Goal: Task Accomplishment & Management: Manage account settings

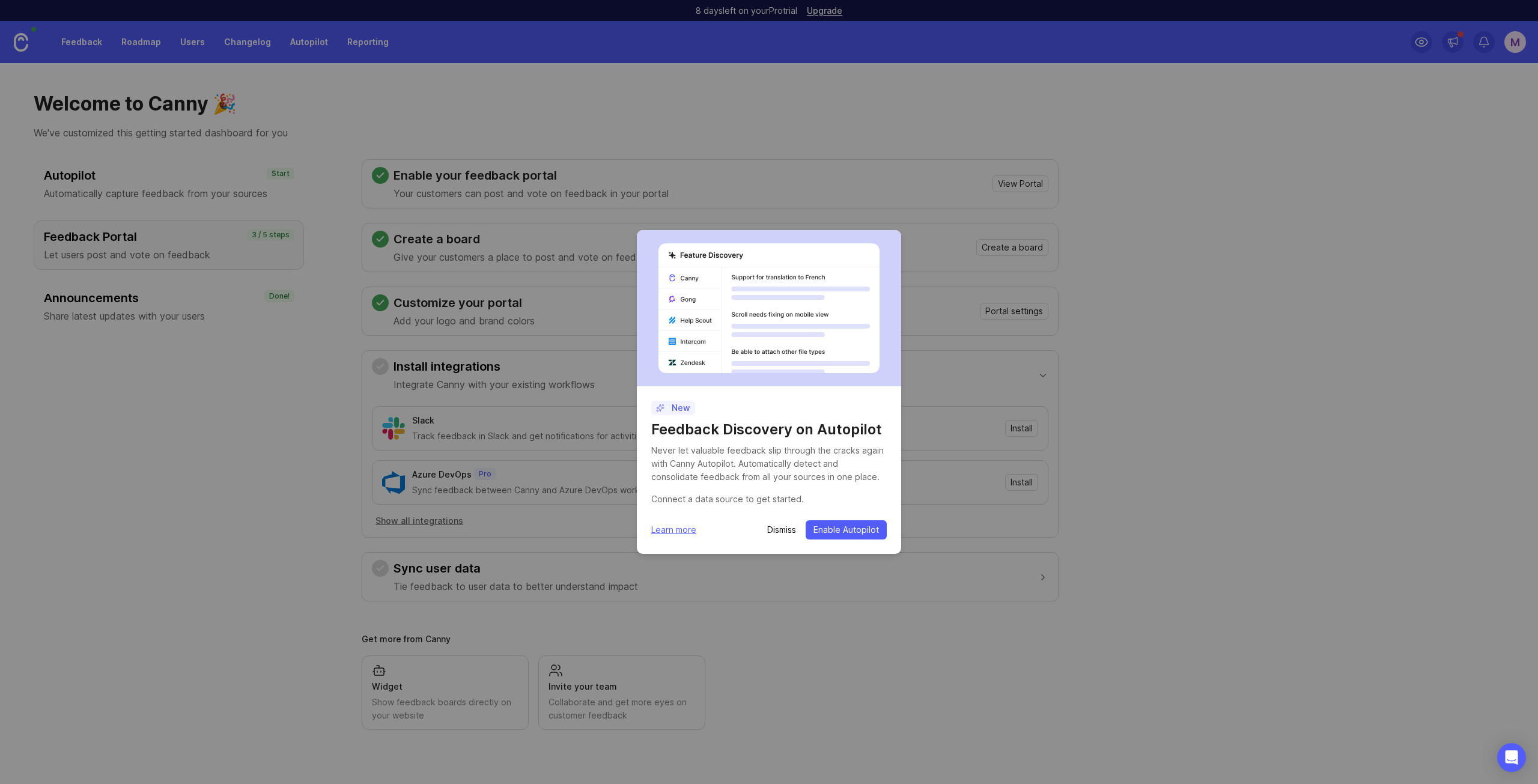
click at [823, 534] on span "Enable Autopilot" at bounding box center [845, 530] width 65 height 12
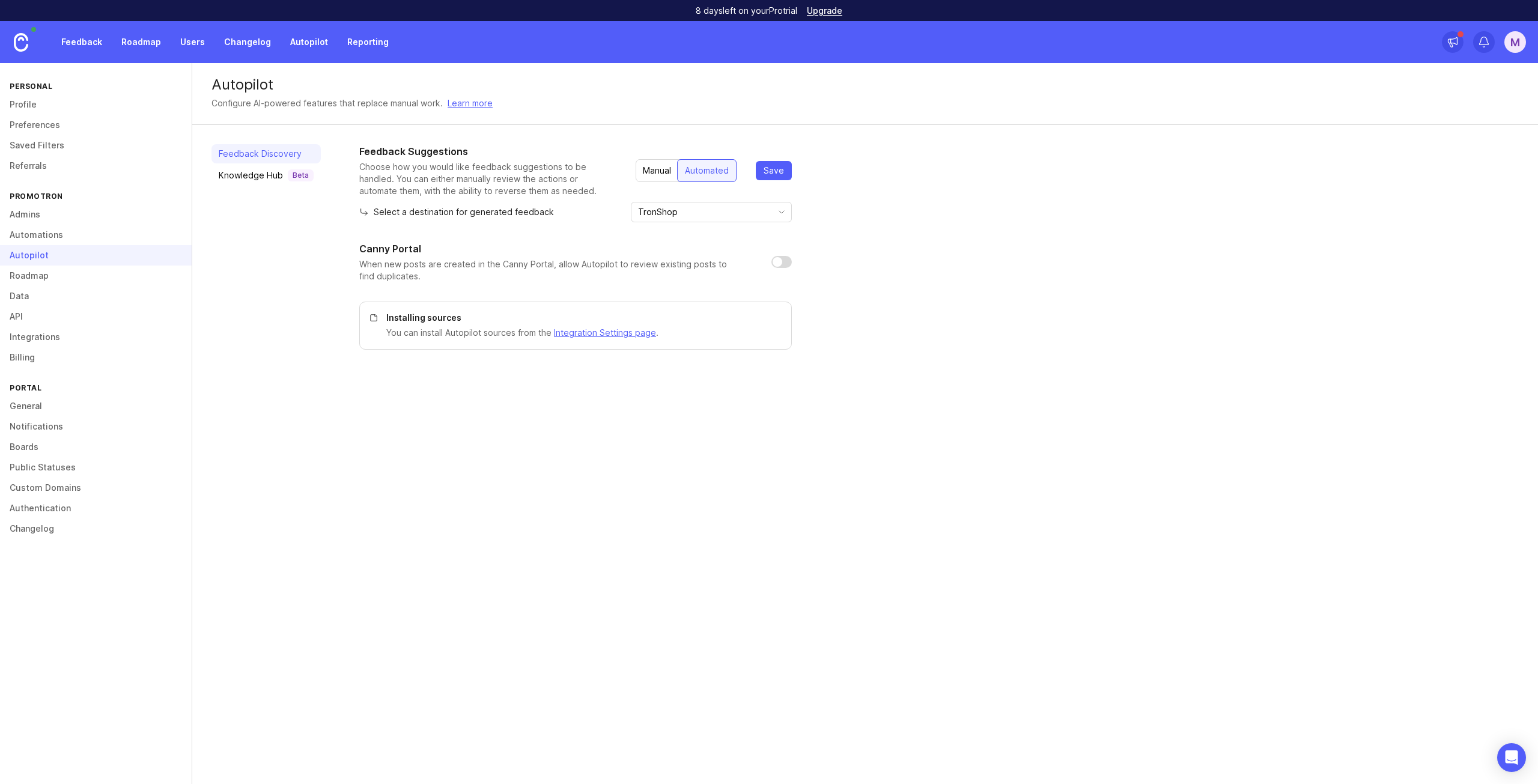
click at [30, 40] on link at bounding box center [21, 42] width 42 height 42
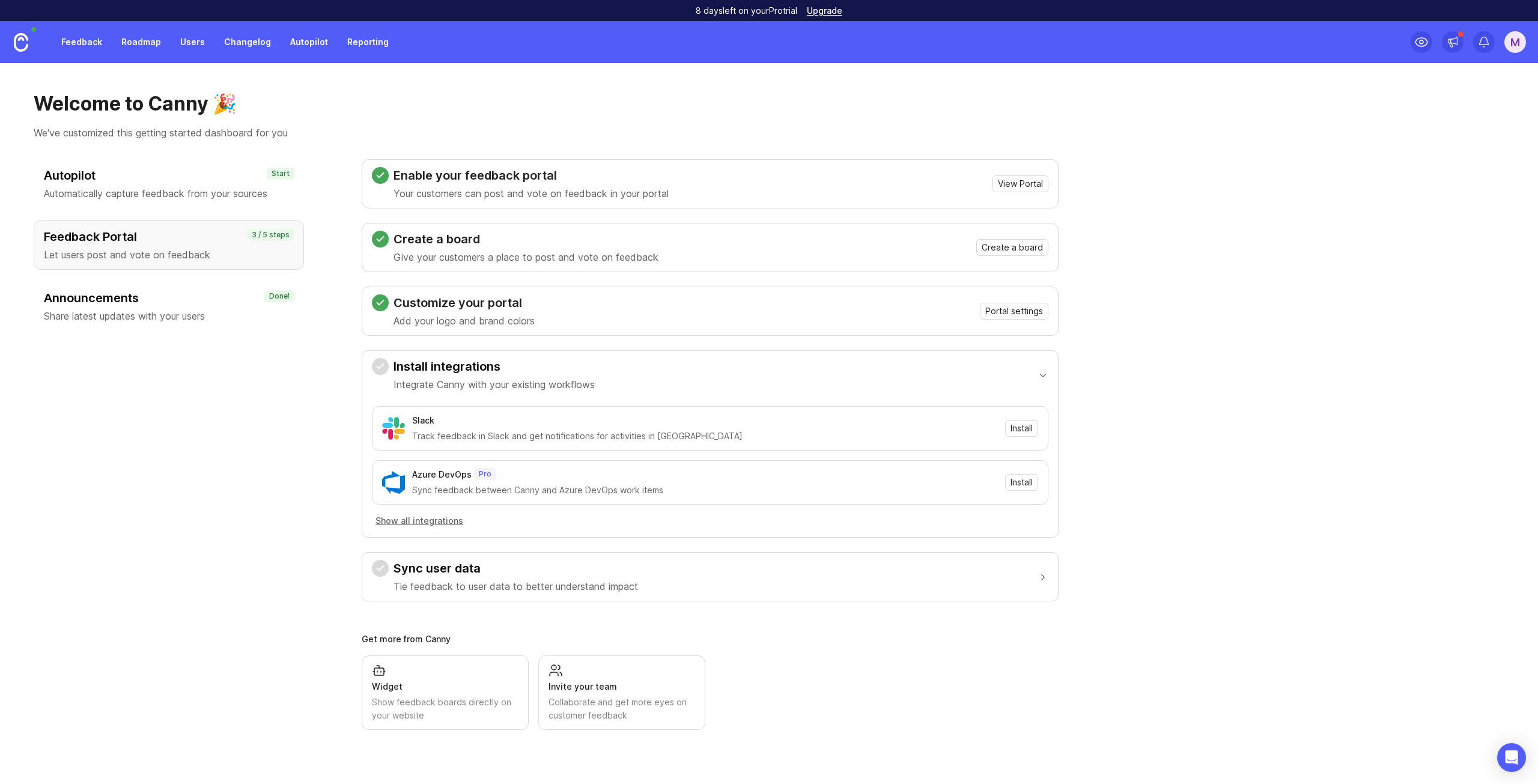
click at [420, 484] on div "Sync feedback between Canny and Azure DevOps work items" at bounding box center [704, 490] width 586 height 13
click at [415, 519] on button "Show all integrations" at bounding box center [419, 520] width 95 height 13
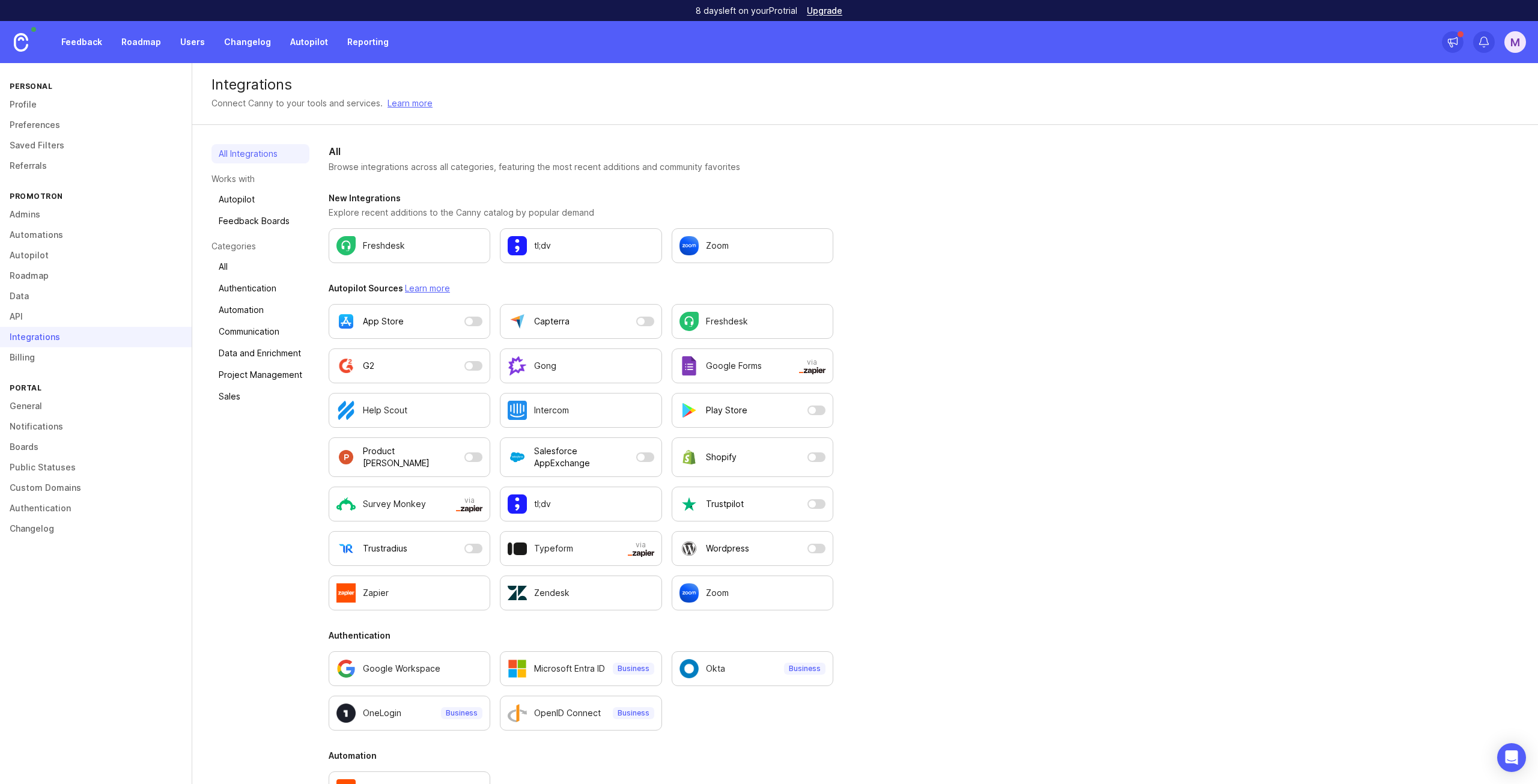
click at [240, 261] on link "All" at bounding box center [260, 266] width 97 height 19
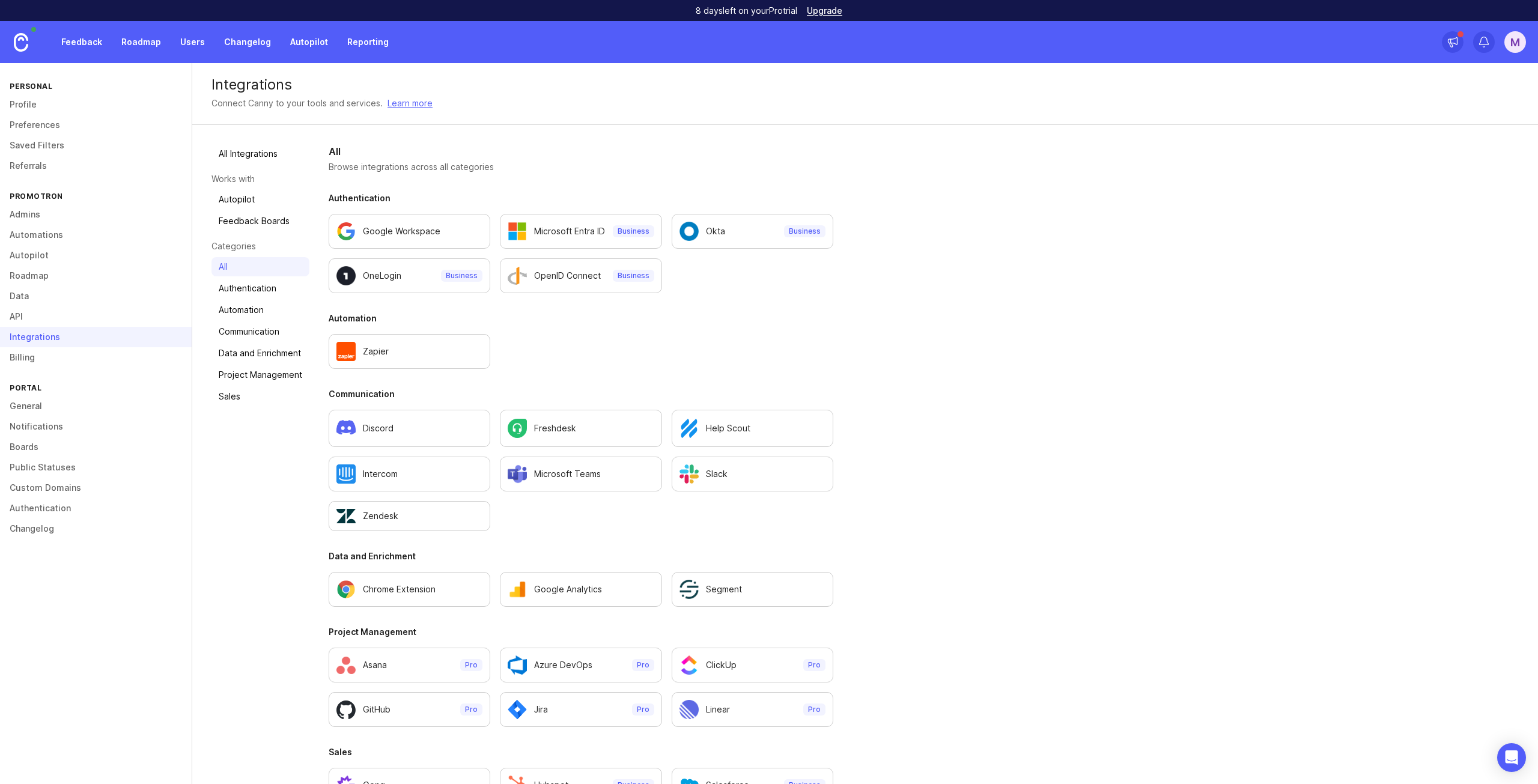
click at [97, 394] on div "Portal" at bounding box center [96, 387] width 191 height 17
click at [91, 37] on link "Feedback" at bounding box center [81, 42] width 55 height 22
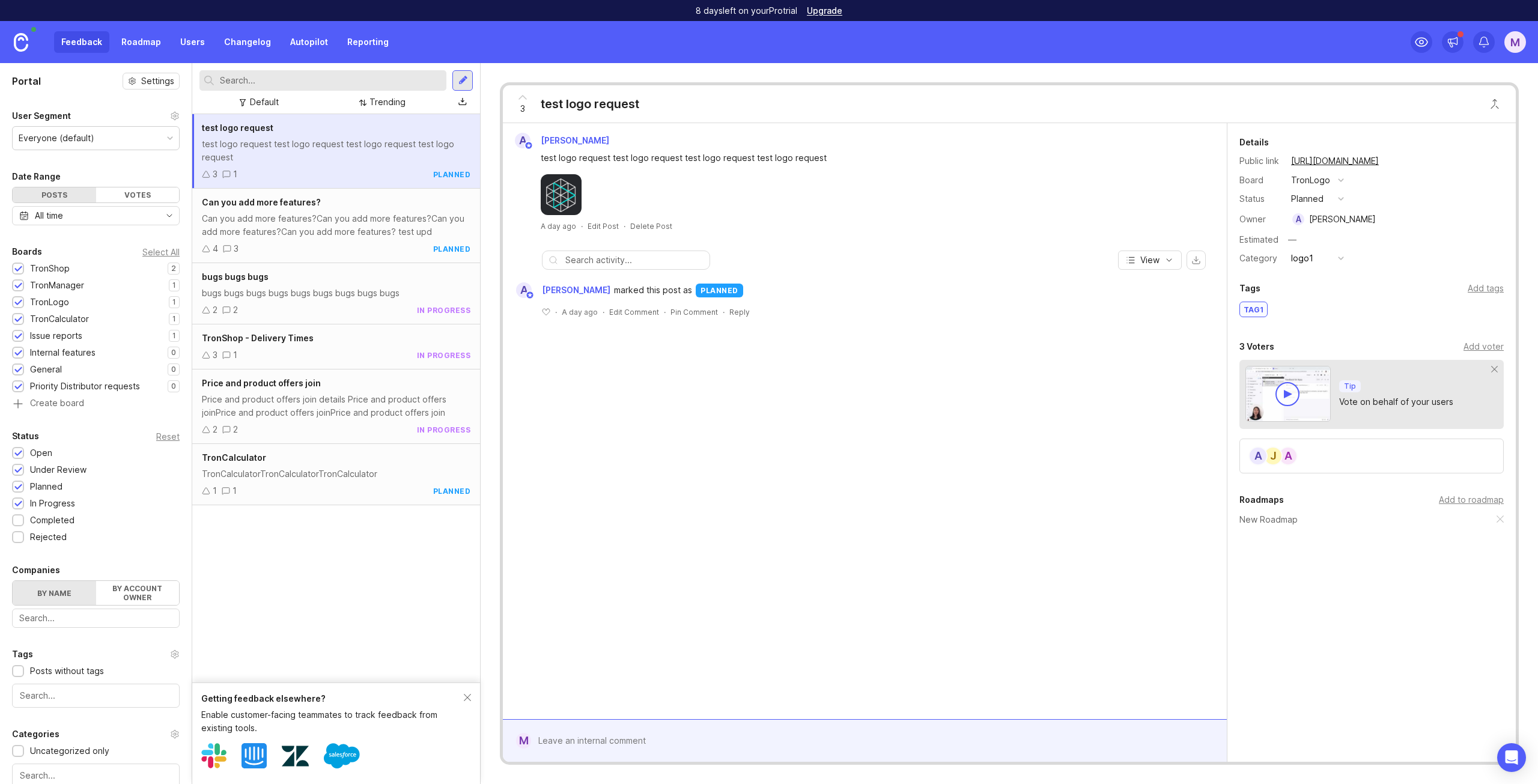
click at [328, 220] on div "Can you add more features?Can you add more features?Can you add more features?C…" at bounding box center [336, 225] width 268 height 26
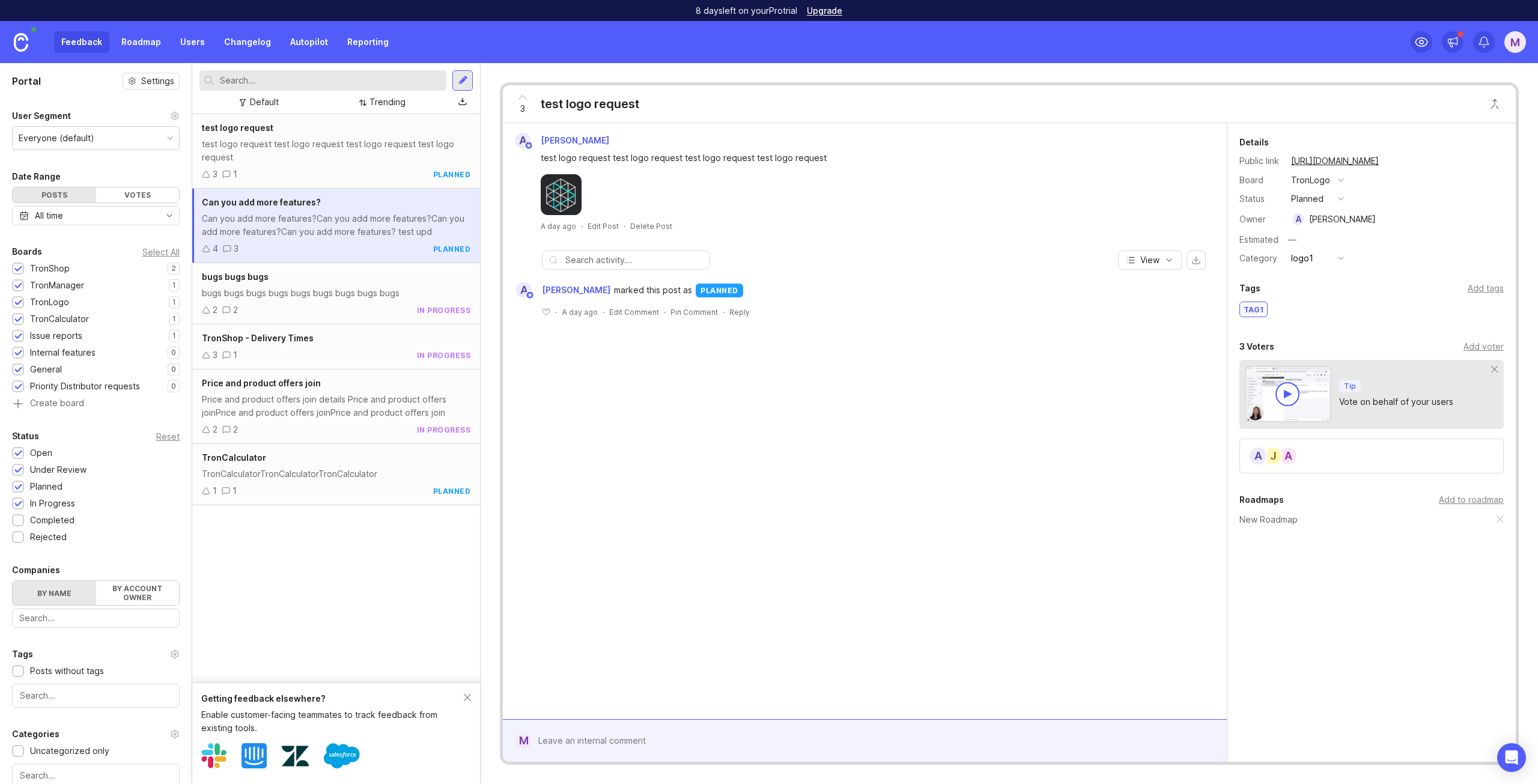
click at [330, 284] on div "bugs bugs bugs bugs bugs bugs bugs bugs bugs bugs bugs bugs 2 2 in progress" at bounding box center [336, 293] width 288 height 61
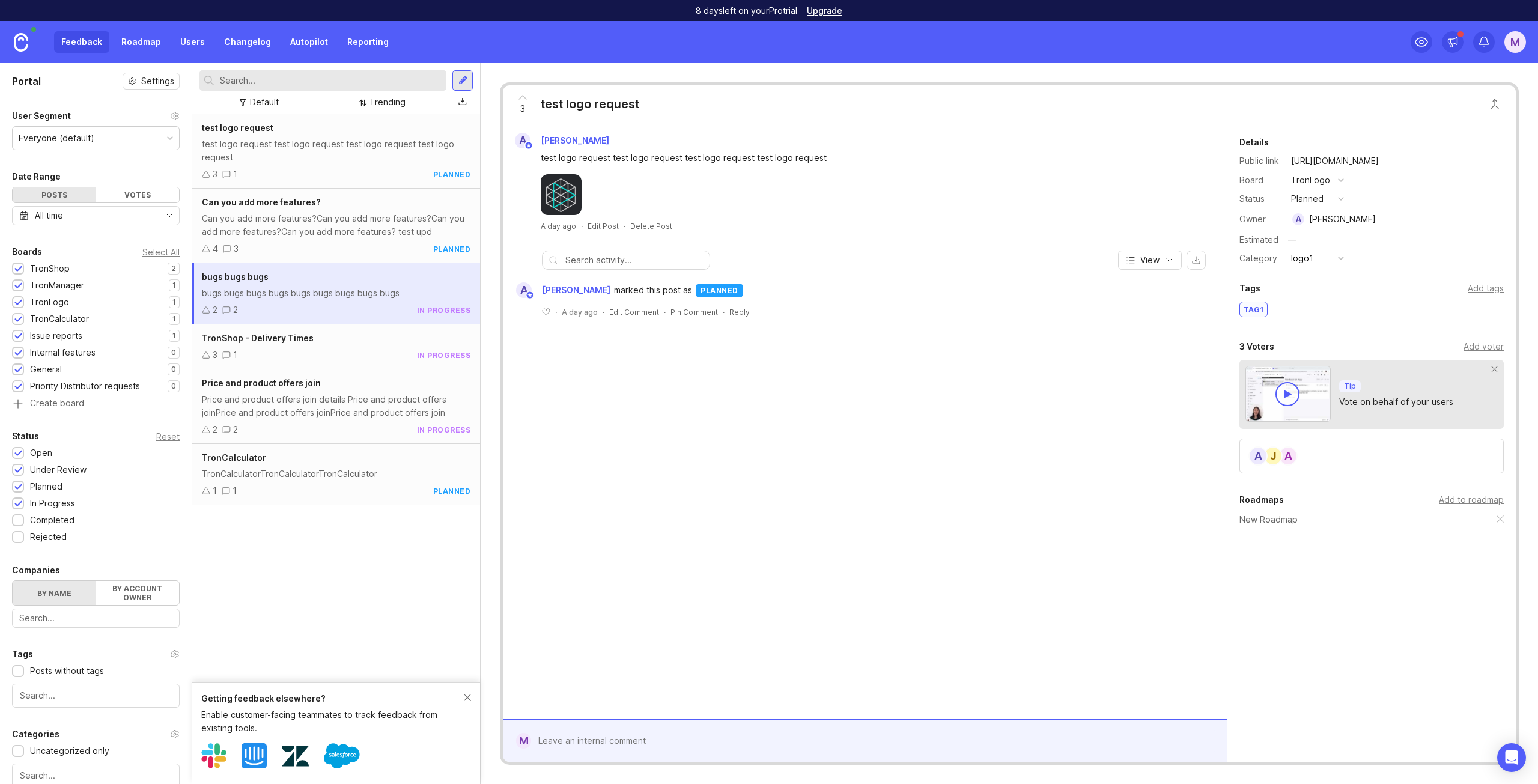
click at [329, 231] on div "Can you add more features?Can you add more features?Can you add more features?C…" at bounding box center [336, 225] width 268 height 26
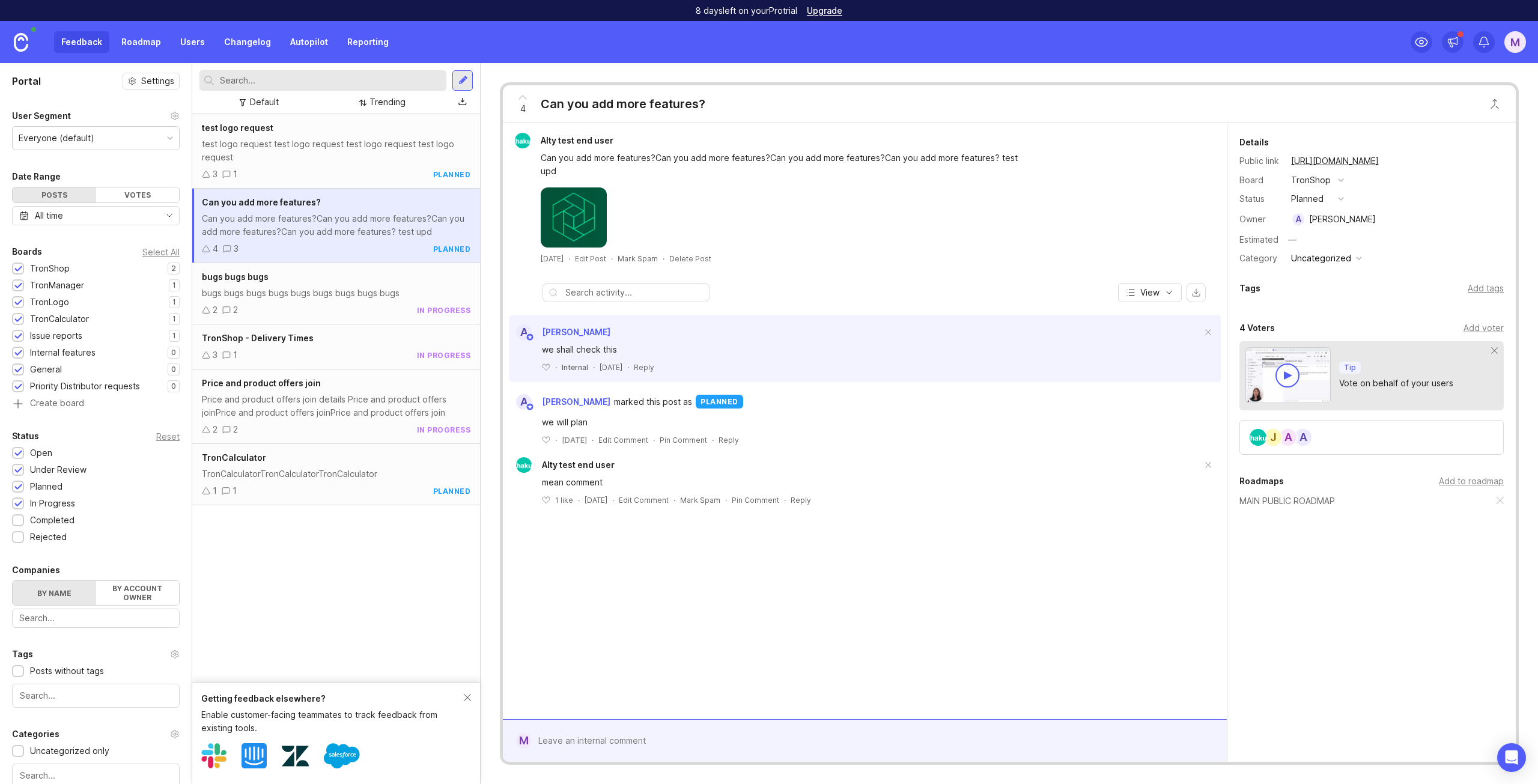
click at [311, 291] on div "bugs bugs bugs bugs bugs bugs bugs bugs bugs" at bounding box center [336, 292] width 268 height 13
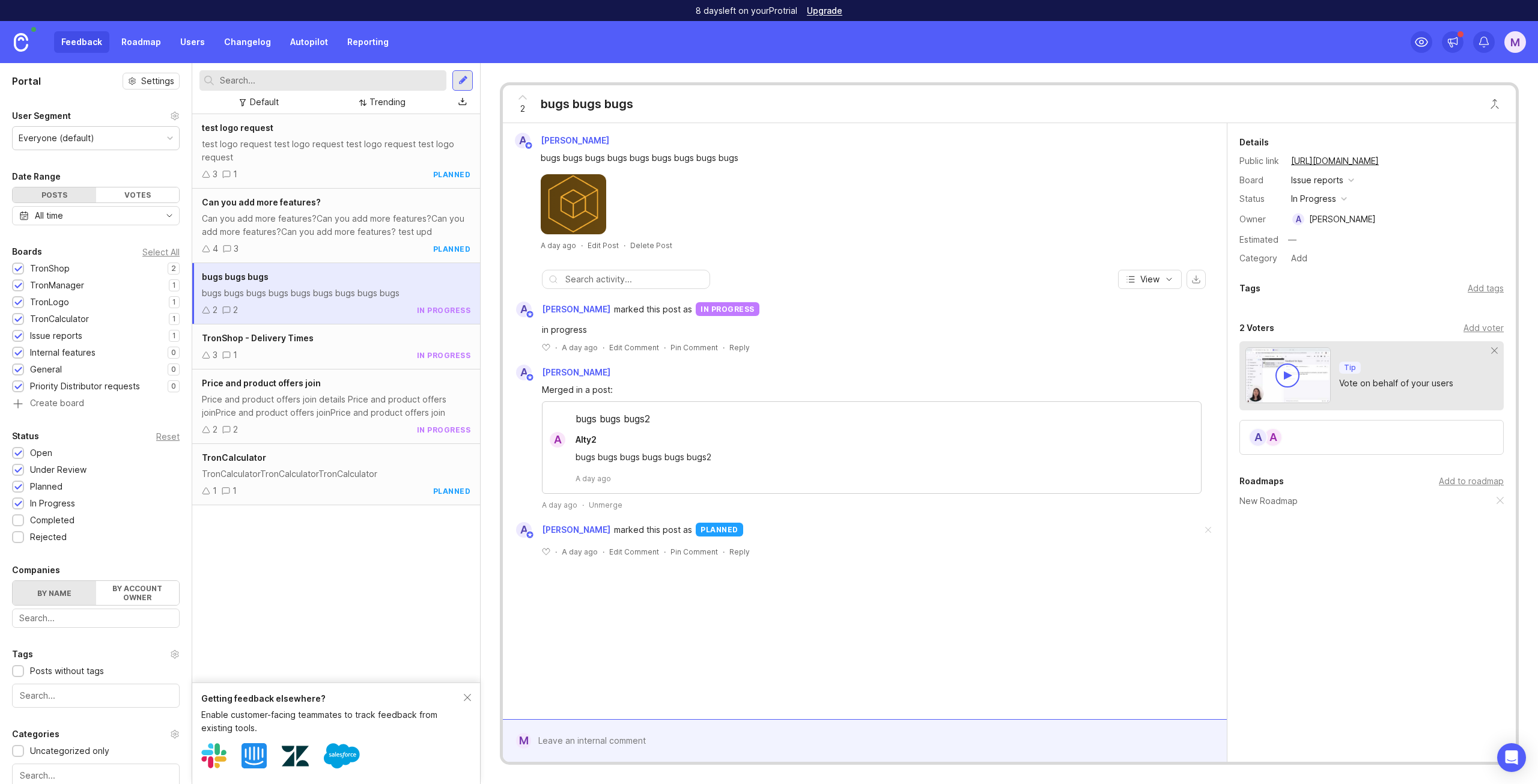
click at [315, 230] on div "Can you add more features?Can you add more features?Can you add more features?C…" at bounding box center [336, 225] width 268 height 26
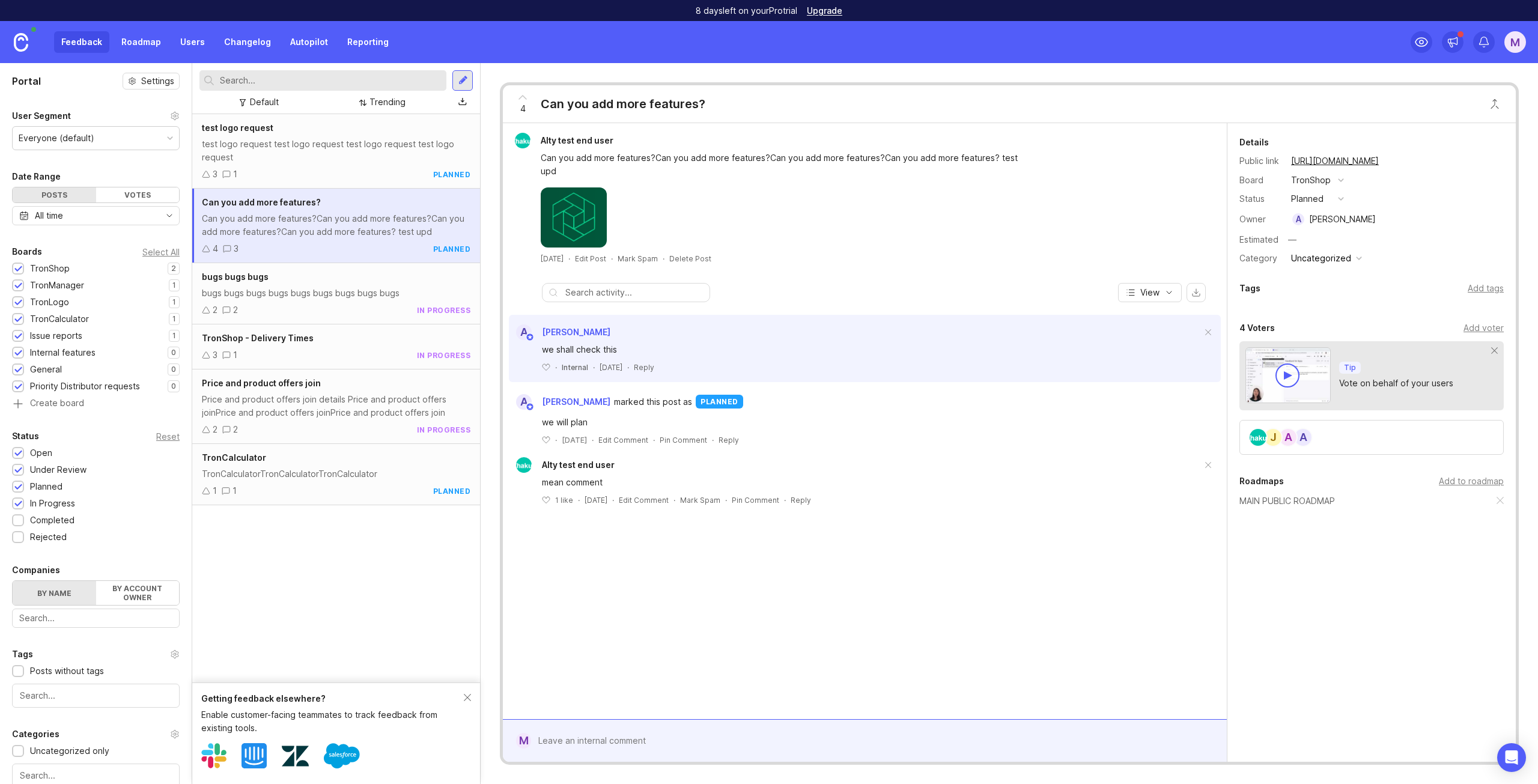
click at [1364, 164] on link "https://promotron.canny.io/tronshop/p/can-you-add-more-features" at bounding box center [1334, 161] width 95 height 16
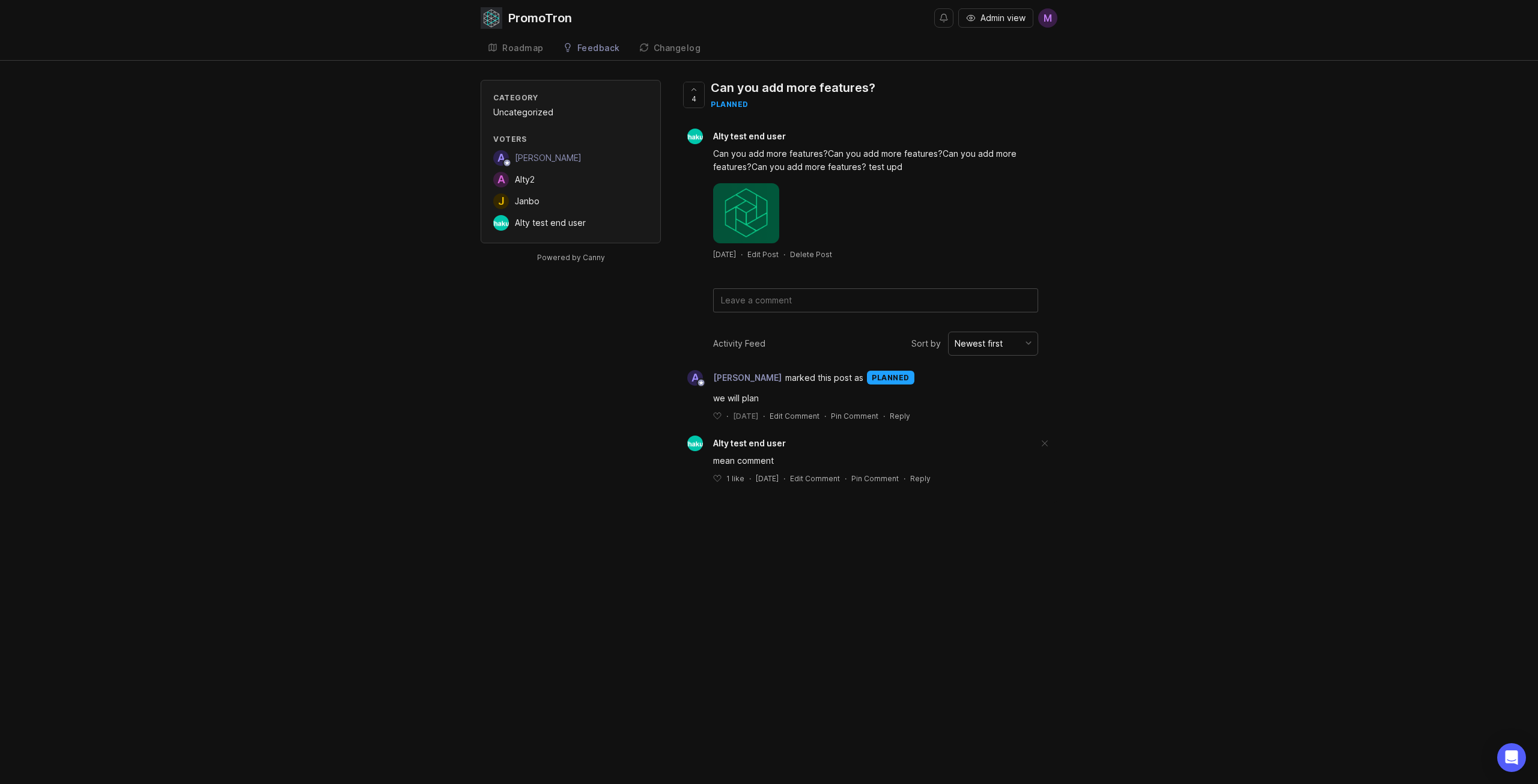
click at [534, 12] on div "PromoTron" at bounding box center [540, 18] width 64 height 12
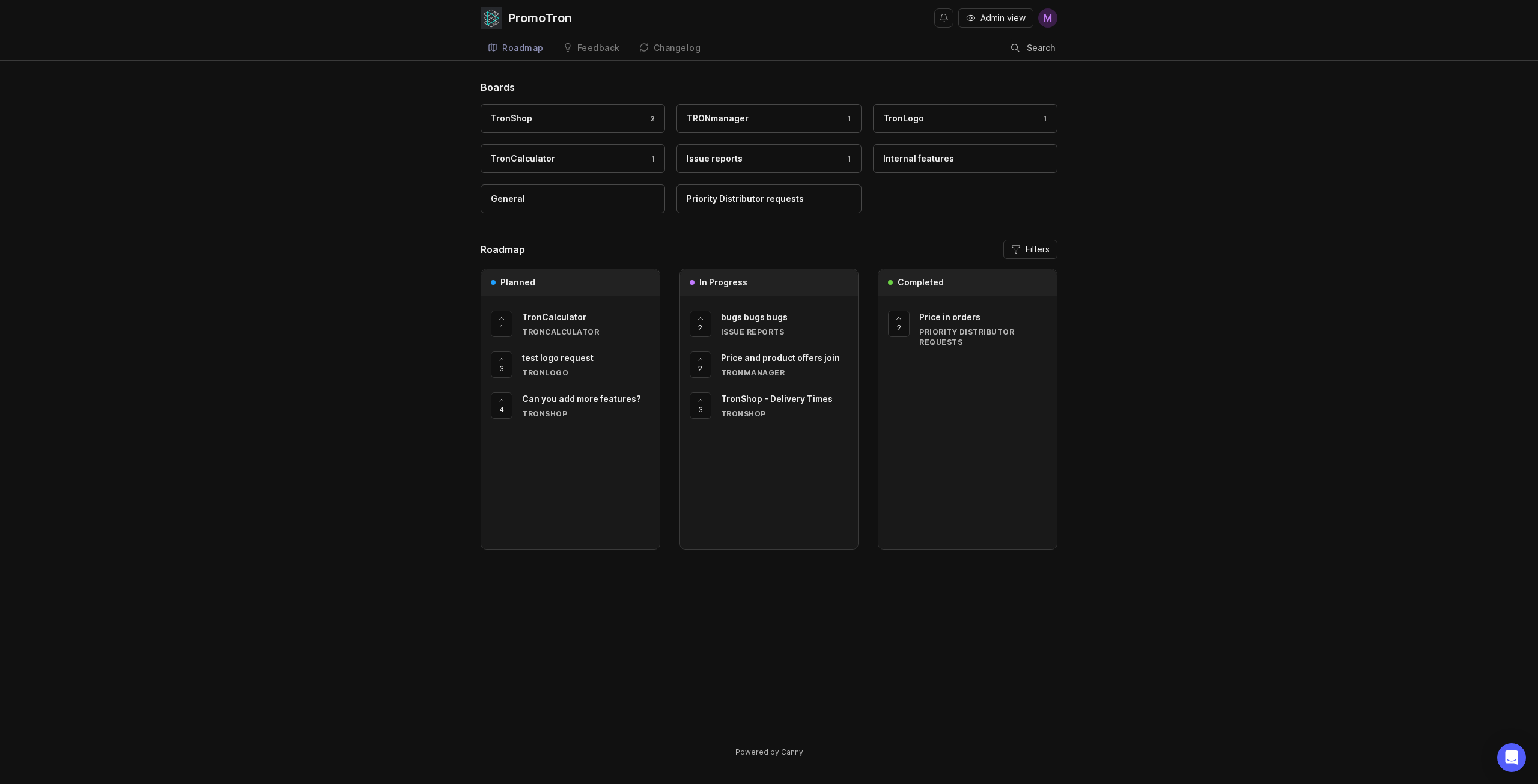
click at [549, 101] on div "Boards TronShop 2 TRONmanager 1 TronLogo 1 TronCalculator 1 Issue reports 1 Int…" at bounding box center [769, 152] width 577 height 145
click at [541, 111] on link "TronShop 2" at bounding box center [573, 117] width 185 height 29
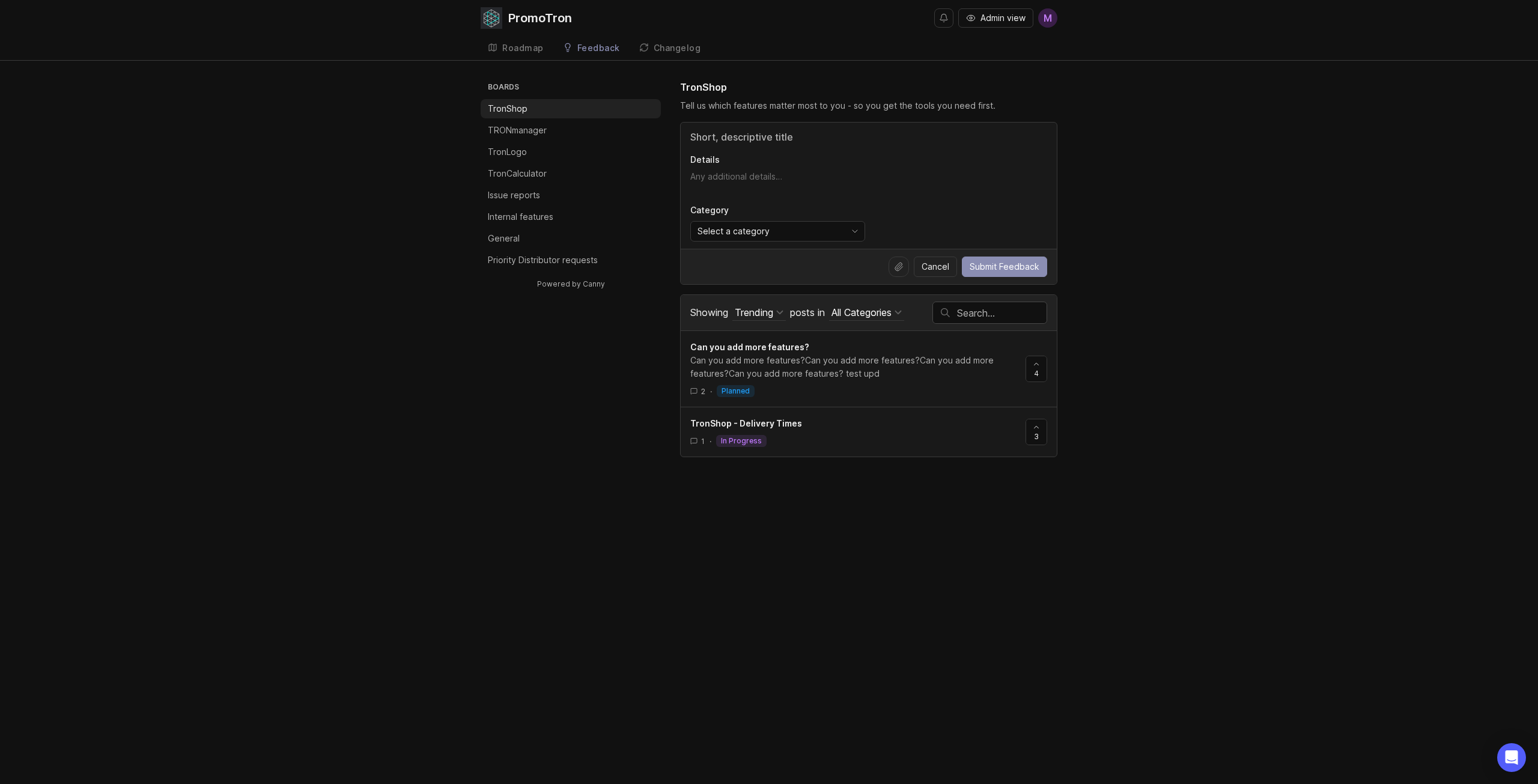
click at [528, 129] on p "TRONmanager" at bounding box center [517, 131] width 59 height 12
click at [675, 58] on link "Changelog" at bounding box center [670, 48] width 77 height 24
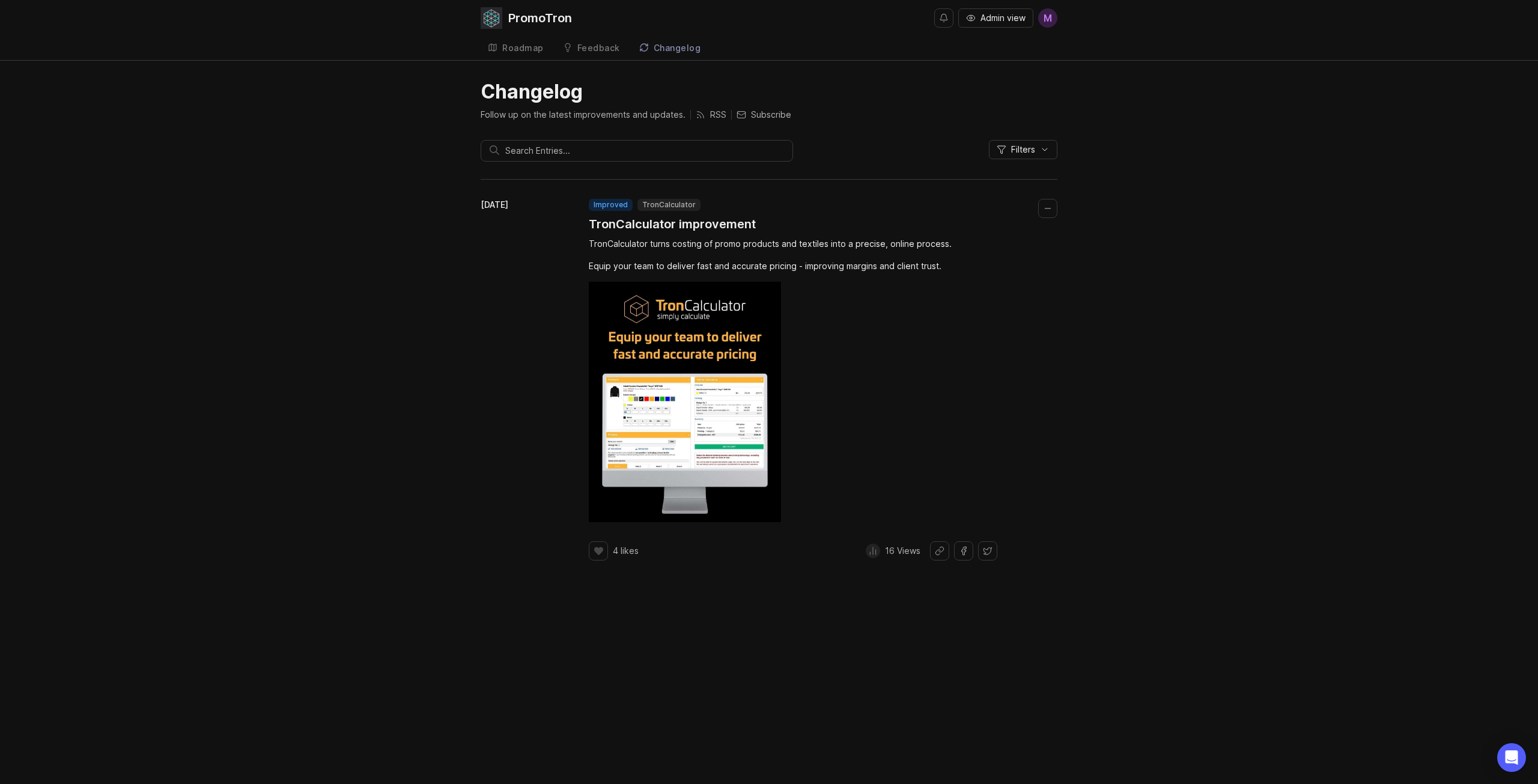
click at [643, 218] on h1 "TronCalculator improvement" at bounding box center [672, 224] width 167 height 17
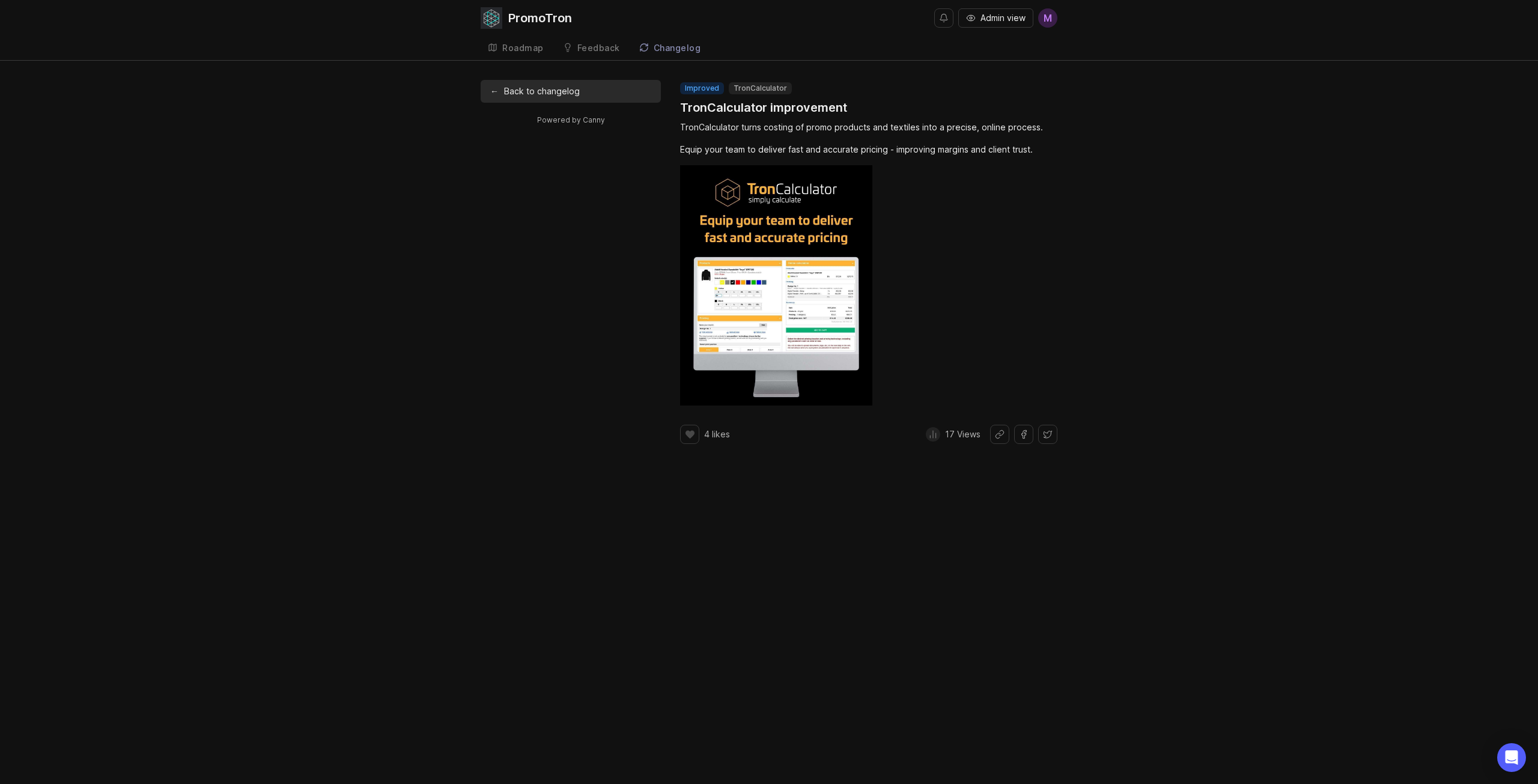
click at [504, 48] on div "Roadmap" at bounding box center [523, 48] width 42 height 9
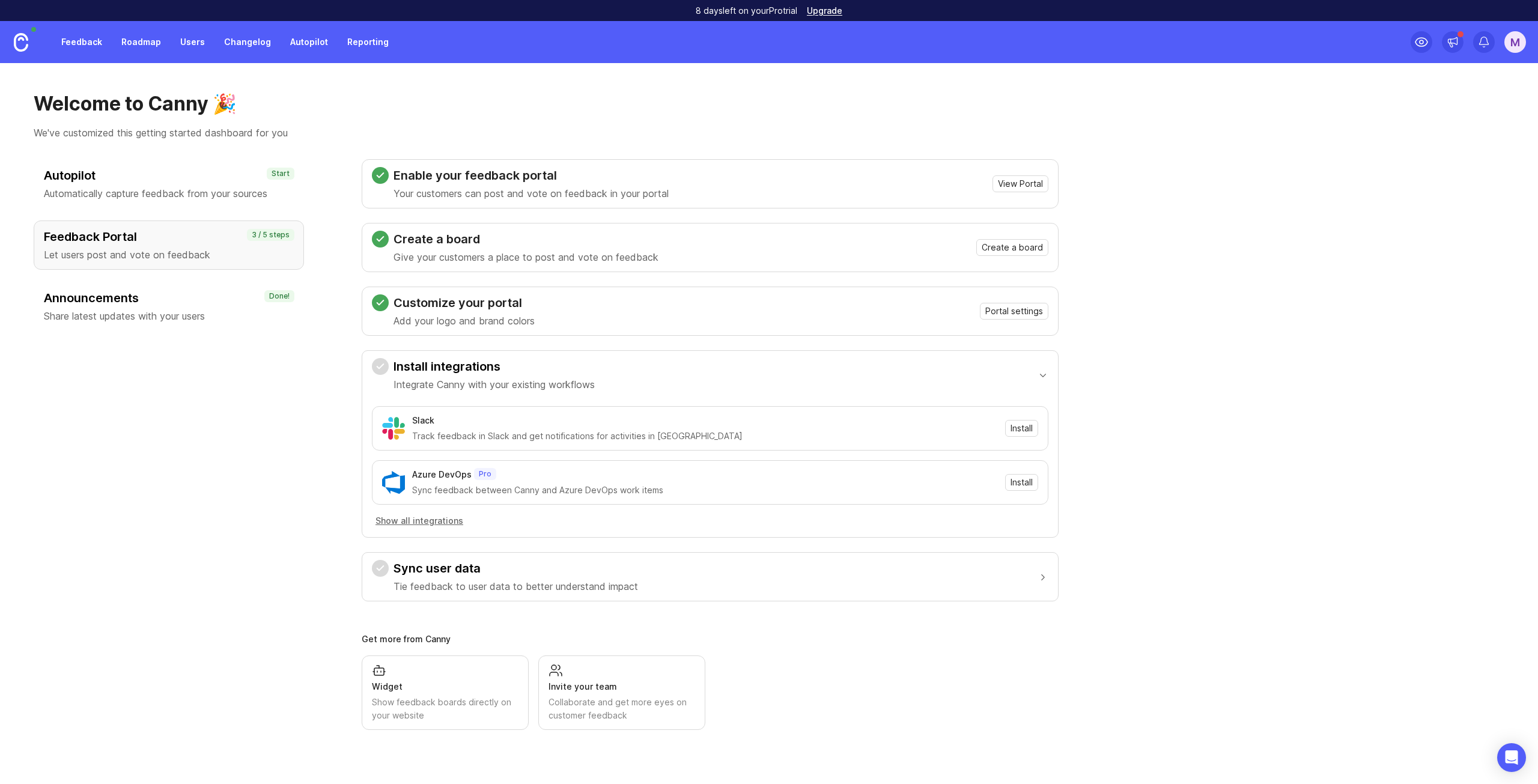
click at [140, 44] on link "Roadmap" at bounding box center [141, 42] width 54 height 22
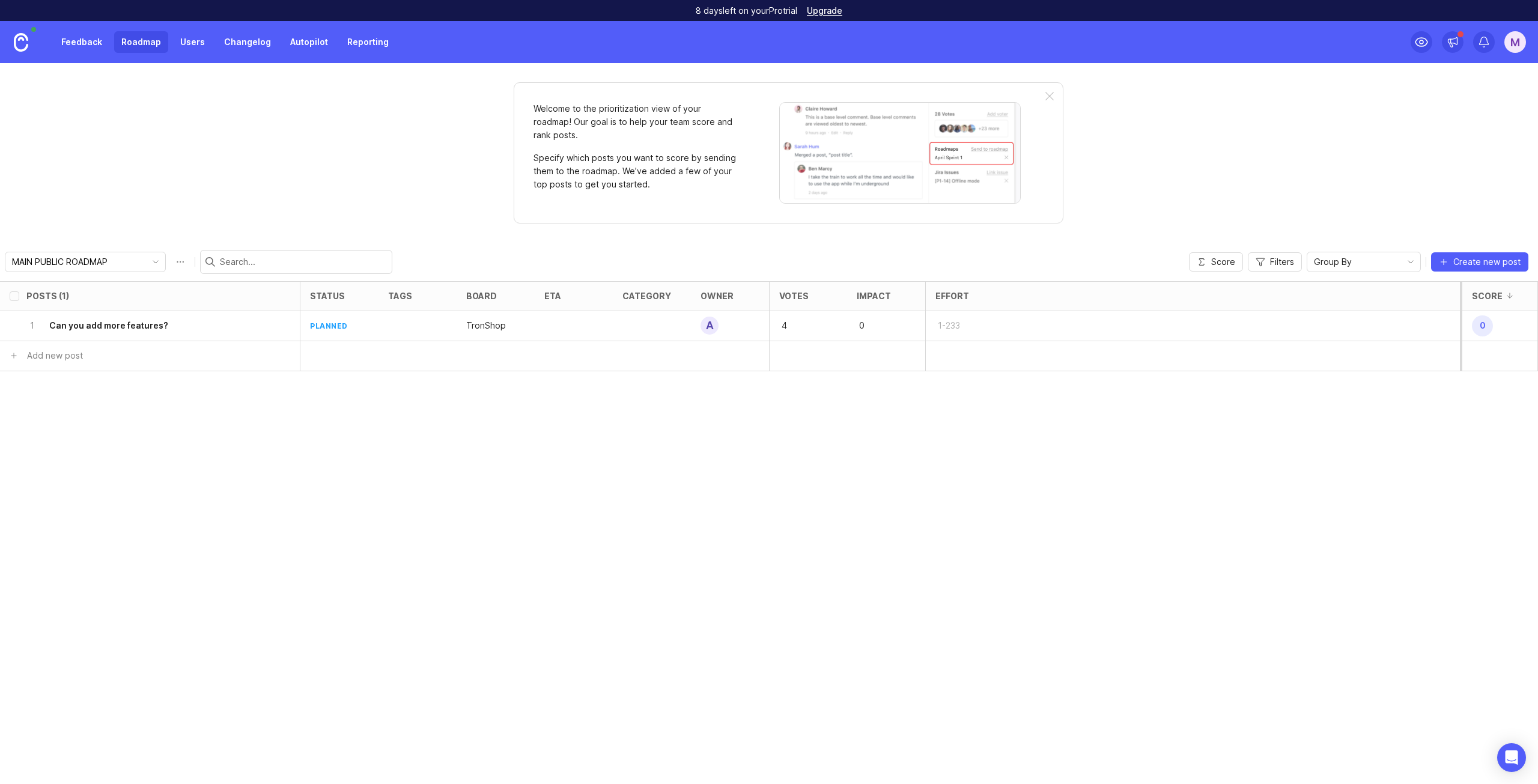
click at [165, 37] on link "Roadmap" at bounding box center [141, 42] width 54 height 22
click at [169, 36] on div "Feedback Roadmap Users Changelog Autopilot Reporting" at bounding box center [225, 42] width 342 height 22
click at [177, 40] on link "Users" at bounding box center [192, 42] width 39 height 22
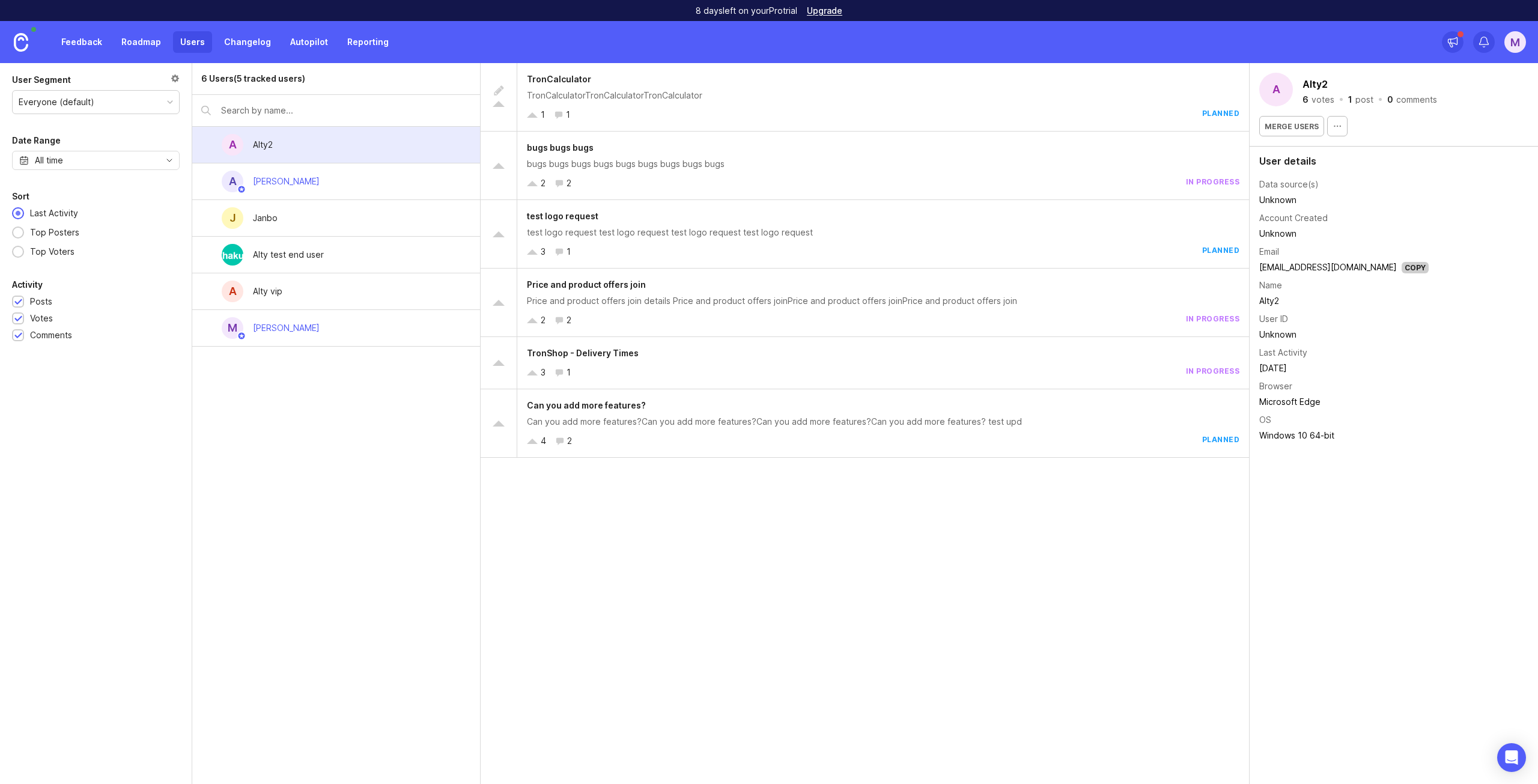
click at [623, 83] on div "TronCalculator" at bounding box center [883, 79] width 712 height 13
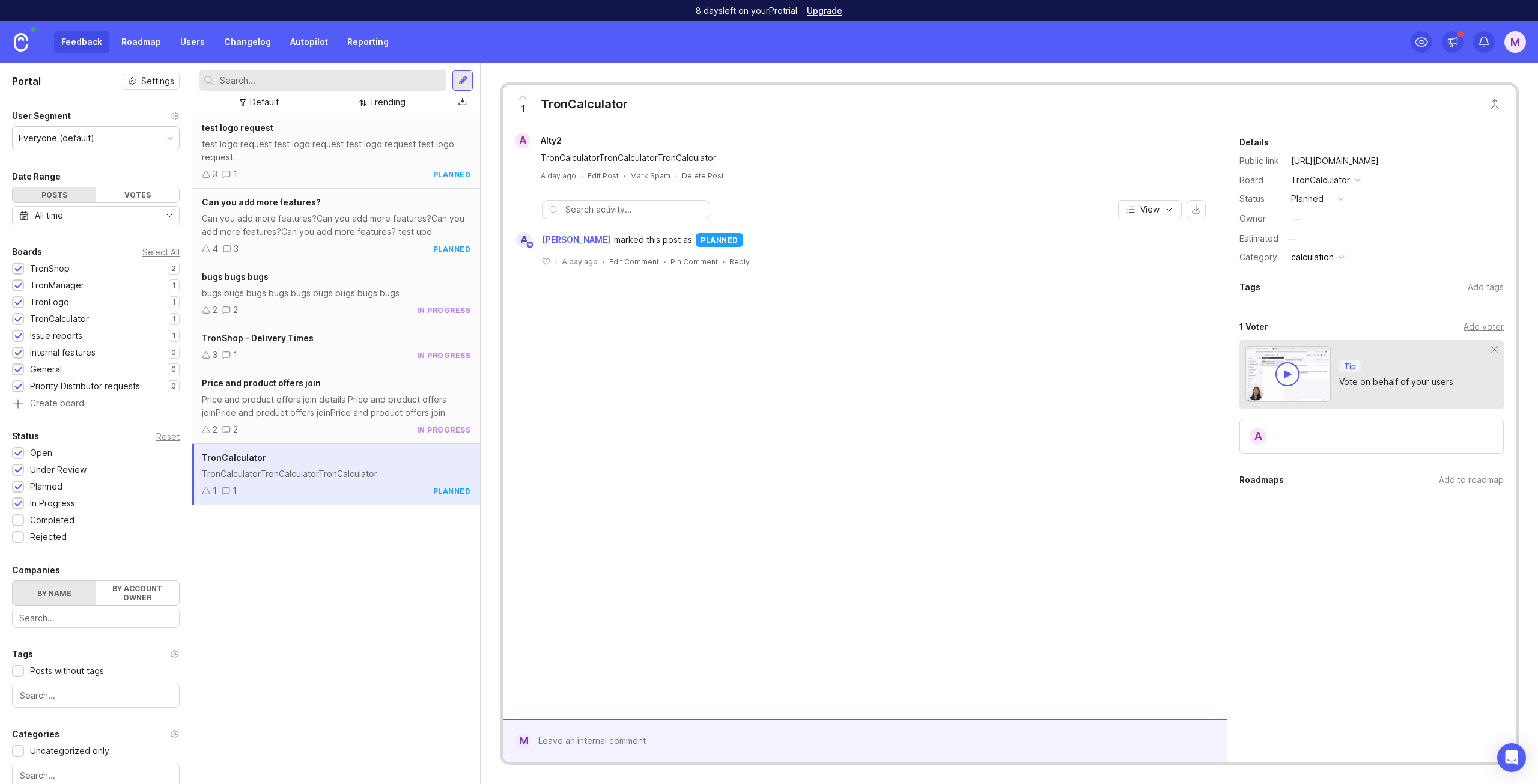
click at [1169, 211] on icon "button" at bounding box center [1169, 209] width 5 height 3
click at [1154, 212] on span "View" at bounding box center [1150, 210] width 19 height 12
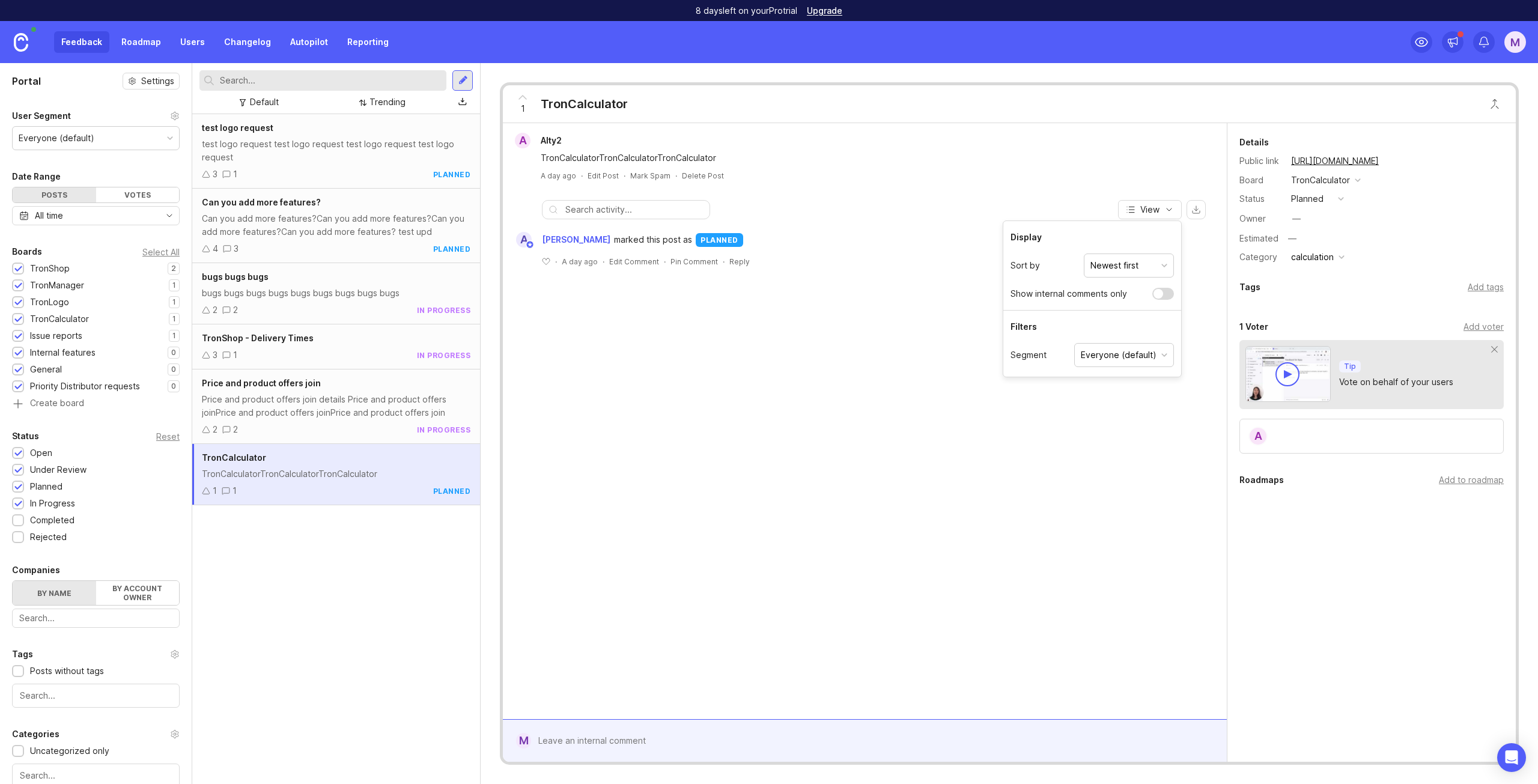
click at [1117, 356] on div "Everyone (default)" at bounding box center [1118, 354] width 76 height 13
click at [890, 388] on div "A Alty2 TronCalculatorTronCalculatorTronCalculator A day ago · Edit Post · Mark…" at bounding box center [865, 420] width 724 height 596
click at [334, 400] on div "Price and product offers join details Price and product offers joinPrice and pr…" at bounding box center [336, 405] width 268 height 26
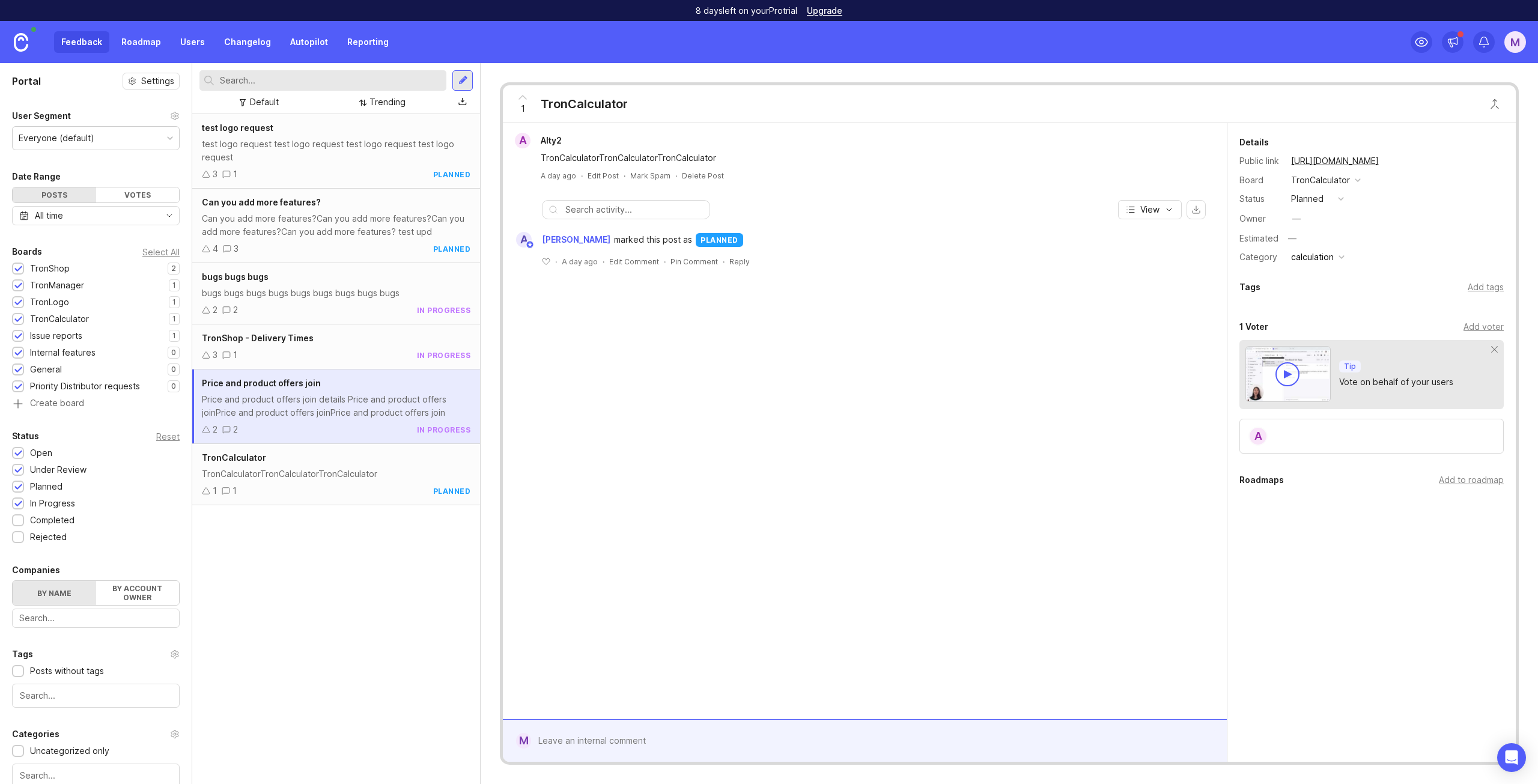
click at [312, 446] on div "TronCalculator TronCalculatorTronCalculatorTronCalculator 1 1 planned" at bounding box center [336, 474] width 288 height 61
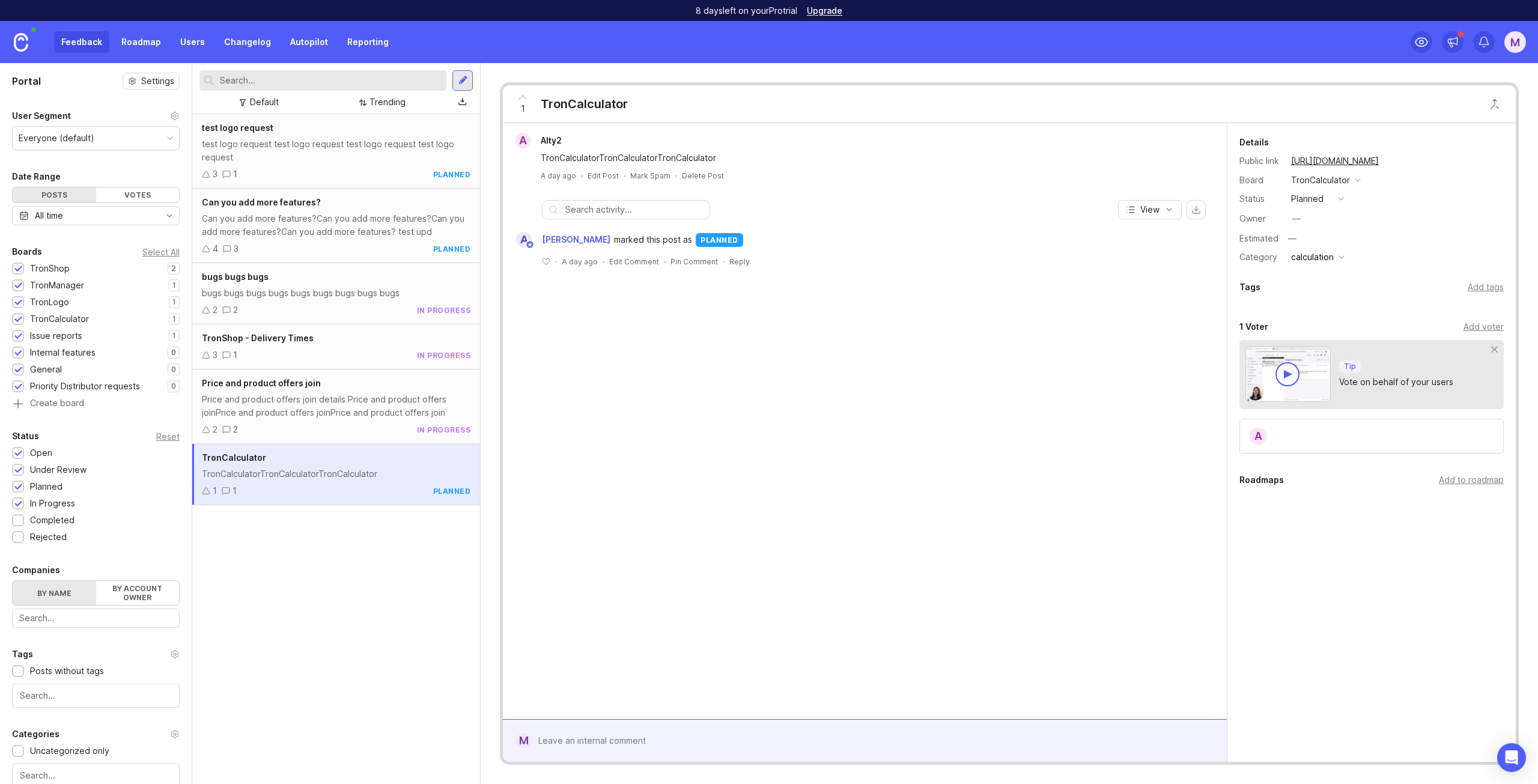
click at [355, 37] on link "Reporting" at bounding box center [368, 42] width 56 height 22
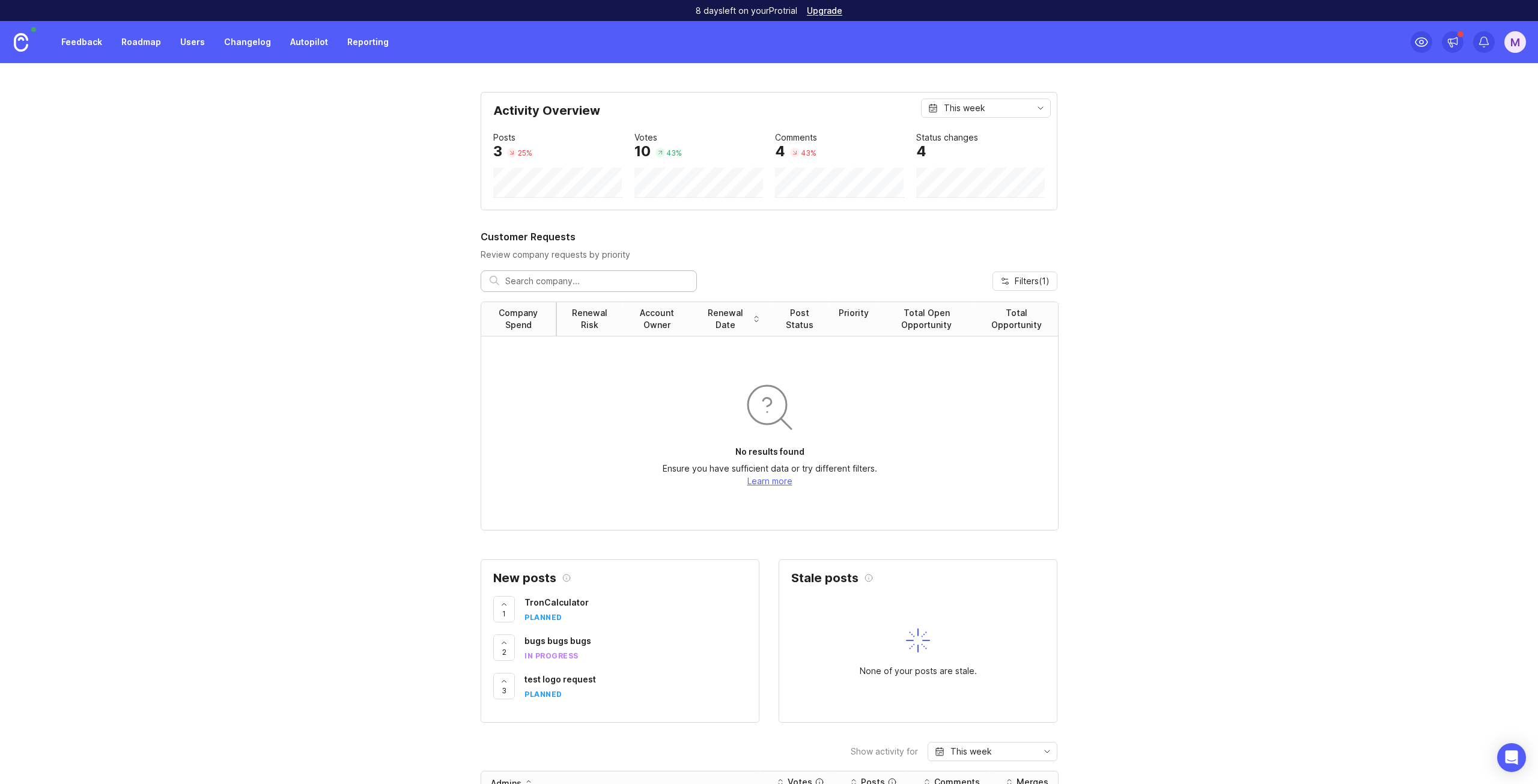
click at [295, 32] on link "Autopilot" at bounding box center [309, 42] width 52 height 22
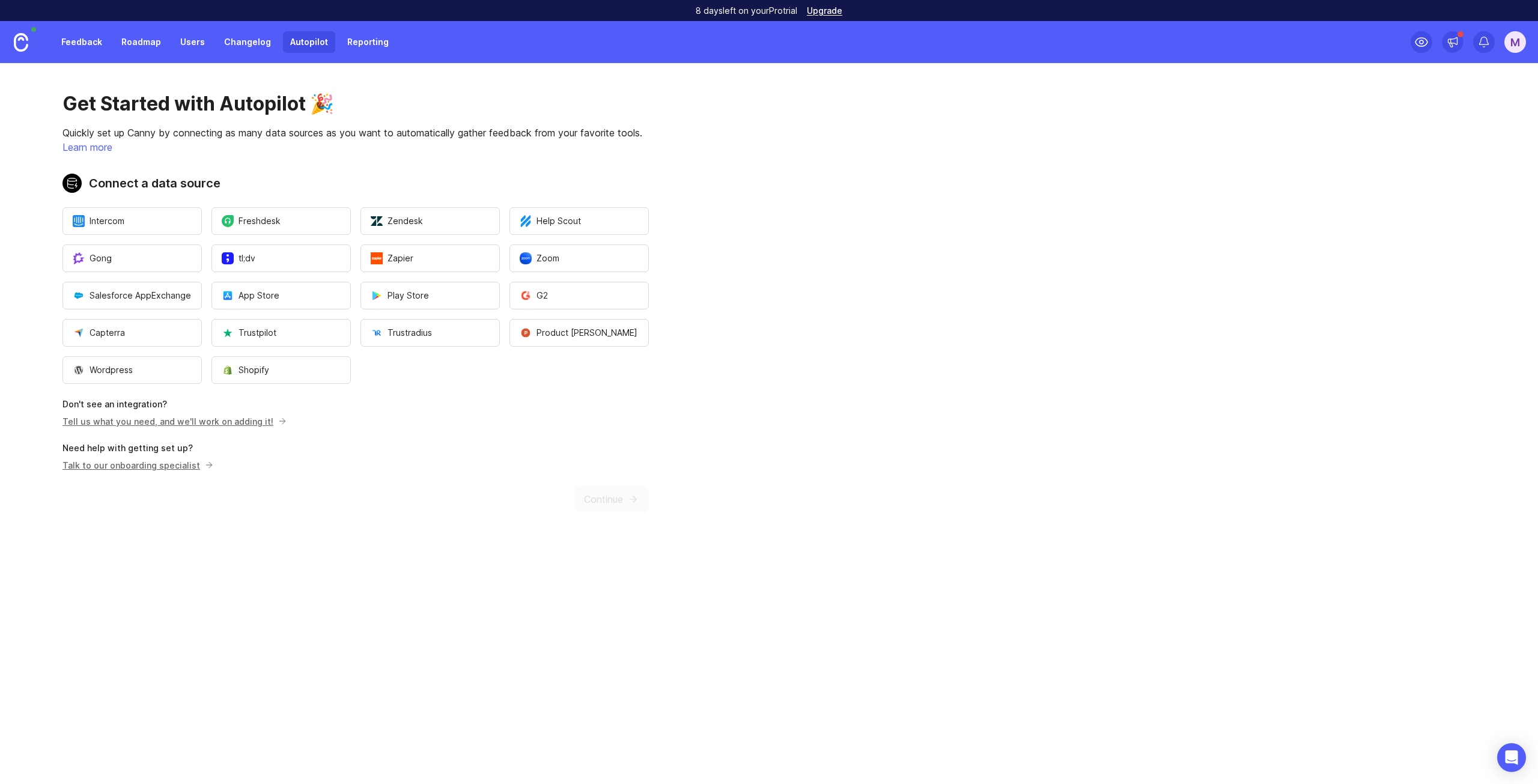
click at [249, 40] on link "Changelog" at bounding box center [247, 42] width 61 height 22
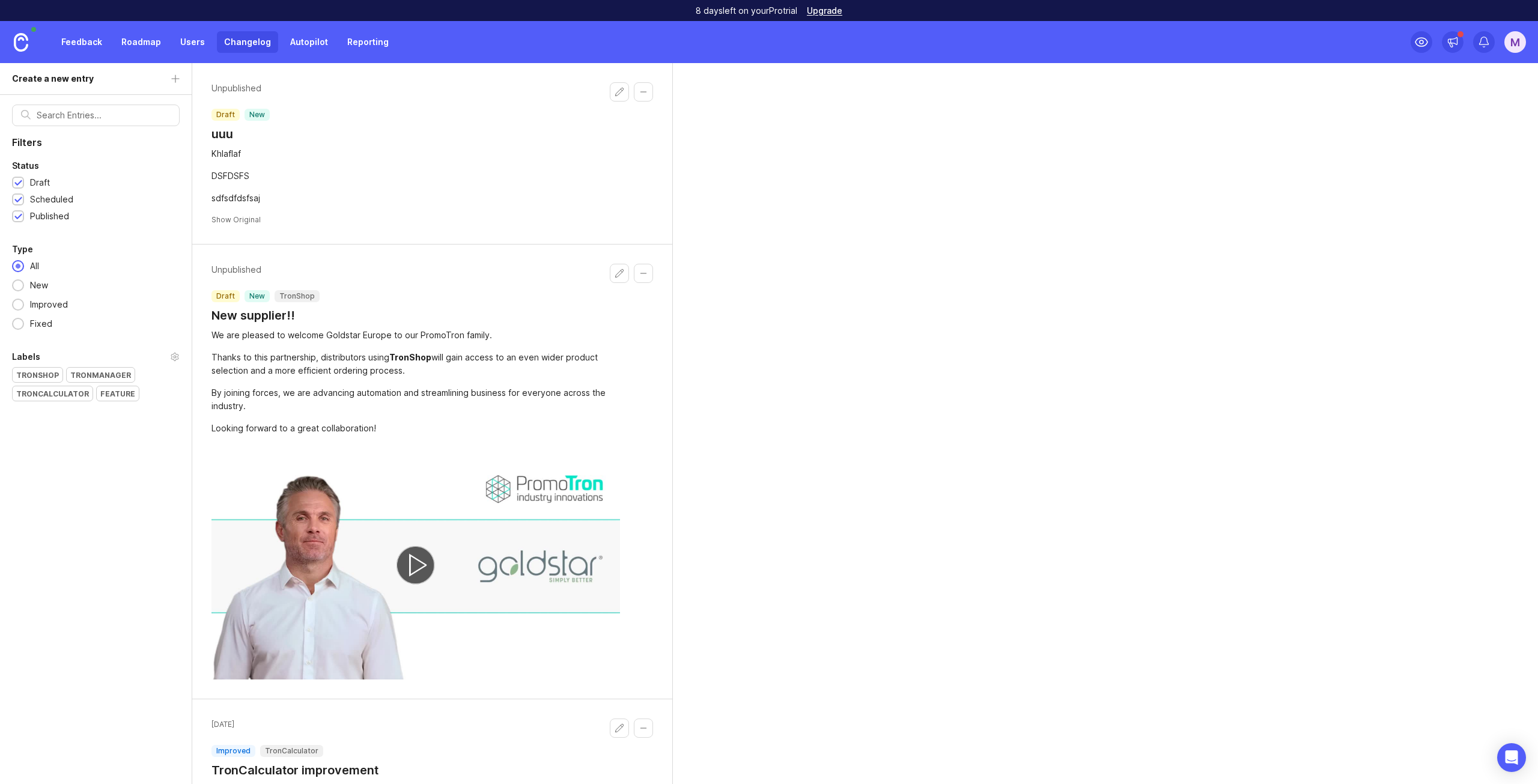
click at [646, 274] on button "Collapse changelog entry" at bounding box center [643, 273] width 19 height 19
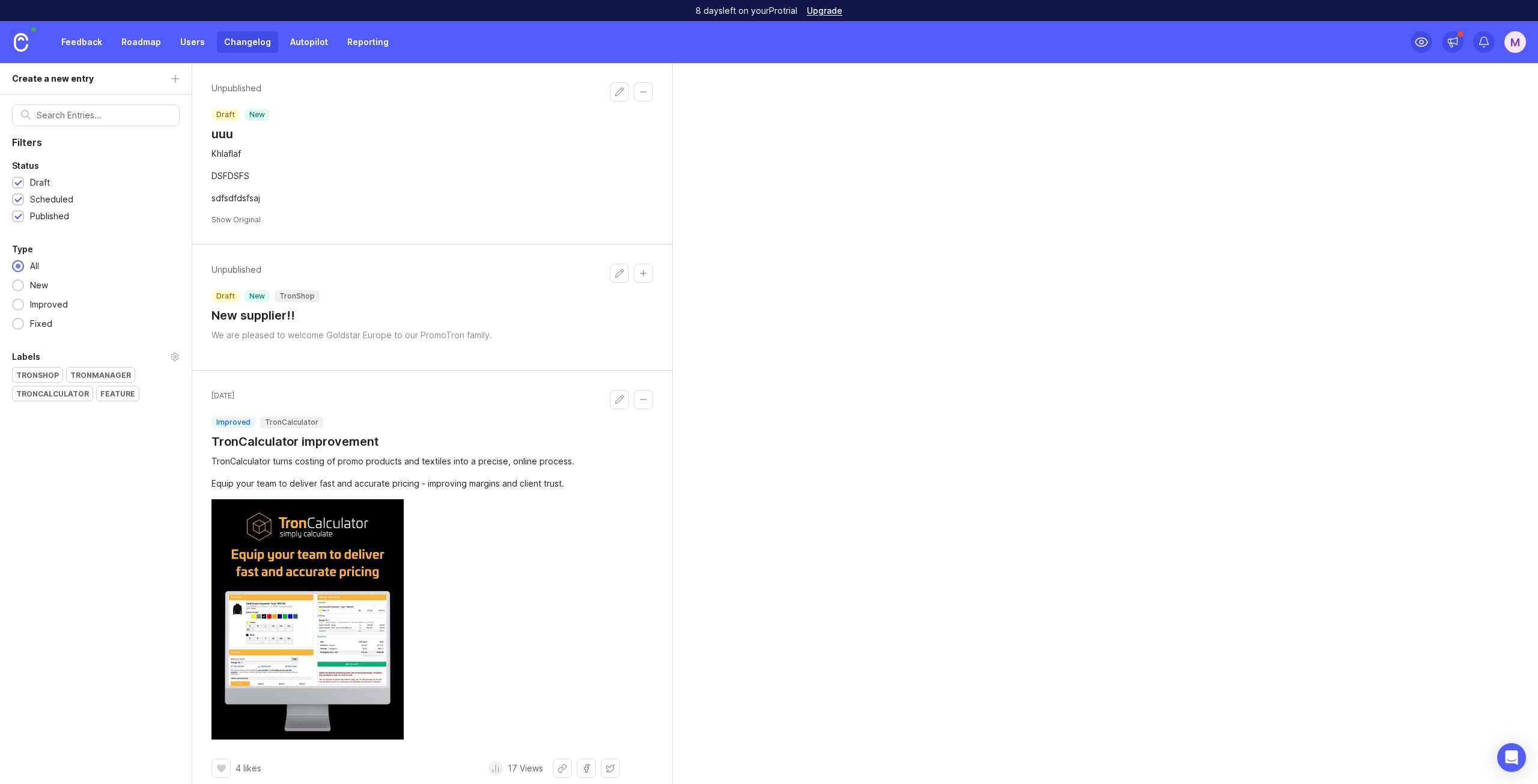
click at [646, 274] on button "Collapse changelog entry" at bounding box center [643, 273] width 19 height 19
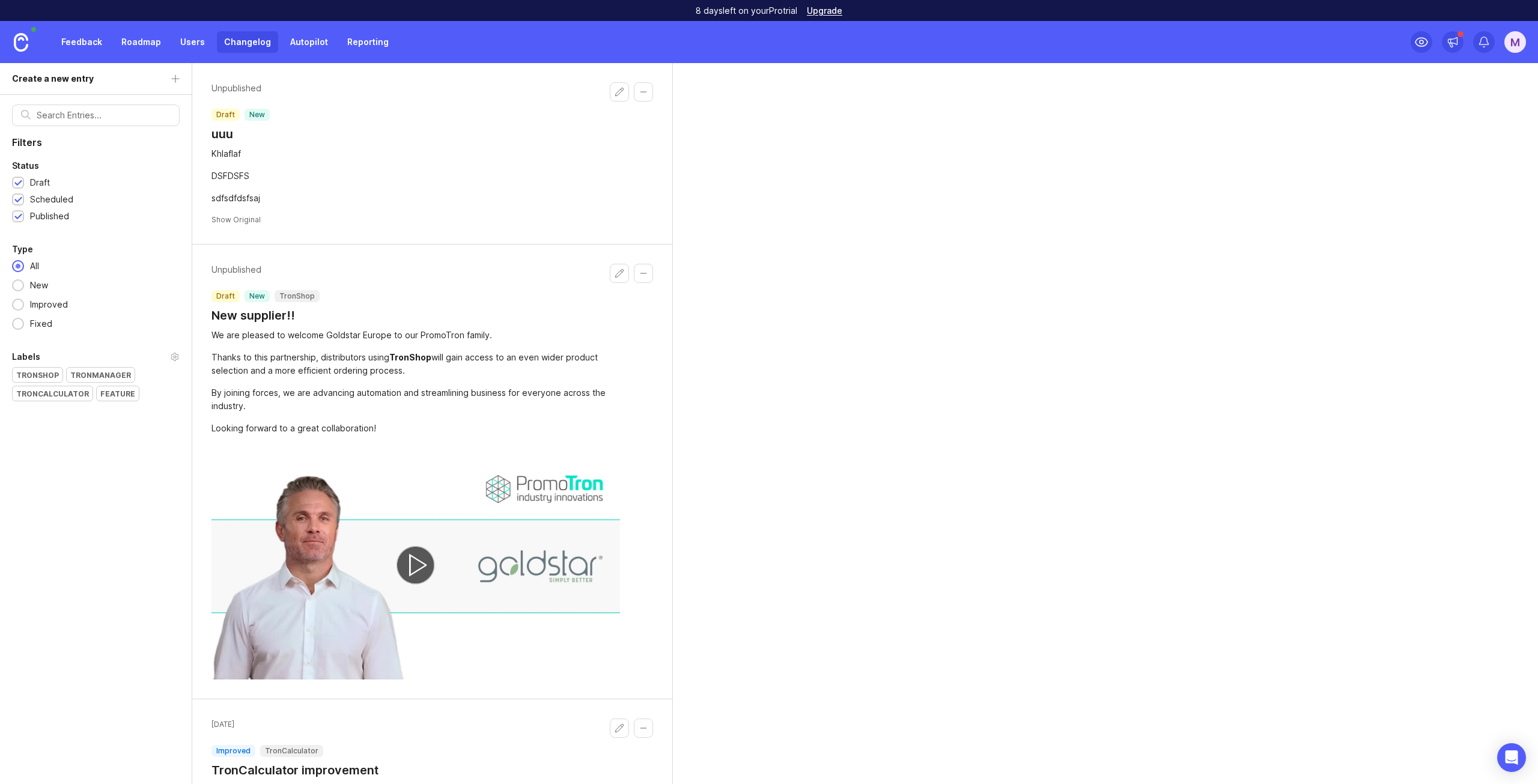
click at [137, 38] on link "Roadmap" at bounding box center [141, 42] width 54 height 22
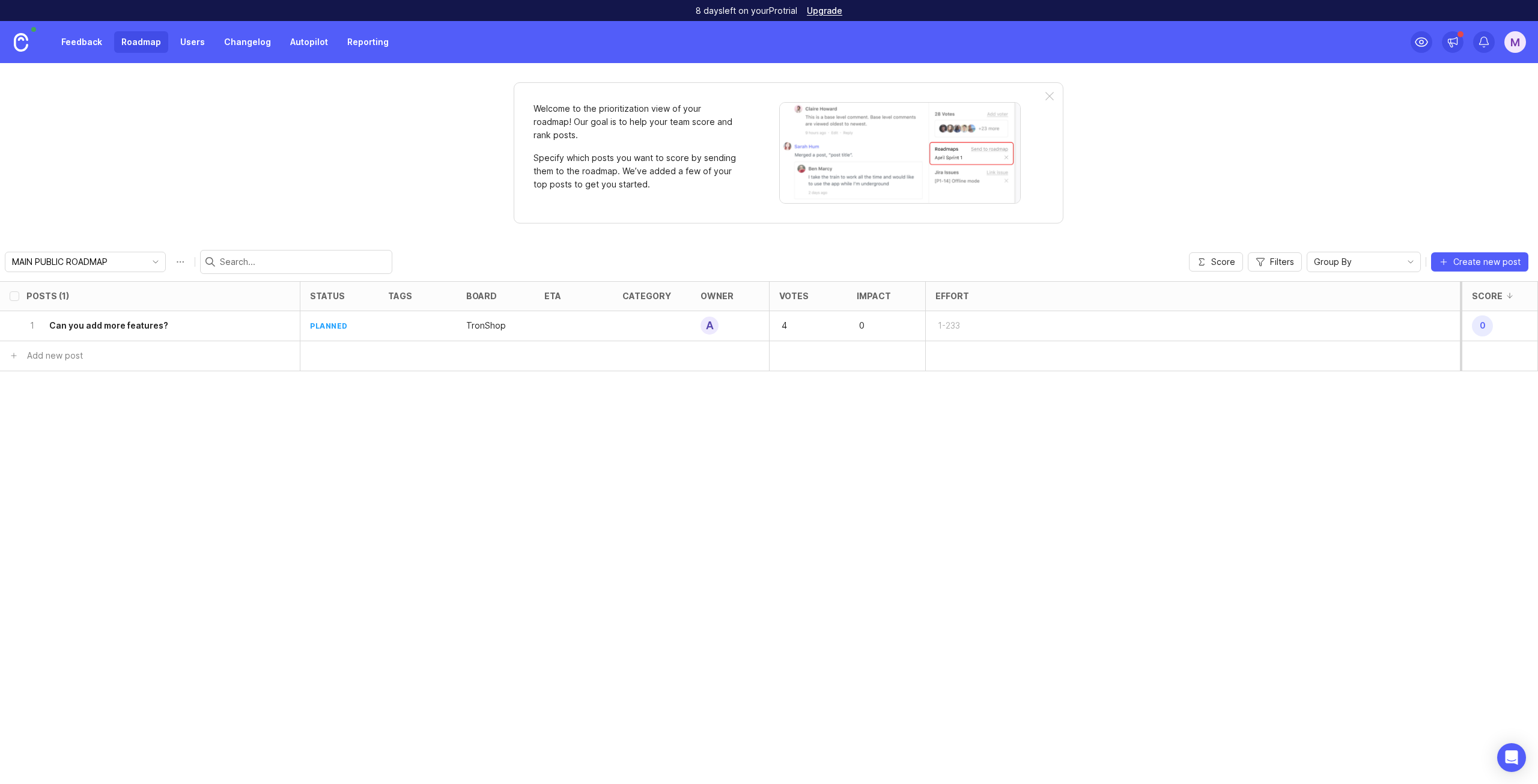
click at [77, 37] on link "Feedback" at bounding box center [81, 42] width 55 height 22
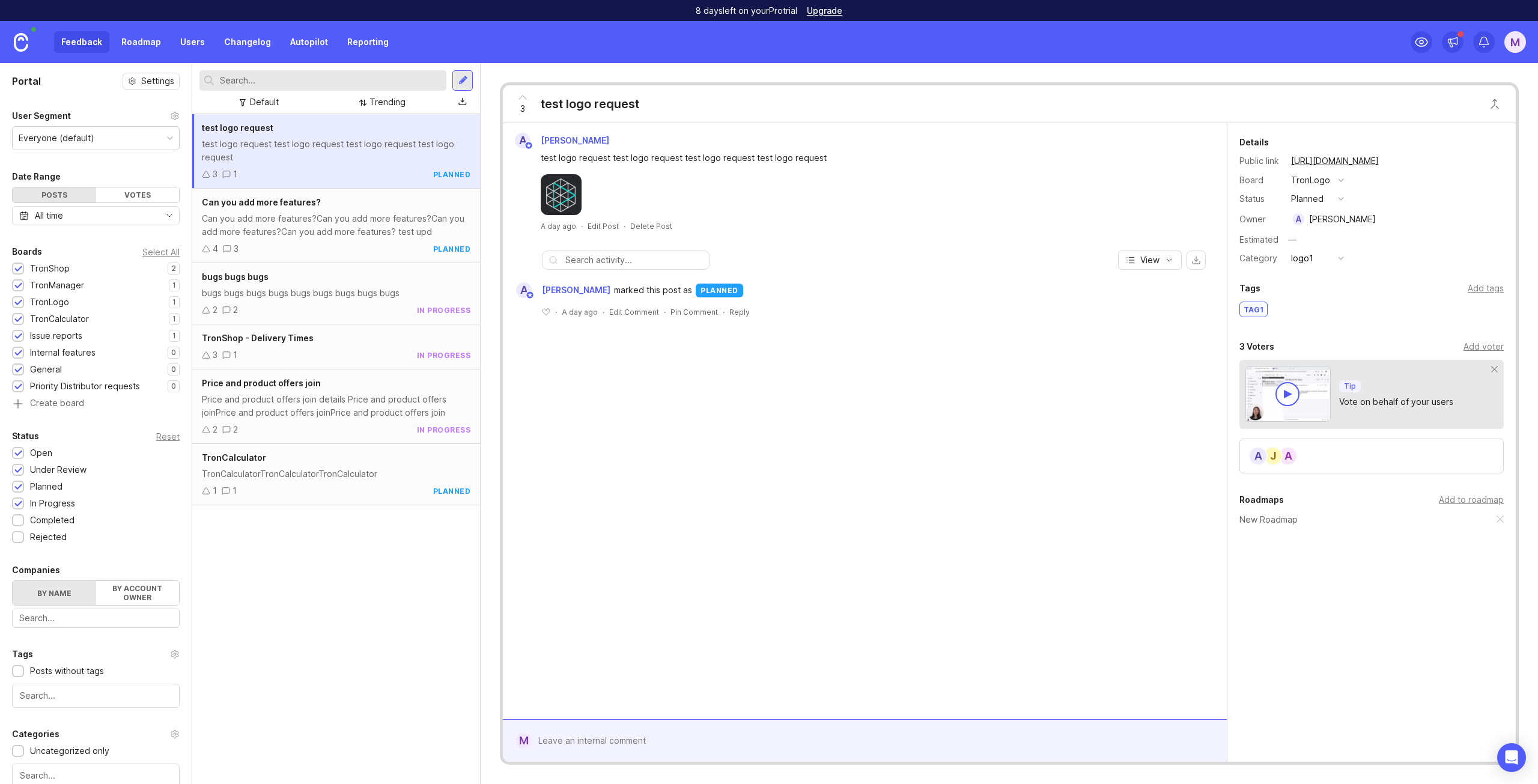
click at [227, 216] on div "Can you add more features?Can you add more features?Can you add more features?C…" at bounding box center [336, 225] width 268 height 26
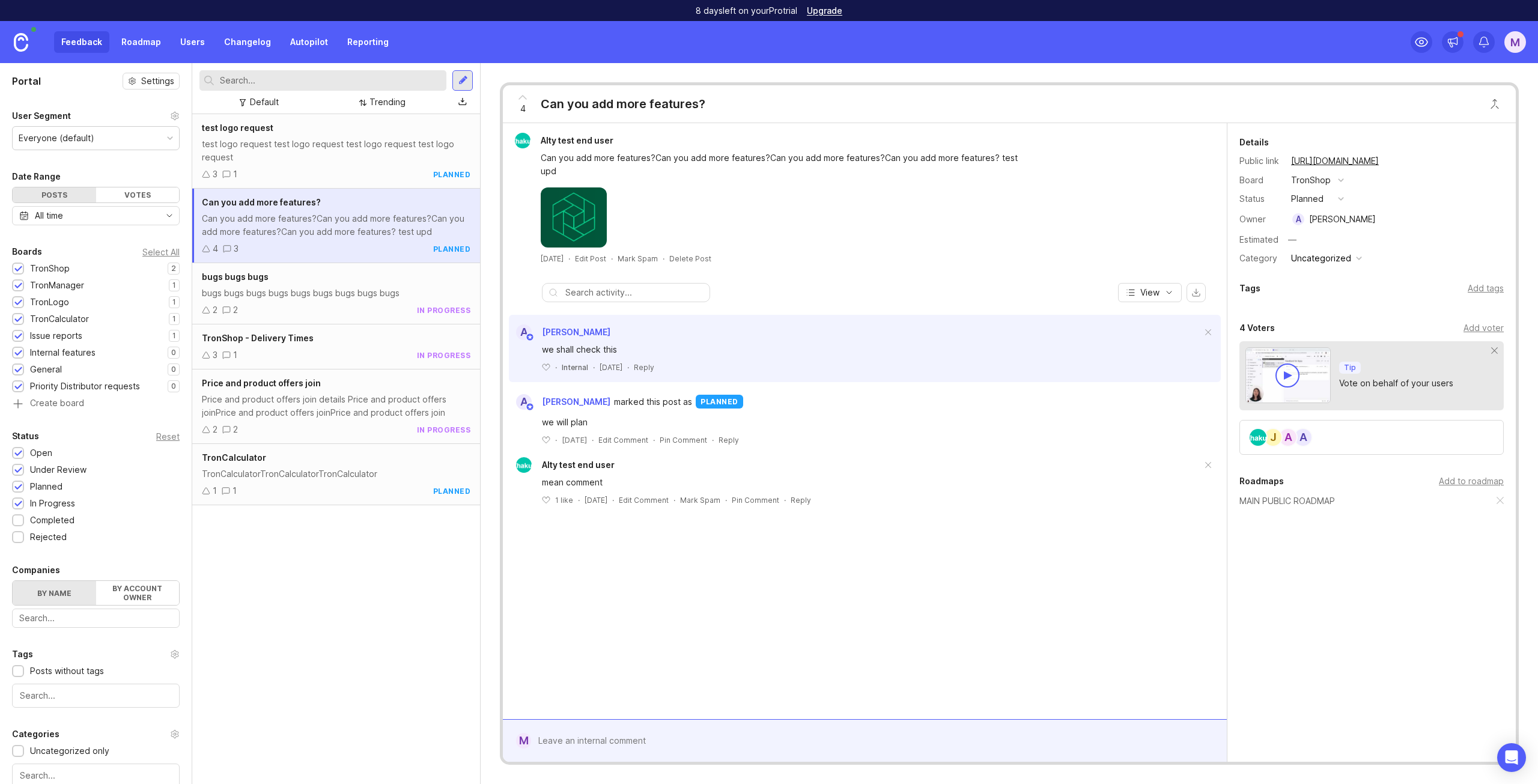
click at [689, 397] on span "marked this post as" at bounding box center [653, 401] width 78 height 13
drag, startPoint x: 631, startPoint y: 404, endPoint x: 712, endPoint y: 403, distance: 81.0
click at [712, 403] on span "marked this post as planned" at bounding box center [678, 402] width 129 height 16
click at [769, 399] on div "A Altynay Zhakupova marked this post as planned" at bounding box center [865, 402] width 712 height 16
click at [1344, 198] on button "planned" at bounding box center [1317, 198] width 60 height 16
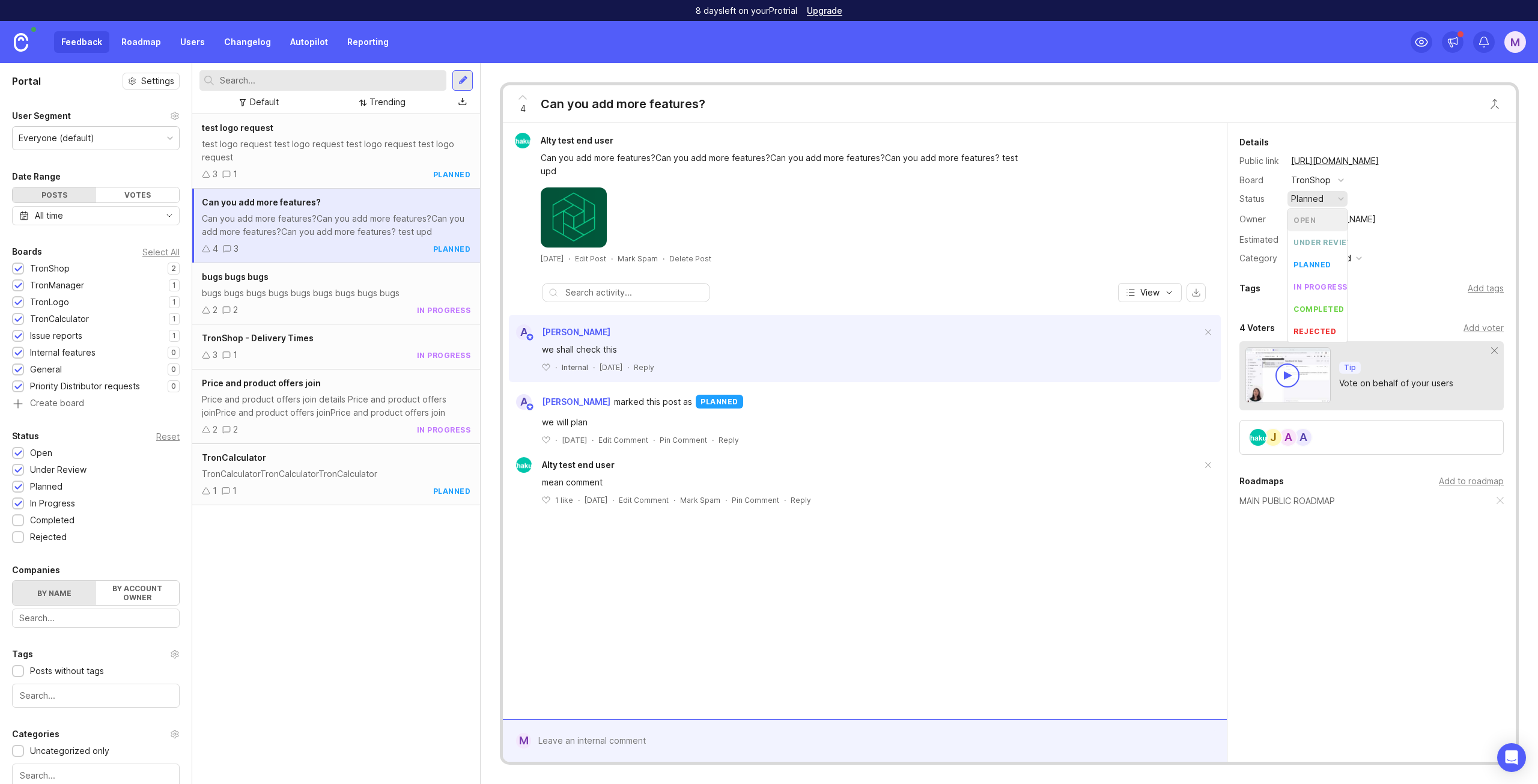
click at [1344, 198] on button "planned" at bounding box center [1317, 198] width 60 height 16
click at [1336, 176] on div "TronShop" at bounding box center [1317, 180] width 60 height 16
click at [1351, 260] on button "Uncategorized" at bounding box center [1326, 258] width 78 height 16
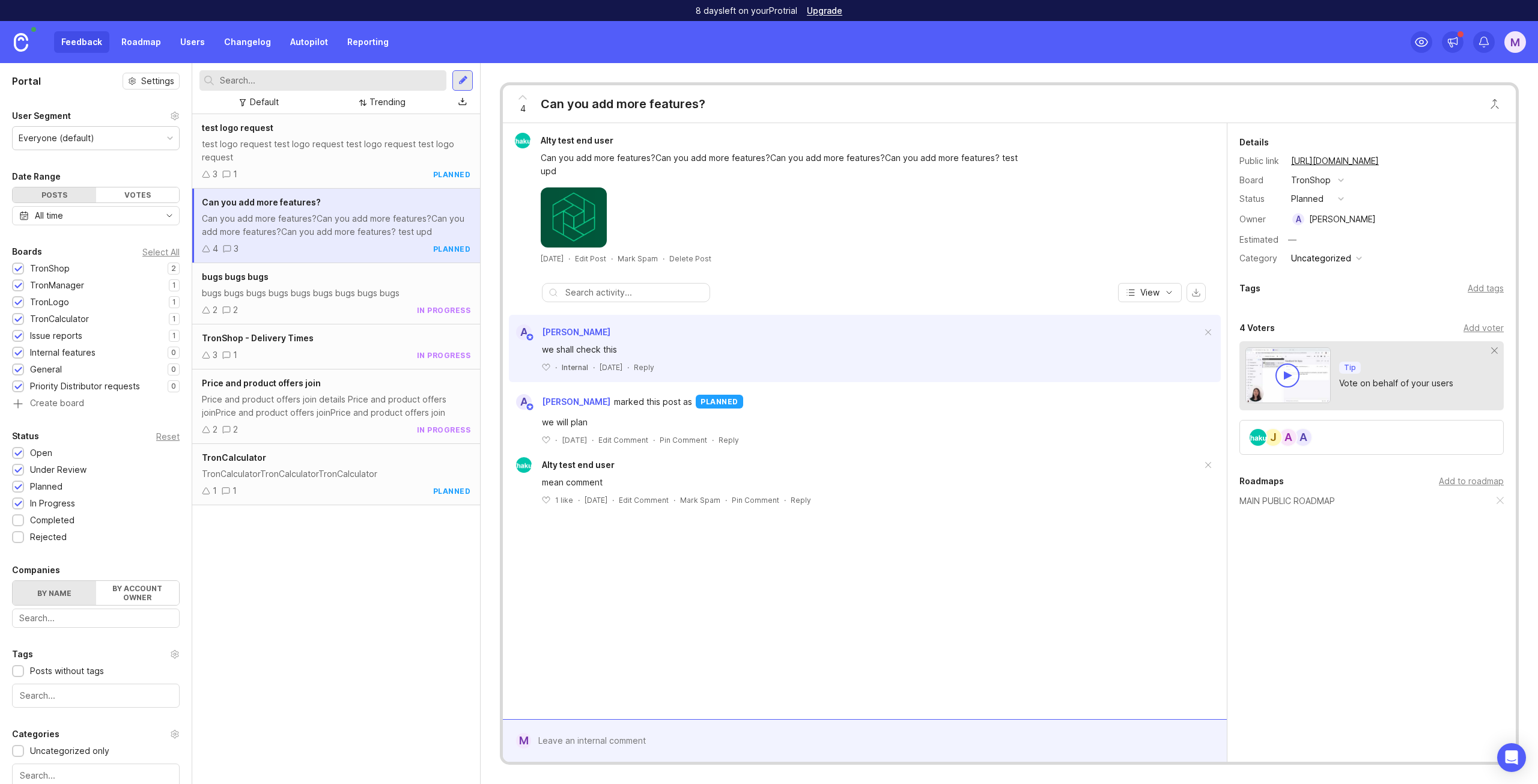
click at [1480, 328] on div "Add voter" at bounding box center [1483, 327] width 40 height 13
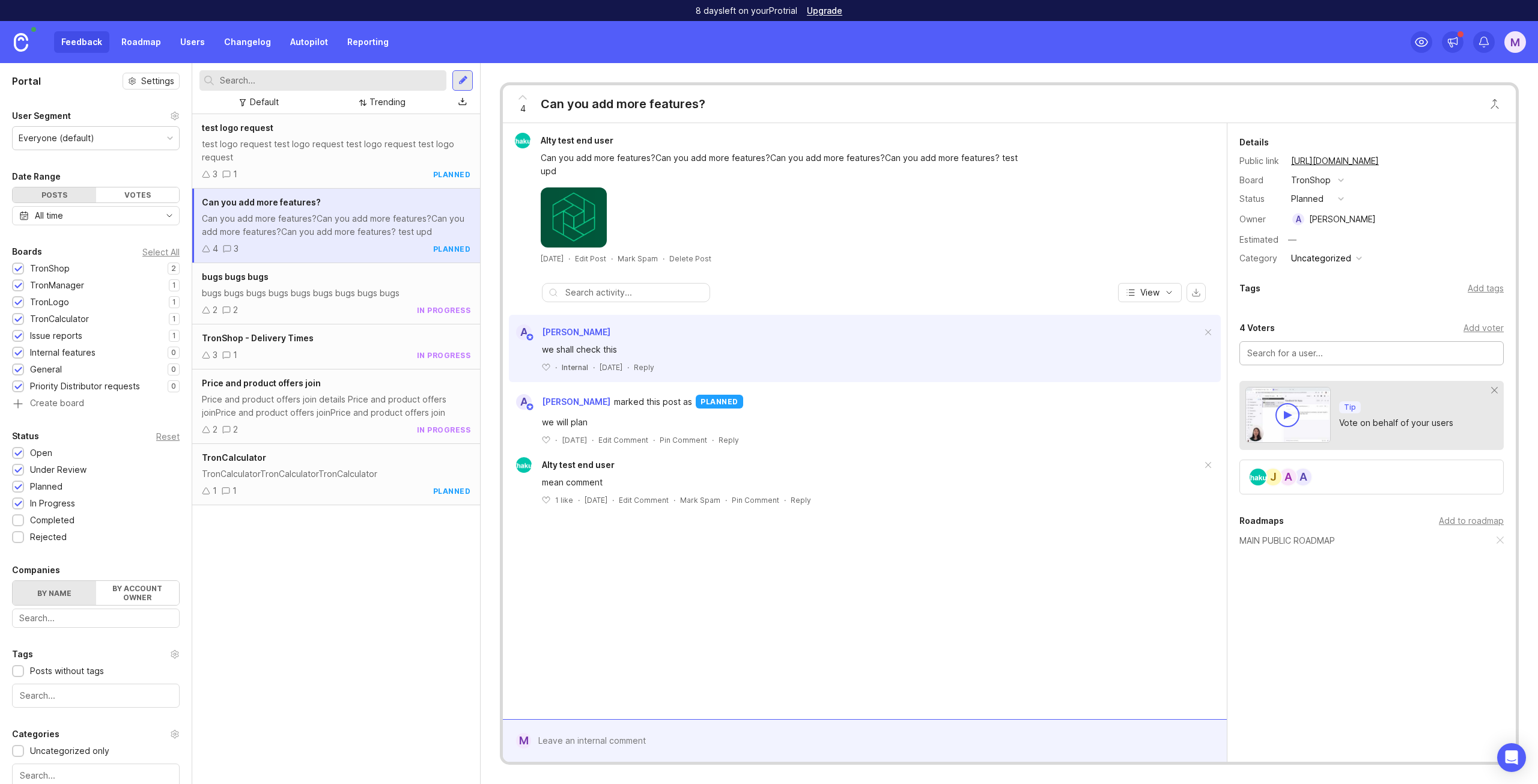
click at [1480, 328] on div "Add voter" at bounding box center [1483, 327] width 40 height 13
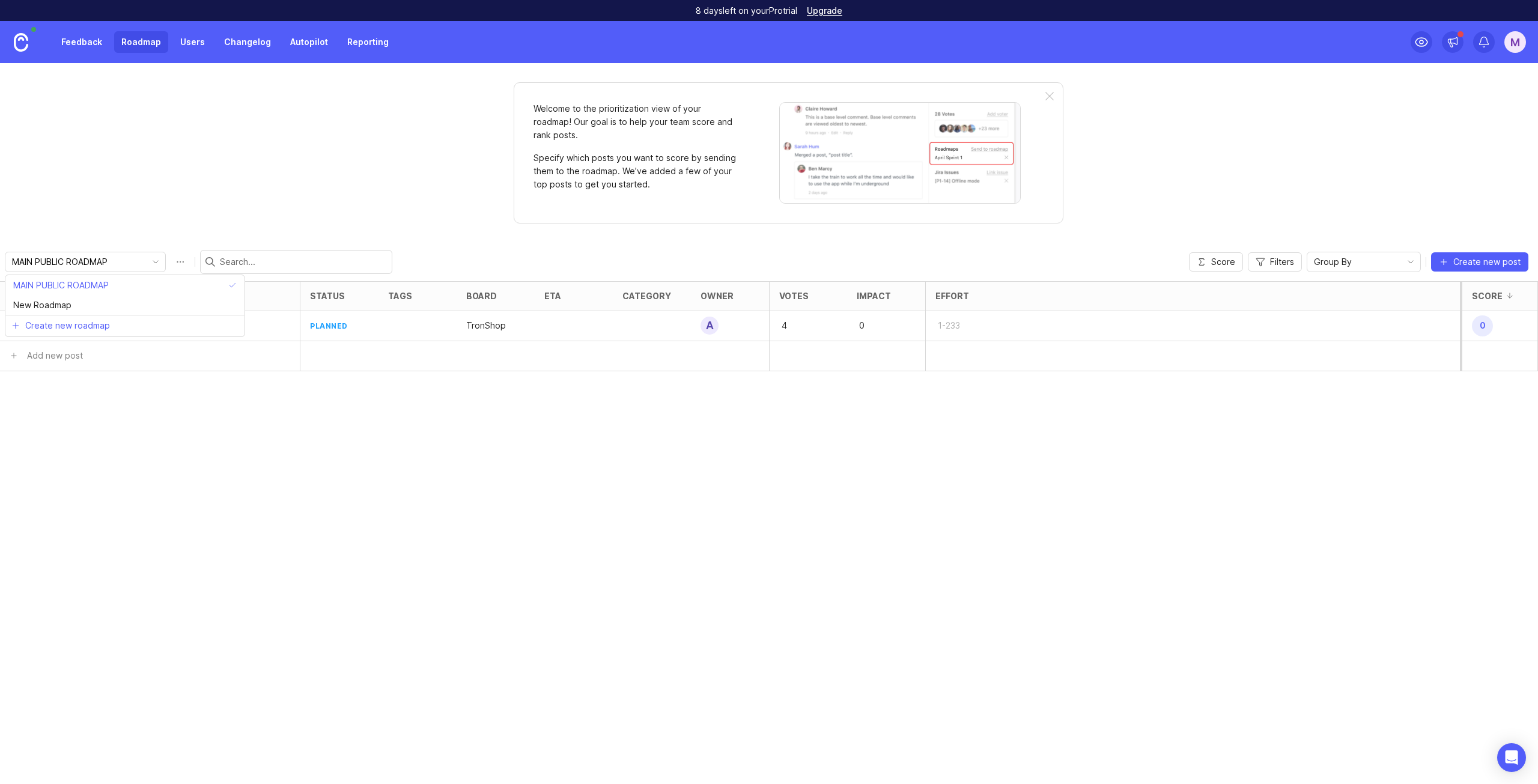
click at [91, 261] on input "MAIN PUBLIC ROADMAP" at bounding box center [78, 261] width 133 height 13
click at [70, 285] on span "MAIN PUBLIC ROADMAP" at bounding box center [61, 285] width 96 height 13
click at [468, 327] on p "TronShop" at bounding box center [487, 325] width 40 height 12
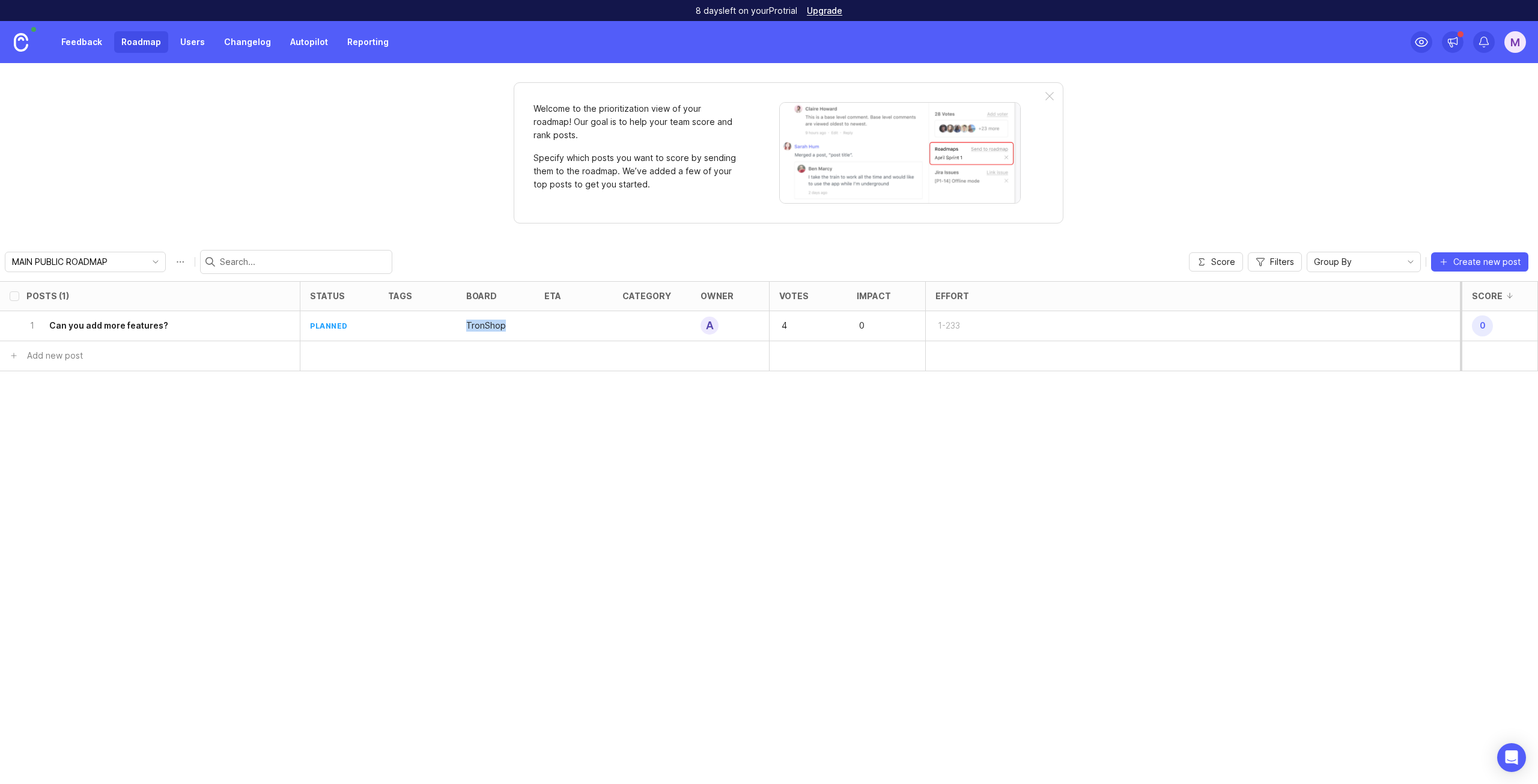
click at [528, 336] on div "TronShop" at bounding box center [495, 325] width 78 height 30
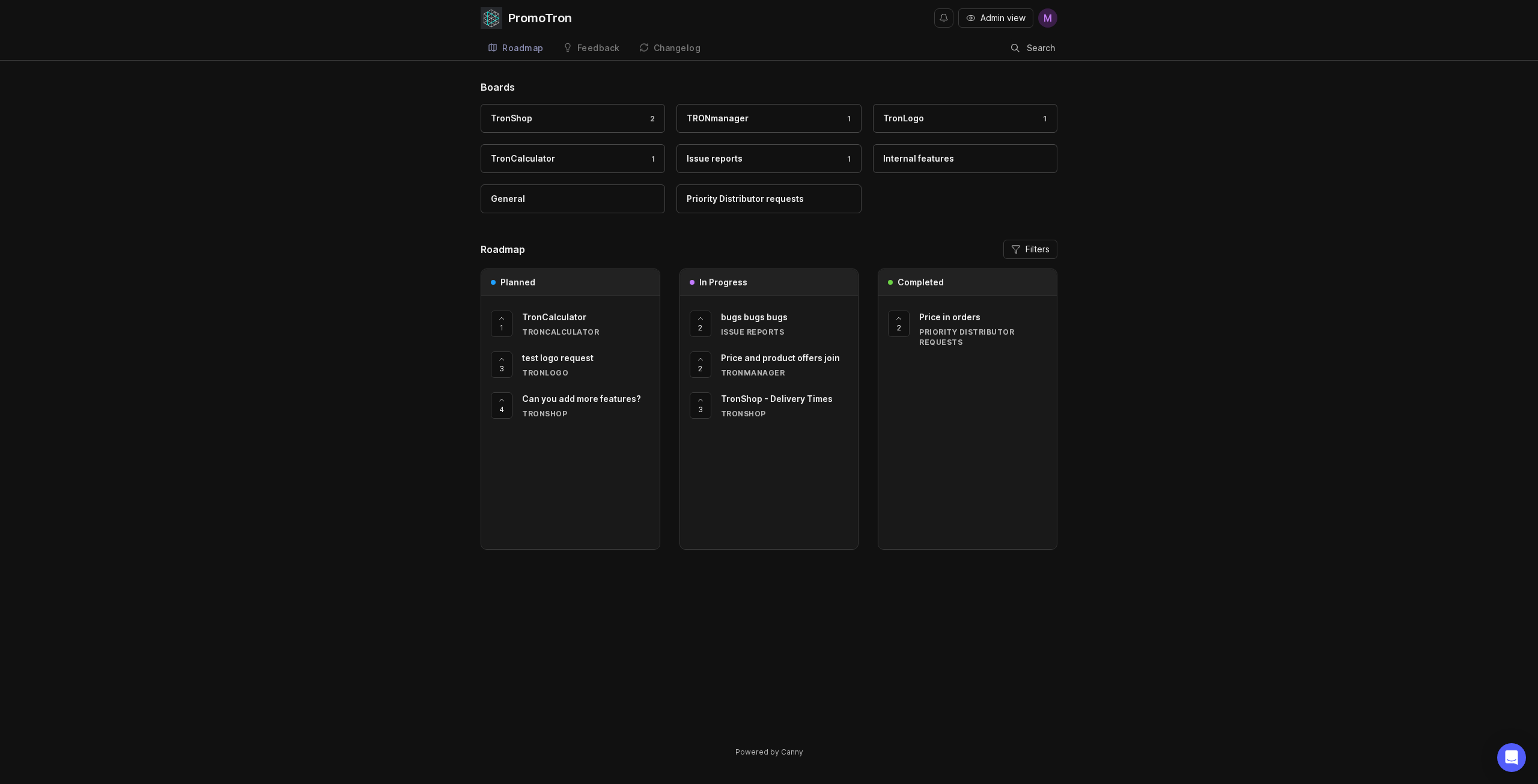
click at [539, 50] on div "Roadmap" at bounding box center [523, 48] width 42 height 9
click at [1022, 246] on button "Filters" at bounding box center [1031, 249] width 54 height 19
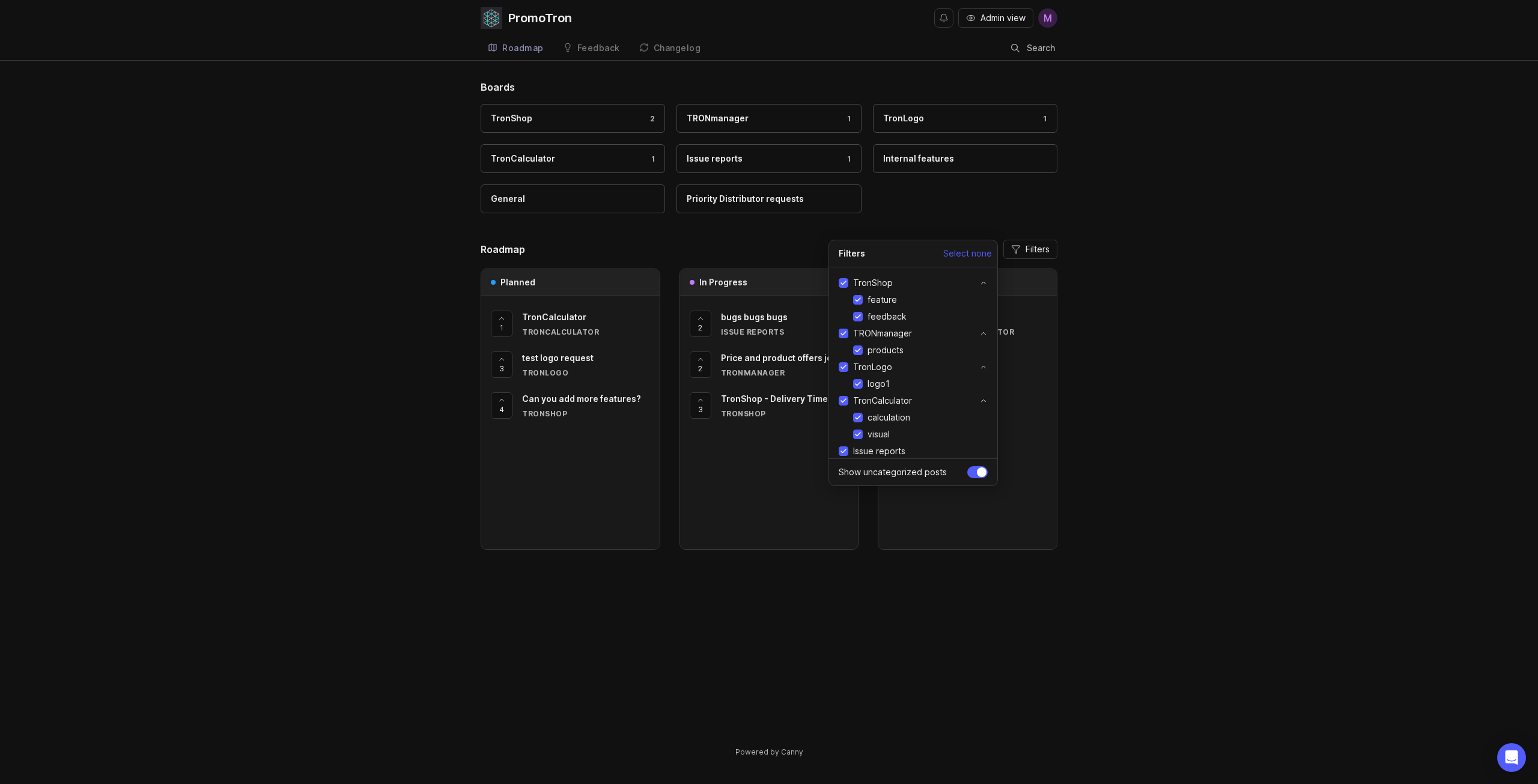
click at [1222, 461] on div "Boards TronShop 2 TRONmanager 1 TronLogo 1 TronCalculator 1 Issue reports 1 Int…" at bounding box center [769, 429] width 1538 height 698
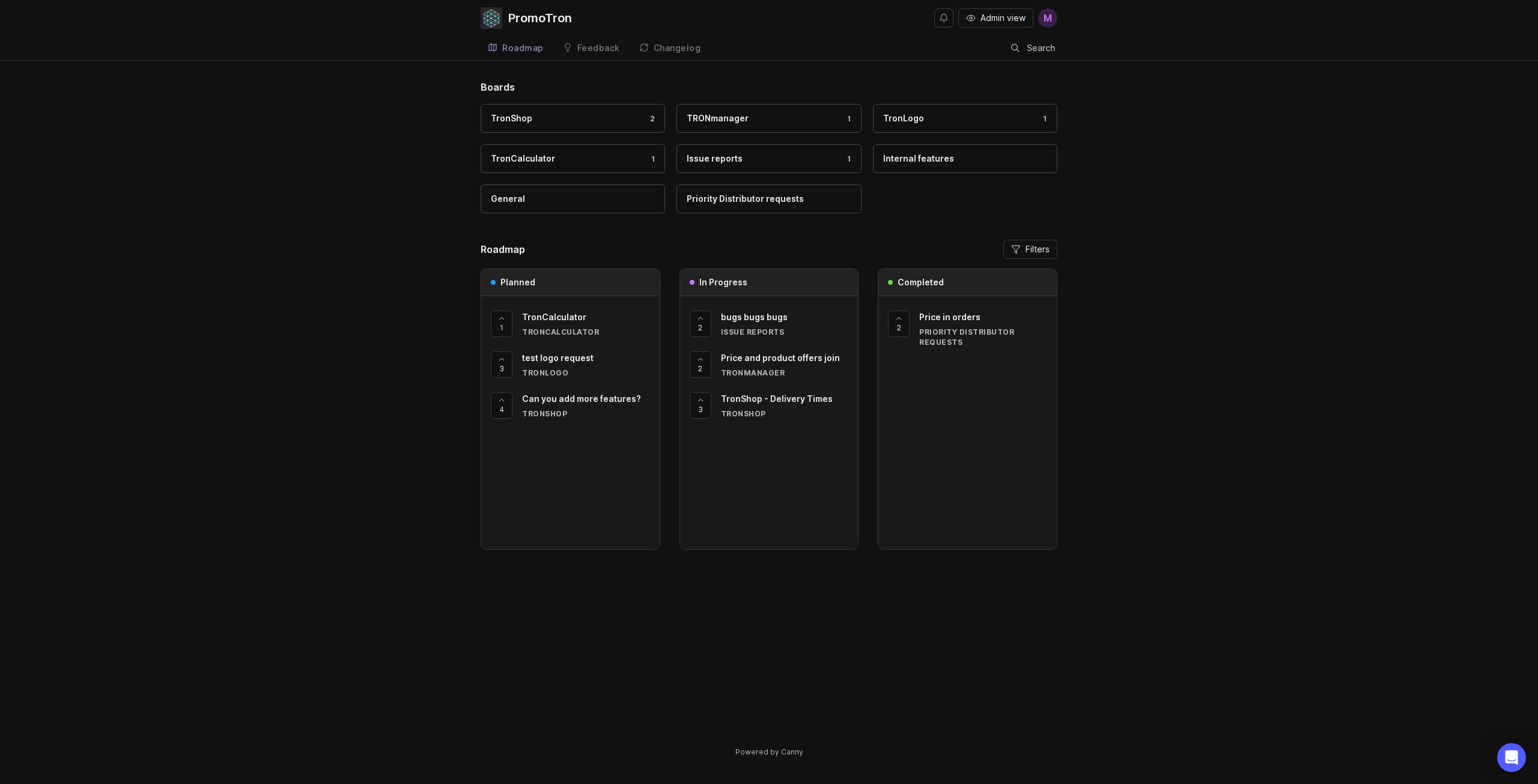
click at [584, 48] on div "Feedback" at bounding box center [598, 48] width 43 height 9
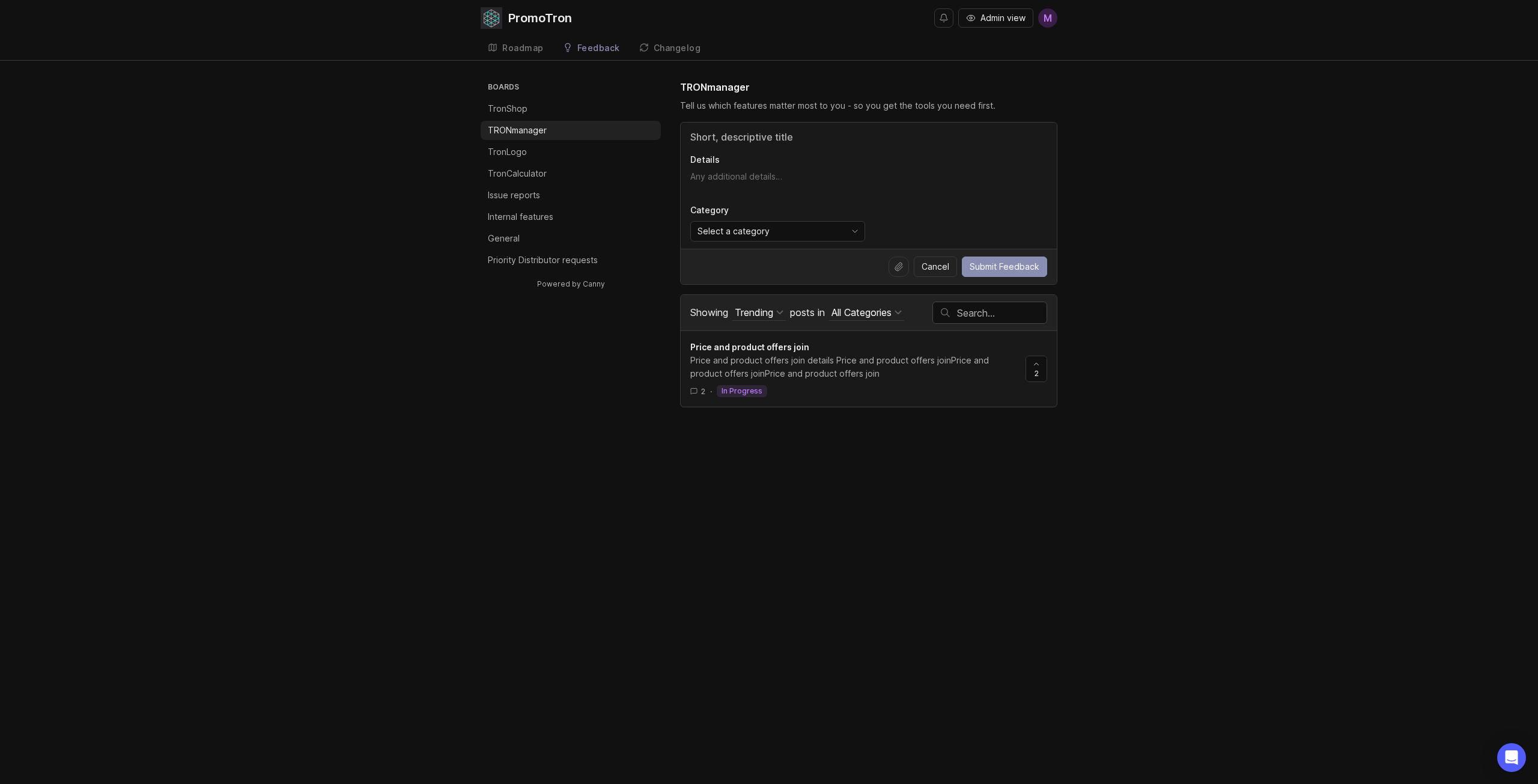
click at [505, 96] on h3 "Boards" at bounding box center [574, 88] width 176 height 17
click at [1040, 17] on span "M" at bounding box center [1048, 18] width 19 height 19
click at [1048, 17] on span "M" at bounding box center [1048, 17] width 9 height 15
click at [1111, 106] on div "Boards TronShop TRONmanager TronLogo TronCalculator Issue reports Internal feat…" at bounding box center [769, 268] width 1538 height 377
click at [751, 314] on div "Trending" at bounding box center [754, 312] width 38 height 13
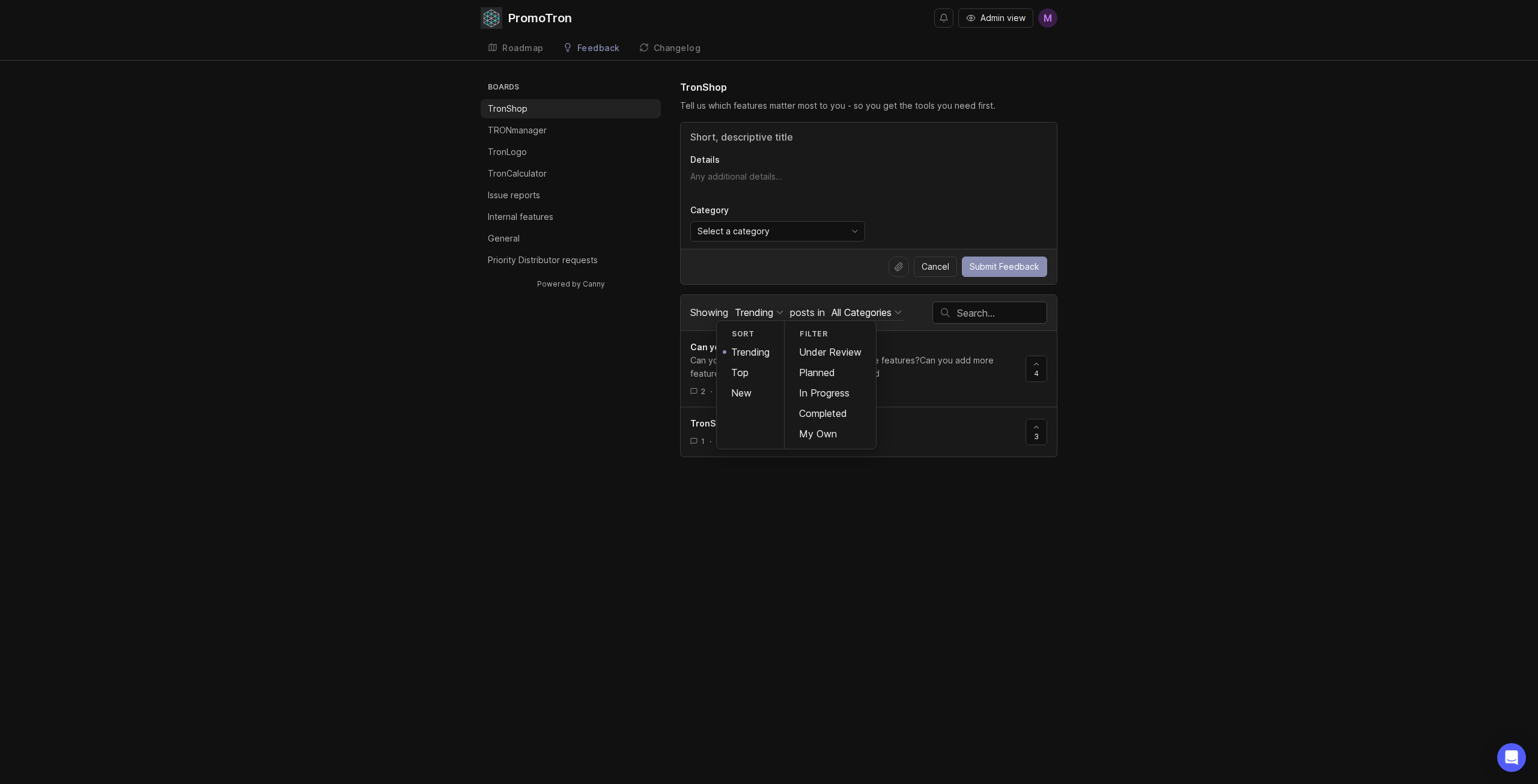
click at [757, 310] on div "Trending" at bounding box center [754, 312] width 38 height 13
click at [980, 273] on button "Submit Feedback" at bounding box center [1004, 266] width 85 height 20
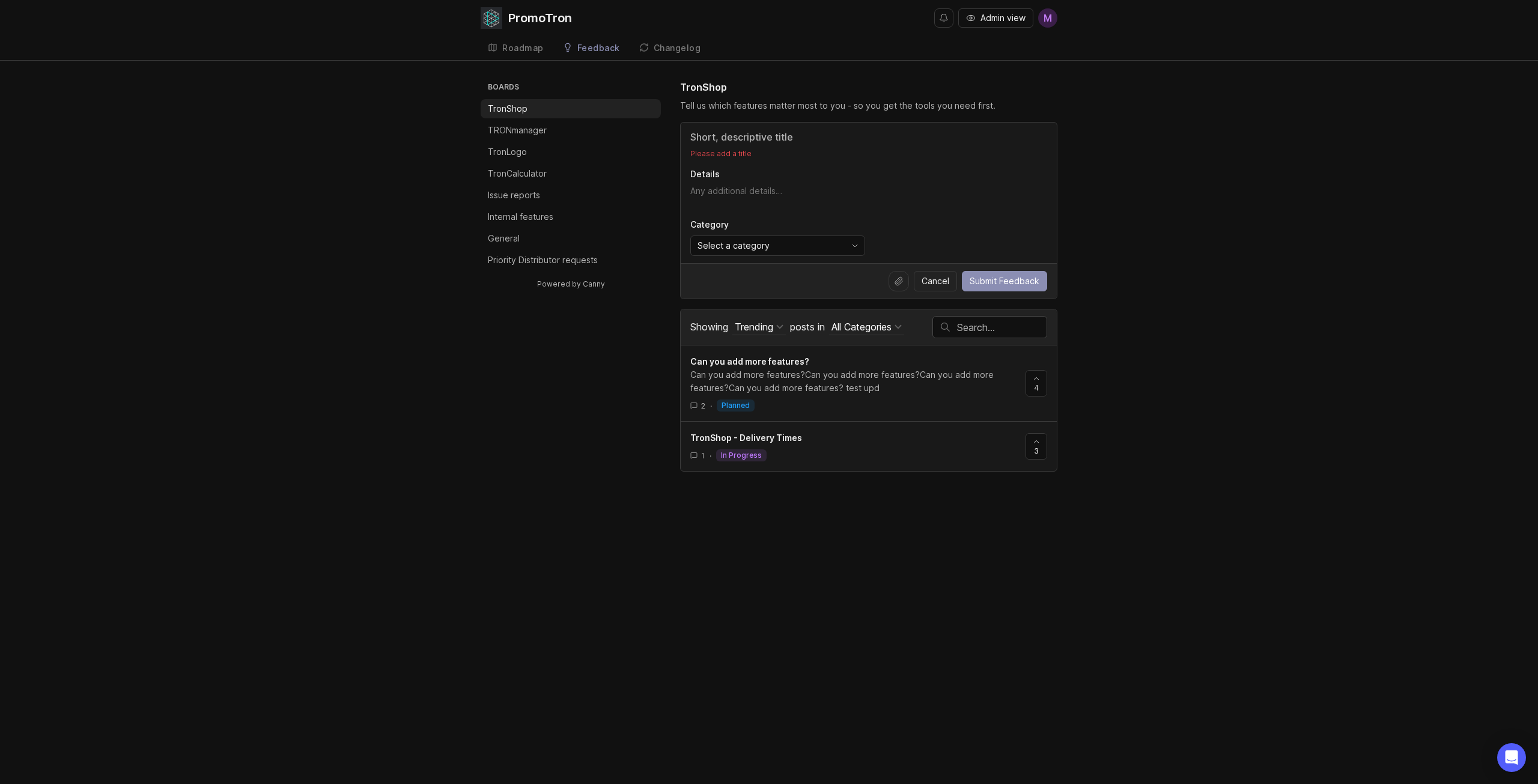
click at [667, 164] on div "Boards TronShop TRONmanager TronLogo TronCalculator Issue reports Internal feat…" at bounding box center [769, 276] width 577 height 392
click at [704, 146] on div "Please add a title Details Category Select a category" at bounding box center [869, 192] width 376 height 140
click at [713, 137] on input "Title" at bounding box center [869, 137] width 357 height 15
drag, startPoint x: 711, startPoint y: 164, endPoint x: 712, endPoint y: 178, distance: 14.0
click at [711, 170] on div "Please add a title Details Category Select a category" at bounding box center [869, 192] width 376 height 140
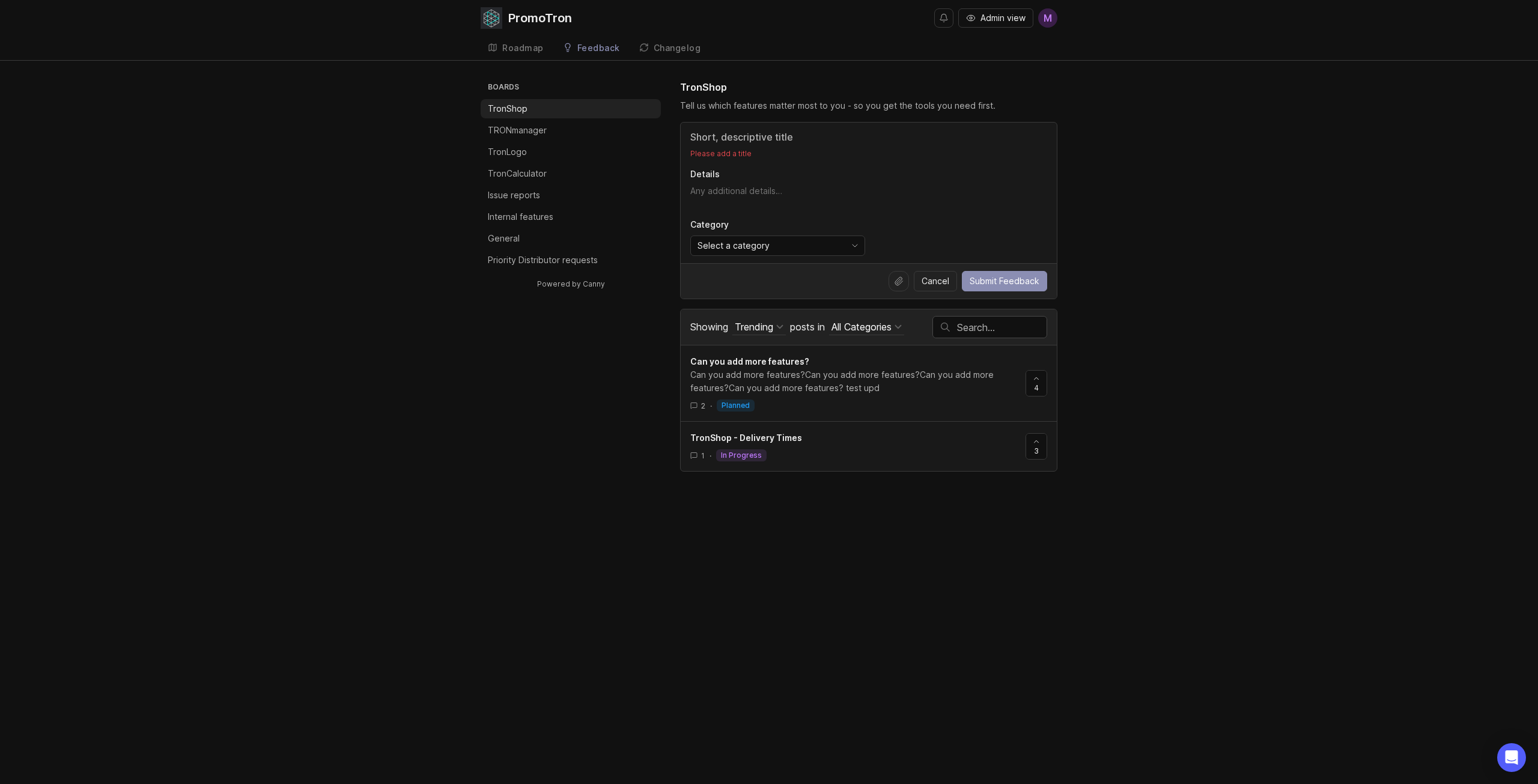
click at [712, 189] on textarea "Details" at bounding box center [869, 198] width 357 height 24
click at [729, 238] on div "Select a category" at bounding box center [768, 245] width 154 height 19
click at [860, 245] on icon "toggle icon" at bounding box center [855, 245] width 19 height 10
click at [528, 144] on li "TronLogo" at bounding box center [570, 152] width 180 height 19
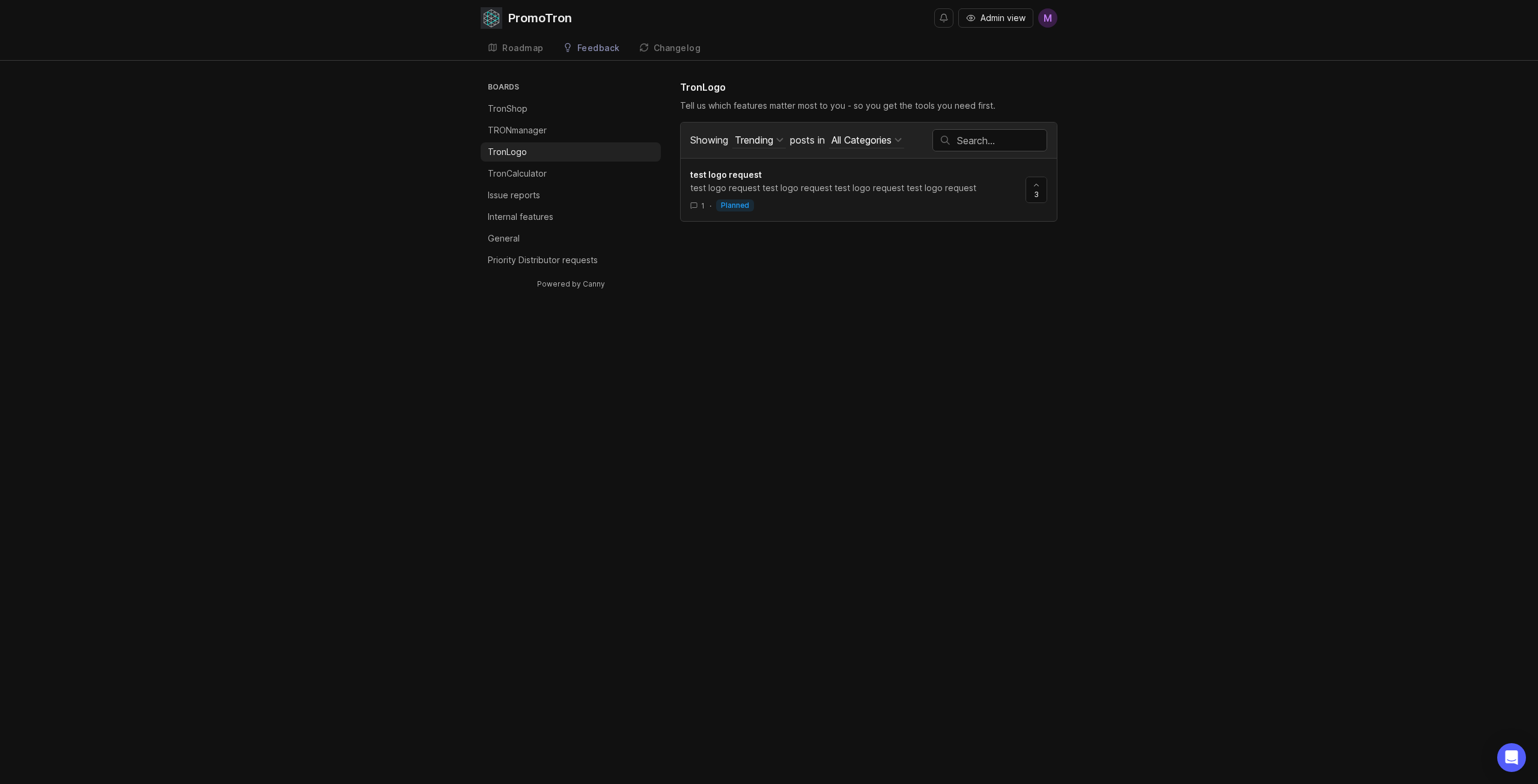
click at [530, 168] on p "TronCalculator" at bounding box center [517, 174] width 59 height 12
click at [519, 184] on ul "Boards TronShop TRONmanager TronLogo TronCalculator Issue reports Internal feat…" at bounding box center [570, 175] width 180 height 190
click at [523, 201] on p "Issue reports" at bounding box center [514, 195] width 52 height 12
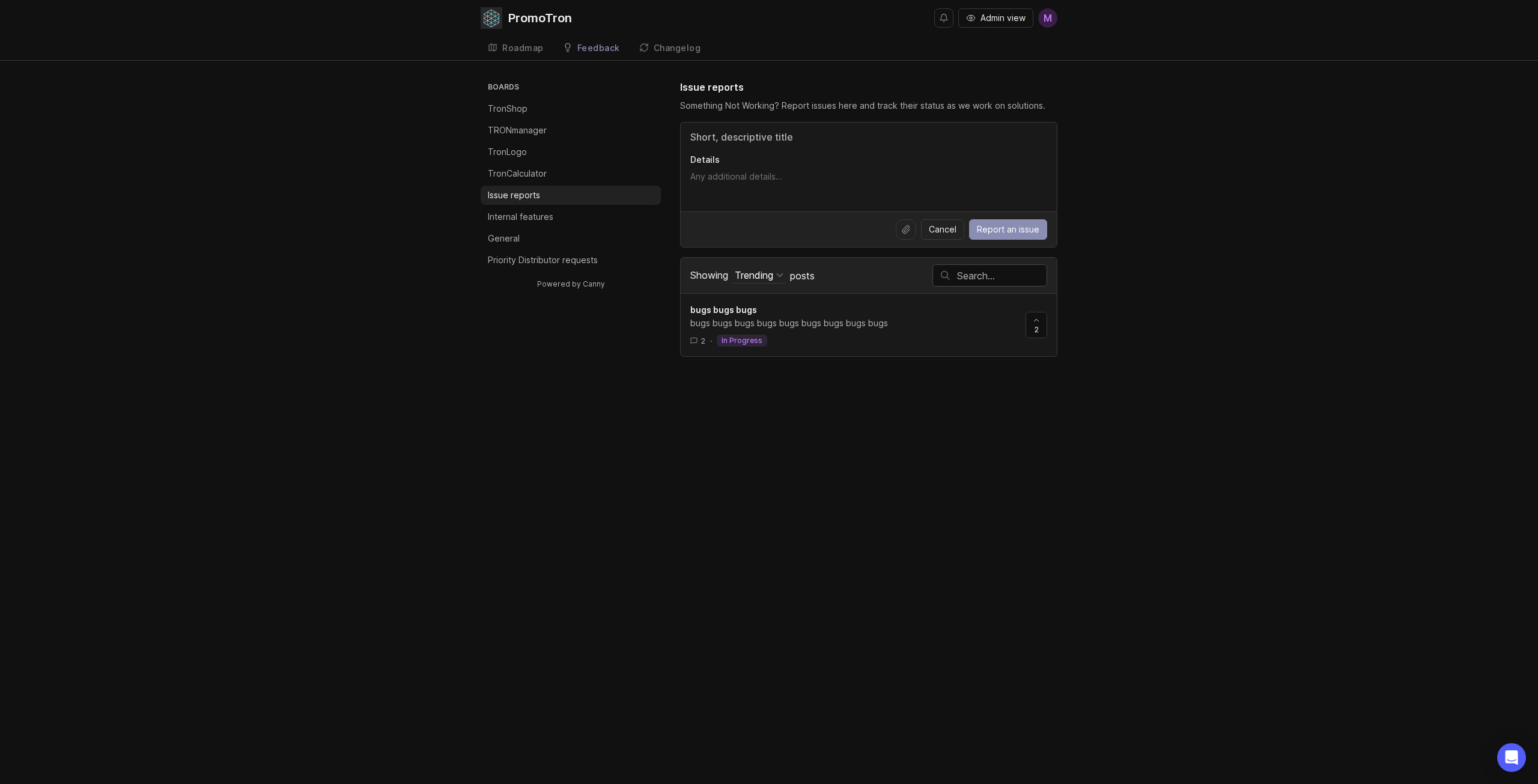
click at [546, 220] on p "Internal features" at bounding box center [520, 217] width 65 height 12
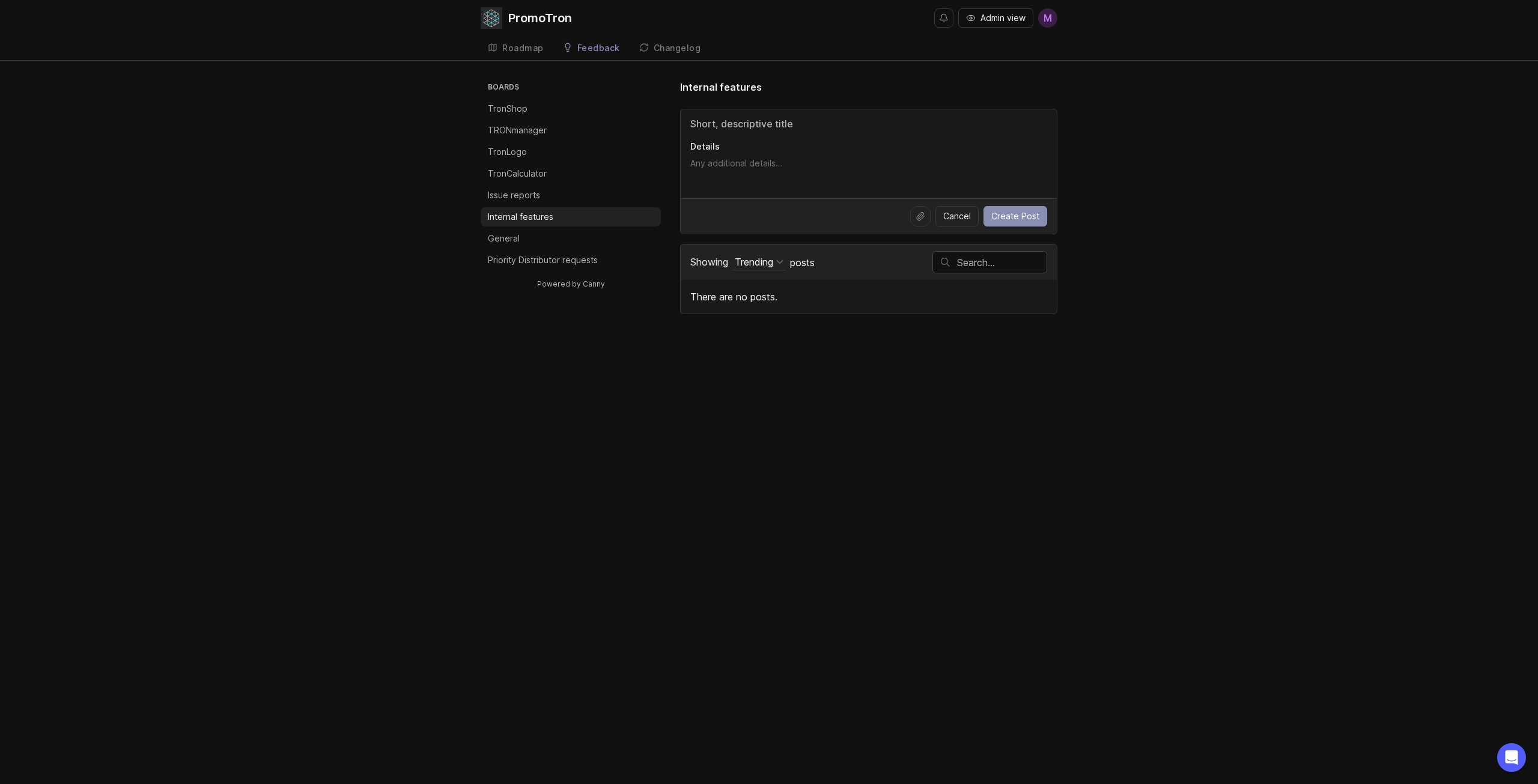
click at [521, 238] on li "General" at bounding box center [570, 238] width 180 height 19
click at [524, 261] on p "Priority Distributor requests" at bounding box center [542, 260] width 110 height 12
click at [663, 50] on div "Changelog" at bounding box center [677, 48] width 48 height 9
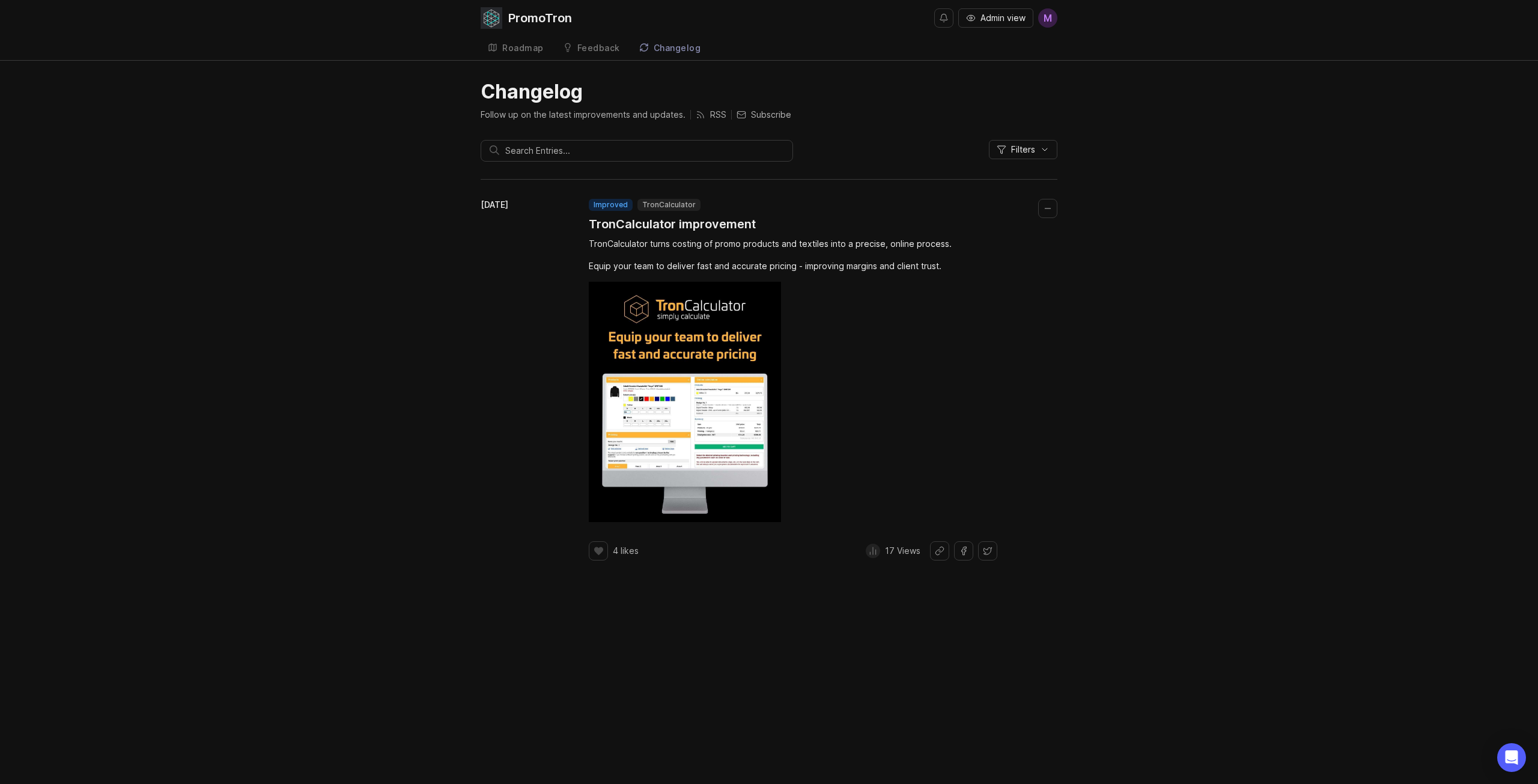
click at [761, 119] on p "Subscribe" at bounding box center [763, 115] width 55 height 12
click at [765, 117] on p "Unsubscribe" at bounding box center [769, 115] width 64 height 12
click at [1028, 151] on span "Filters" at bounding box center [1023, 150] width 24 height 12
click at [1030, 151] on span "Filters" at bounding box center [1023, 150] width 24 height 12
click at [510, 63] on div "PromoTron Admin view M Roadmap Feedback Feedback Changelog Changelog Follow up …" at bounding box center [769, 392] width 1538 height 784
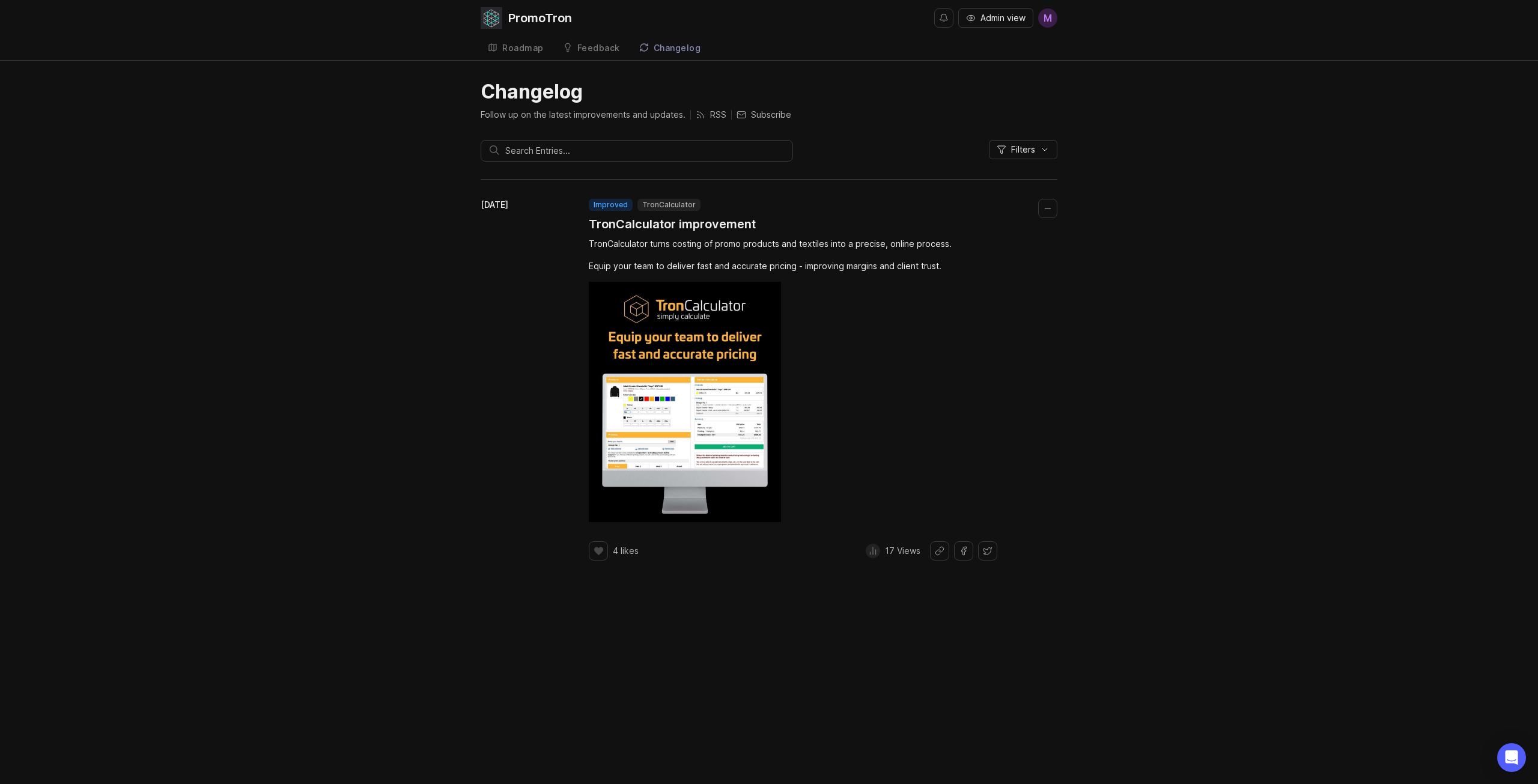
click at [511, 51] on div "Roadmap" at bounding box center [523, 48] width 42 height 9
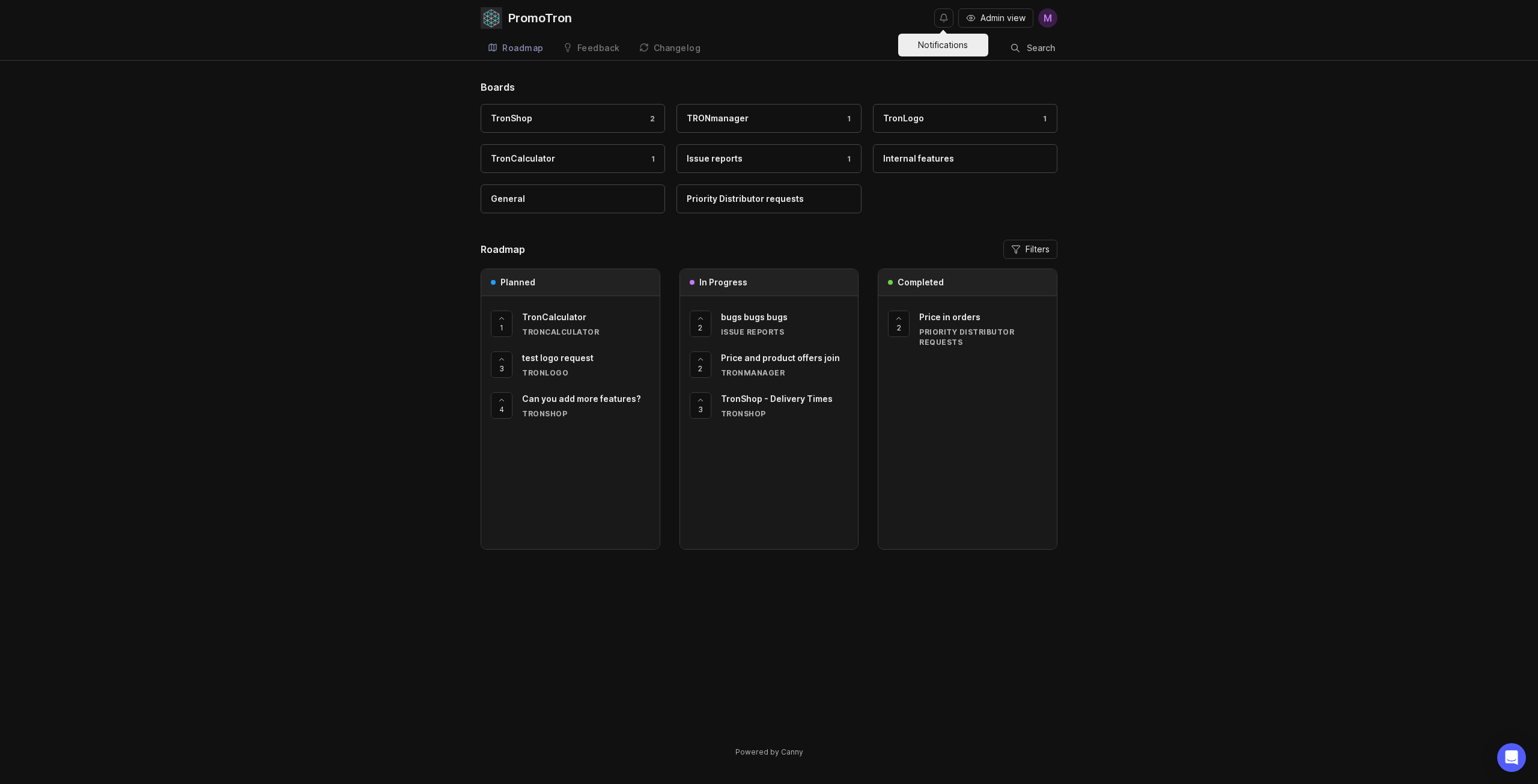
drag, startPoint x: 936, startPoint y: 13, endPoint x: 944, endPoint y: 15, distance: 8.2
click at [939, 14] on button "Notifications" at bounding box center [944, 18] width 19 height 19
click at [945, 17] on button "Notifications" at bounding box center [944, 18] width 19 height 19
click at [1508, 757] on icon "Open Intercom Messenger" at bounding box center [1511, 757] width 14 height 16
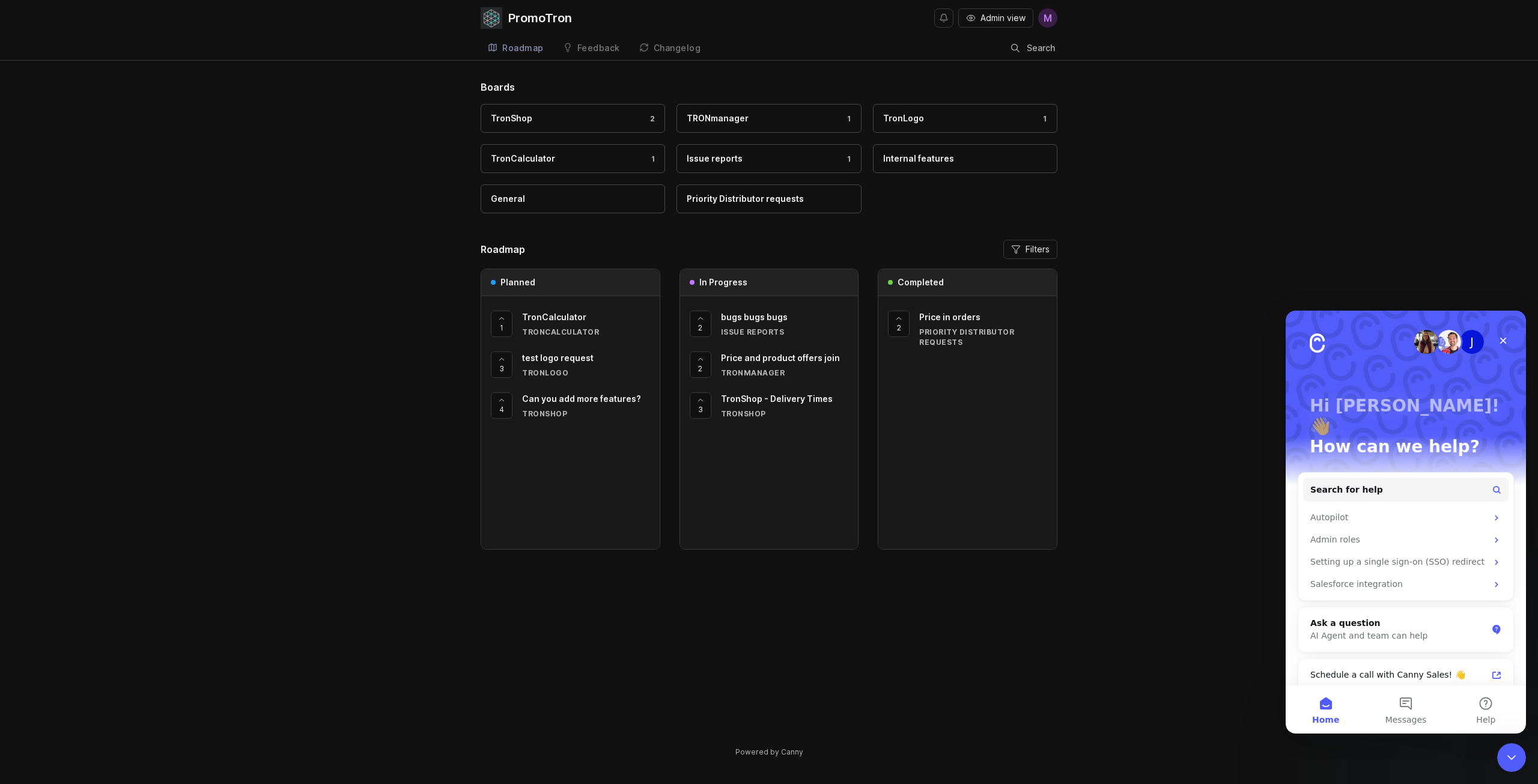
click at [1172, 451] on div "Boards TronShop 2 TRONmanager 1 TronLogo 1 TronCalculator 1 Issue reports 1 Int…" at bounding box center [769, 429] width 1538 height 698
click at [1497, 338] on div "Close" at bounding box center [1502, 340] width 22 height 22
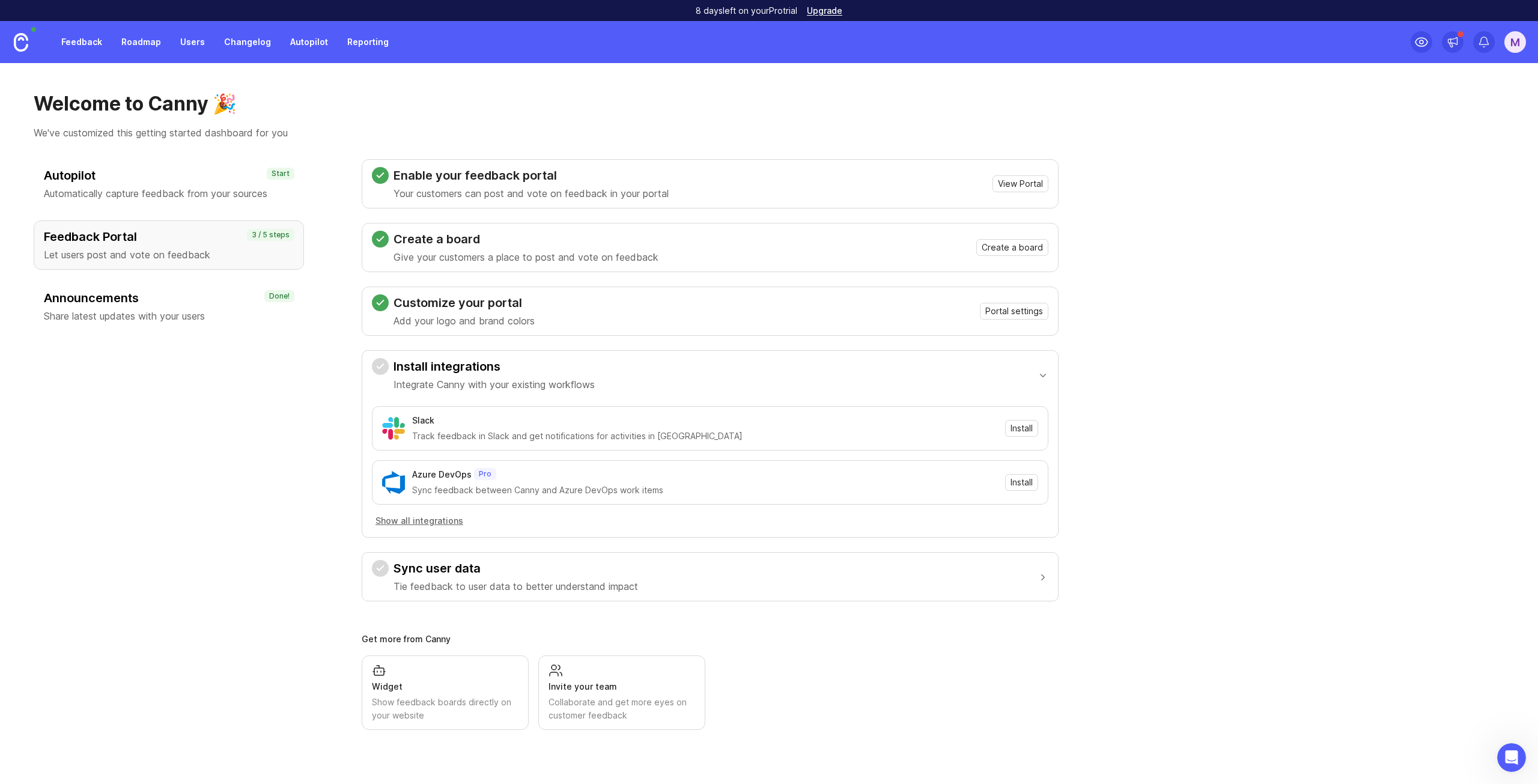
click at [97, 310] on p "Share latest updates with your users" at bounding box center [168, 316] width 250 height 15
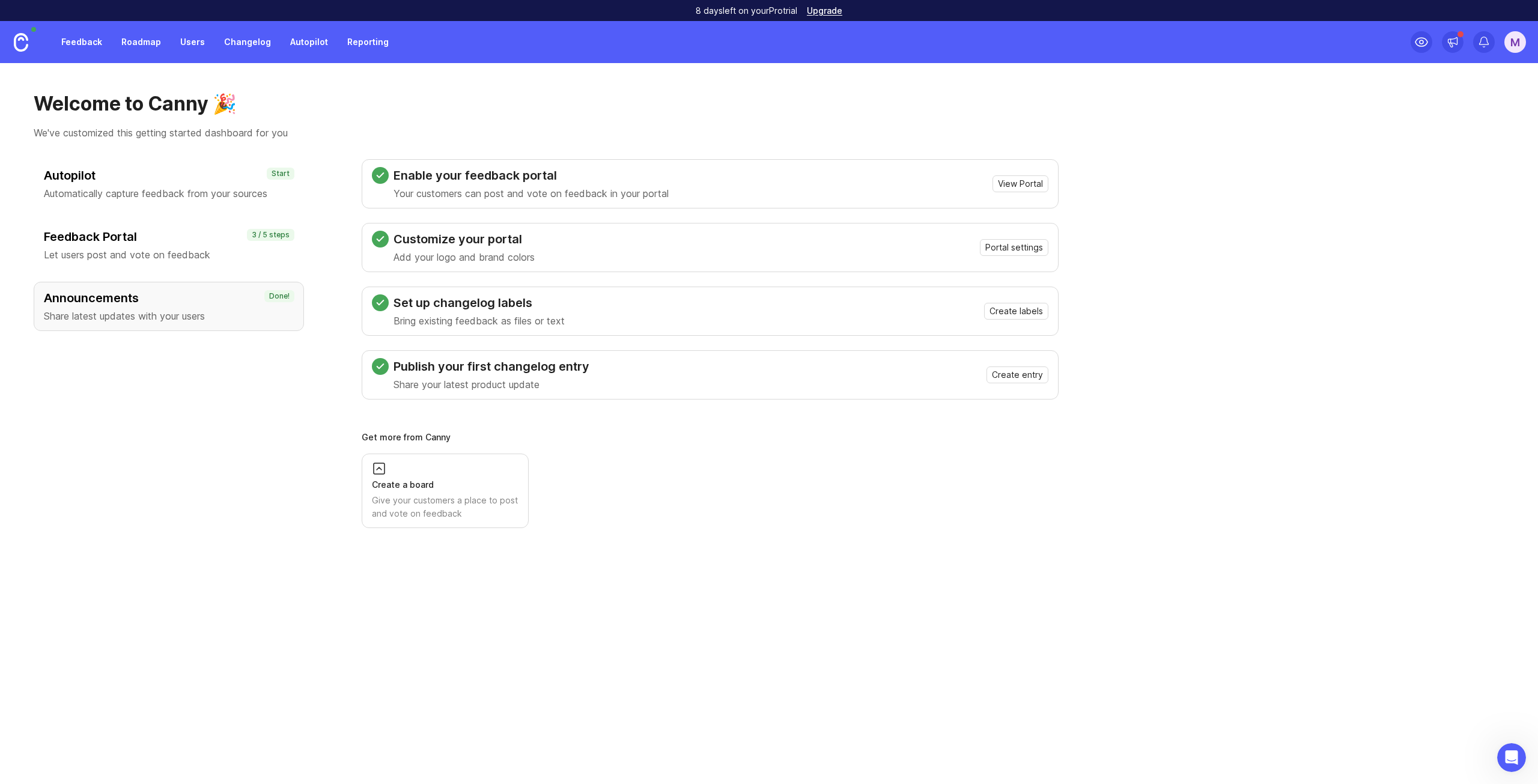
click at [94, 40] on link "Feedback" at bounding box center [81, 42] width 55 height 22
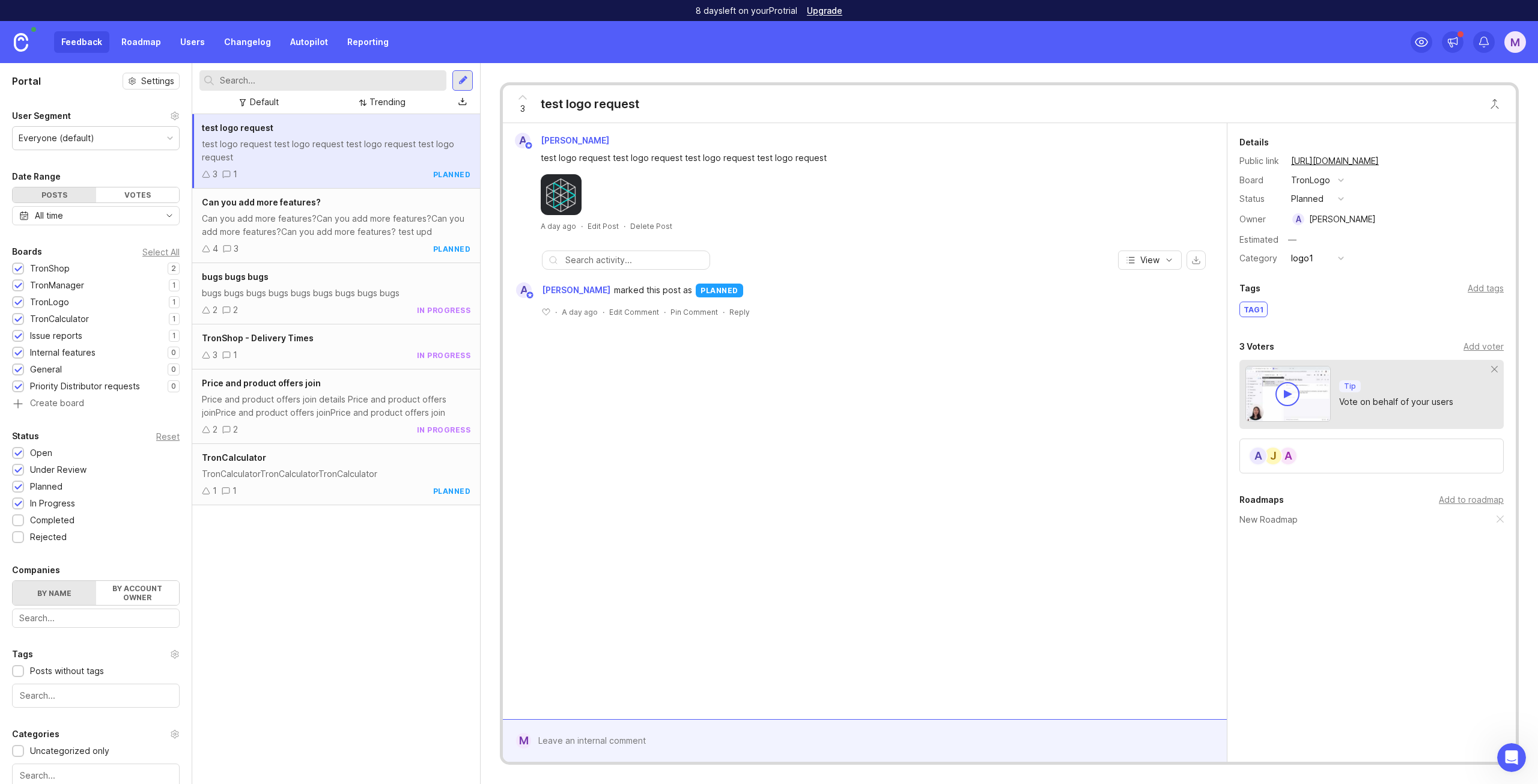
click at [0, 44] on link at bounding box center [21, 42] width 42 height 42
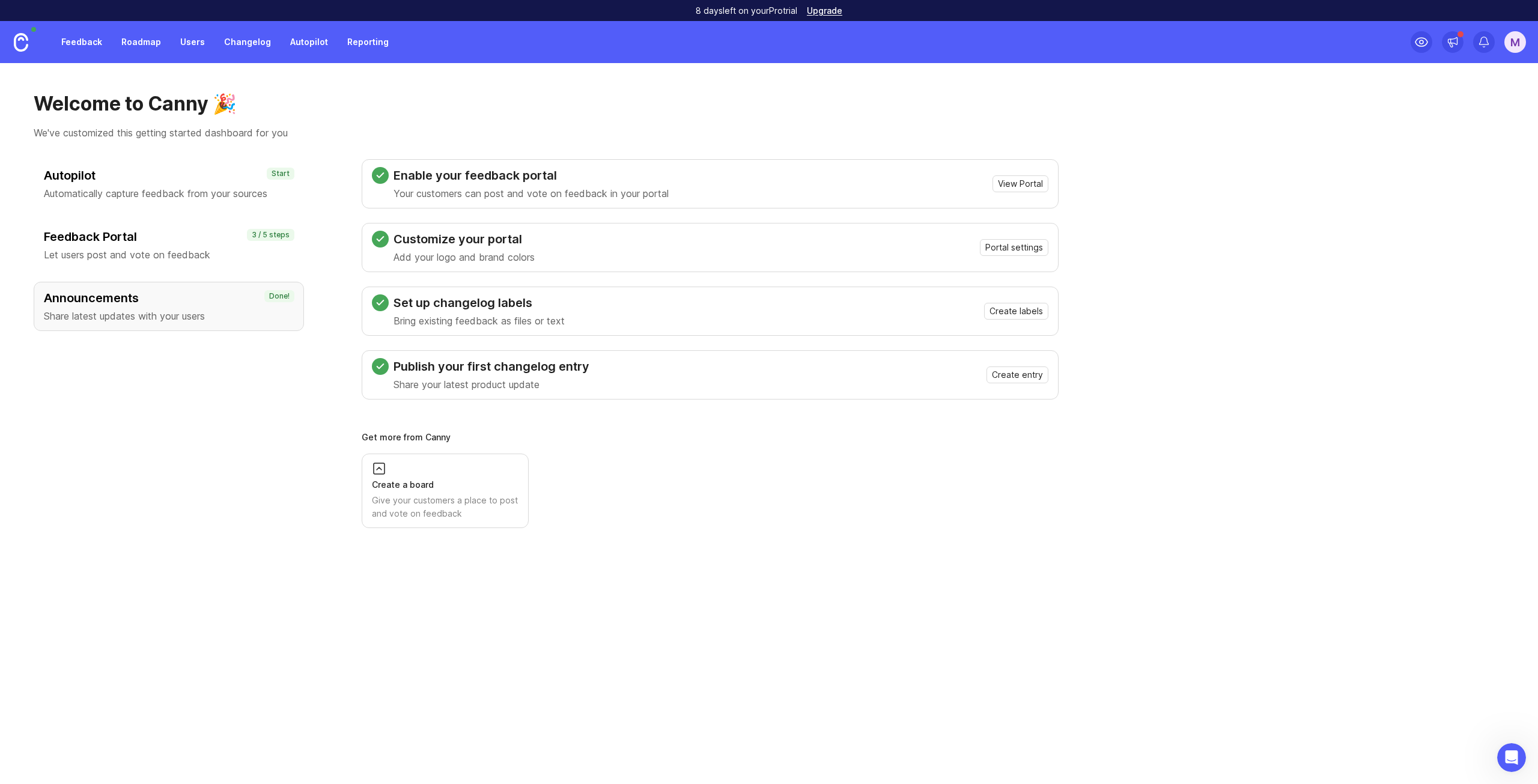
click at [1511, 41] on div "M" at bounding box center [1514, 42] width 22 height 22
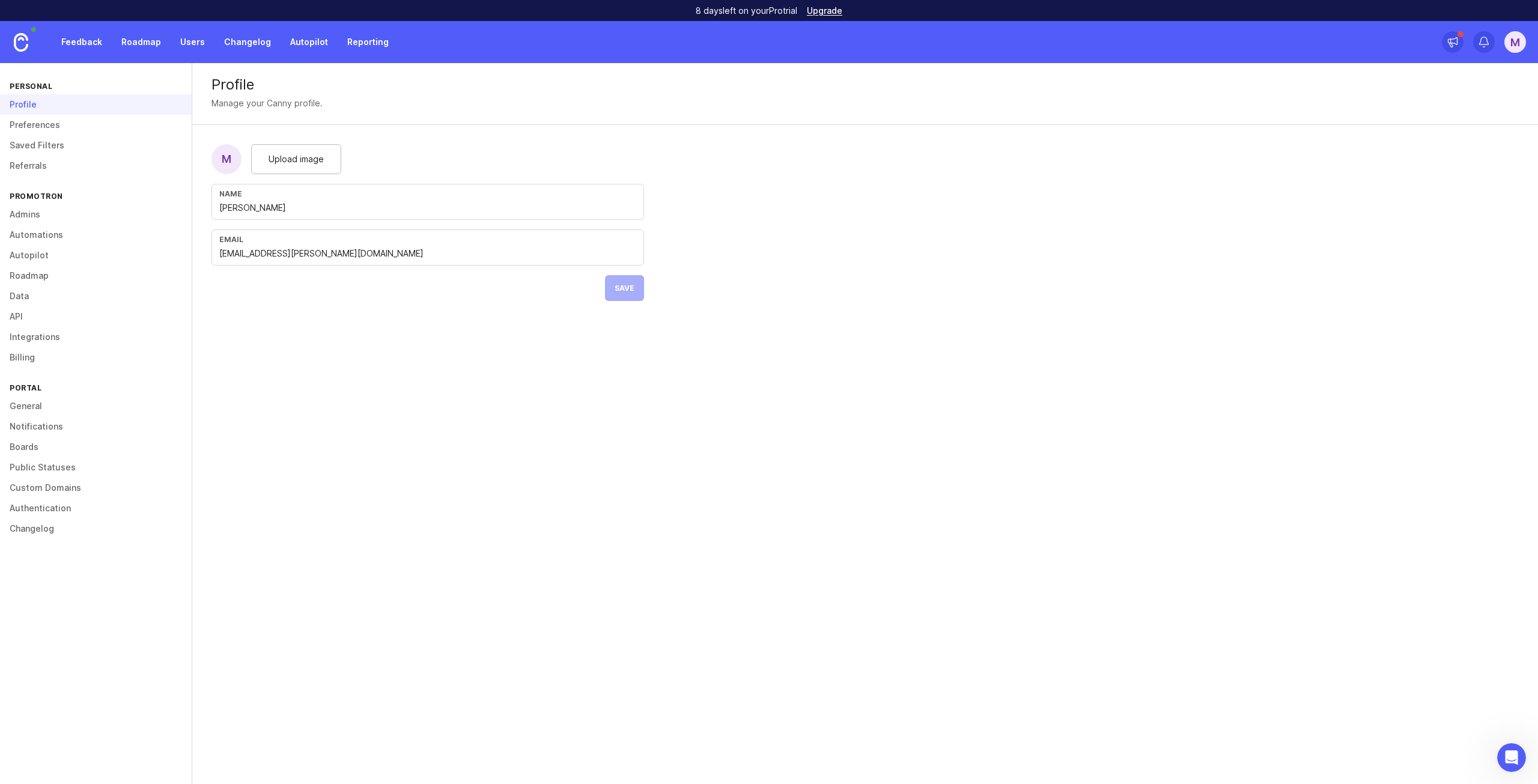
click at [39, 216] on link "Admins" at bounding box center [96, 214] width 191 height 20
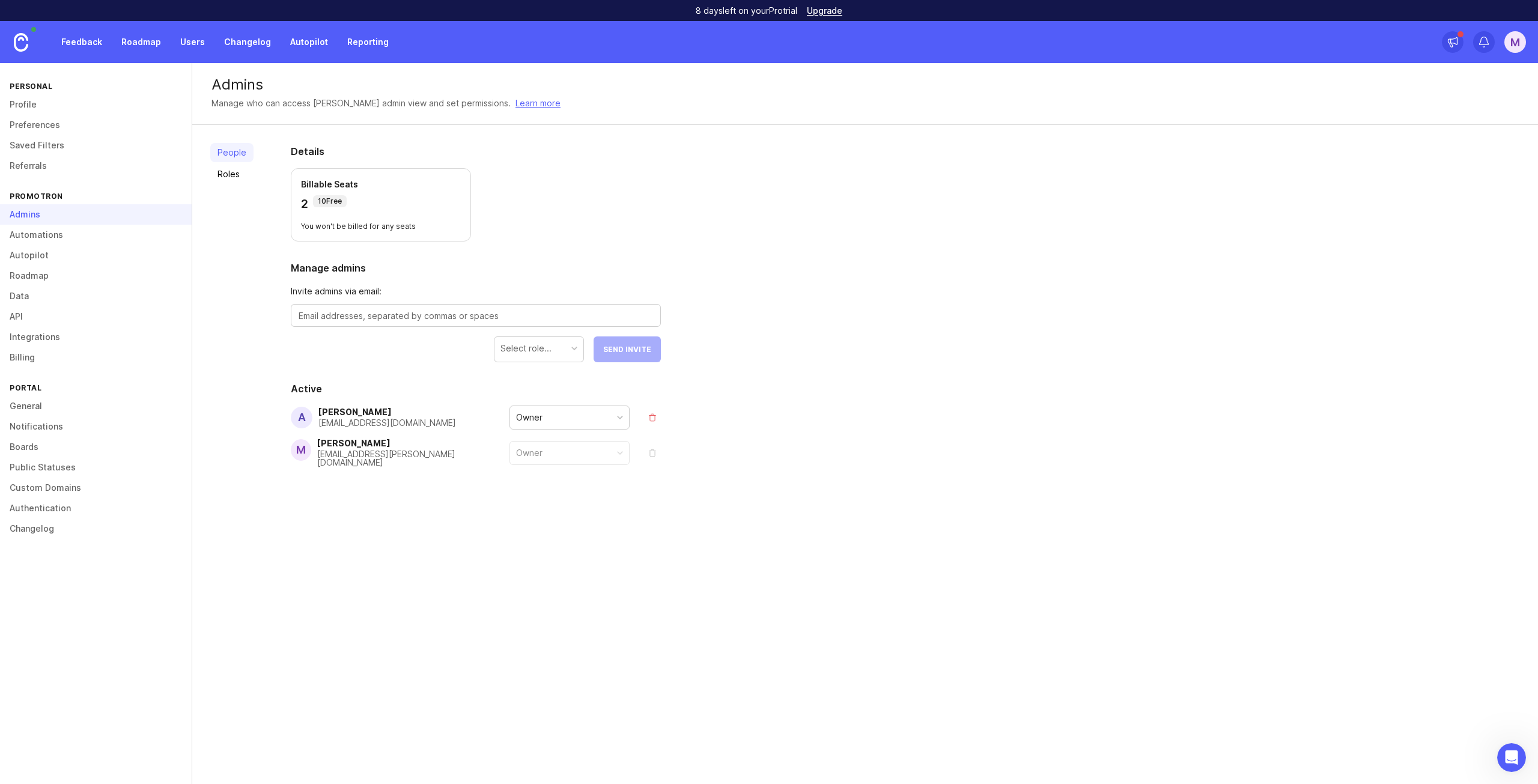
click at [39, 238] on link "Automations" at bounding box center [96, 234] width 191 height 20
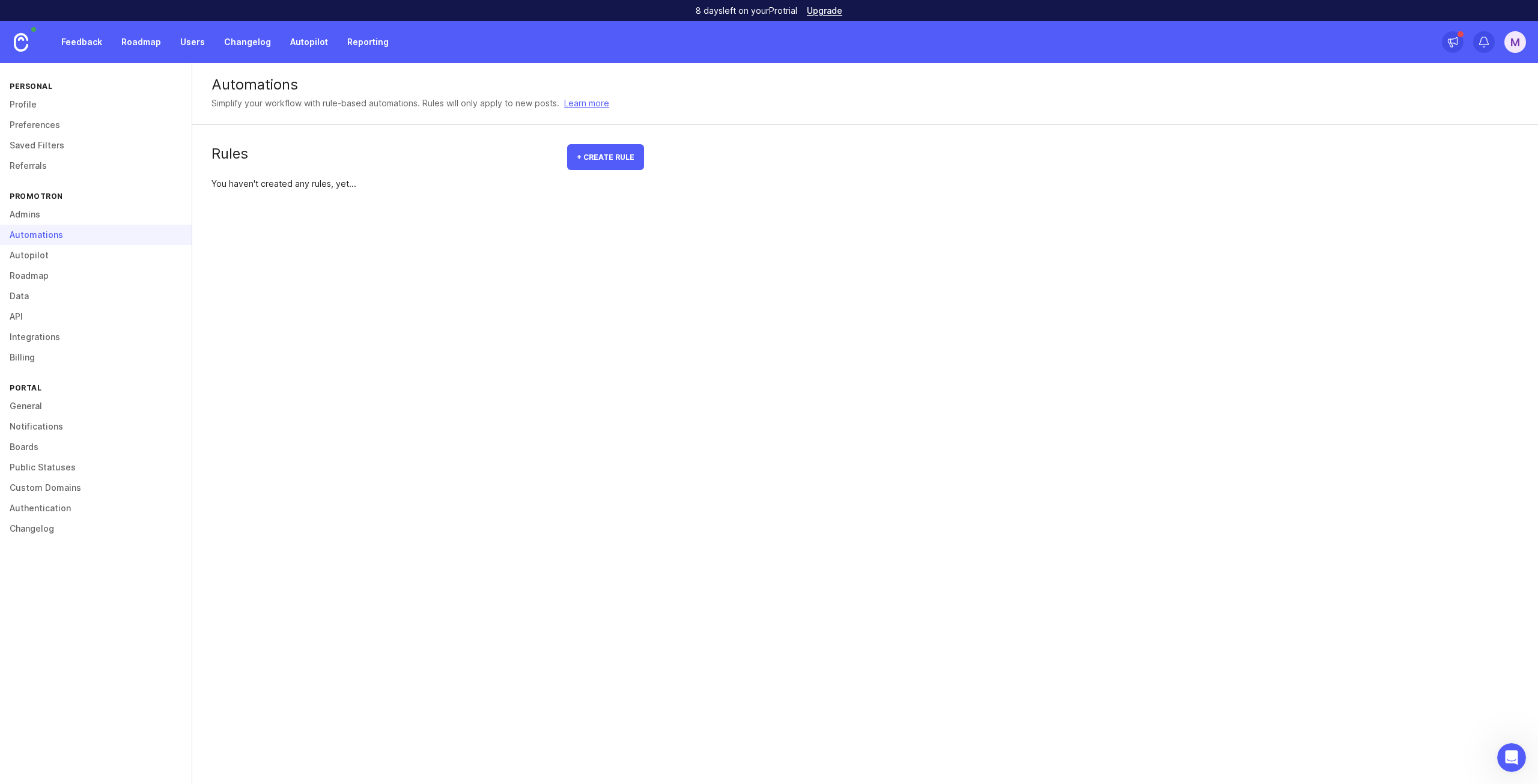
click at [37, 258] on link "Autopilot" at bounding box center [96, 255] width 191 height 20
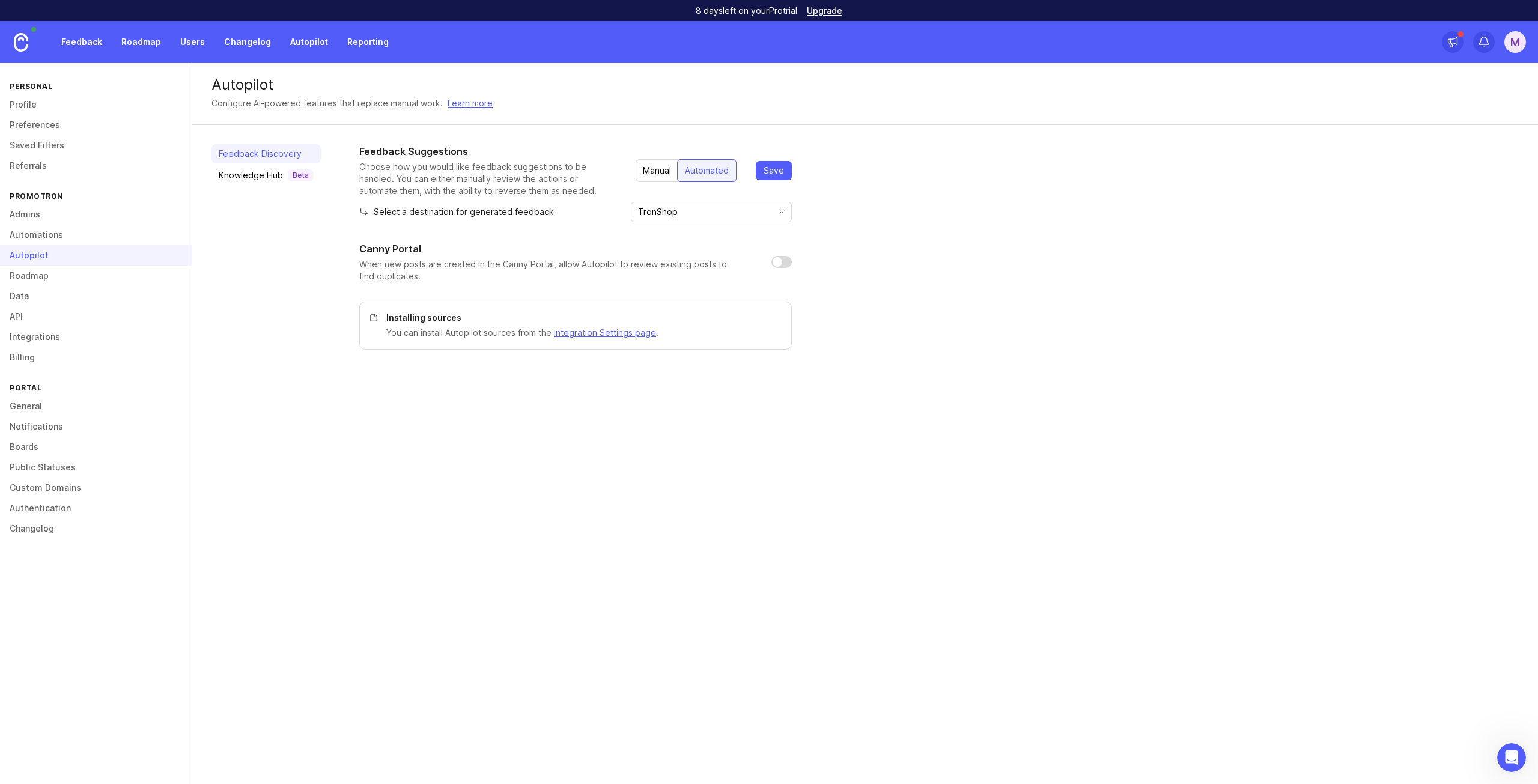
click at [36, 274] on link "Roadmap" at bounding box center [96, 275] width 191 height 20
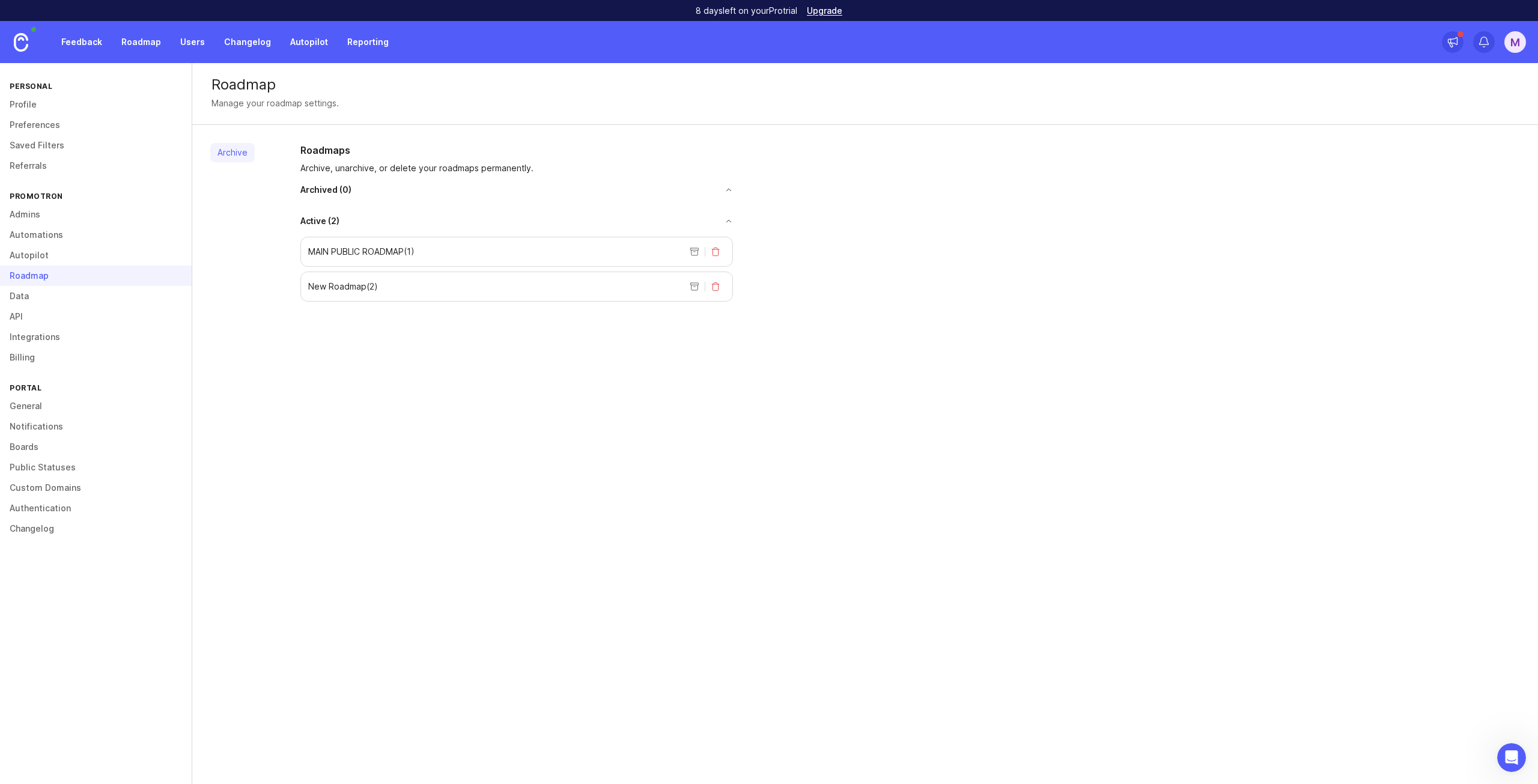
click at [60, 295] on link "Data" at bounding box center [96, 295] width 191 height 20
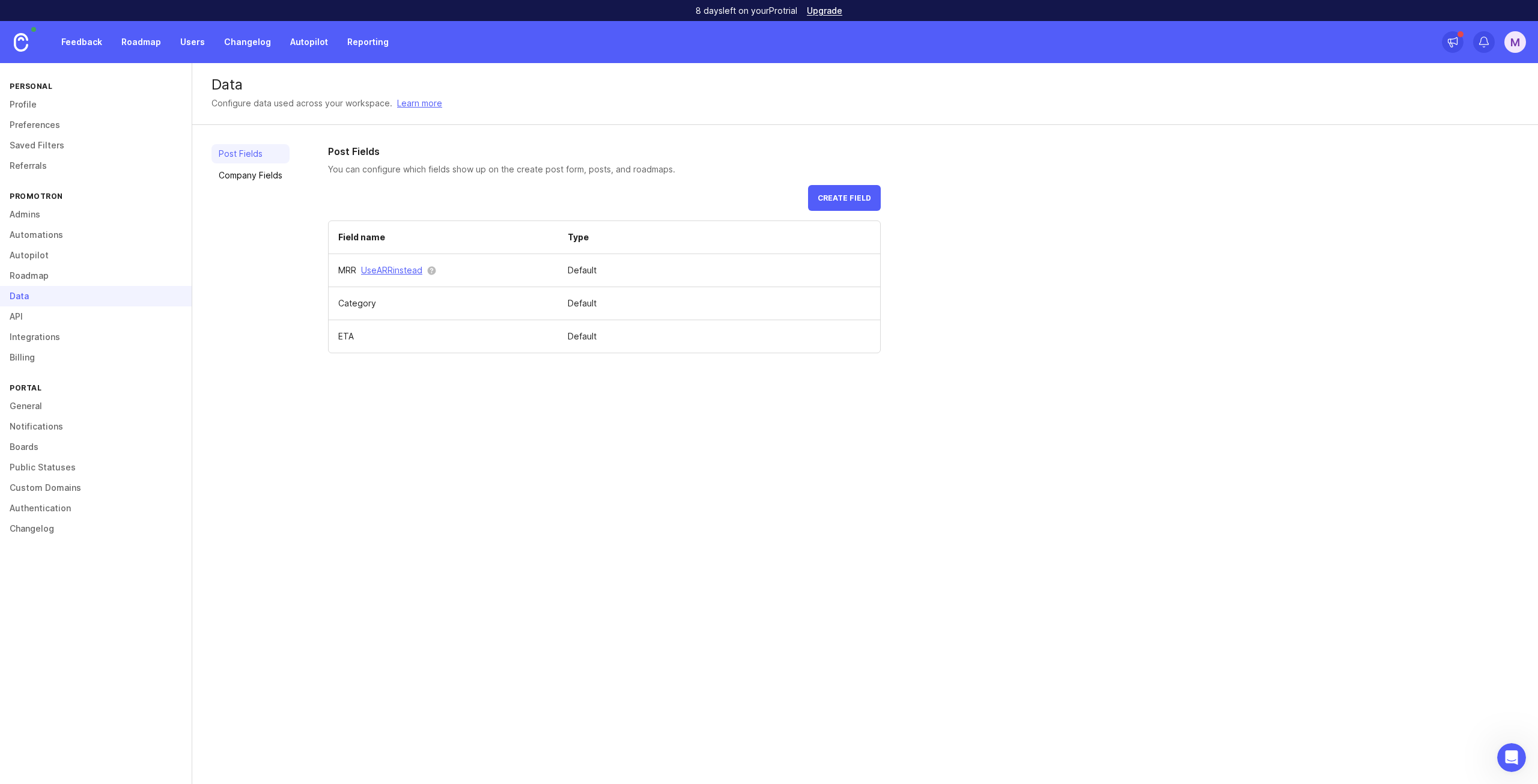
click at [42, 323] on link "API" at bounding box center [96, 316] width 191 height 20
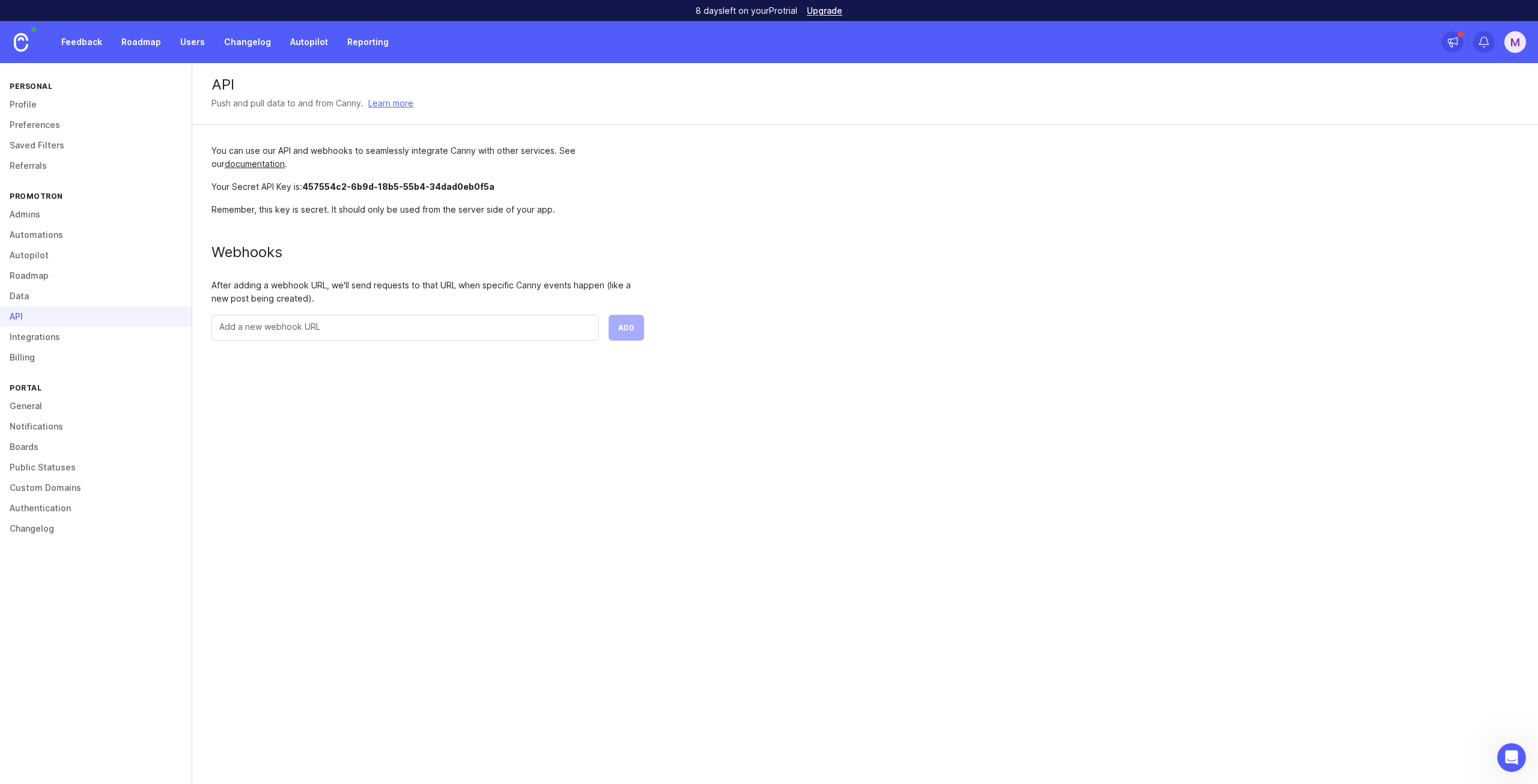
click at [37, 338] on link "Integrations" at bounding box center [96, 336] width 191 height 20
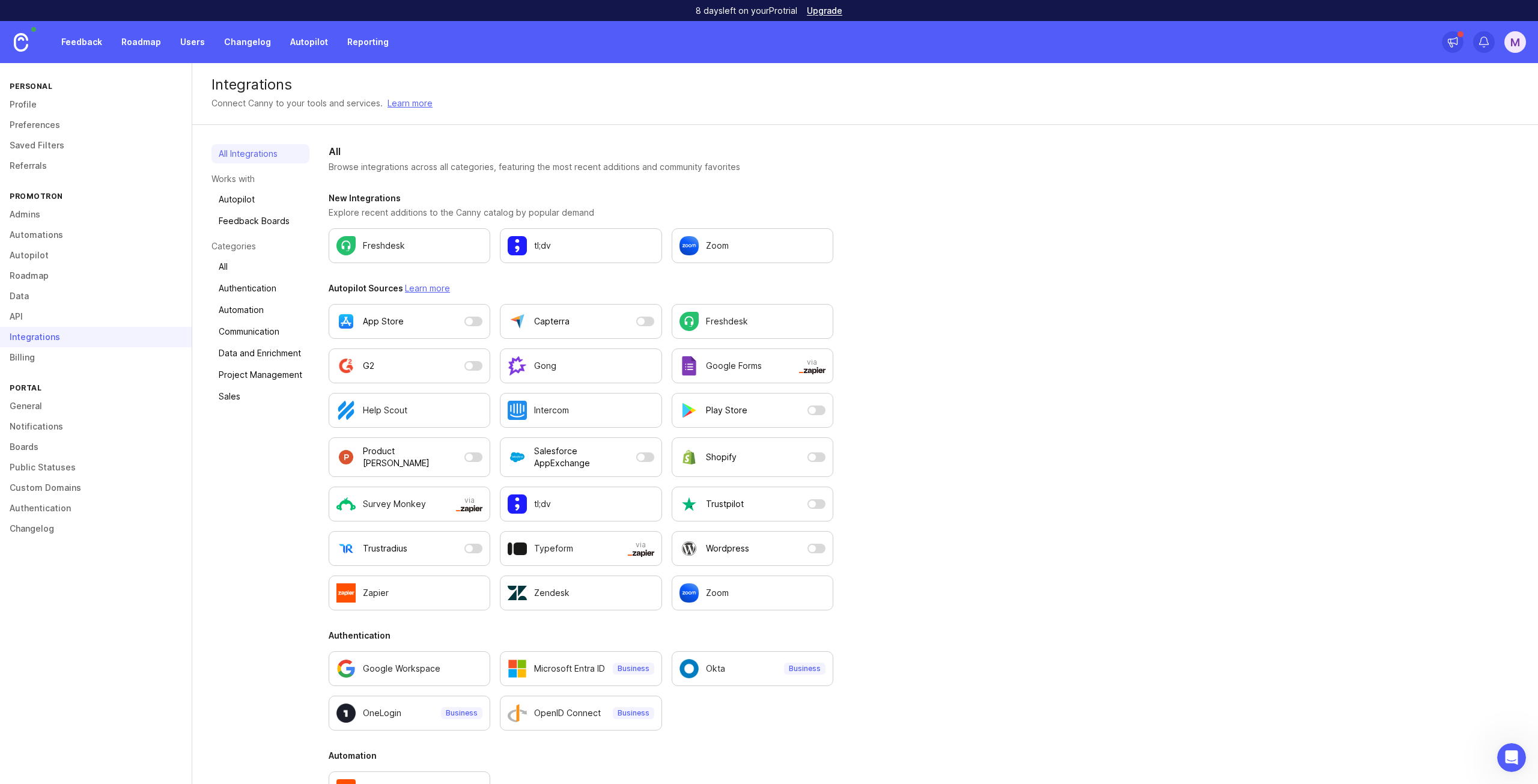
click at [26, 406] on link "General" at bounding box center [96, 405] width 191 height 20
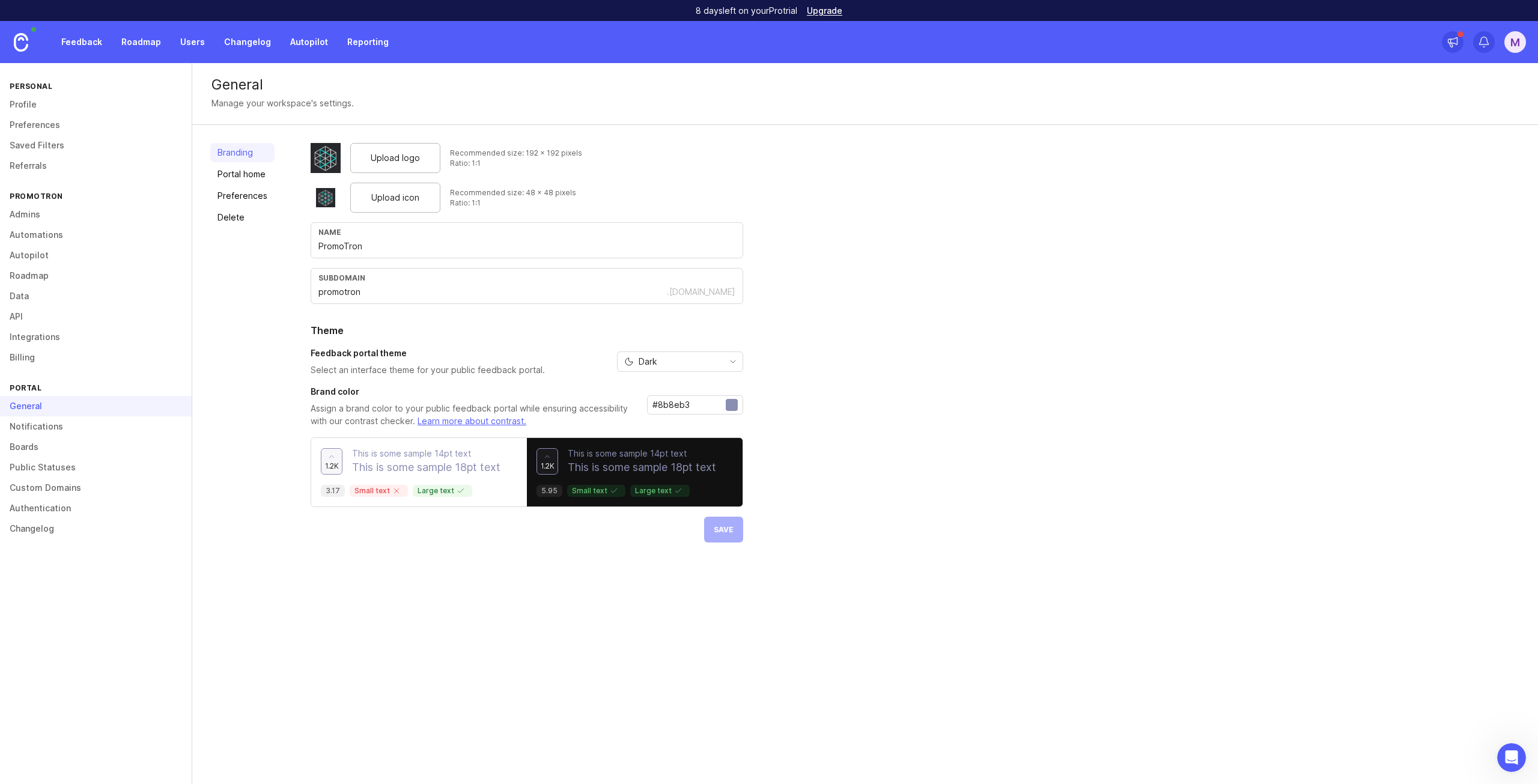
click at [218, 174] on link "Portal home" at bounding box center [243, 174] width 64 height 19
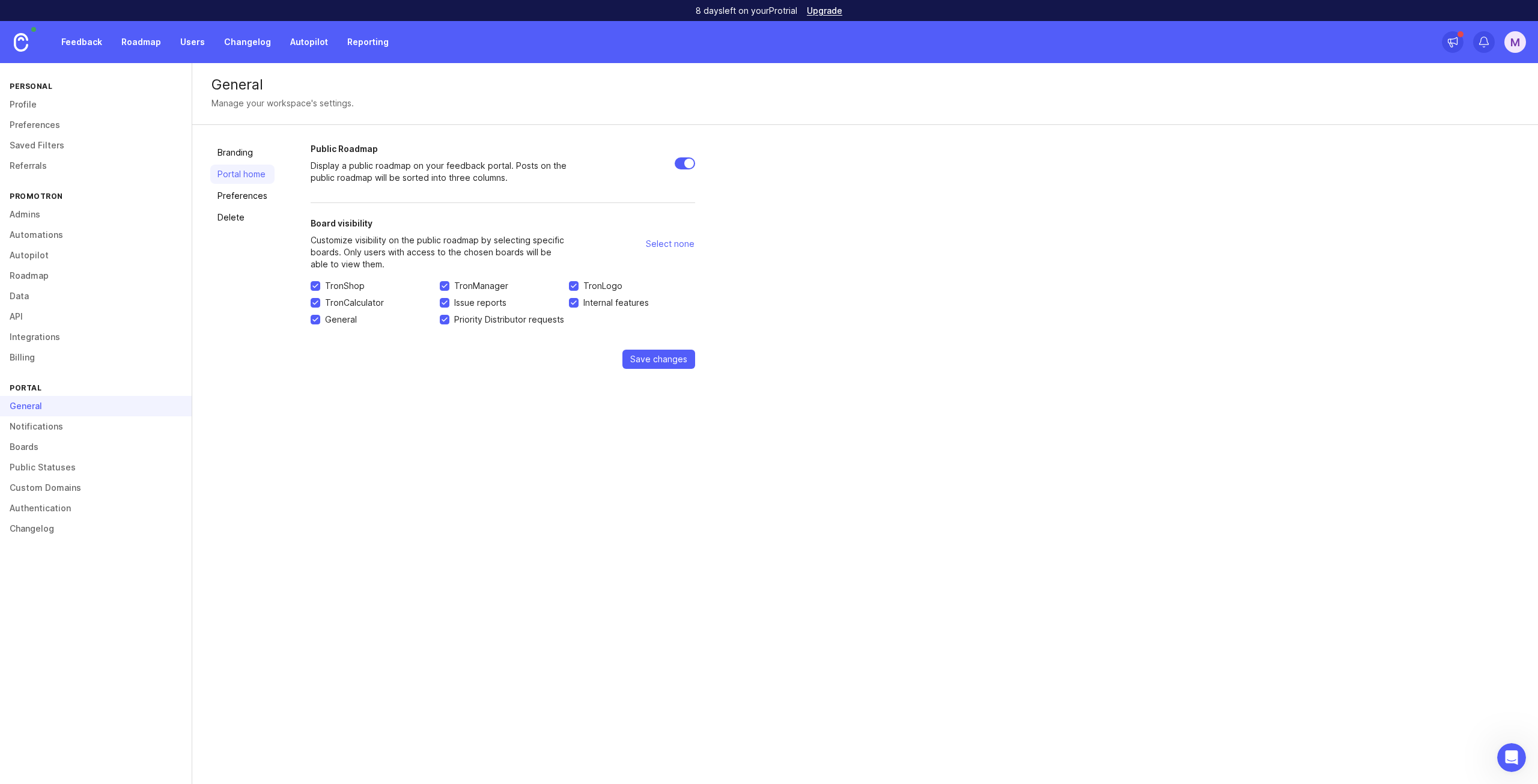
click at [63, 432] on link "Notifications" at bounding box center [96, 426] width 191 height 20
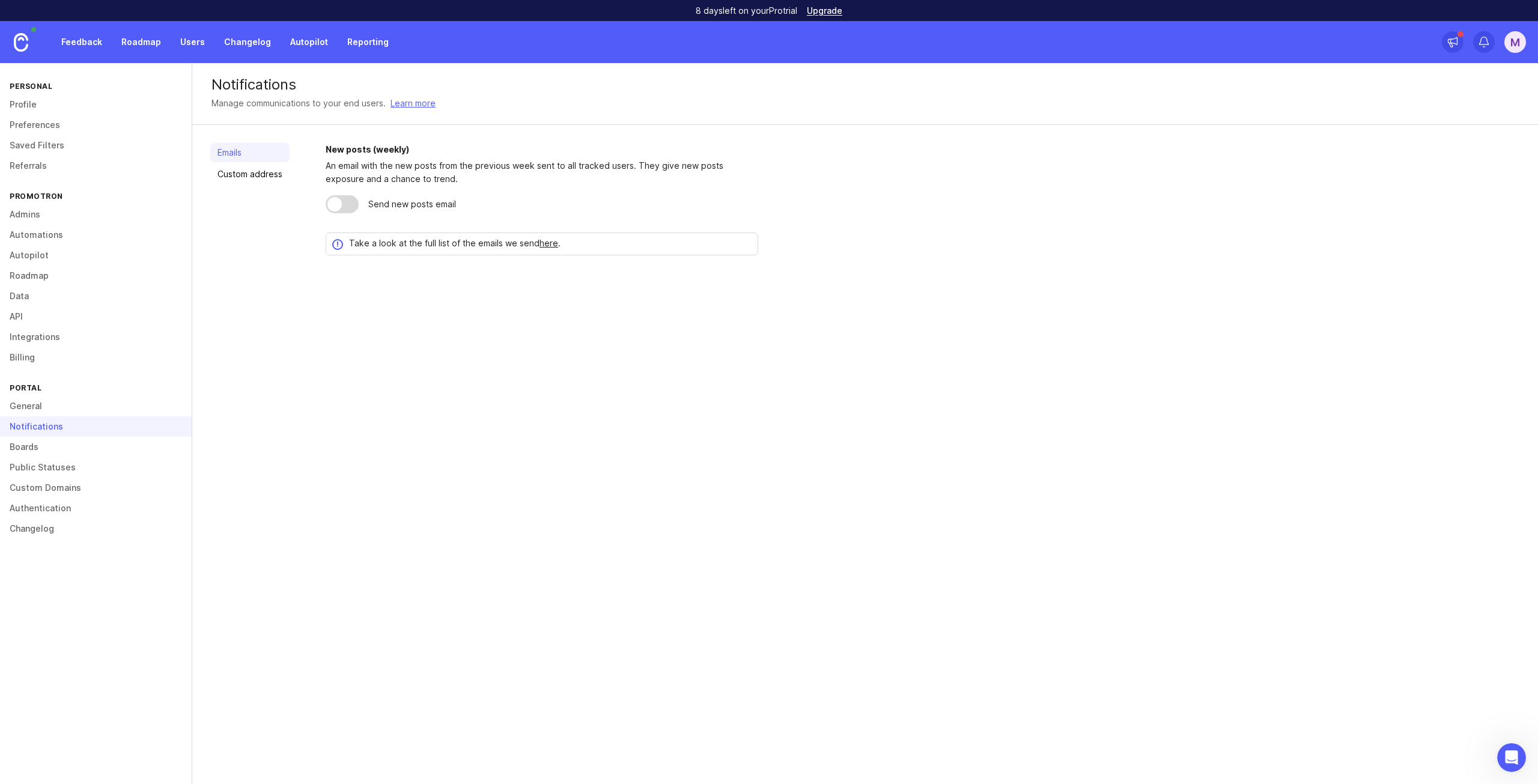
click at [45, 448] on link "Boards" at bounding box center [96, 446] width 191 height 20
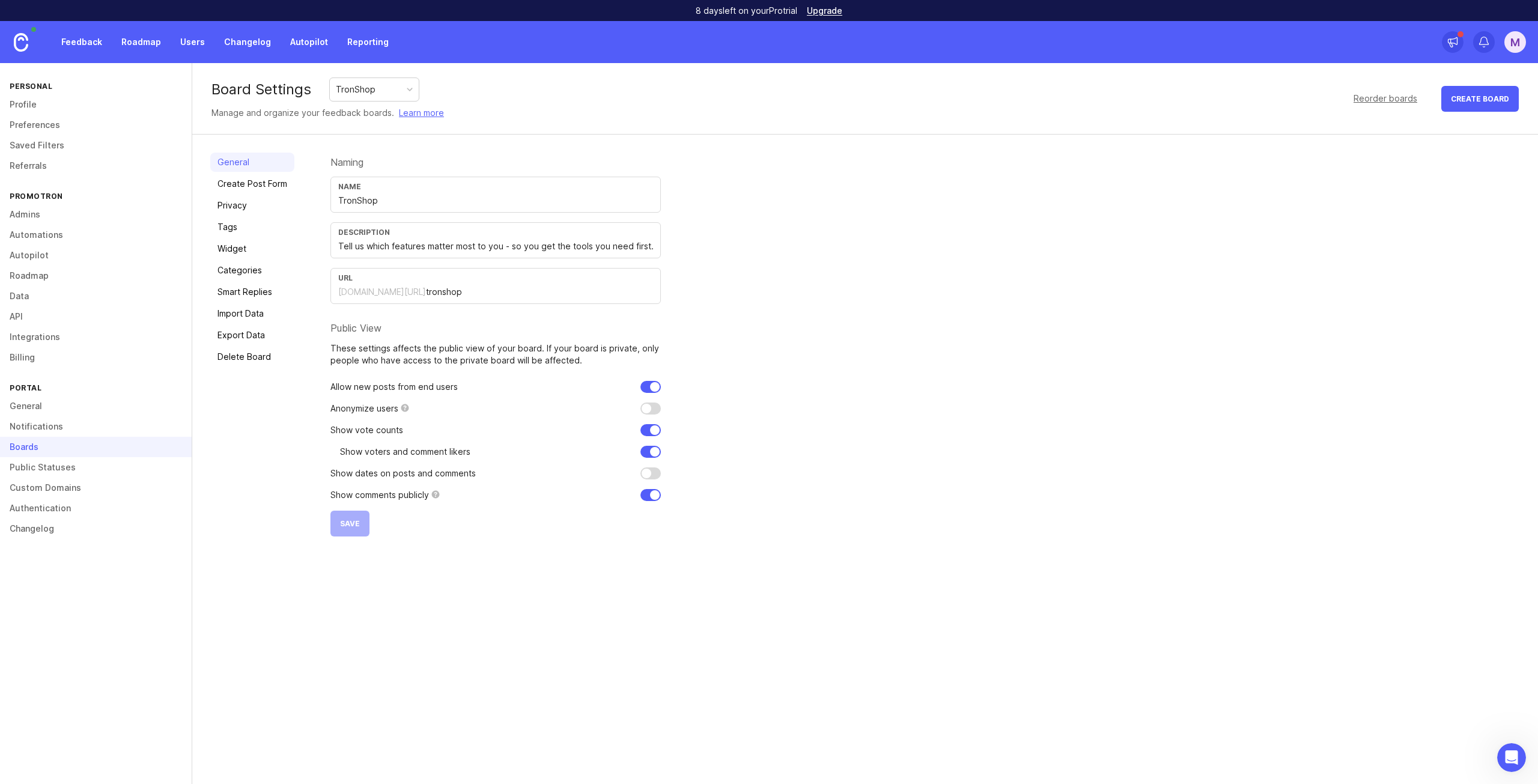
click at [243, 183] on link "Create Post Form" at bounding box center [252, 184] width 84 height 19
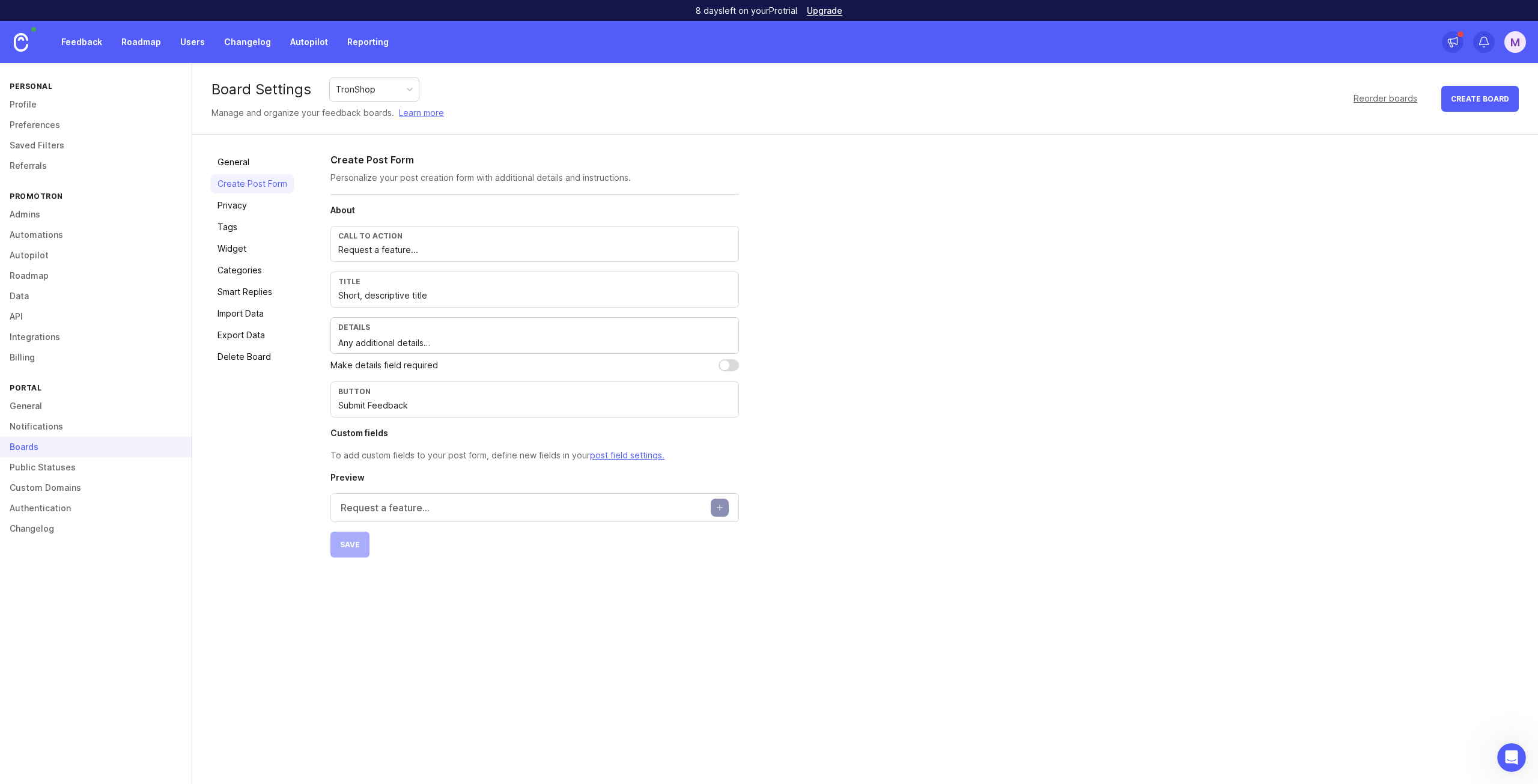
click at [356, 507] on p "Request a feature..." at bounding box center [385, 507] width 89 height 15
click at [319, 505] on div "General Create Post Form Privacy Tags Widget Categories Smart Replies Import Da…" at bounding box center [865, 422] width 1346 height 574
click at [514, 677] on div "About Call to action Request a feature... Title Short, descriptive title Detail…" at bounding box center [534, 448] width 408 height 487
click at [607, 644] on button "Cancel" at bounding box center [617, 637] width 44 height 20
click at [236, 199] on link "Privacy" at bounding box center [252, 205] width 84 height 19
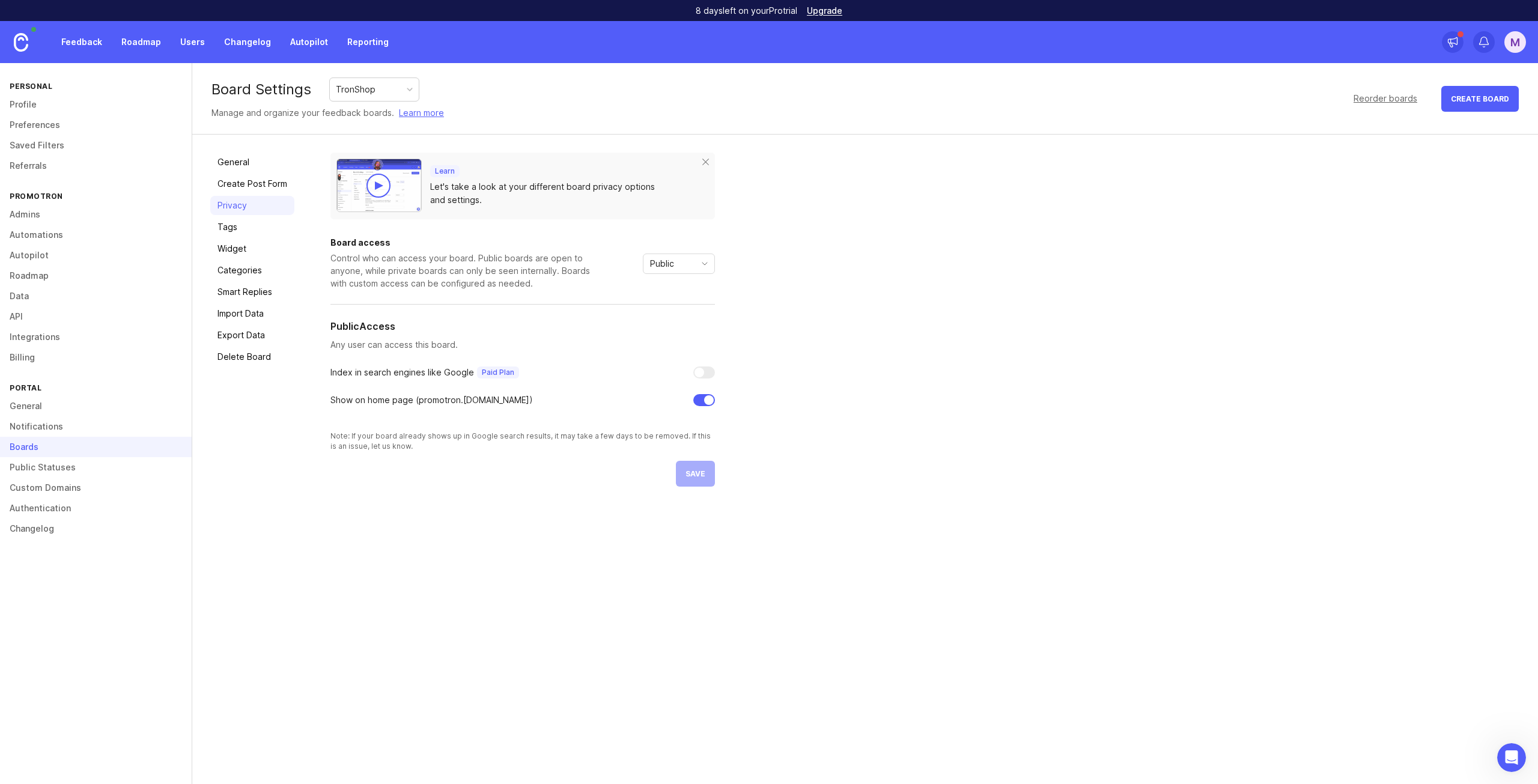
click at [656, 268] on span "Public" at bounding box center [662, 263] width 24 height 13
click at [678, 266] on div "Public" at bounding box center [668, 264] width 51 height 19
click at [352, 87] on div "TronShop" at bounding box center [356, 89] width 40 height 13
click at [352, 89] on div "TronShop" at bounding box center [356, 89] width 40 height 13
click at [263, 171] on link "General" at bounding box center [252, 162] width 84 height 19
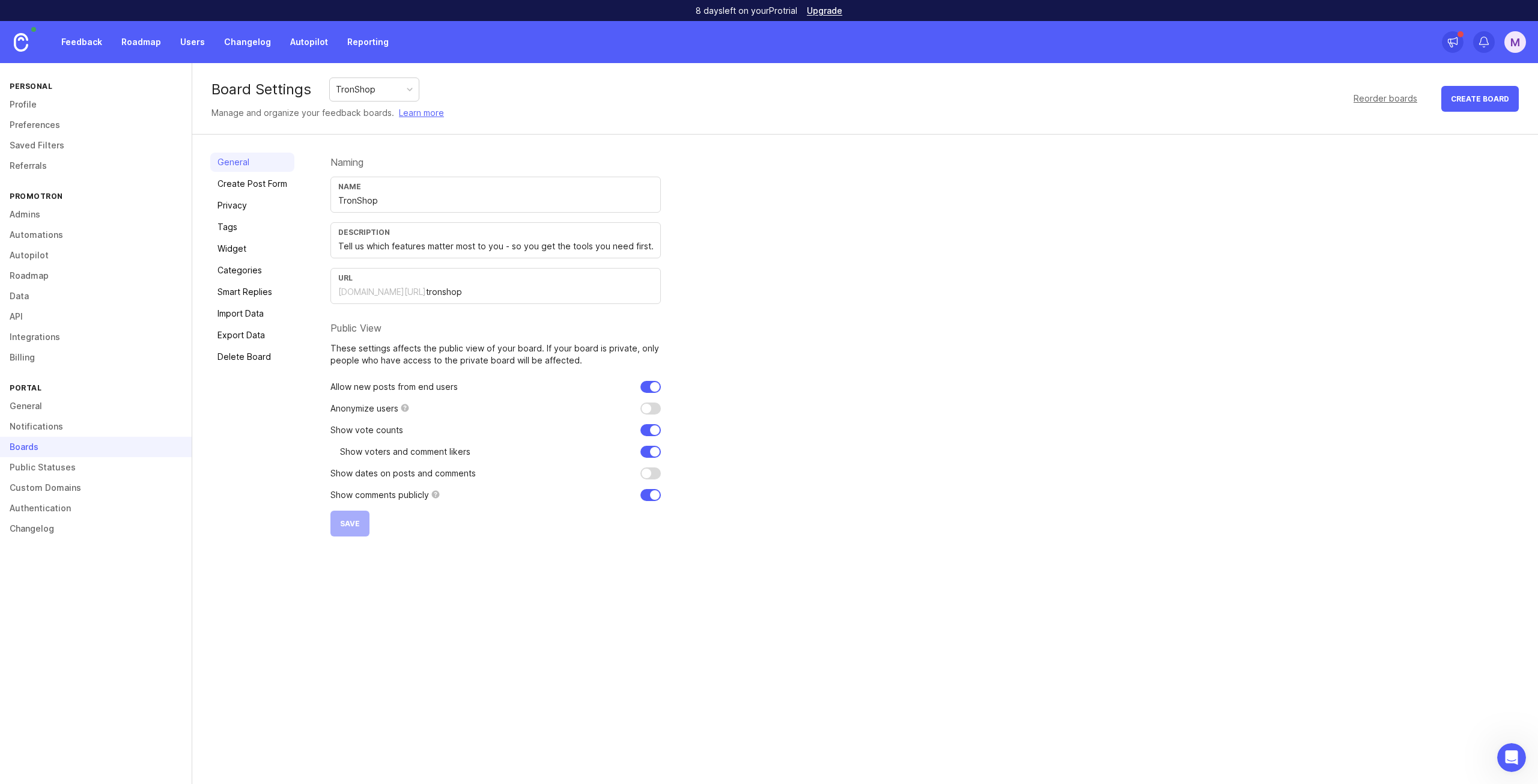
click at [240, 187] on link "Create Post Form" at bounding box center [252, 184] width 84 height 19
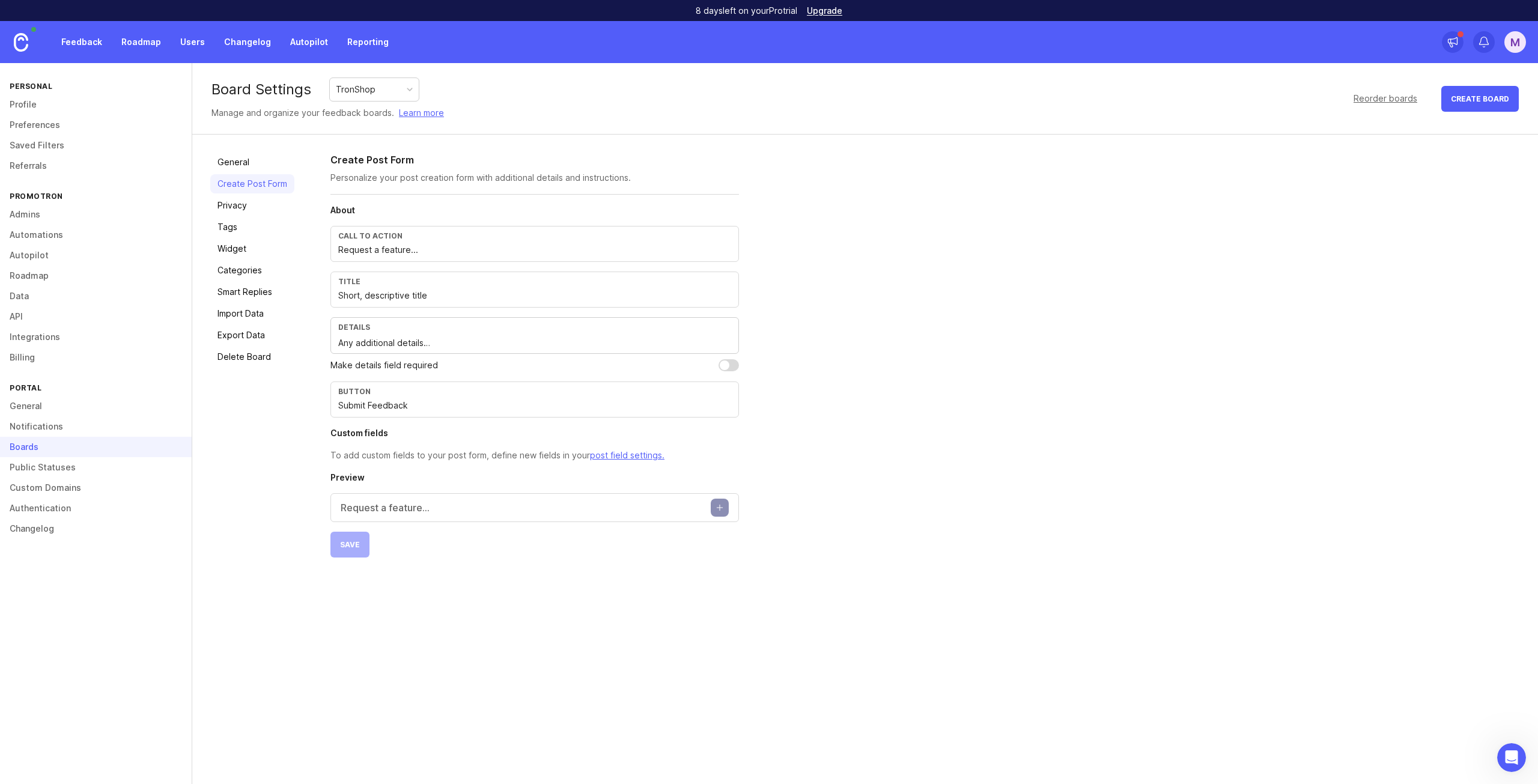
click at [243, 251] on link "Widget" at bounding box center [252, 249] width 84 height 19
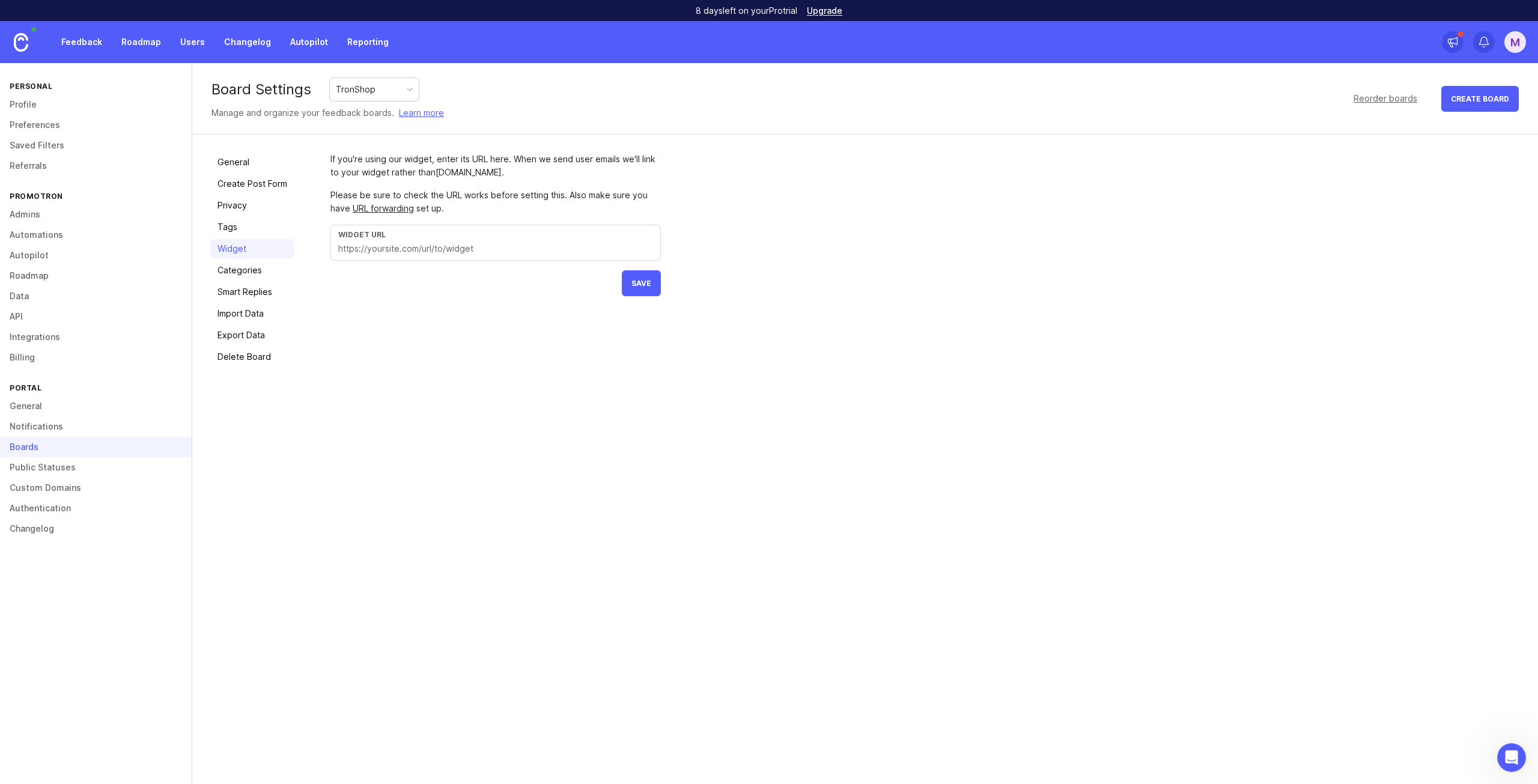
click at [408, 250] on input "text" at bounding box center [496, 248] width 315 height 13
drag, startPoint x: 339, startPoint y: 156, endPoint x: 421, endPoint y: 157, distance: 82.0
click at [421, 157] on div "If you're using our widget, enter its URL here. When we send user emails we'll …" at bounding box center [496, 165] width 331 height 26
drag, startPoint x: 461, startPoint y: 157, endPoint x: 505, endPoint y: 158, distance: 44.0
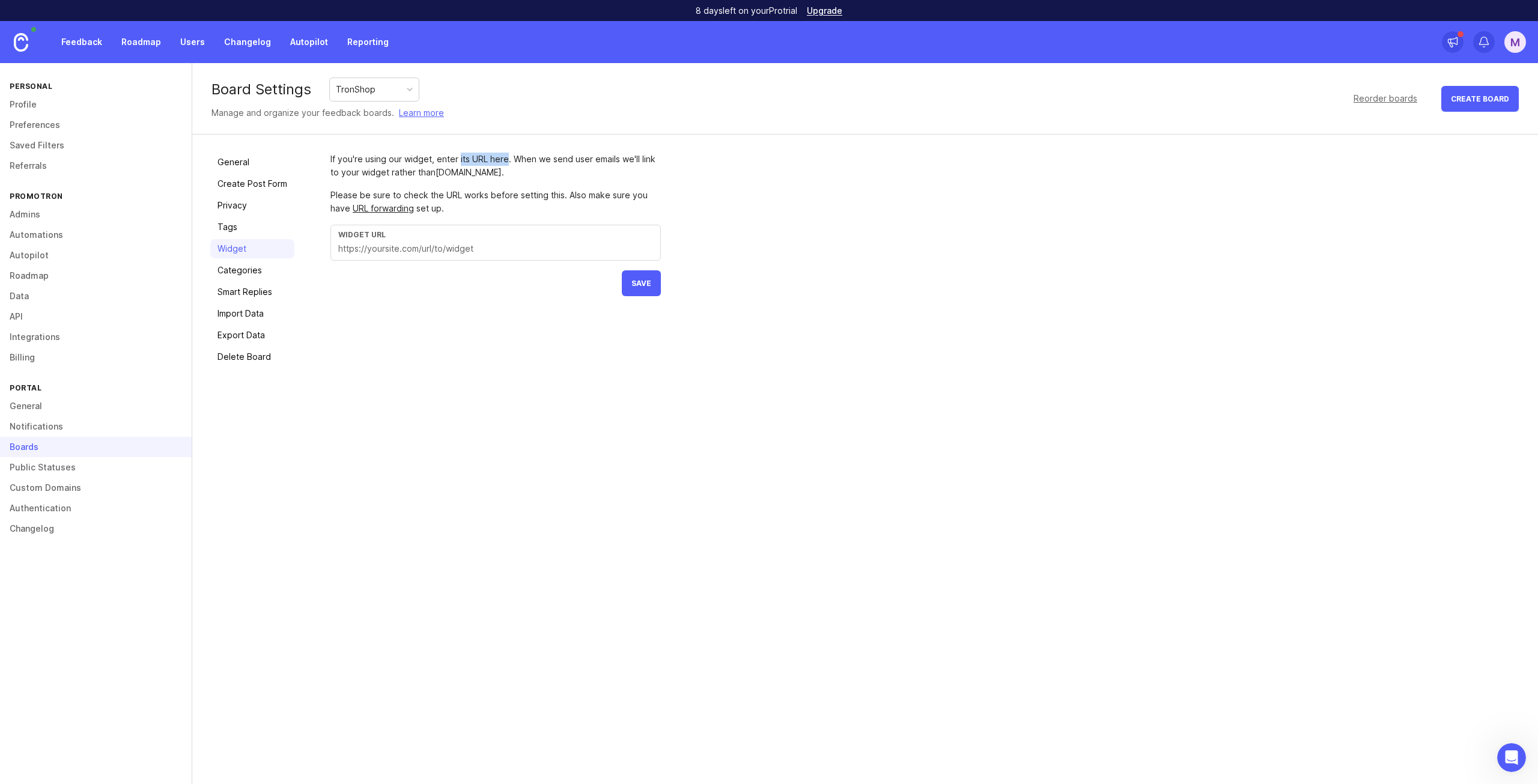
click at [505, 158] on div "If you're using our widget, enter its URL here. When we send user emails we'll …" at bounding box center [496, 165] width 331 height 26
drag, startPoint x: 596, startPoint y: 154, endPoint x: 656, endPoint y: 154, distance: 60.0
click at [656, 154] on div "If you're using our widget, enter its URL here. When we send user emails we'll …" at bounding box center [496, 165] width 331 height 26
click at [427, 169] on div "If you're using our widget, enter its URL here. When we send user emails we'll …" at bounding box center [496, 165] width 331 height 26
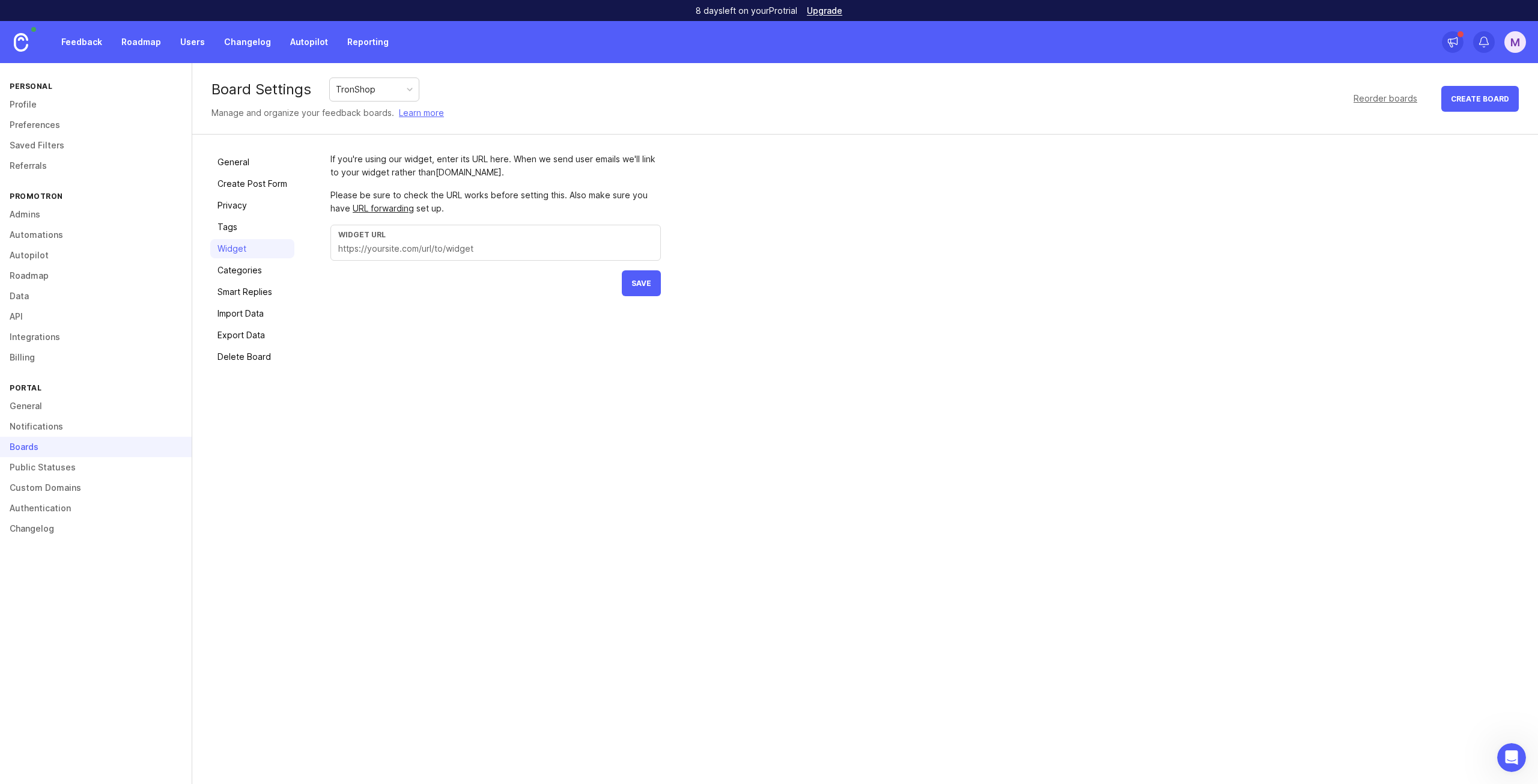
click at [250, 276] on link "Categories" at bounding box center [252, 271] width 84 height 19
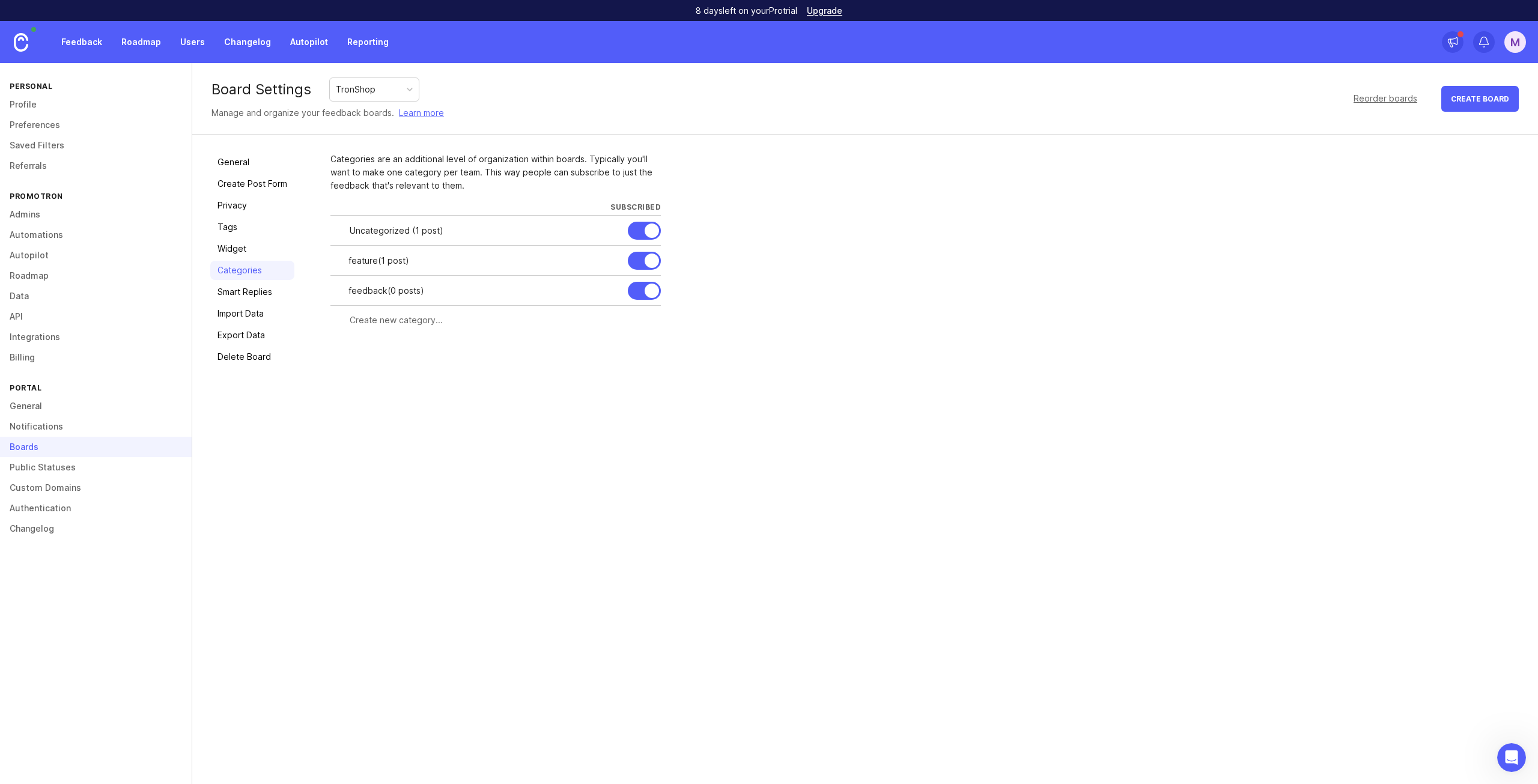
click at [245, 317] on link "Import Data" at bounding box center [252, 313] width 84 height 19
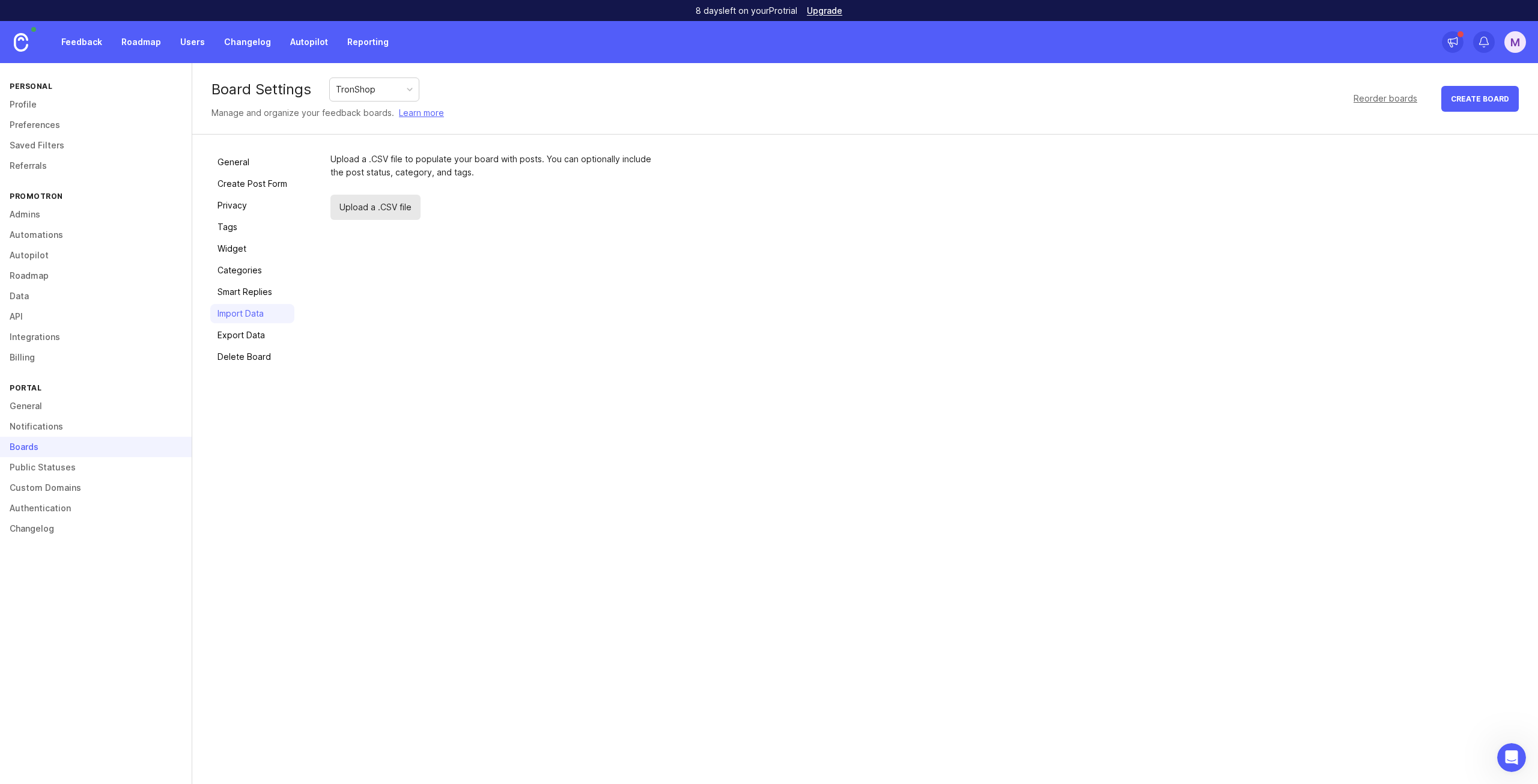
click at [243, 340] on link "Export Data" at bounding box center [252, 335] width 84 height 19
click at [66, 405] on link "General" at bounding box center [96, 405] width 191 height 20
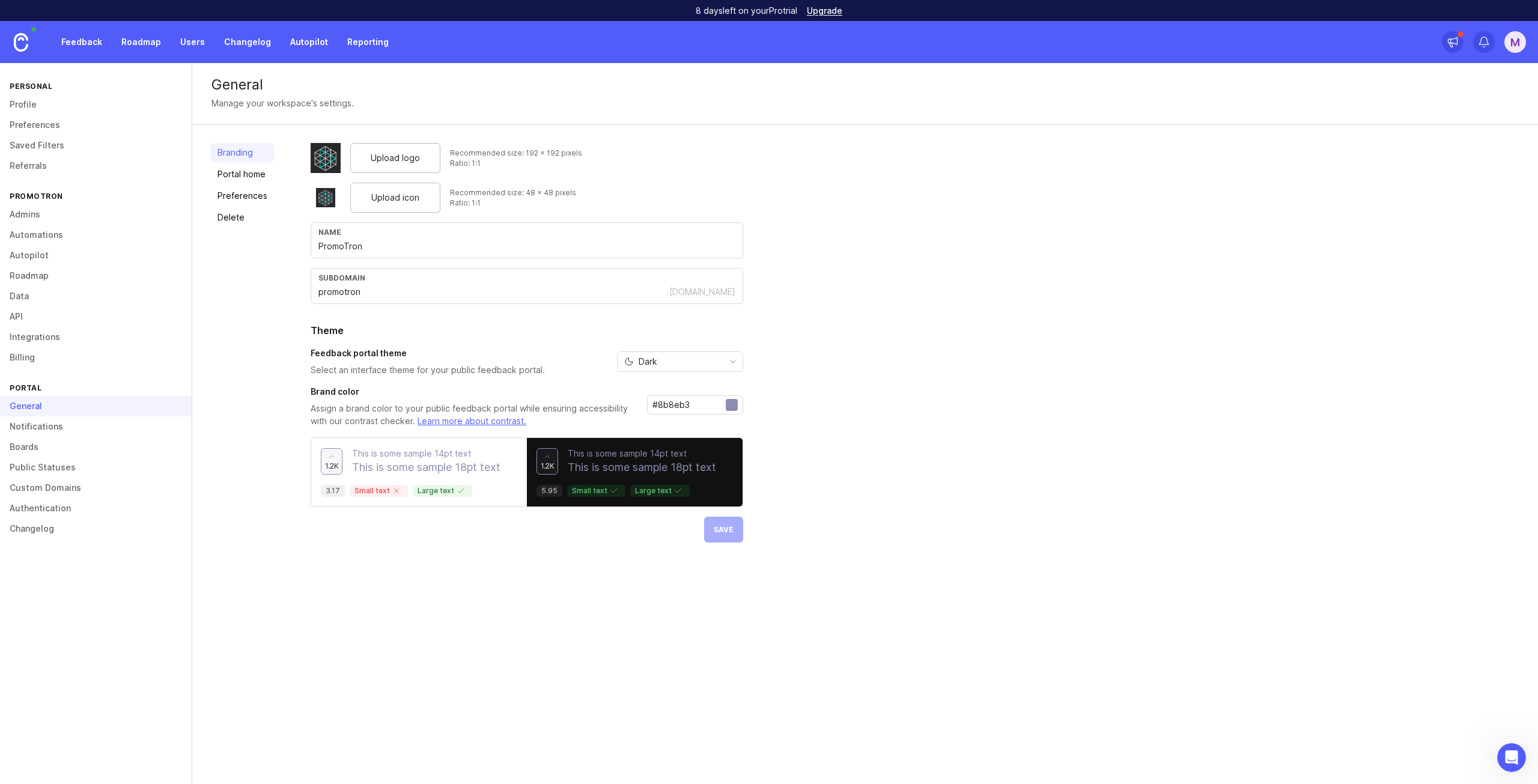
click at [65, 410] on div "General" at bounding box center [96, 405] width 191 height 20
click at [57, 424] on link "Notifications" at bounding box center [96, 426] width 191 height 20
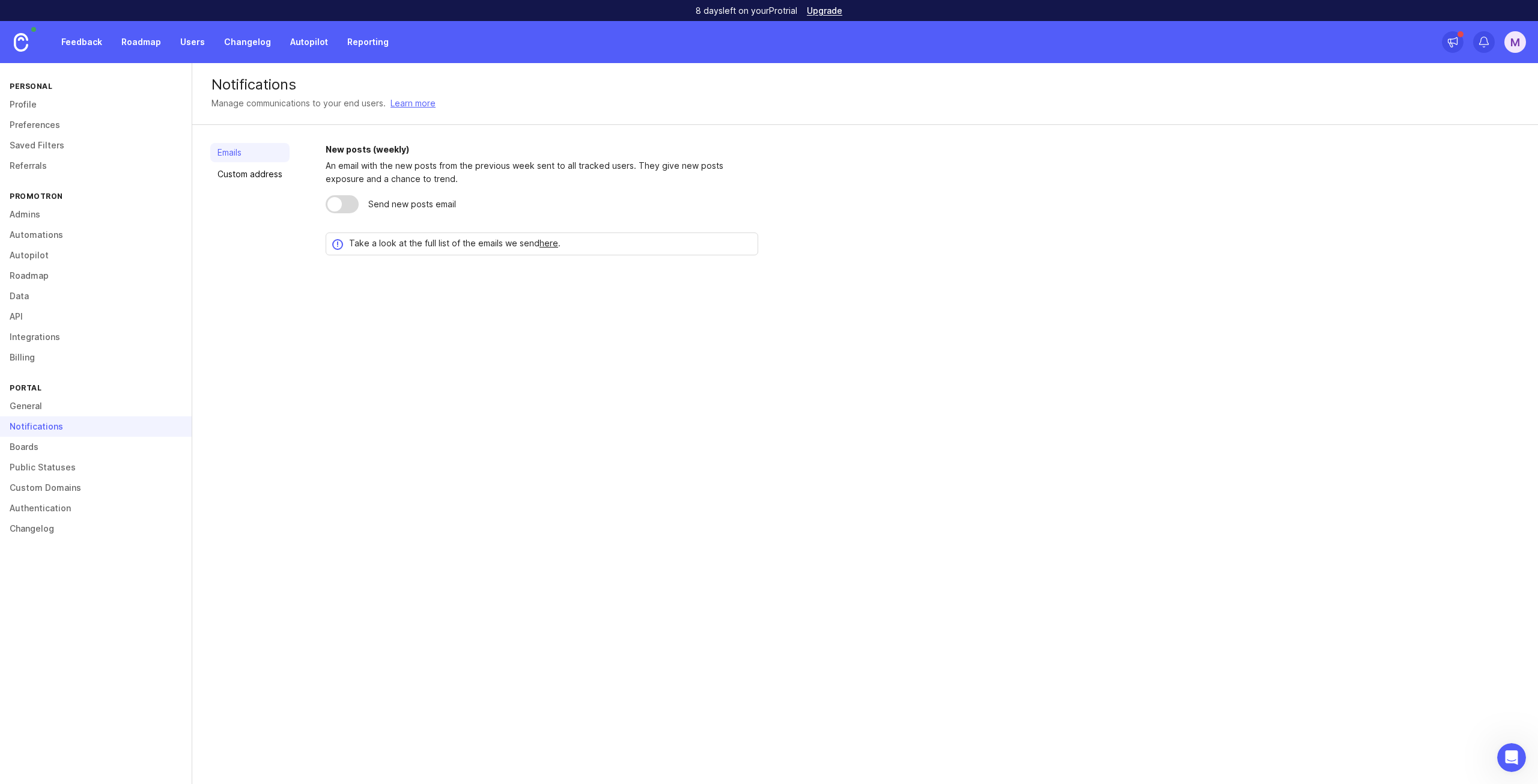
click at [56, 465] on link "Public Statuses" at bounding box center [96, 466] width 191 height 20
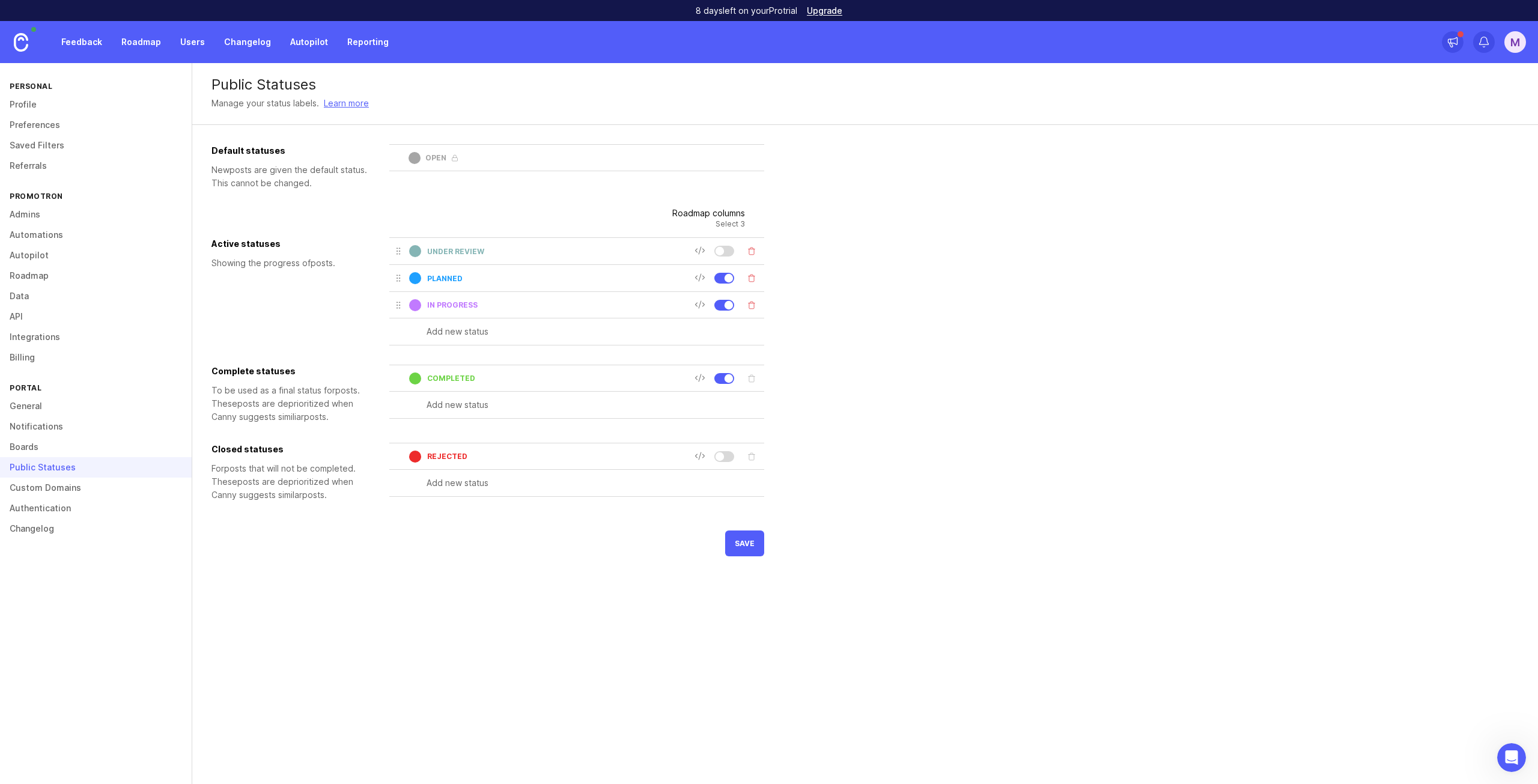
click at [45, 487] on link "Custom Domains" at bounding box center [96, 487] width 191 height 20
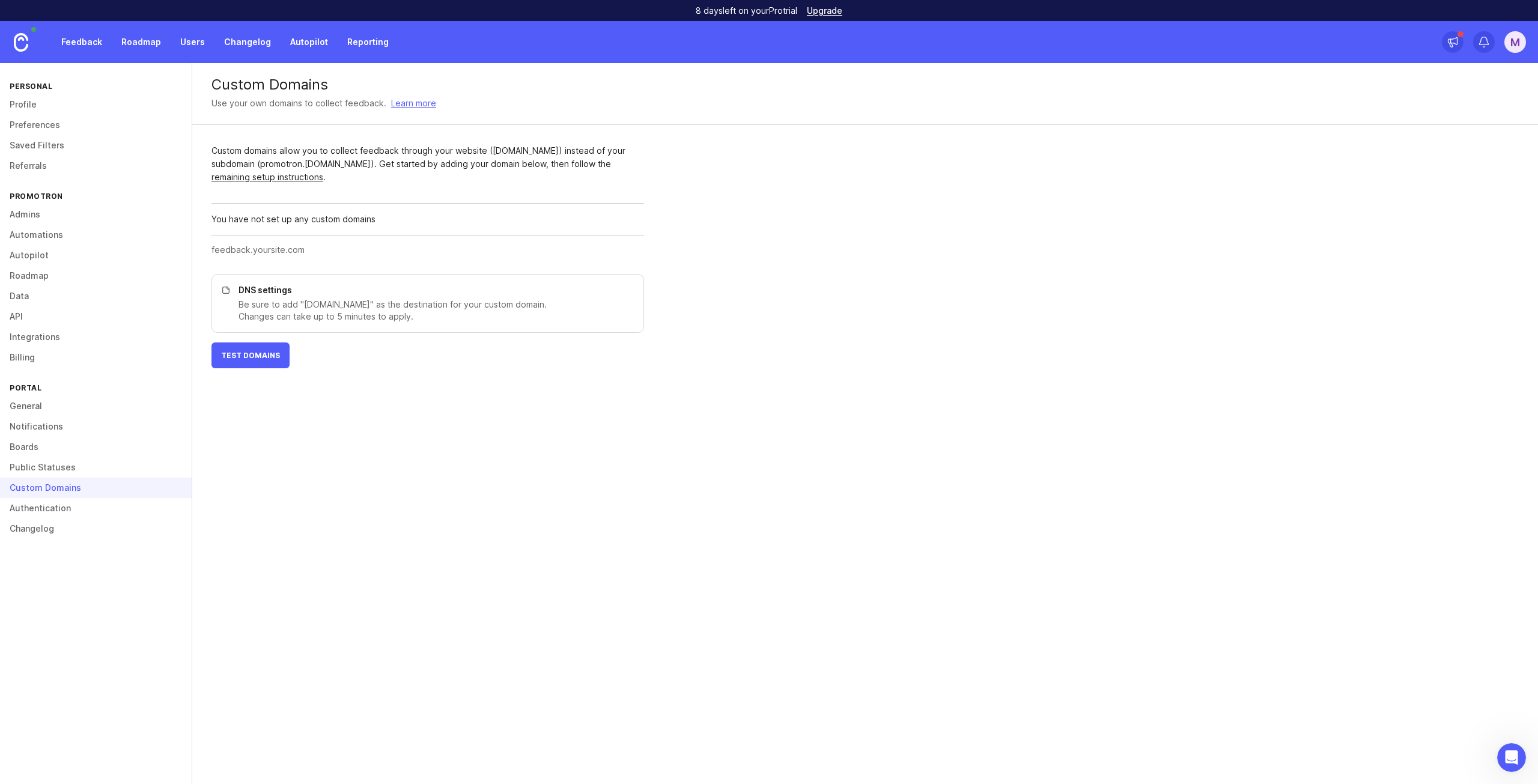
click at [55, 467] on link "Public Statuses" at bounding box center [96, 466] width 191 height 20
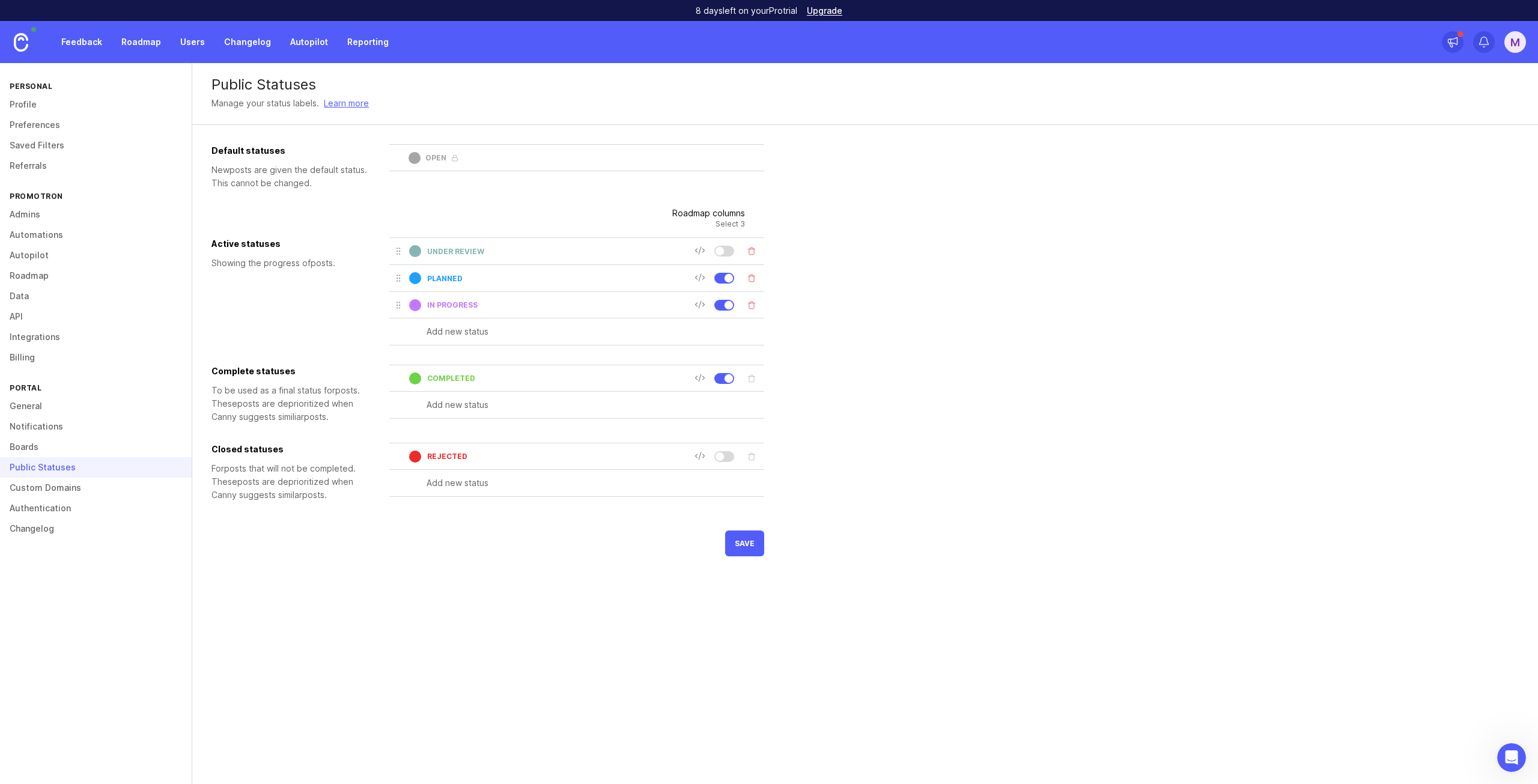
click at [54, 491] on link "Custom Domains" at bounding box center [96, 487] width 191 height 20
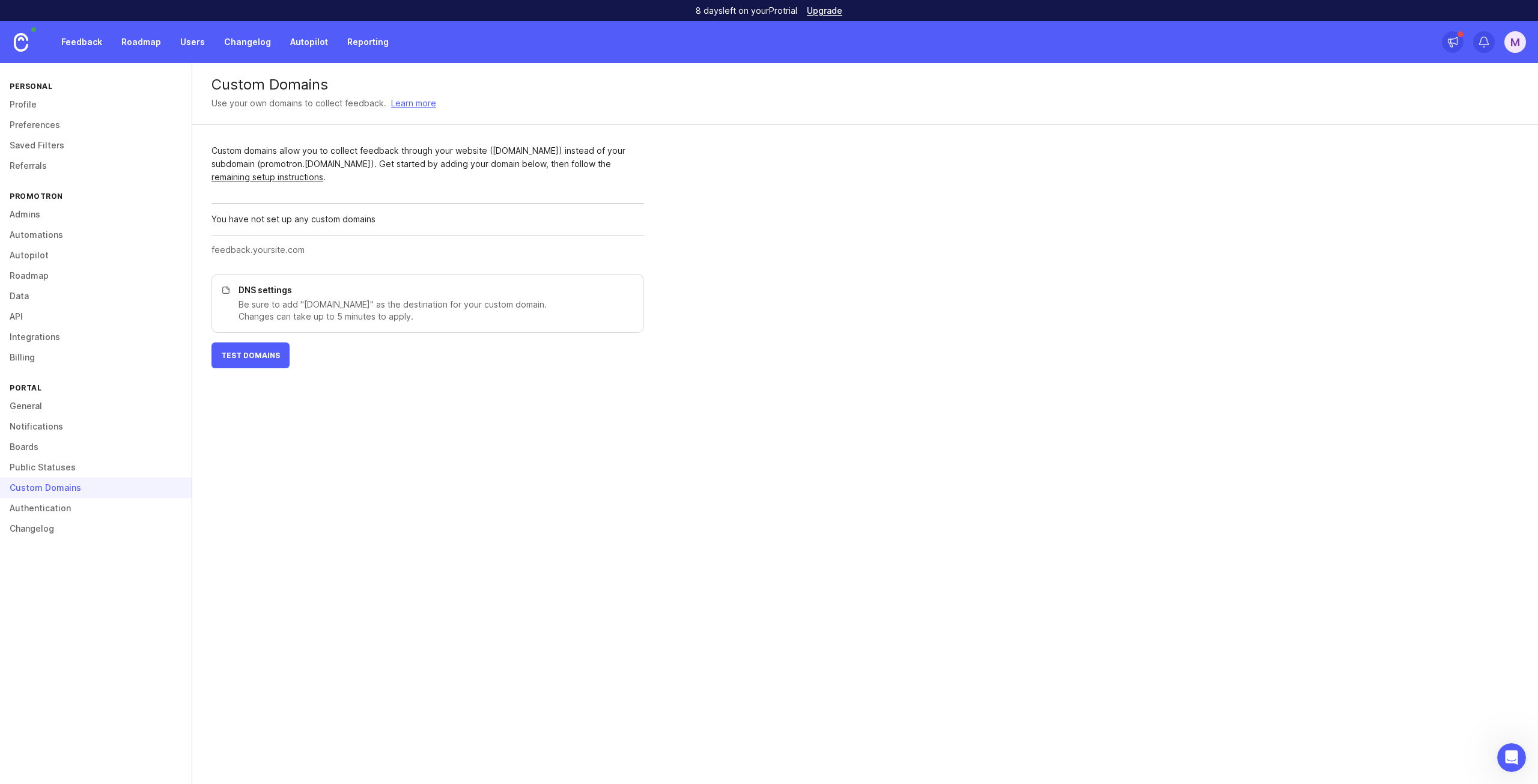
click at [51, 513] on link "Authentication" at bounding box center [96, 507] width 191 height 20
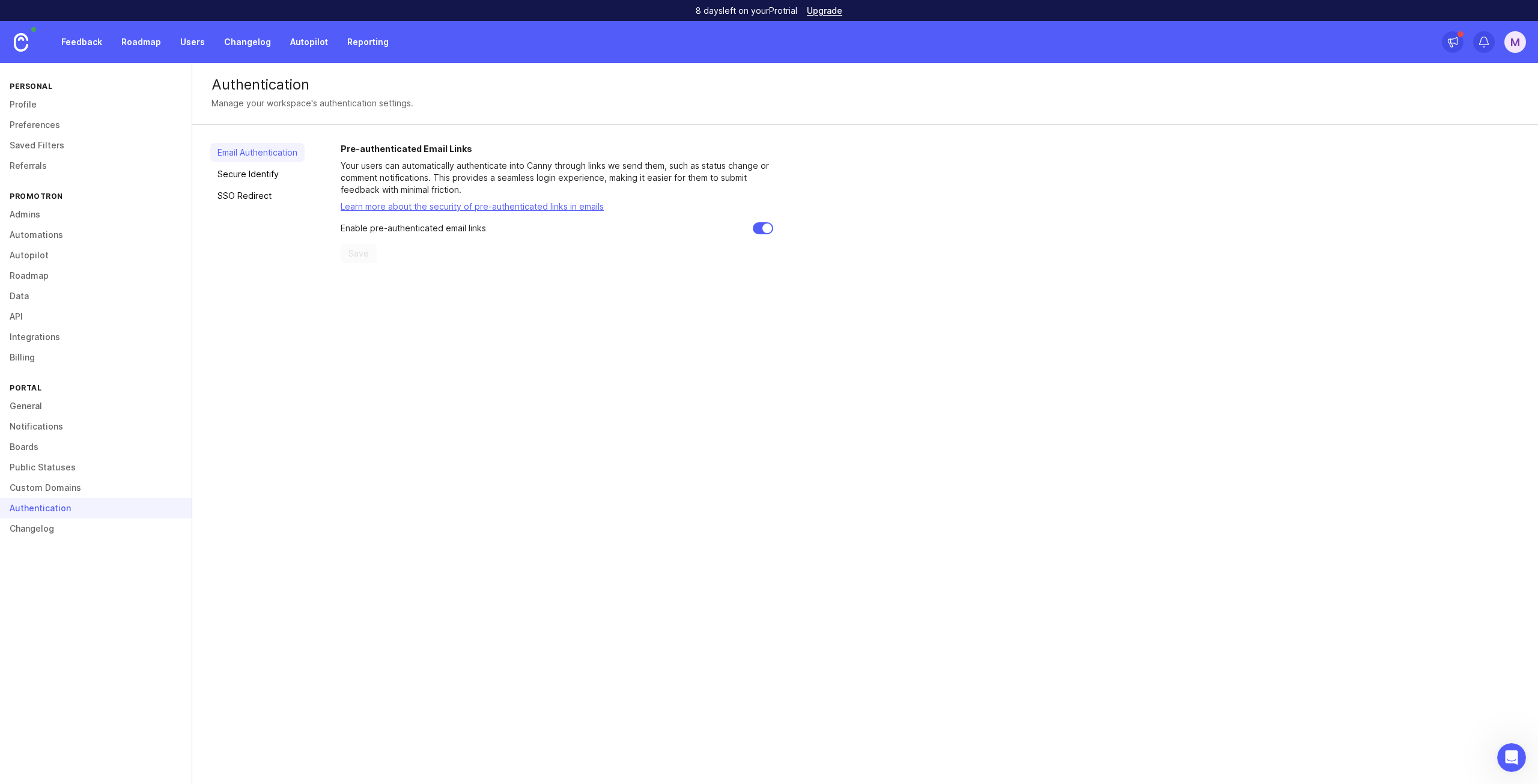
click at [54, 528] on link "Changelog" at bounding box center [96, 528] width 191 height 20
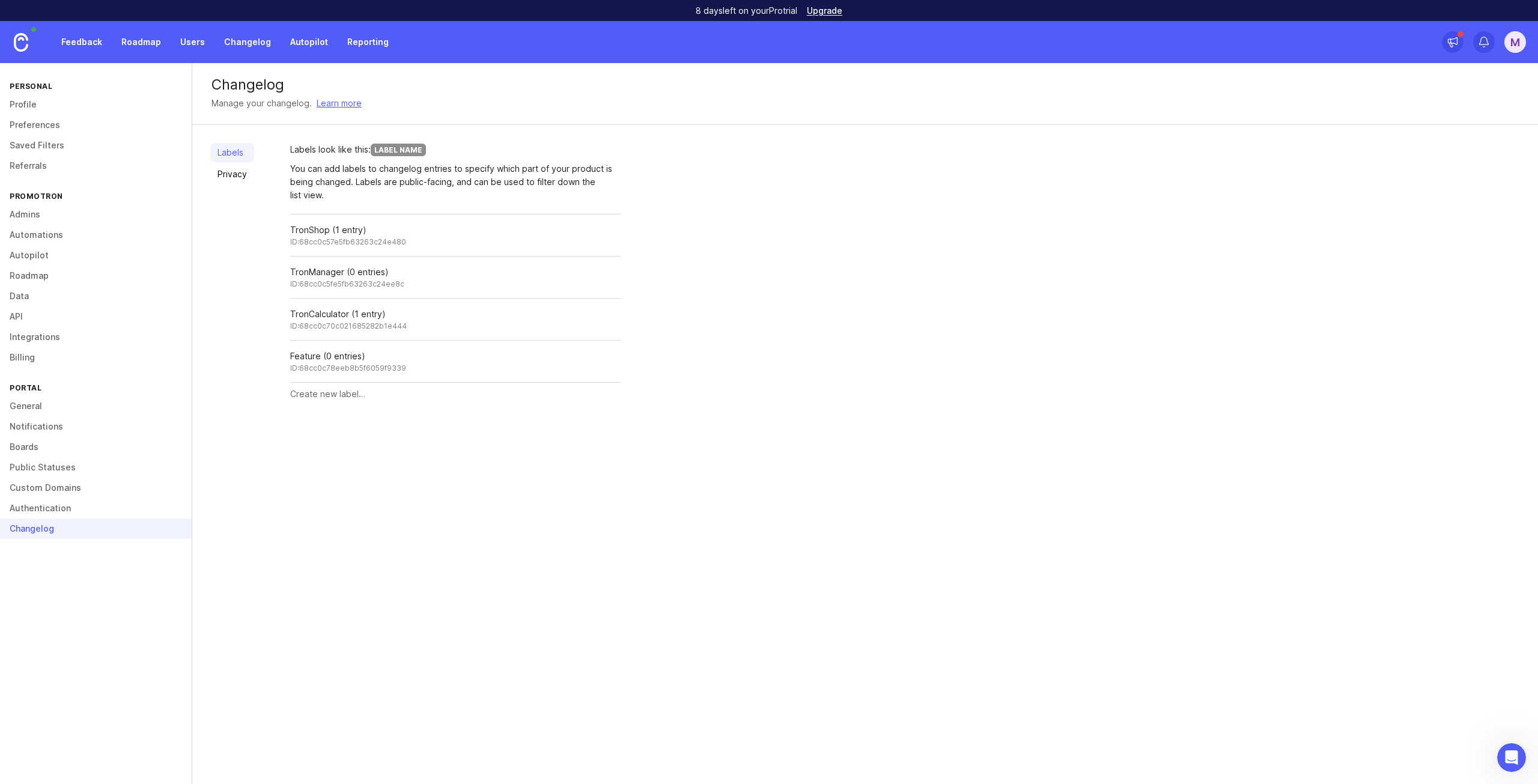
click at [238, 180] on link "Privacy" at bounding box center [232, 174] width 44 height 19
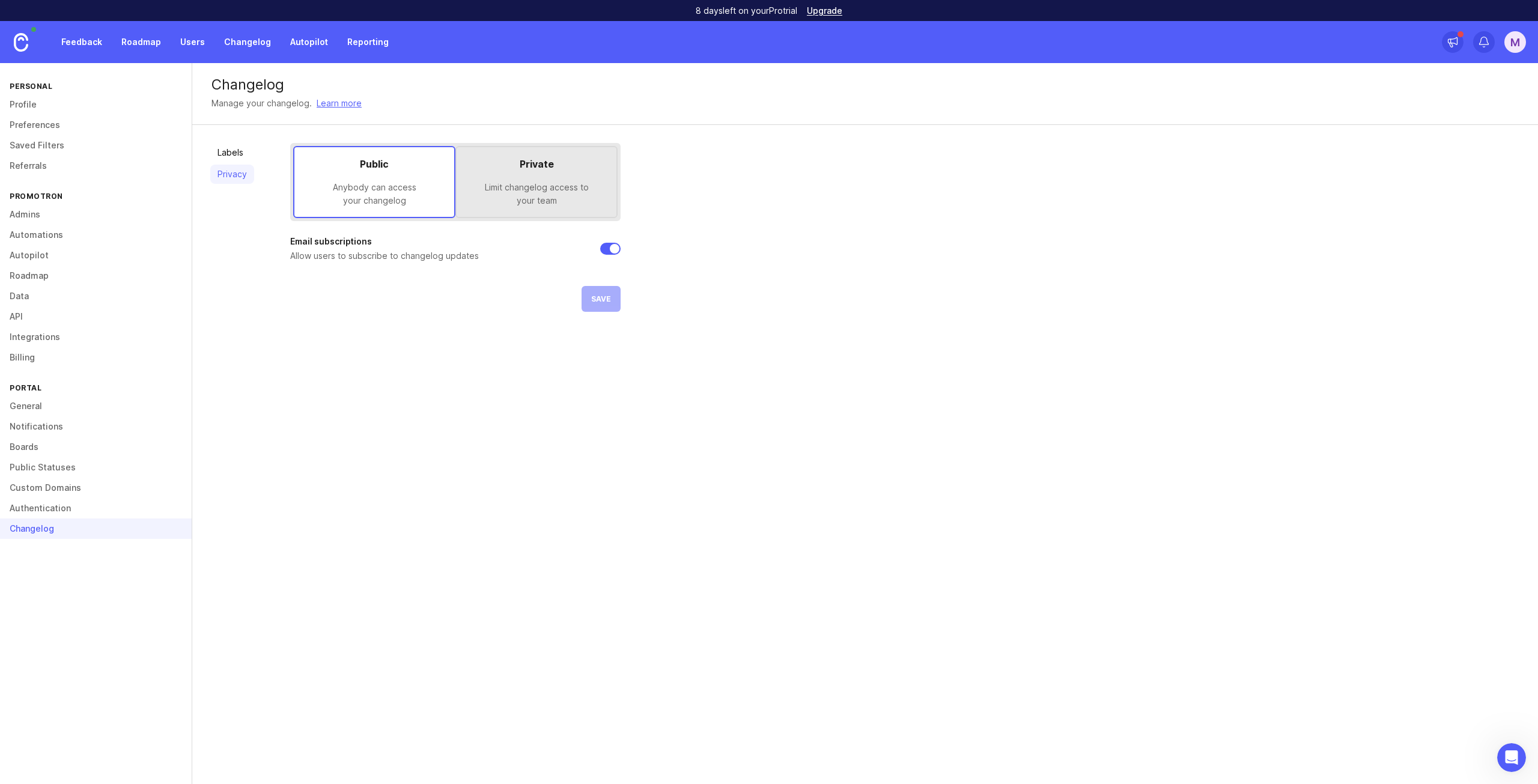
click at [240, 154] on link "Labels" at bounding box center [232, 152] width 44 height 19
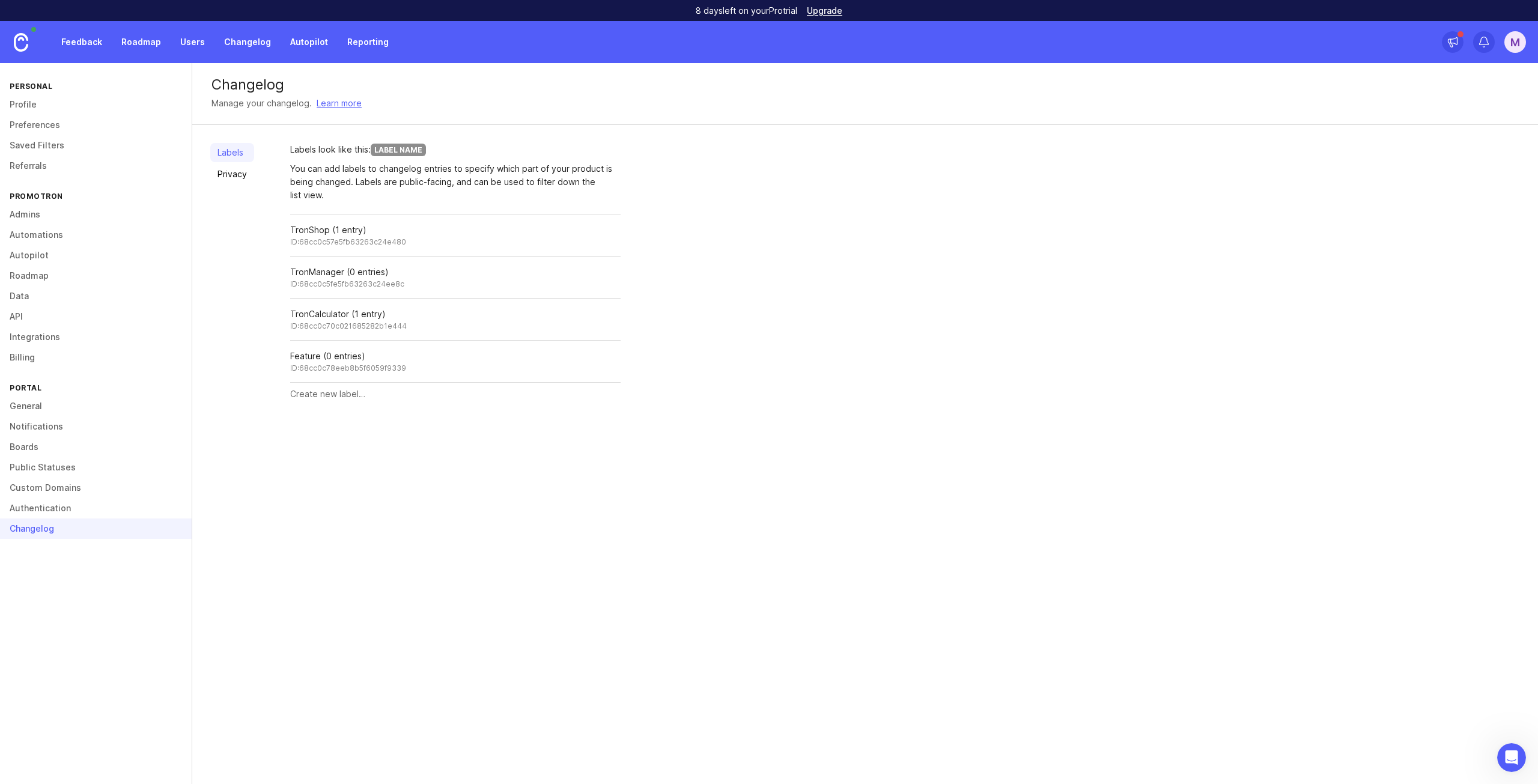
click at [42, 162] on link "Referrals" at bounding box center [96, 165] width 191 height 20
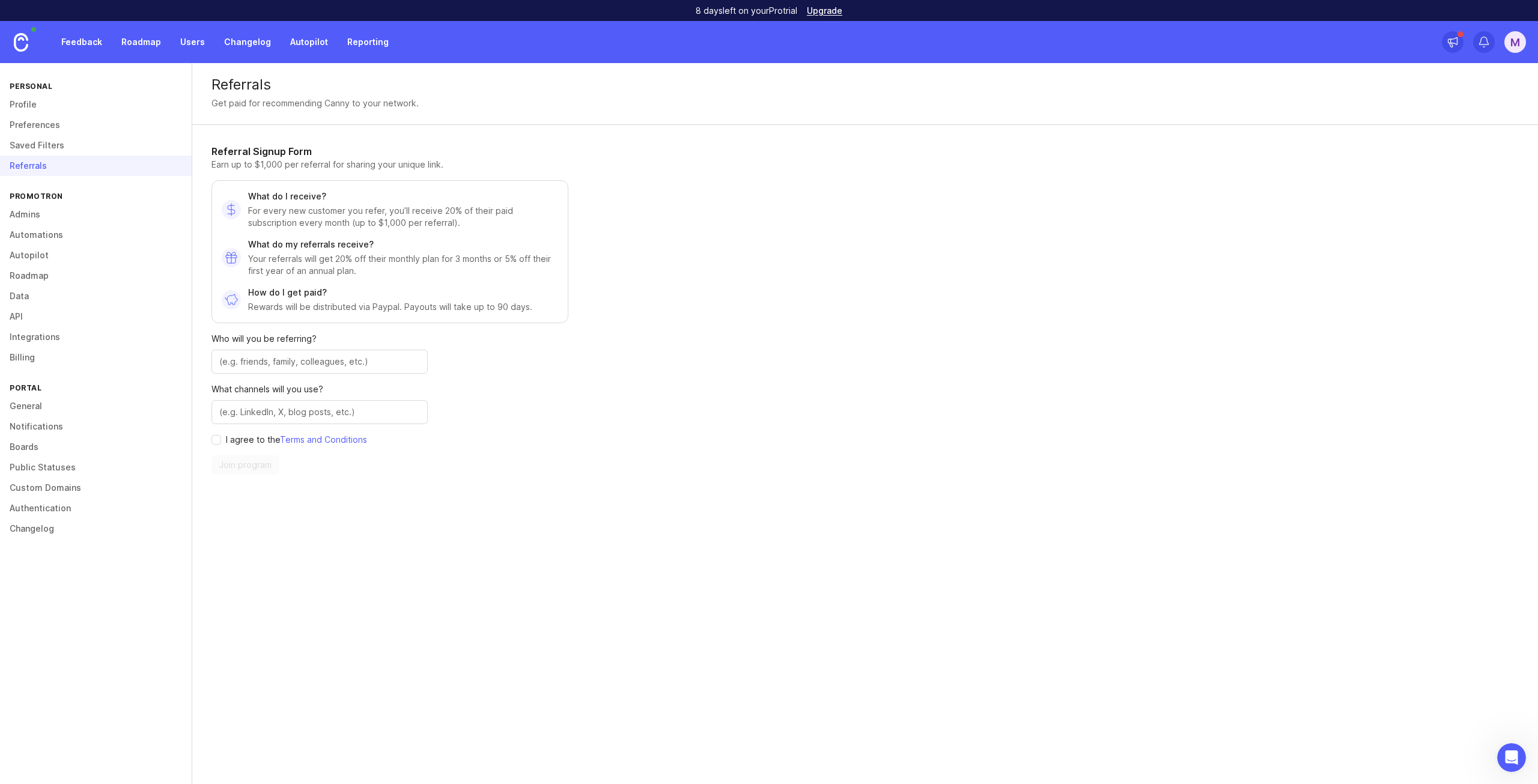
click at [39, 121] on link "Preferences" at bounding box center [96, 124] width 191 height 20
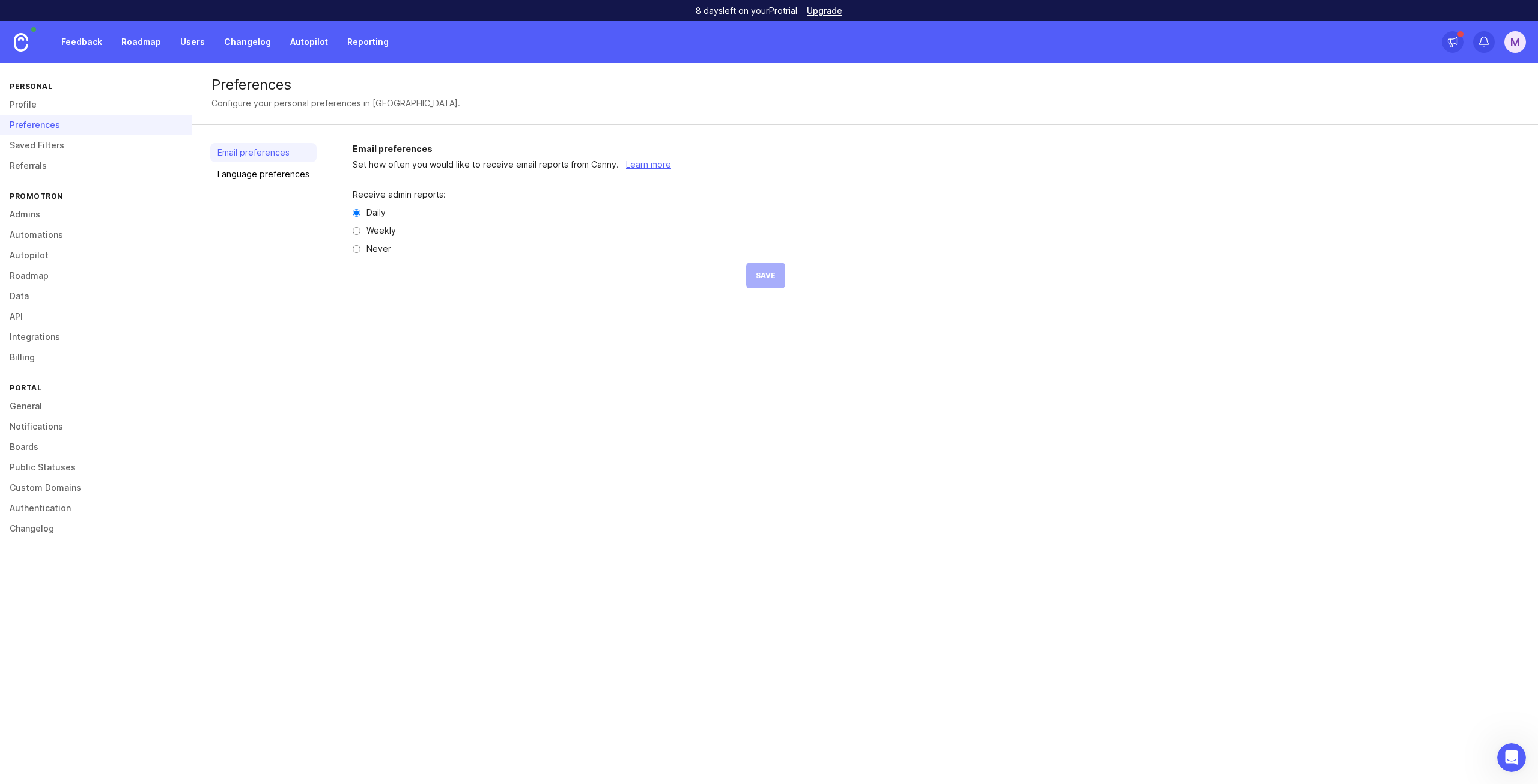
click at [18, 221] on link "Admins" at bounding box center [96, 214] width 191 height 20
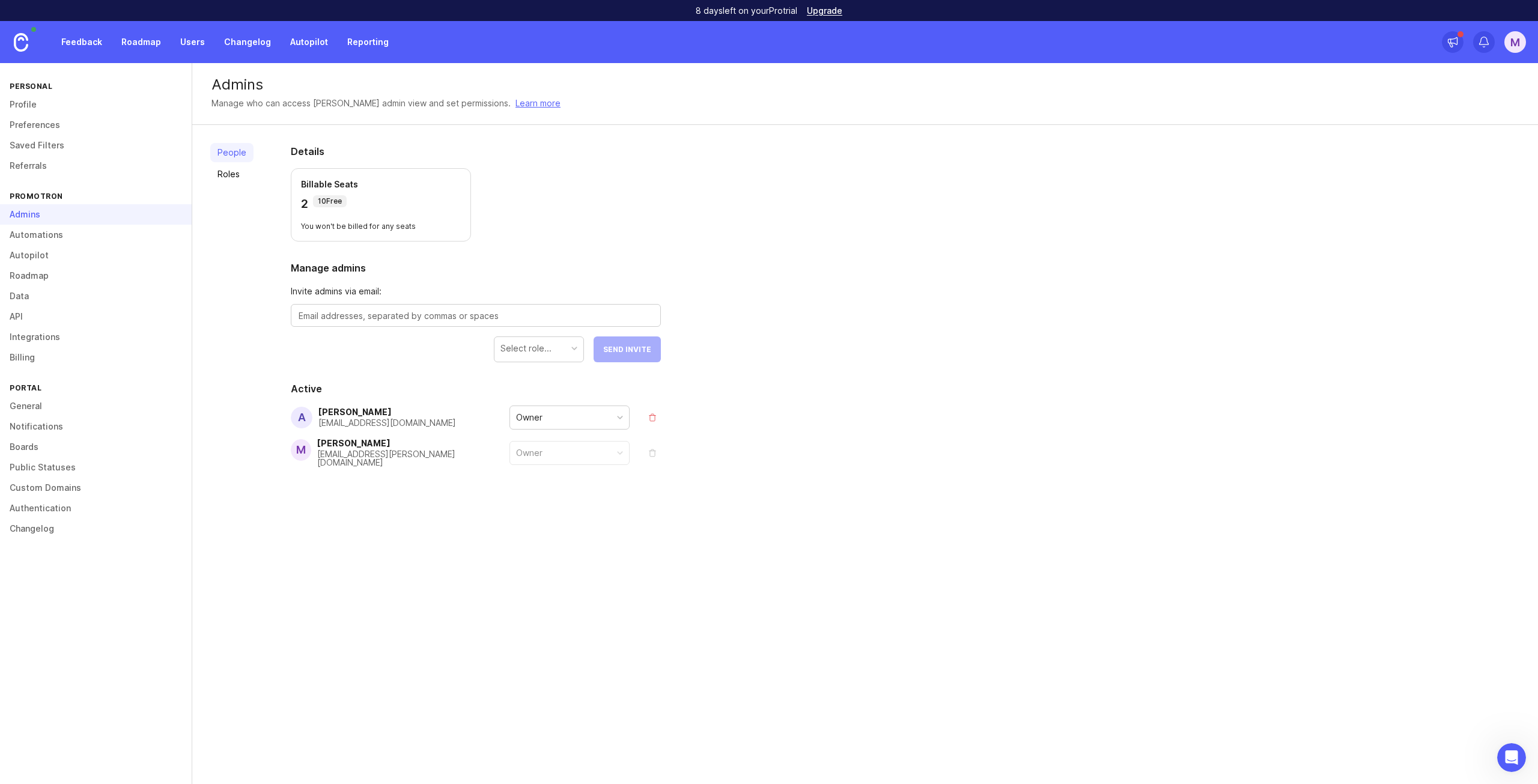
click at [130, 40] on link "Roadmap" at bounding box center [141, 42] width 54 height 22
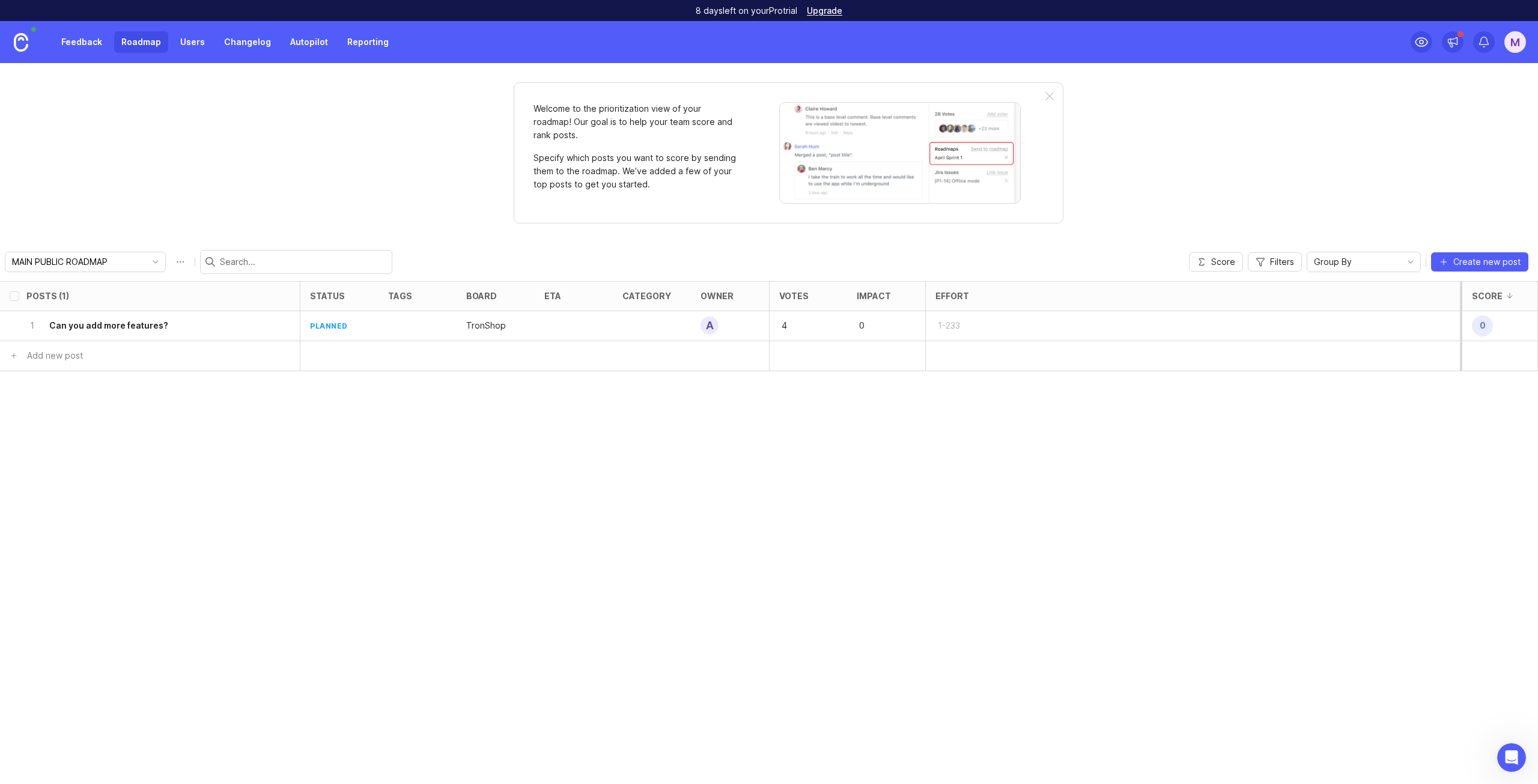
click at [83, 265] on input "MAIN PUBLIC ROADMAP" at bounding box center [78, 261] width 133 height 13
click at [65, 304] on span "New Roadmap" at bounding box center [42, 305] width 58 height 13
type input "New Roadmap"
click at [84, 265] on input "New Roadmap" at bounding box center [78, 261] width 133 height 13
click at [144, 226] on div "Welcome to the prioritization view of your roadmap! Our goal is to help your te…" at bounding box center [769, 423] width 1538 height 720
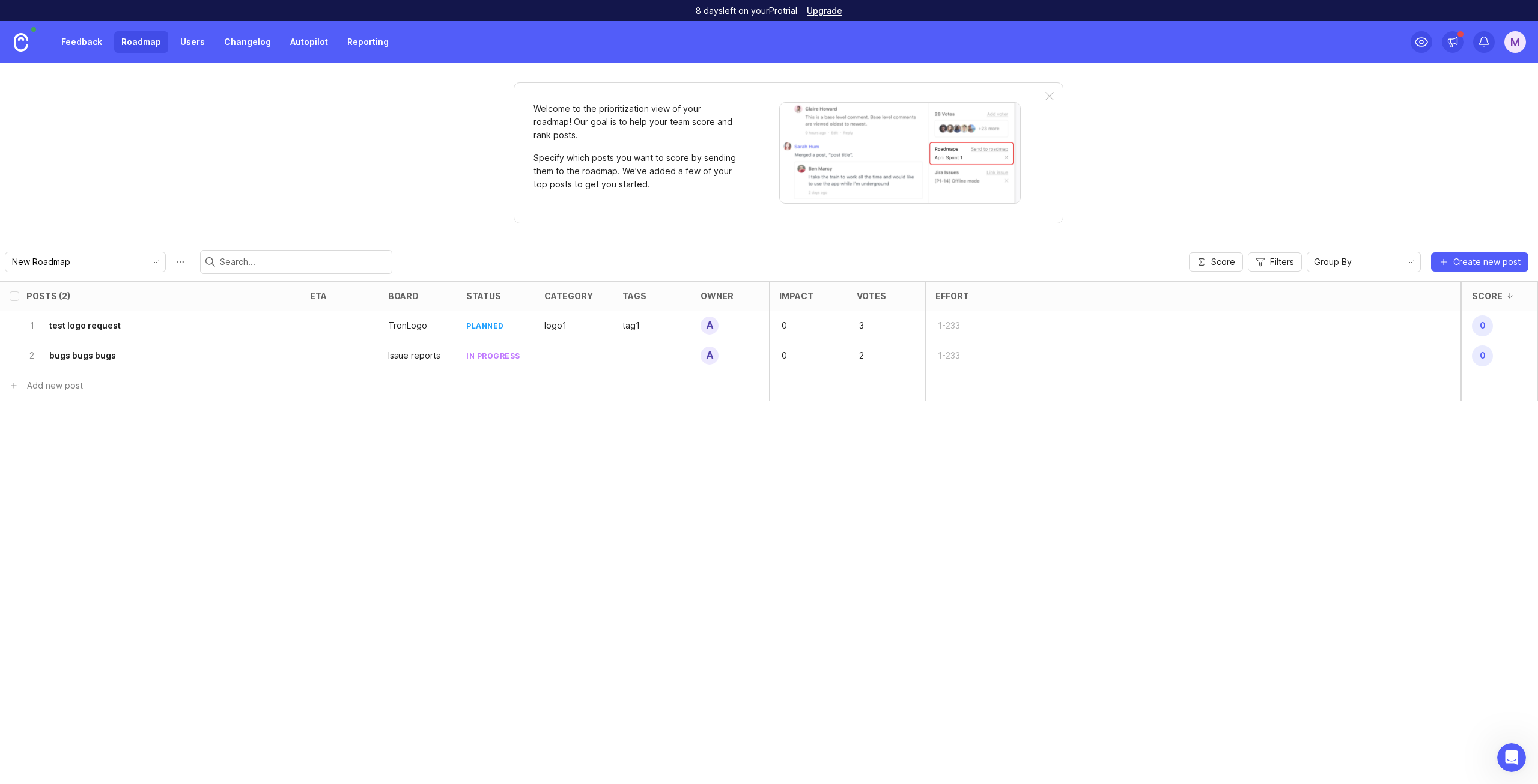
click at [1490, 261] on span "Create new post" at bounding box center [1486, 262] width 67 height 12
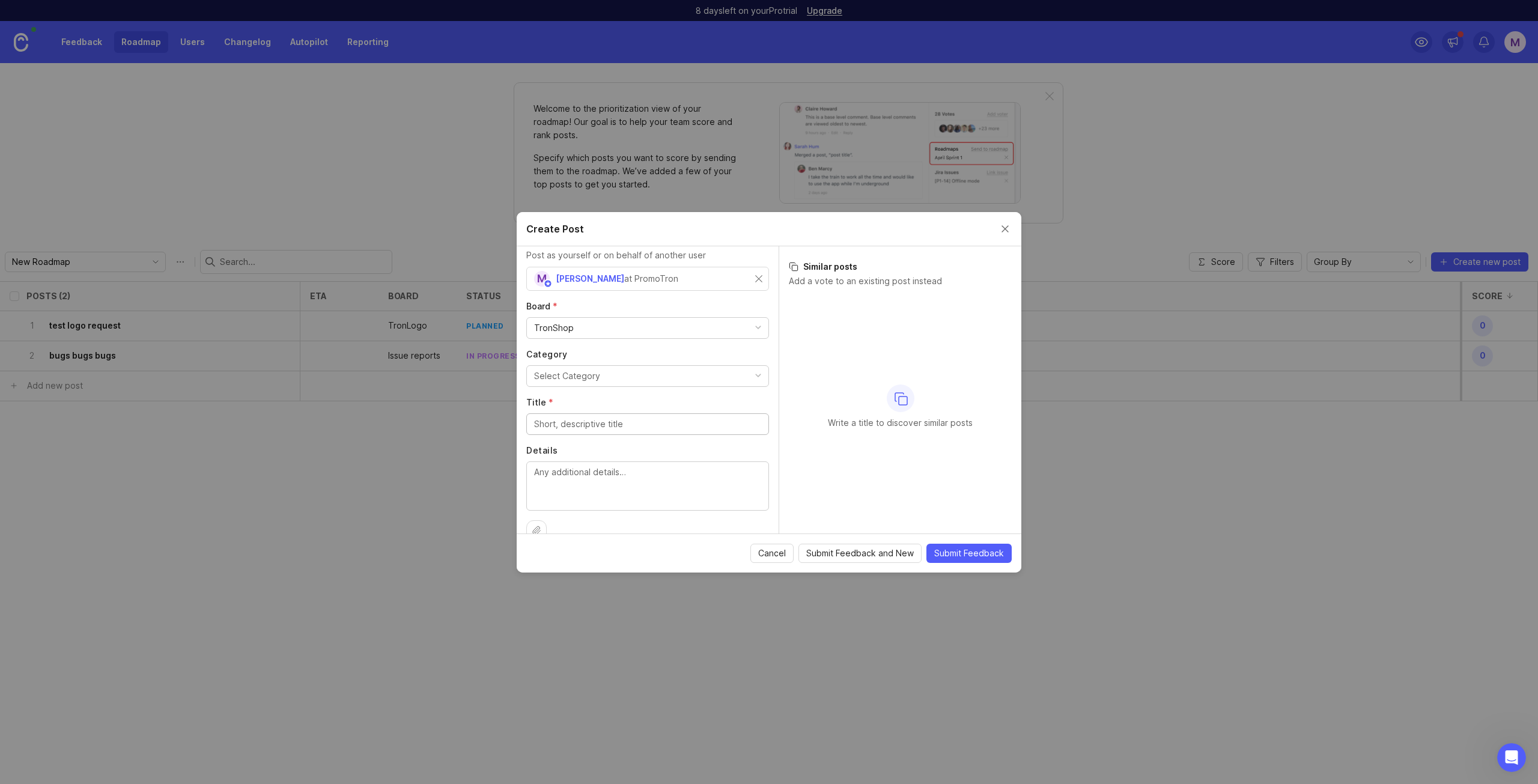
scroll to position [48, 0]
click at [996, 235] on div "Create Post" at bounding box center [769, 229] width 505 height 34
click at [1004, 231] on button "Close create post modal" at bounding box center [1004, 228] width 13 height 13
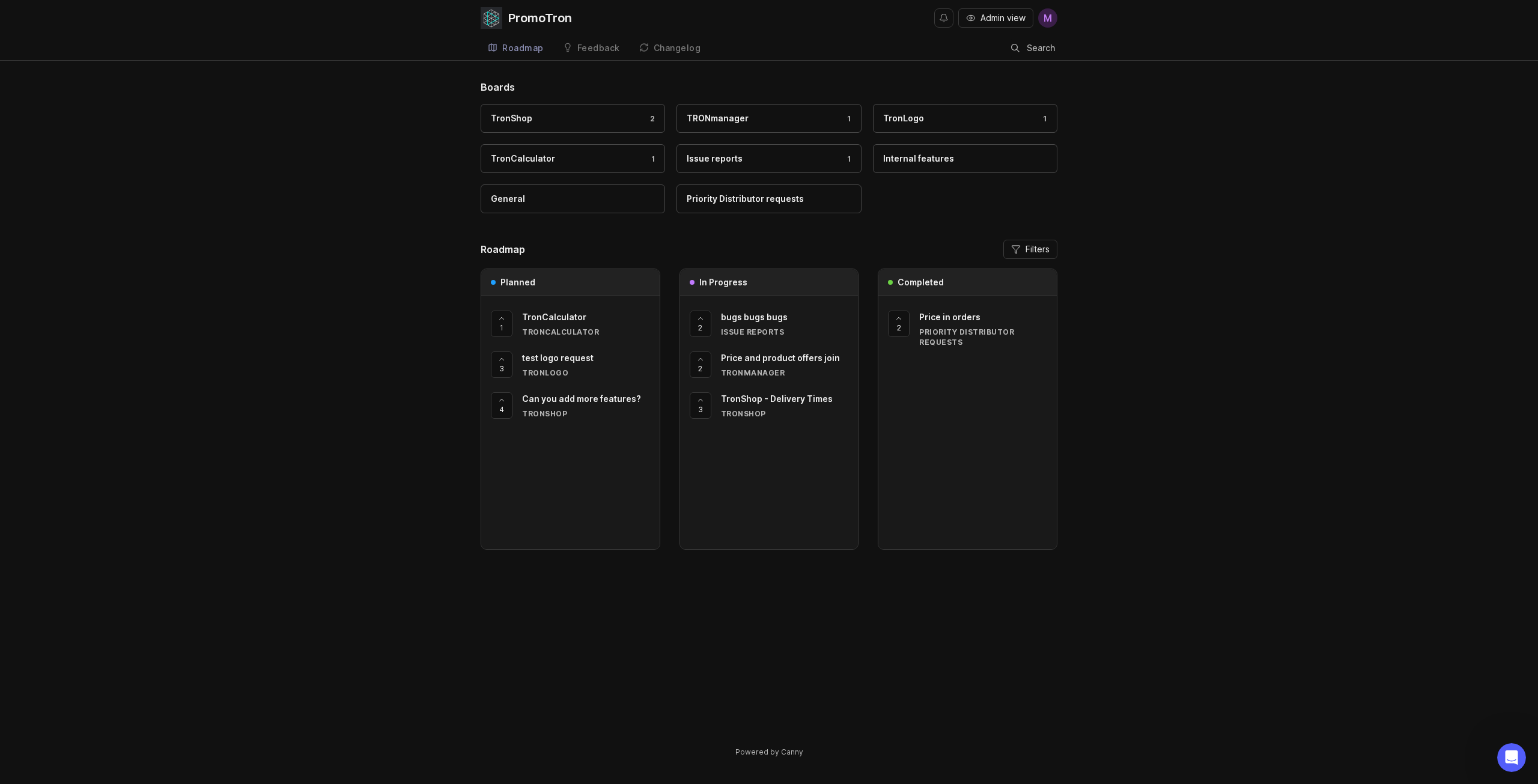
click at [533, 326] on div "TronCalculator" at bounding box center [586, 332] width 128 height 10
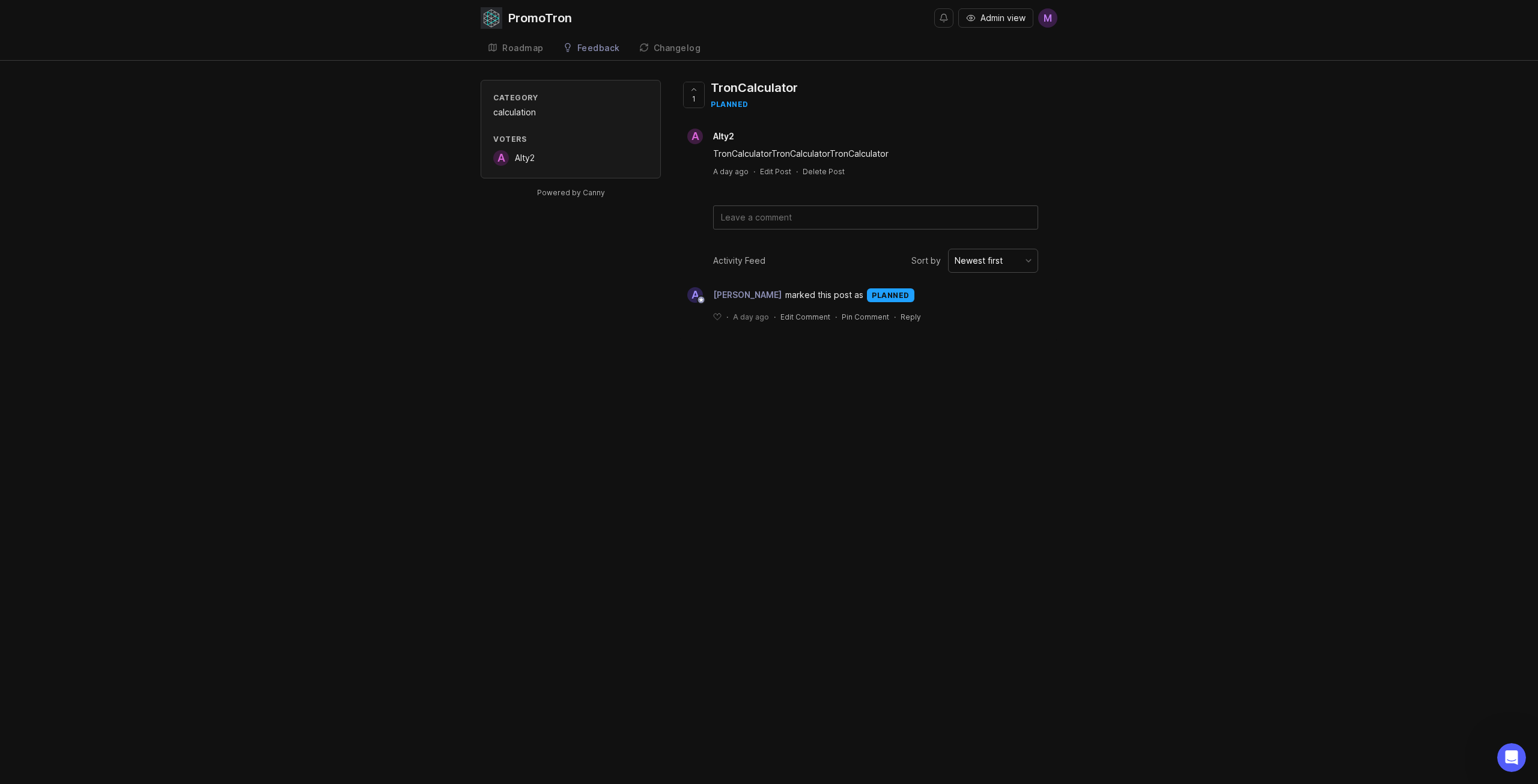
click at [829, 292] on span "marked this post as" at bounding box center [824, 294] width 78 height 13
click at [541, 51] on div "Roadmap" at bounding box center [523, 48] width 42 height 9
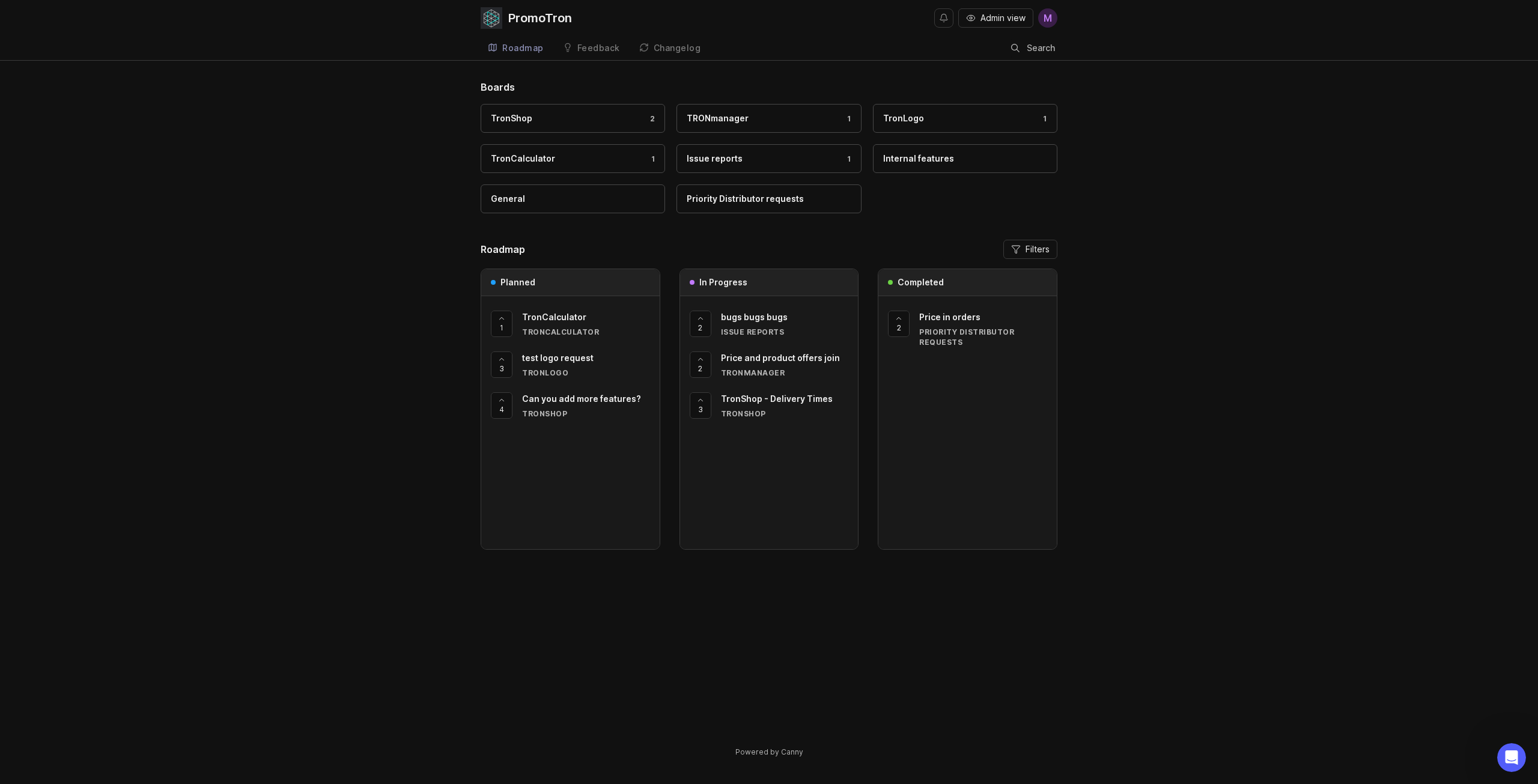
click at [579, 49] on div "Feedback" at bounding box center [598, 48] width 43 height 9
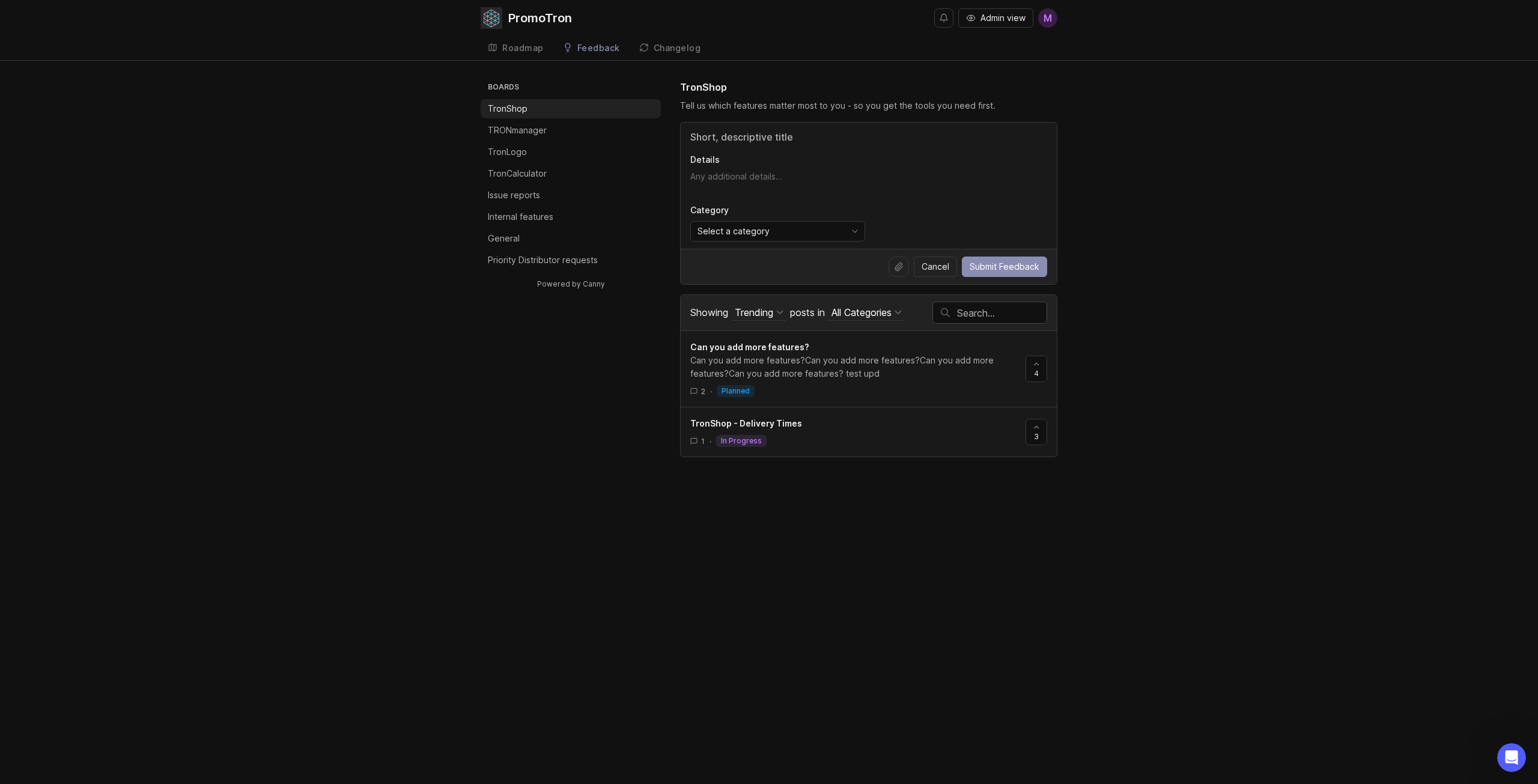
click at [545, 51] on link "Roadmap" at bounding box center [515, 48] width 71 height 24
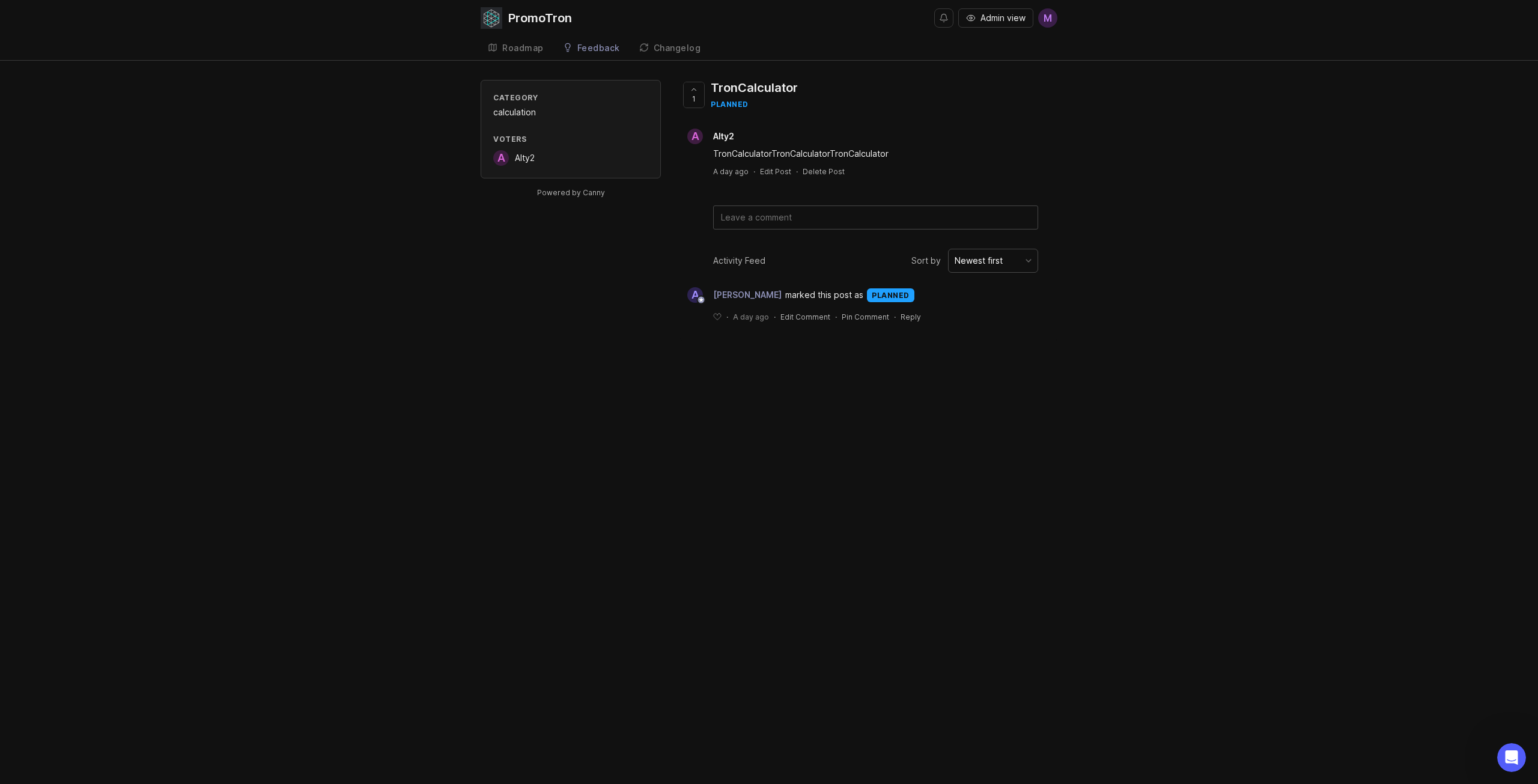
click at [513, 48] on div "Roadmap" at bounding box center [523, 48] width 42 height 9
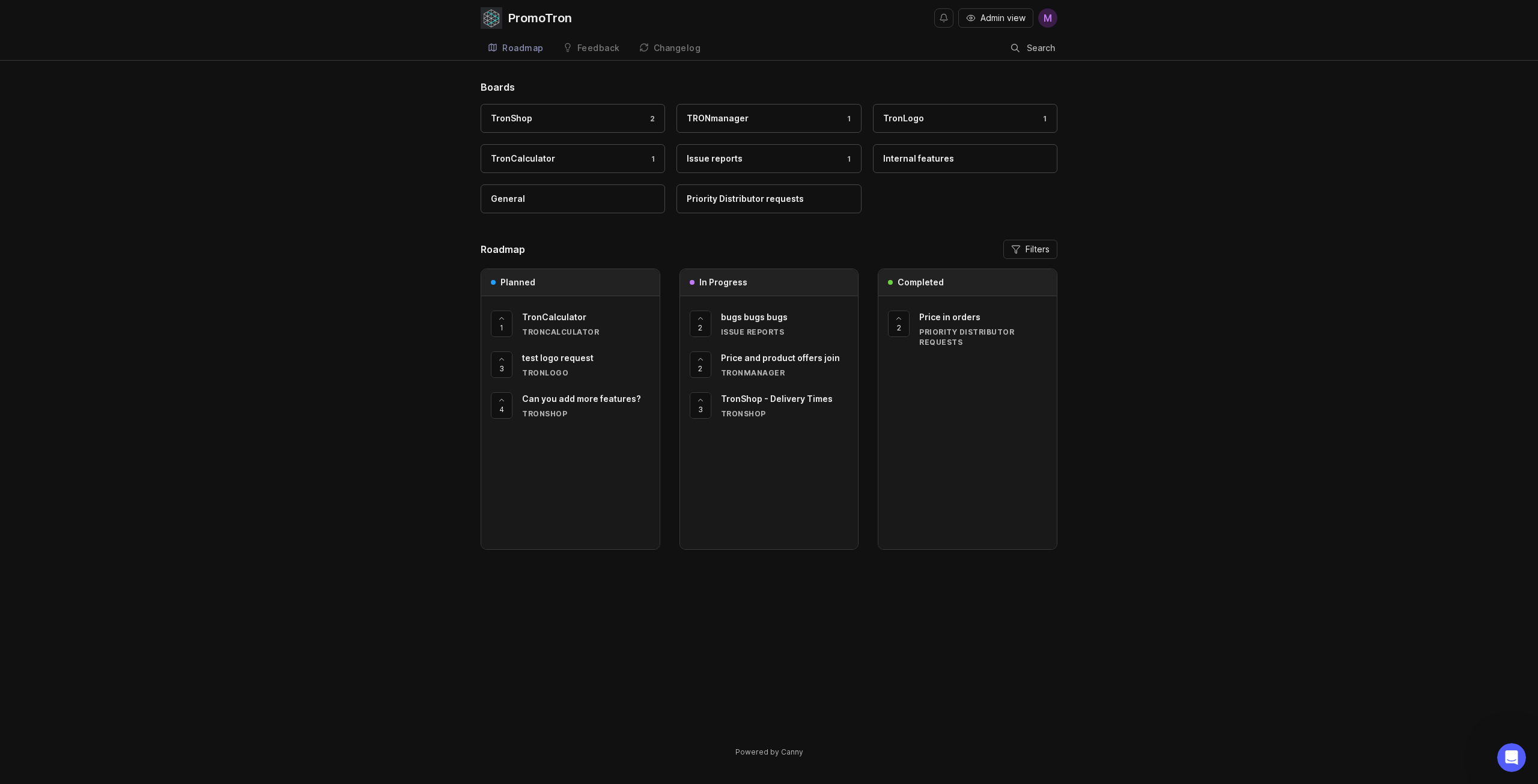
click at [546, 354] on span "test logo request" at bounding box center [558, 358] width 71 height 10
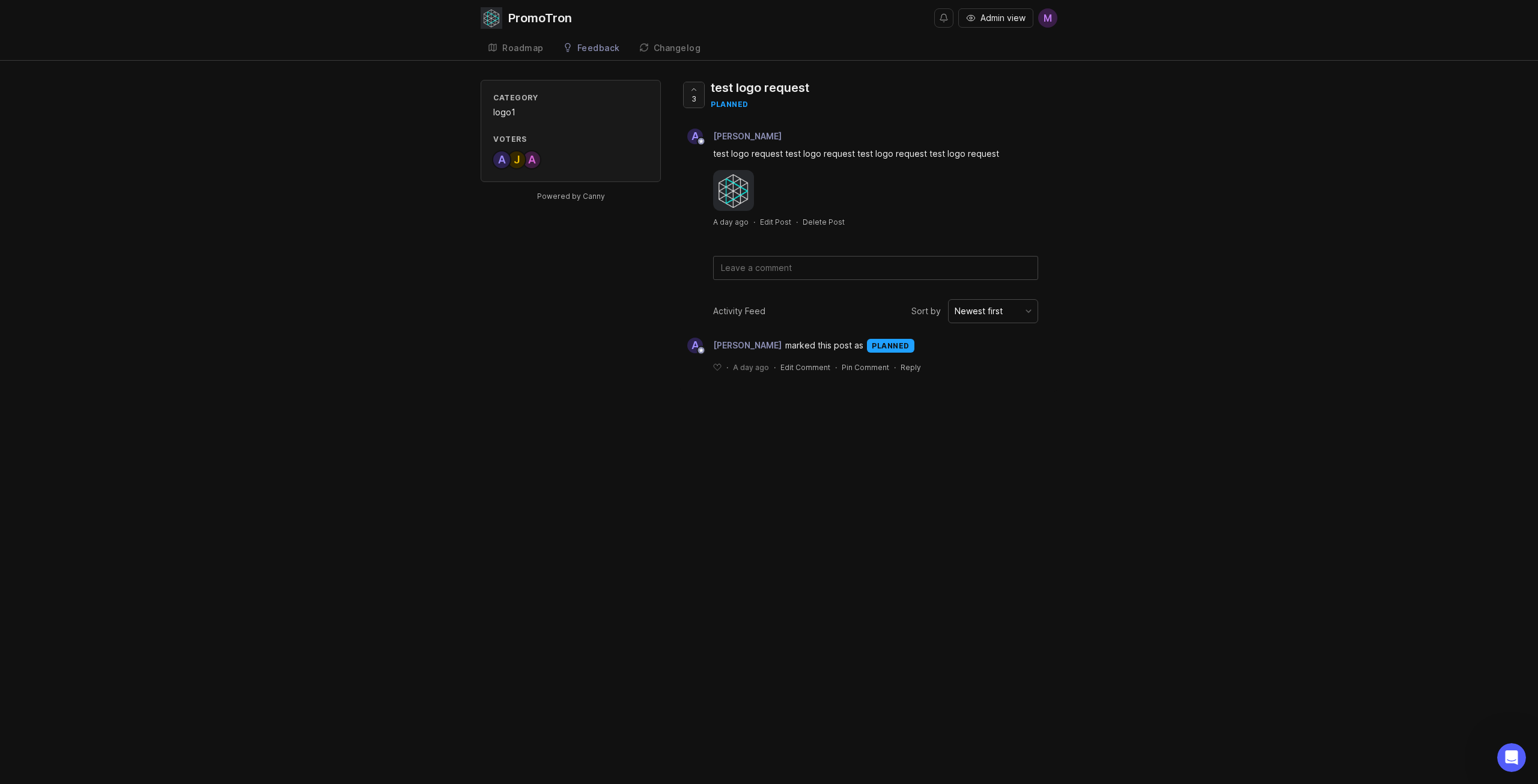
click at [687, 98] on div at bounding box center [693, 95] width 20 height 25
click at [541, 46] on link "Roadmap" at bounding box center [515, 48] width 71 height 24
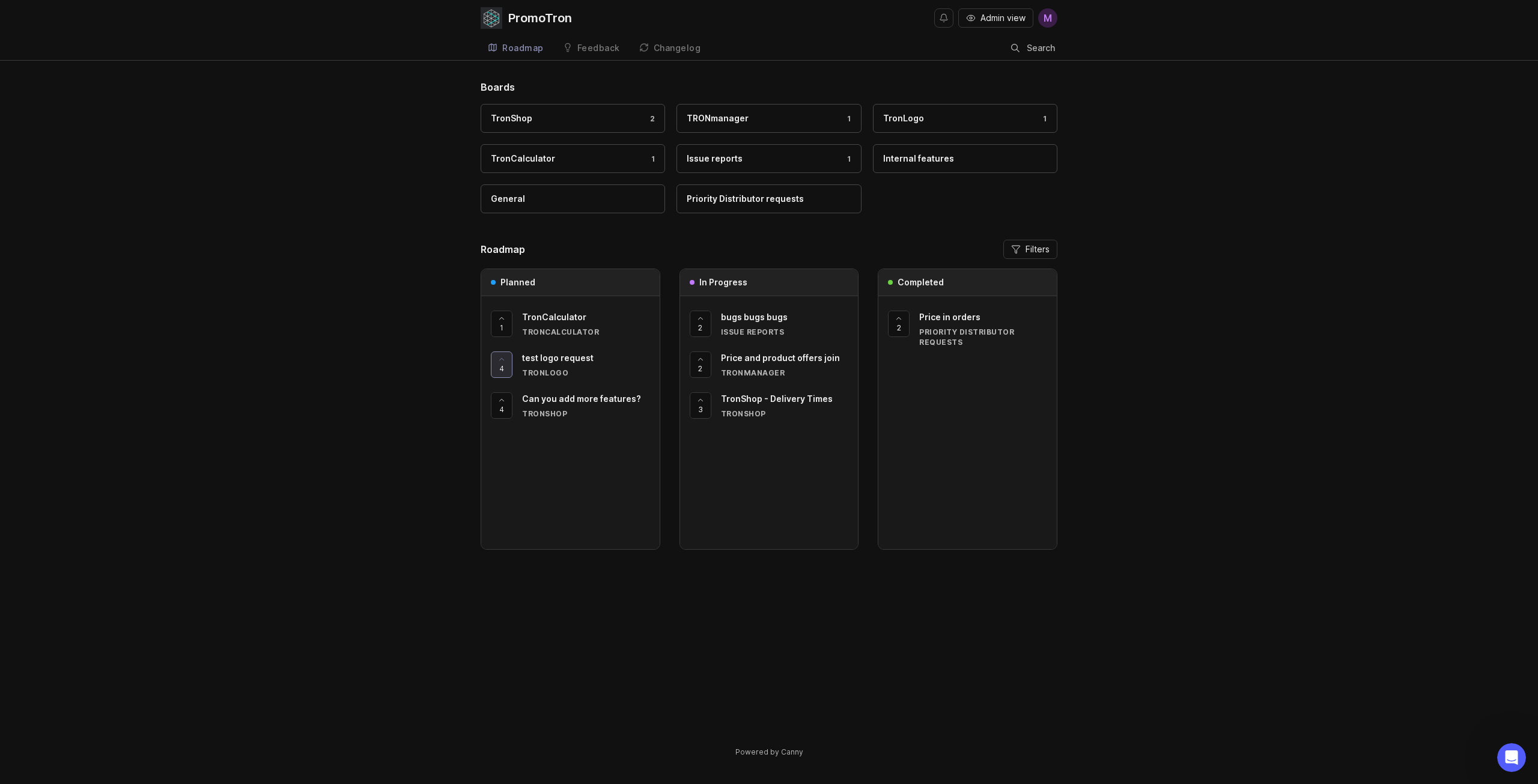
click at [749, 276] on div "In Progress" at bounding box center [769, 282] width 178 height 27
click at [735, 201] on div "Priority Distributor requests" at bounding box center [745, 198] width 118 height 13
click at [682, 48] on div "Changelog" at bounding box center [677, 48] width 48 height 9
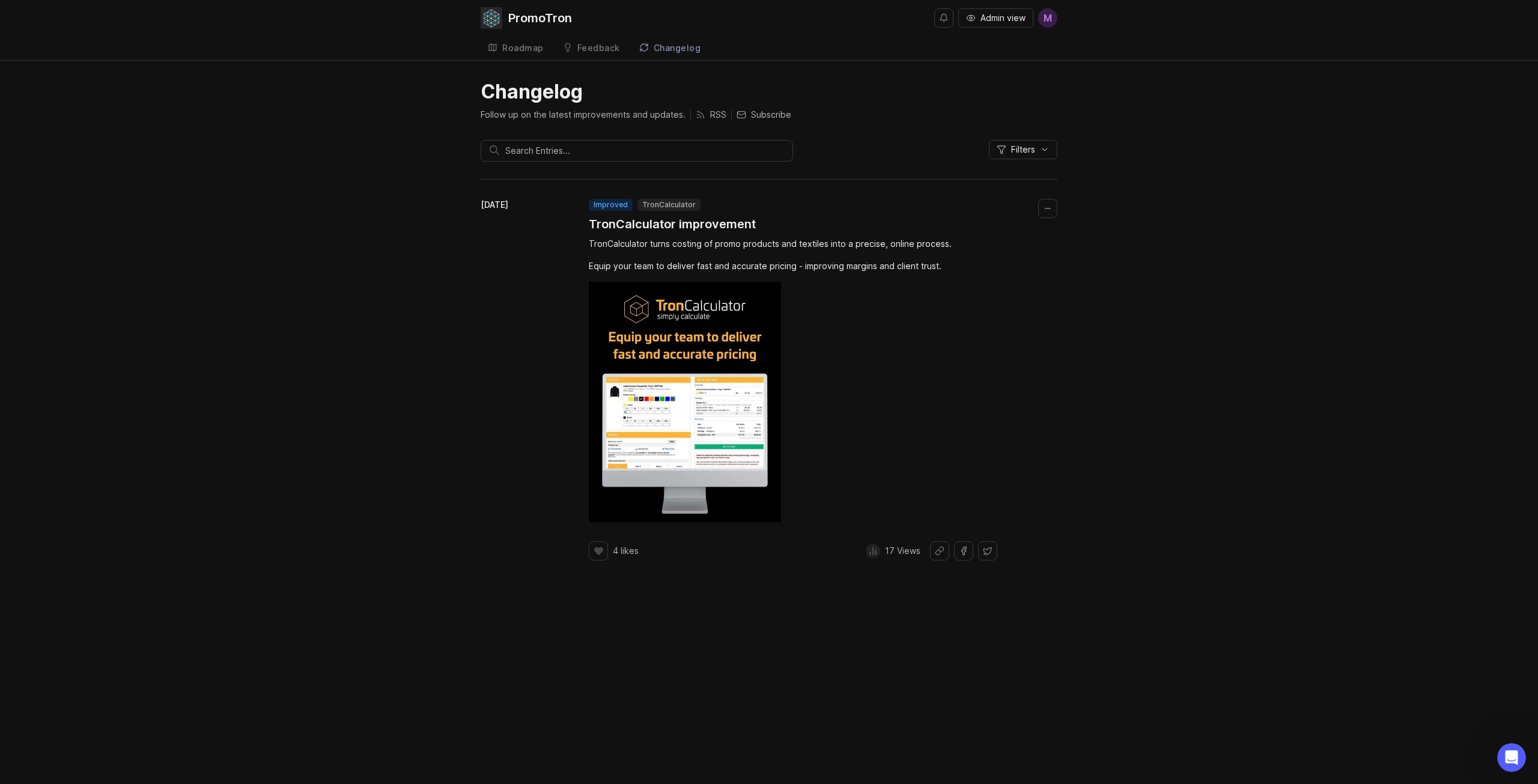
click at [903, 549] on p "17 Views" at bounding box center [903, 551] width 36 height 12
click at [681, 224] on h1 "TronCalculator improvement" at bounding box center [672, 224] width 167 height 17
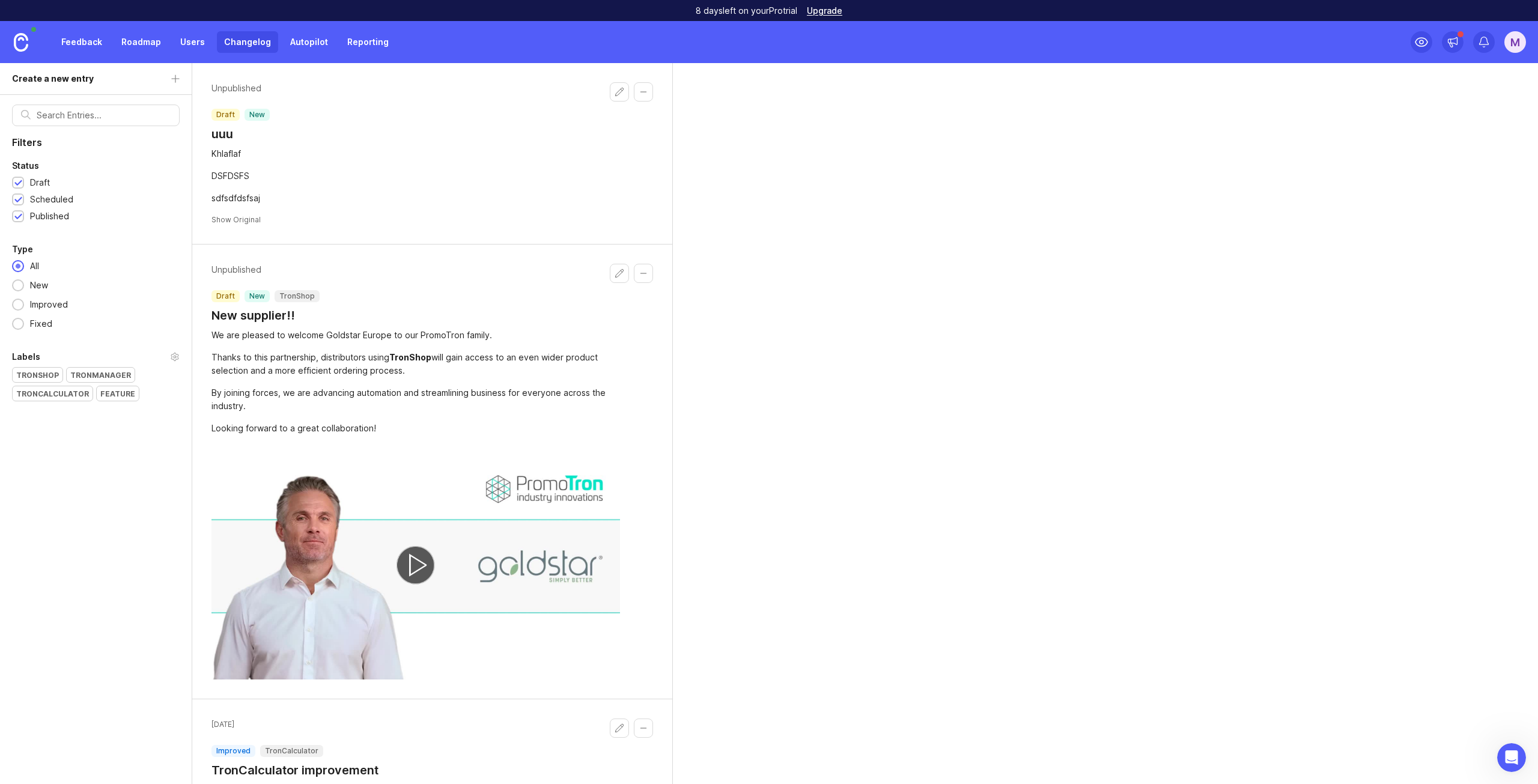
click at [310, 37] on link "Autopilot" at bounding box center [309, 42] width 52 height 22
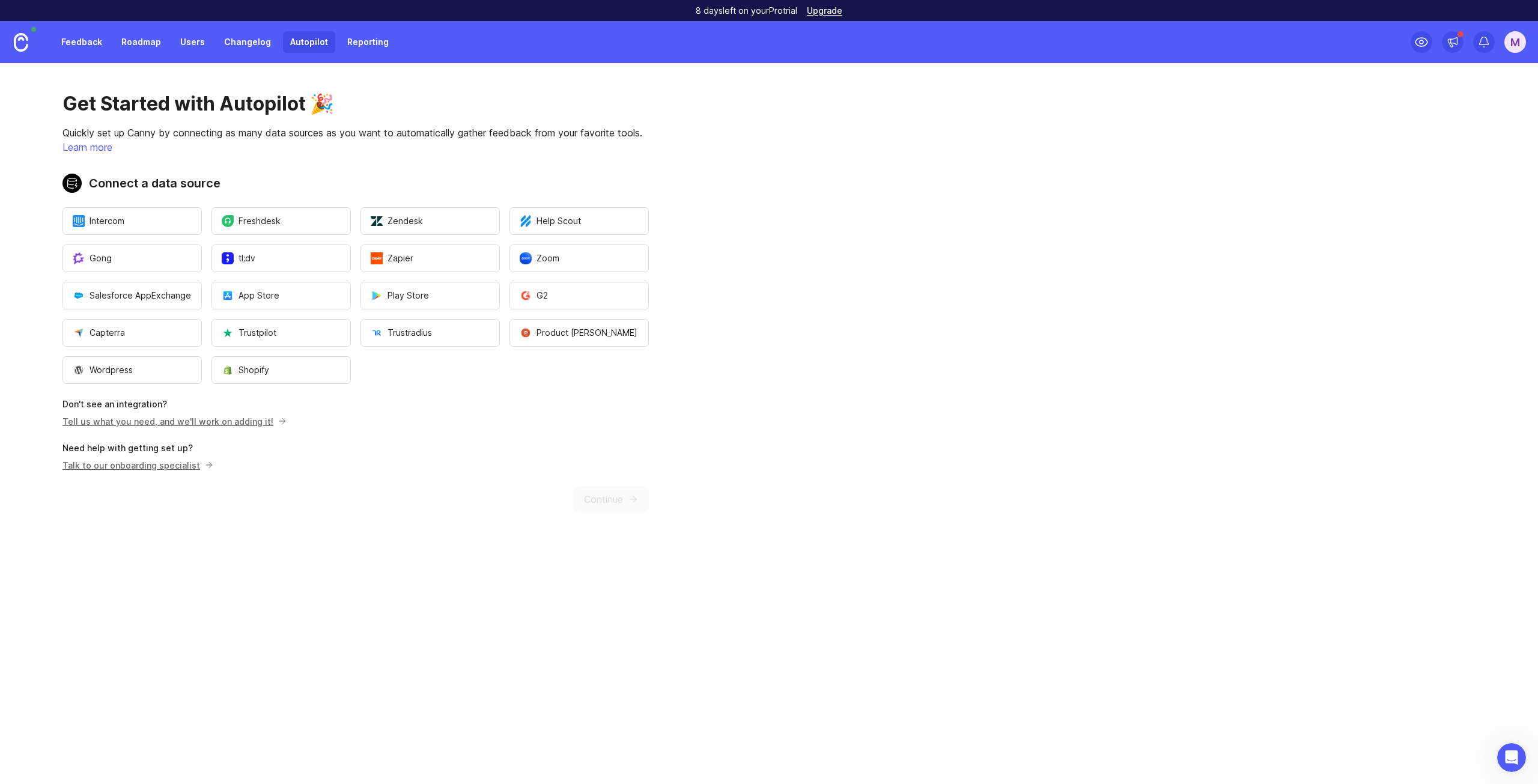
click at [358, 38] on link "Reporting" at bounding box center [368, 42] width 56 height 22
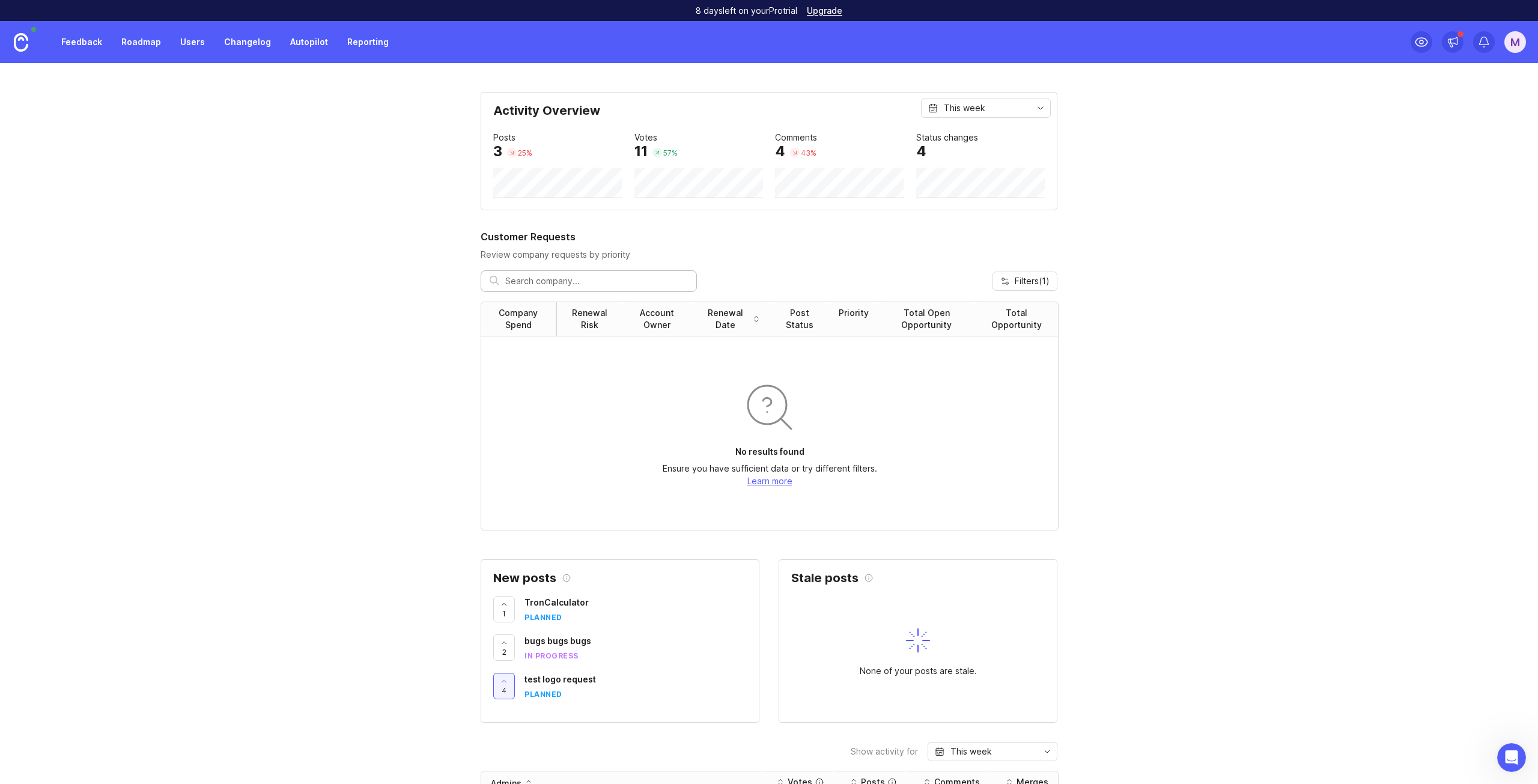
click at [824, 10] on link "Upgrade" at bounding box center [824, 11] width 36 height 9
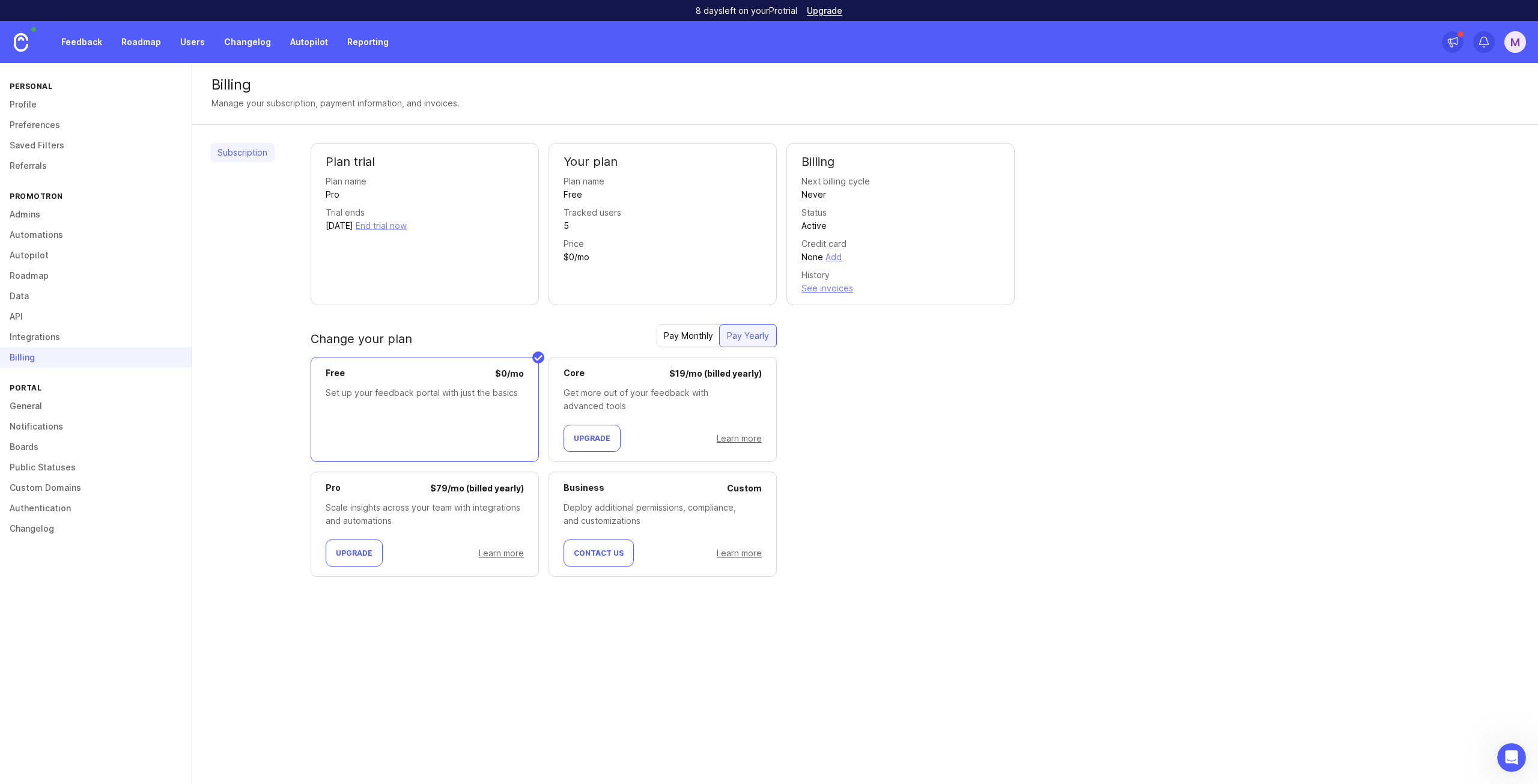
click at [732, 553] on link "Learn more" at bounding box center [739, 553] width 45 height 10
click at [15, 42] on img at bounding box center [21, 42] width 15 height 18
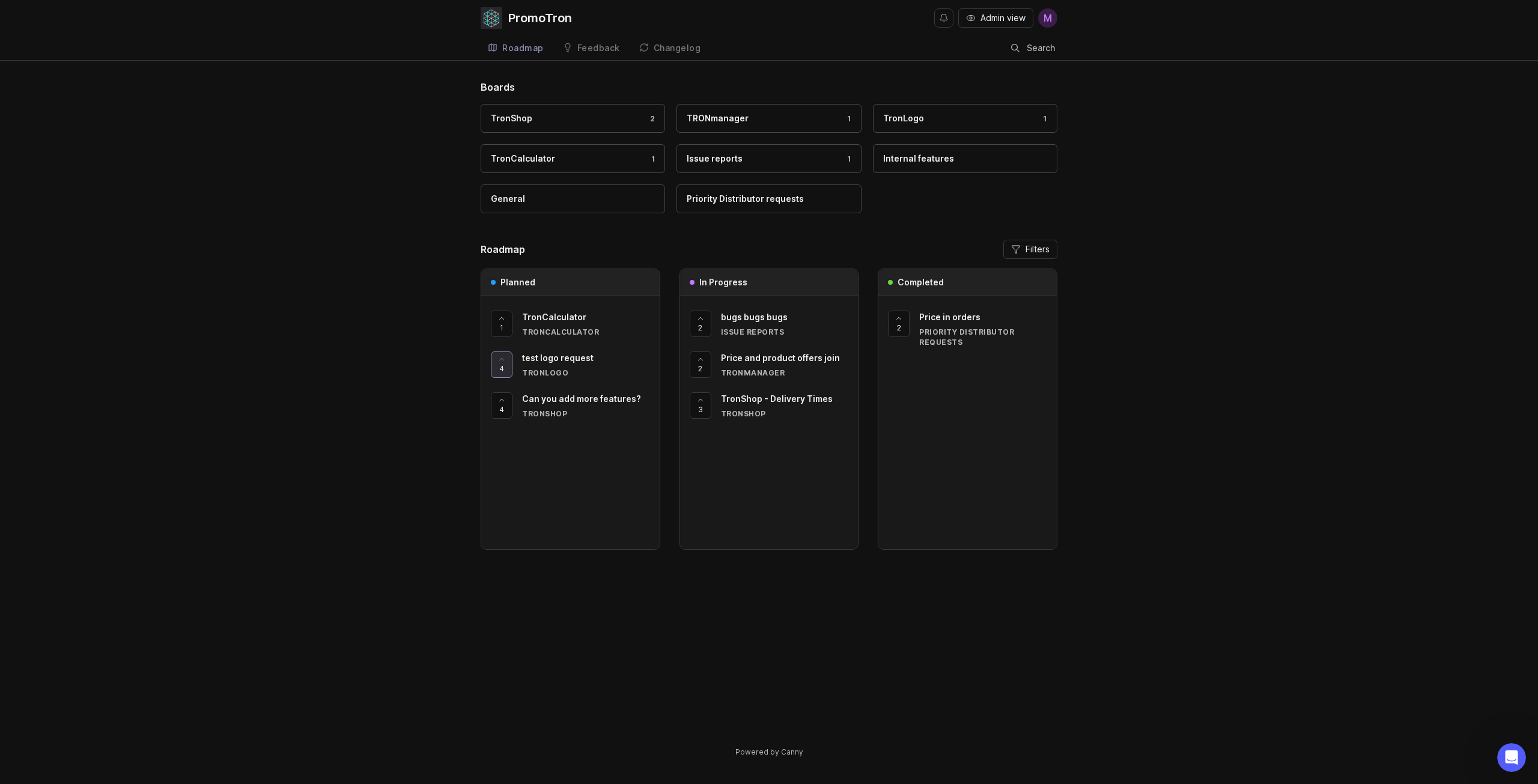
click at [585, 45] on div "Feedback" at bounding box center [598, 48] width 43 height 9
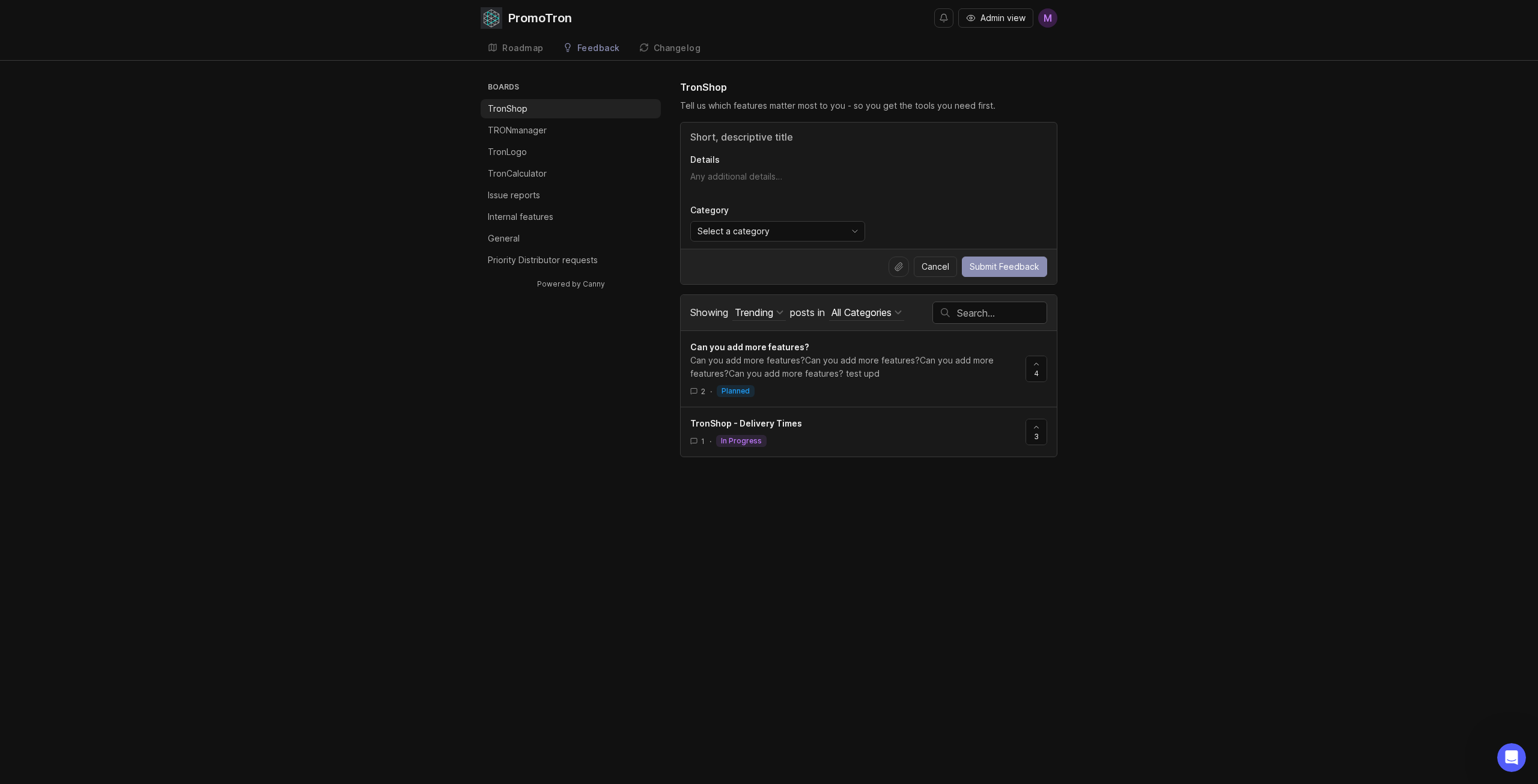
click at [547, 48] on link "Roadmap" at bounding box center [515, 48] width 71 height 24
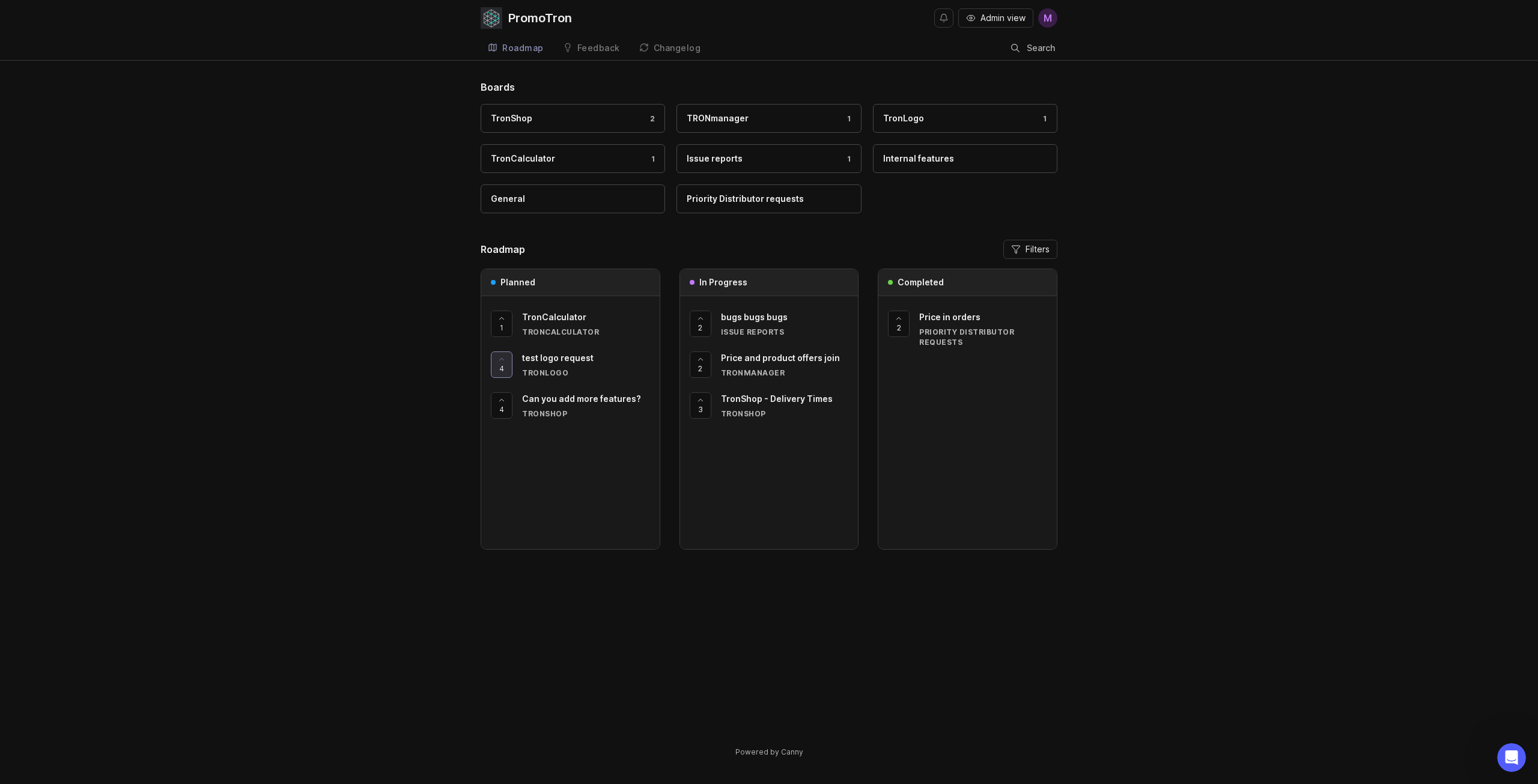
click at [606, 51] on div "Feedback" at bounding box center [598, 48] width 43 height 9
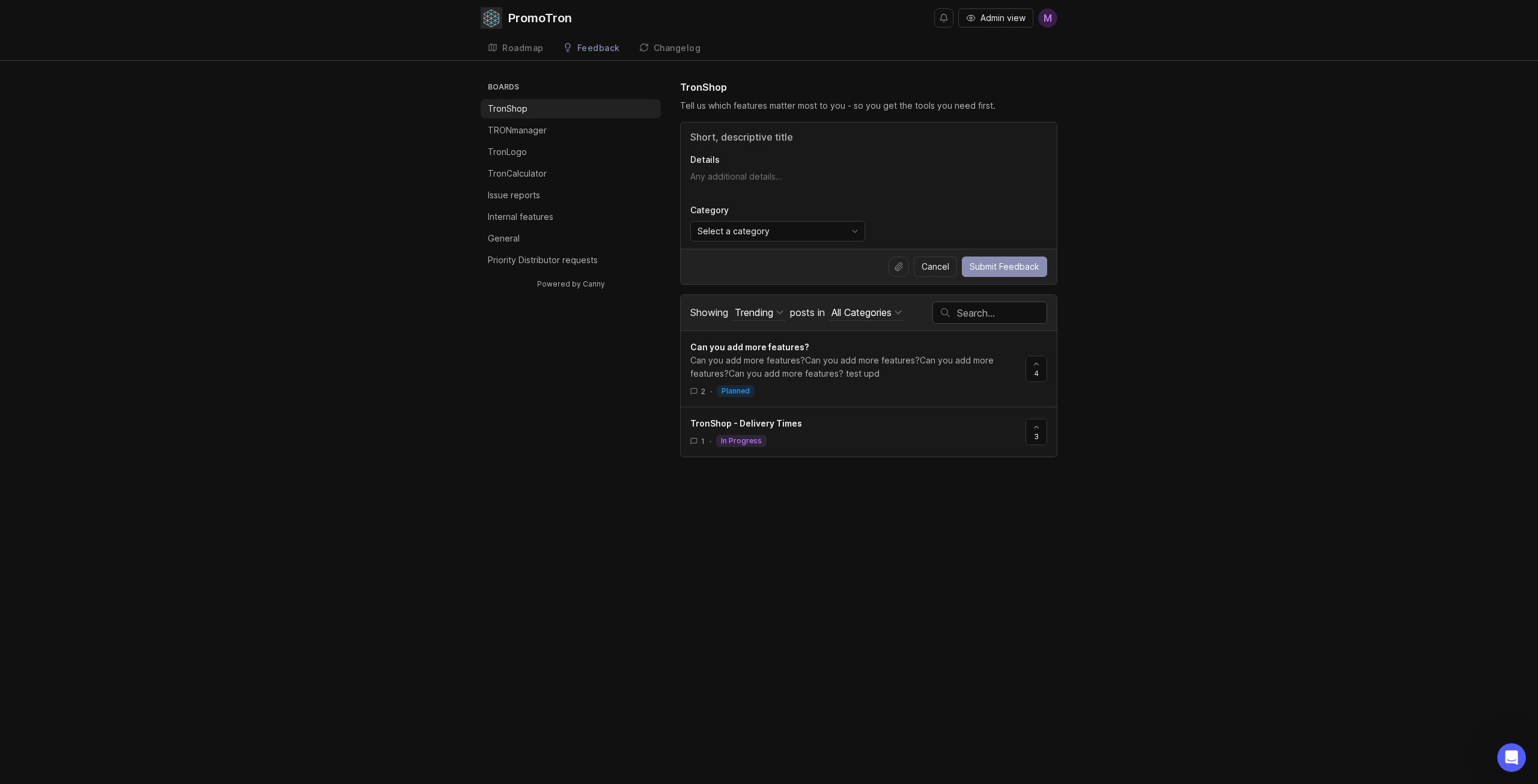
click at [683, 47] on div "Changelog" at bounding box center [677, 48] width 48 height 9
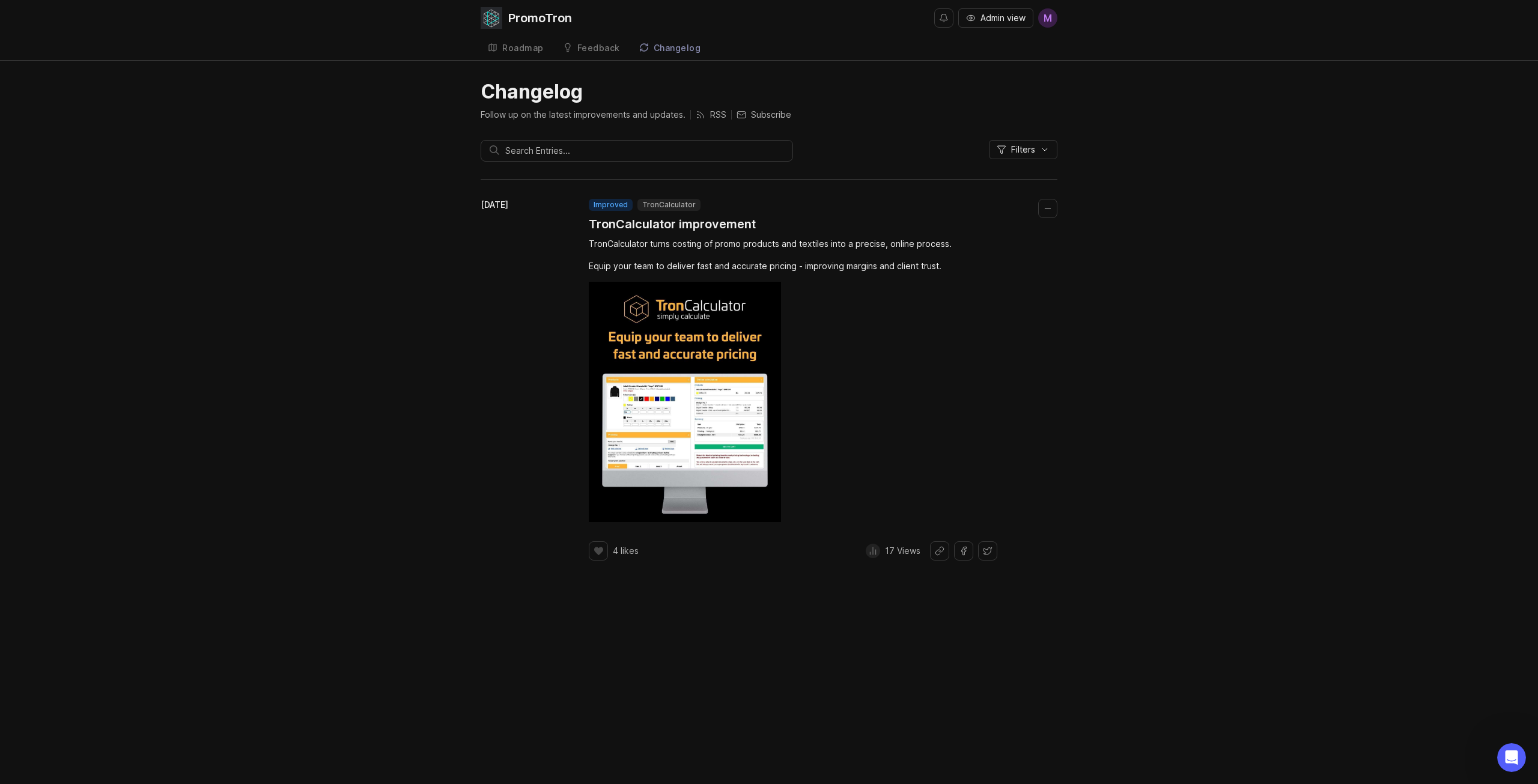
click at [1015, 151] on span "Filters" at bounding box center [1023, 150] width 24 height 12
click at [1021, 145] on span "Filters" at bounding box center [1023, 150] width 24 height 12
drag, startPoint x: 683, startPoint y: 201, endPoint x: 726, endPoint y: 201, distance: 43.0
click at [718, 201] on div "improved TronCalculator" at bounding box center [672, 204] width 167 height 12
click at [726, 201] on div "improved TronCalculator" at bounding box center [672, 204] width 167 height 12
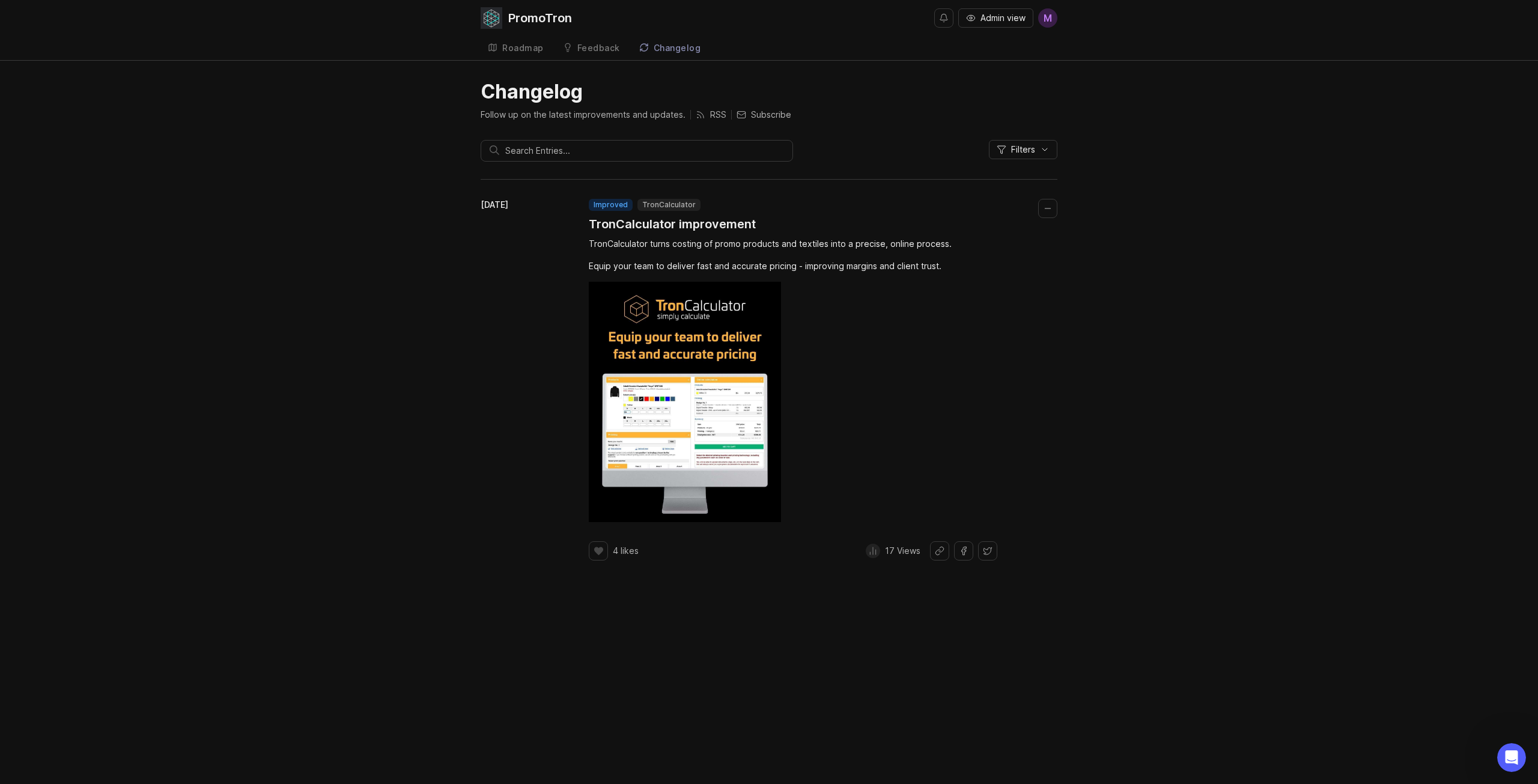
click at [366, 212] on div "Changelog Follow up on the latest improvements and updates. RSS Subscribe Filte…" at bounding box center [769, 330] width 1538 height 499
click at [472, 15] on div "PromoTron Admin view M Roadmap Feedback Feedback Changelog" at bounding box center [769, 30] width 1538 height 60
click at [482, 15] on img at bounding box center [491, 17] width 22 height 22
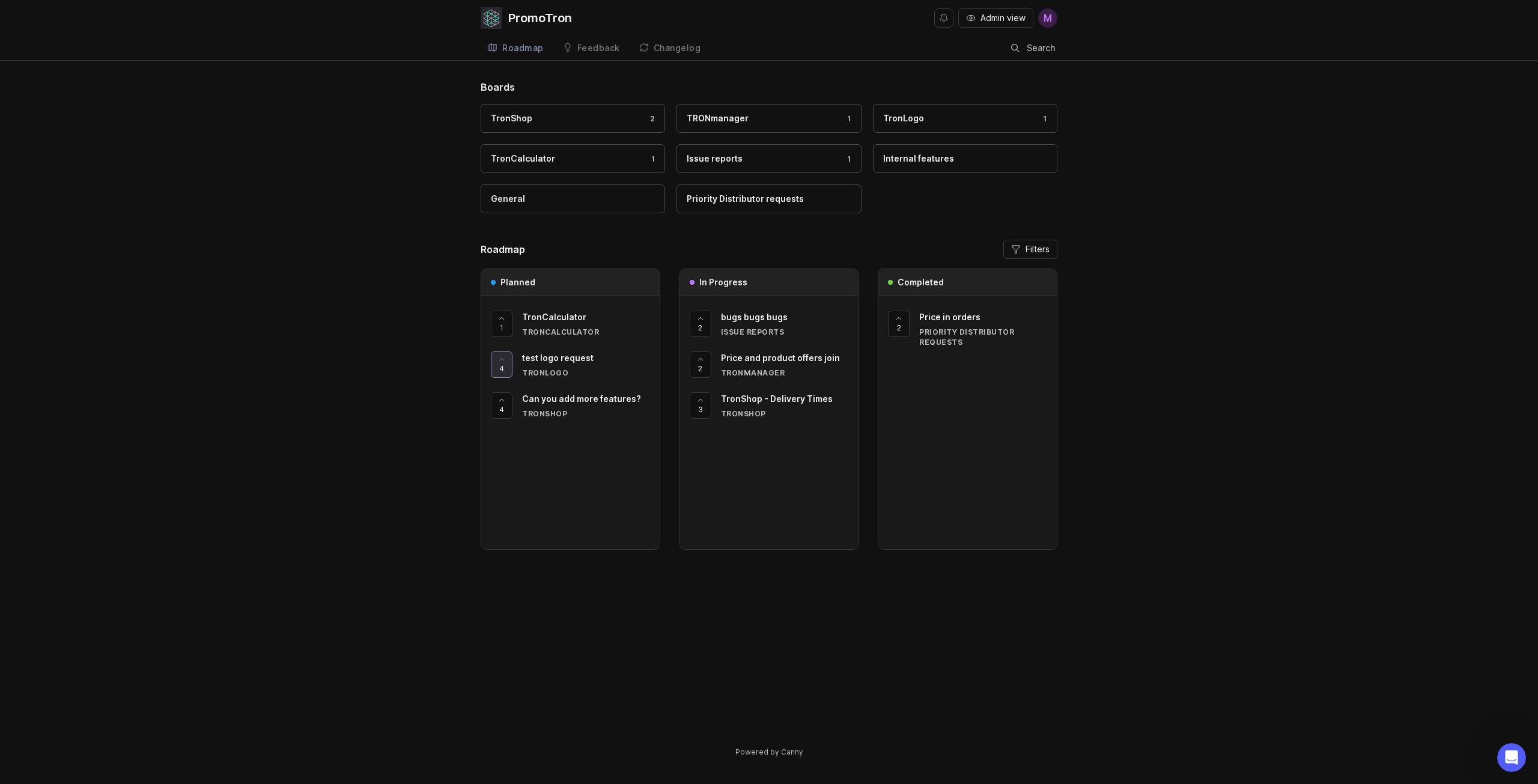
click at [508, 51] on div "Roadmap" at bounding box center [523, 48] width 42 height 9
click at [592, 46] on div "Feedback" at bounding box center [598, 48] width 43 height 9
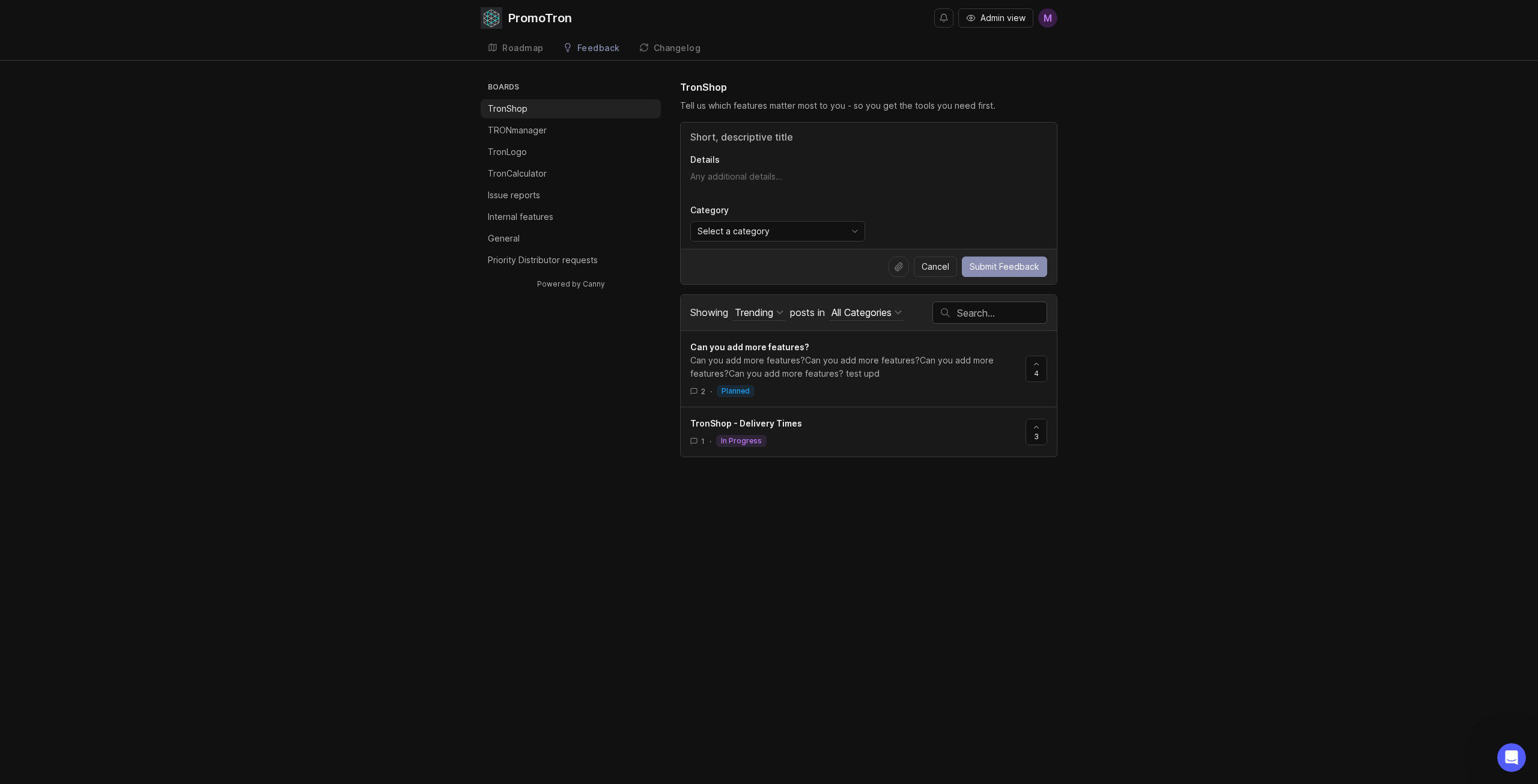
click at [666, 50] on div "Changelog" at bounding box center [677, 48] width 48 height 9
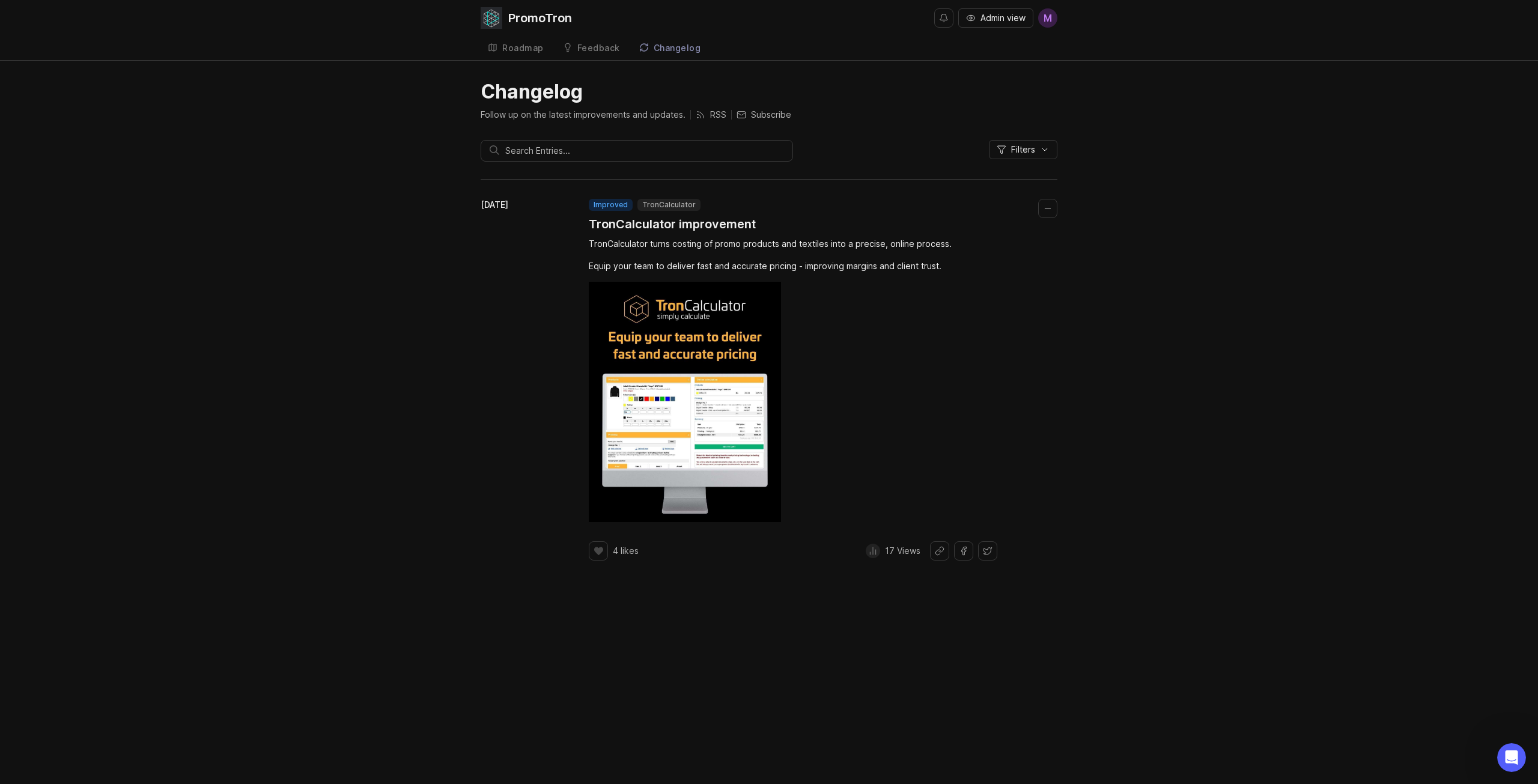
click at [507, 45] on div "Roadmap" at bounding box center [523, 48] width 42 height 9
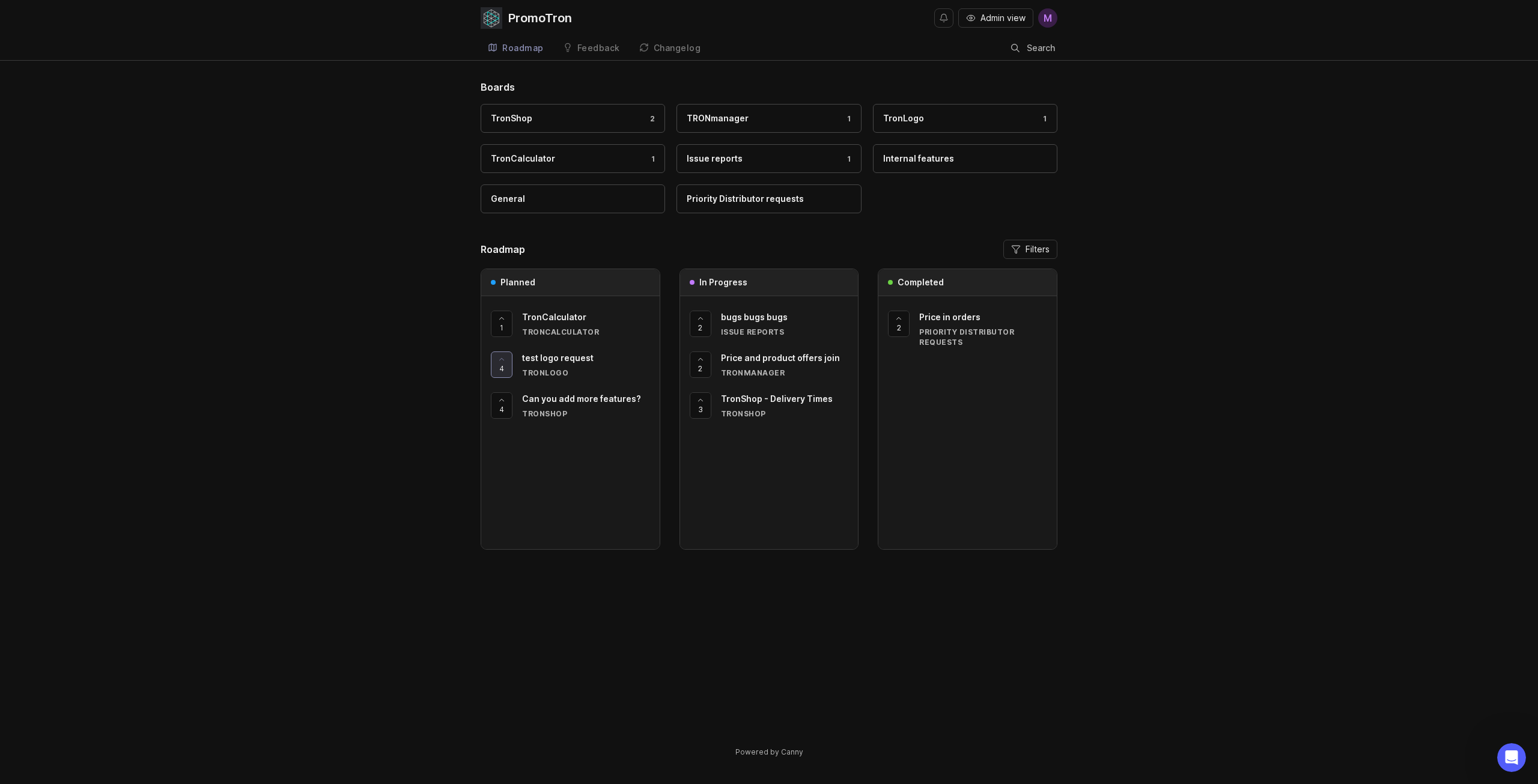
click at [607, 42] on link "Feedback" at bounding box center [591, 48] width 71 height 24
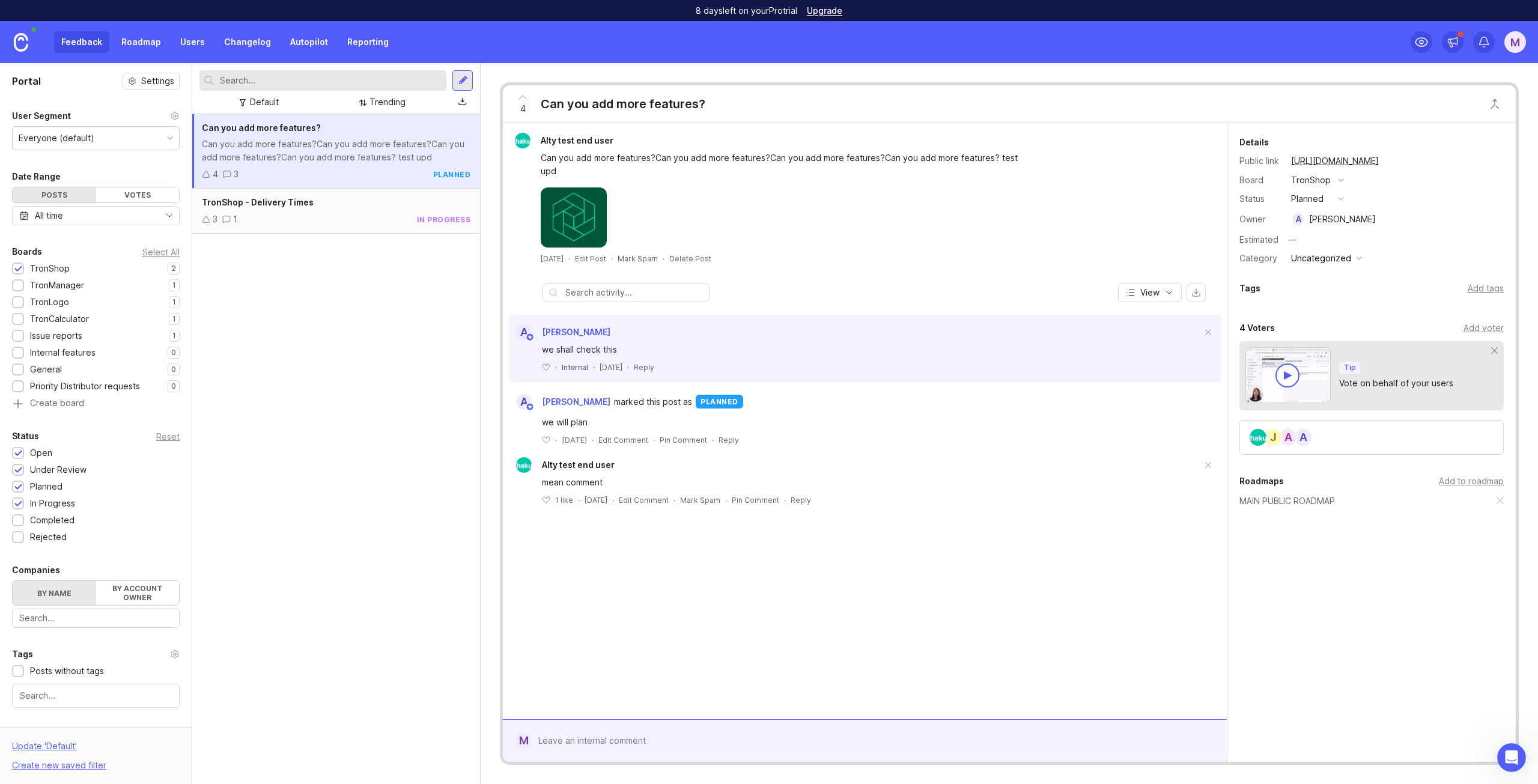
click at [646, 424] on div "we will plan" at bounding box center [782, 422] width 480 height 13
click at [299, 199] on span "TronShop - Delivery Times" at bounding box center [258, 202] width 111 height 10
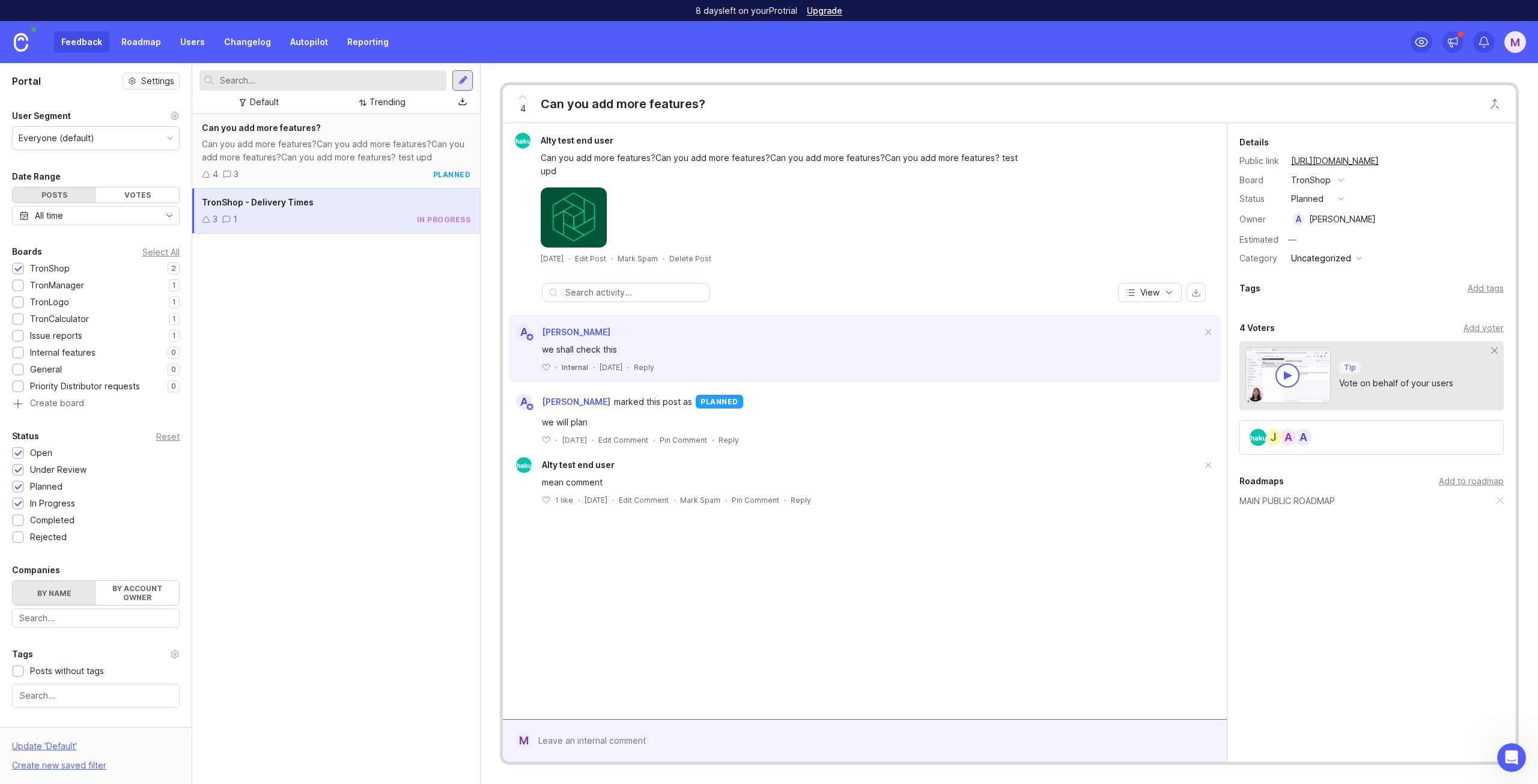
click at [356, 151] on div "Can you add more features?Can you add more features?Can you add more features?C…" at bounding box center [336, 151] width 268 height 26
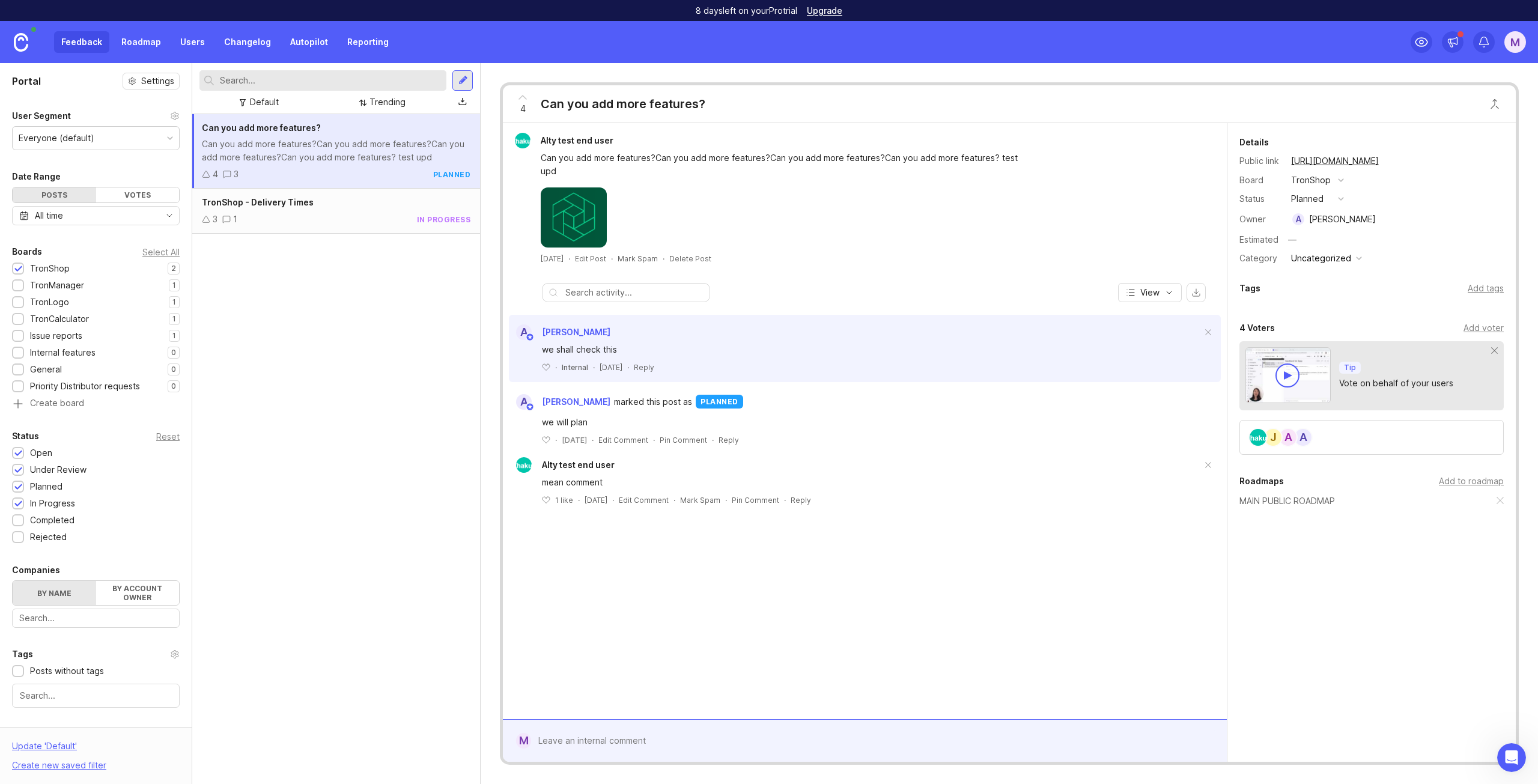
click at [1143, 298] on button "View" at bounding box center [1149, 292] width 64 height 19
click at [1143, 297] on span "View" at bounding box center [1150, 292] width 19 height 12
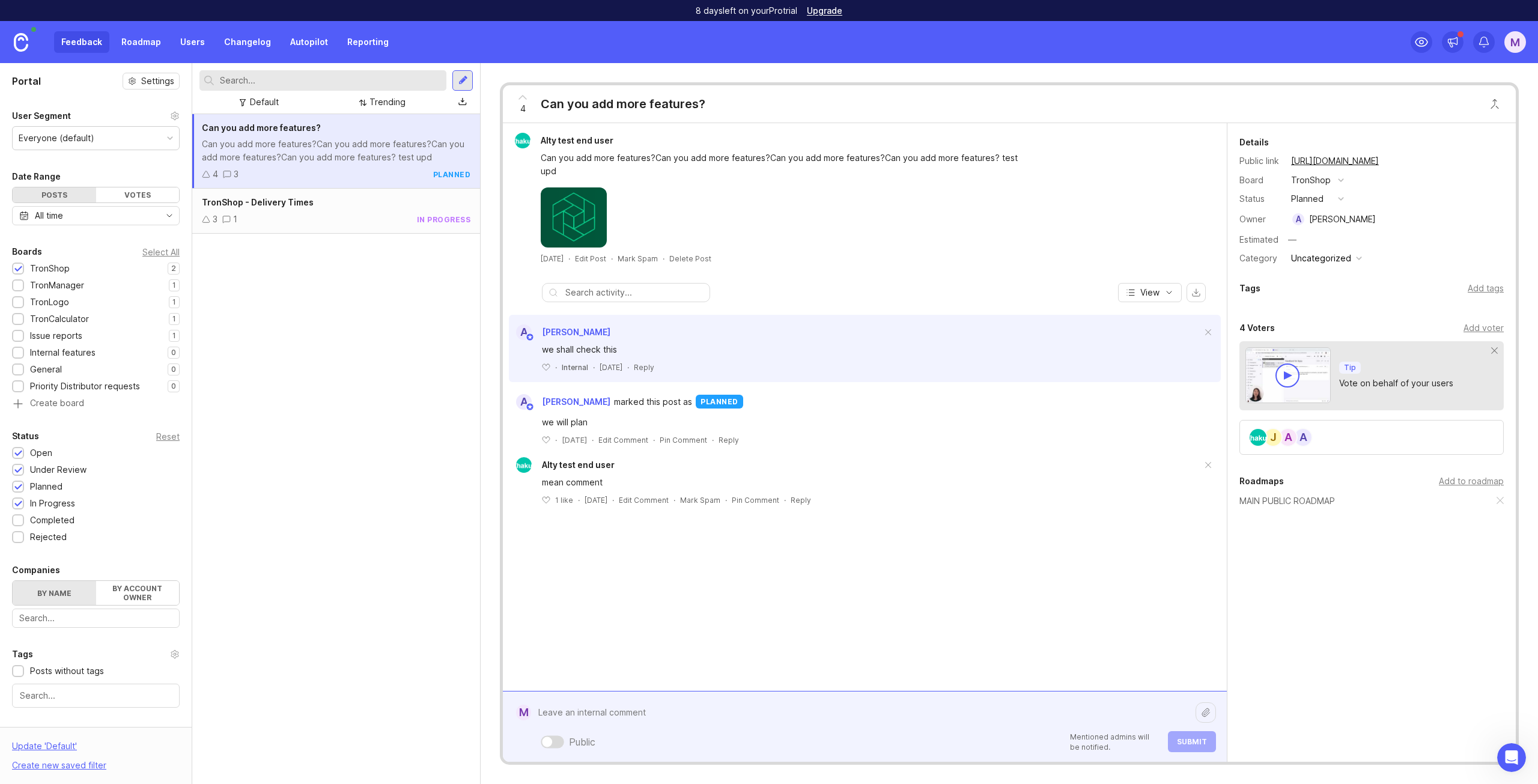
click at [651, 735] on div "Public Mentioned admins will be notified. Submit" at bounding box center [873, 726] width 685 height 51
click at [554, 741] on div at bounding box center [553, 741] width 24 height 12
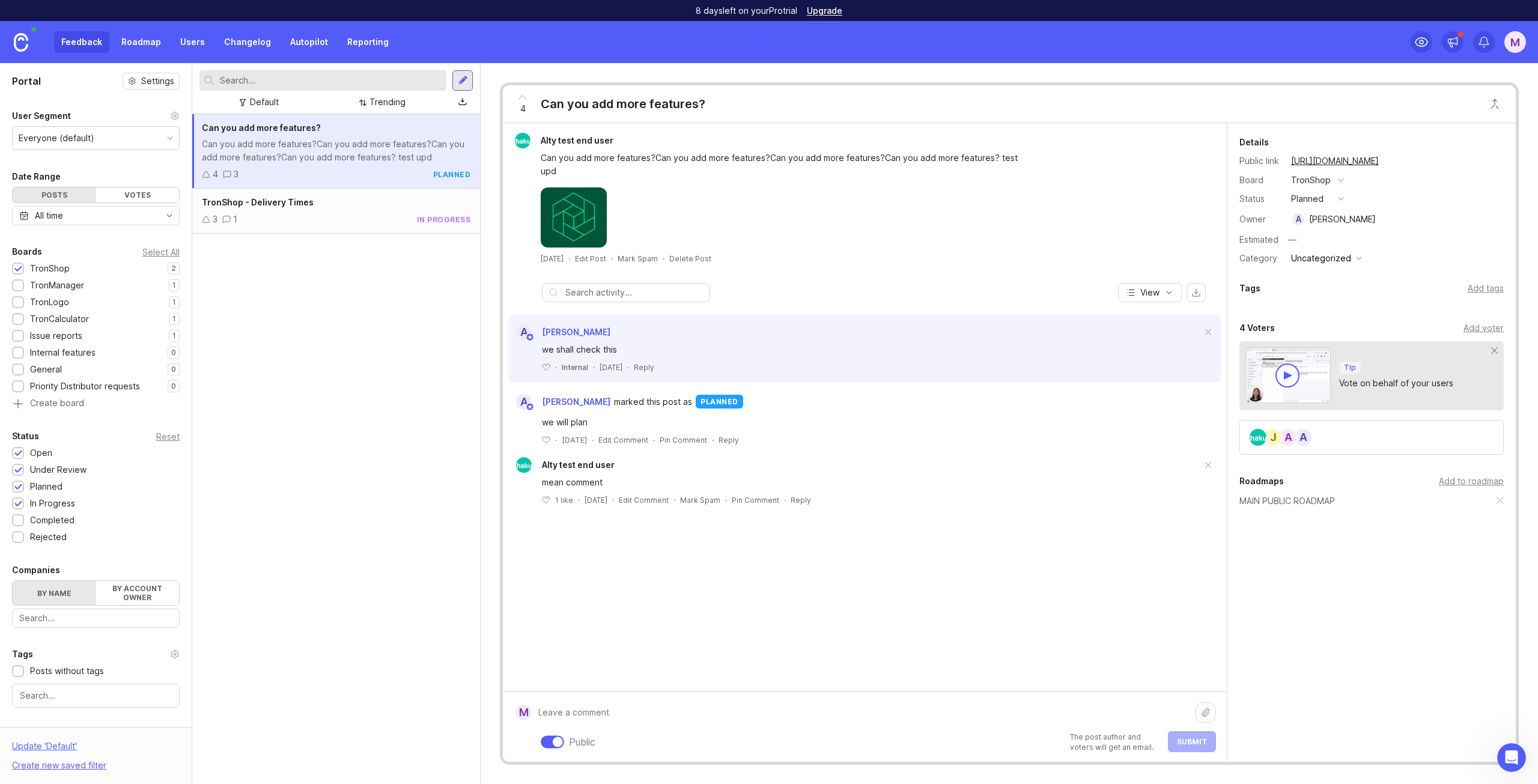
click at [551, 740] on div at bounding box center [553, 741] width 24 height 12
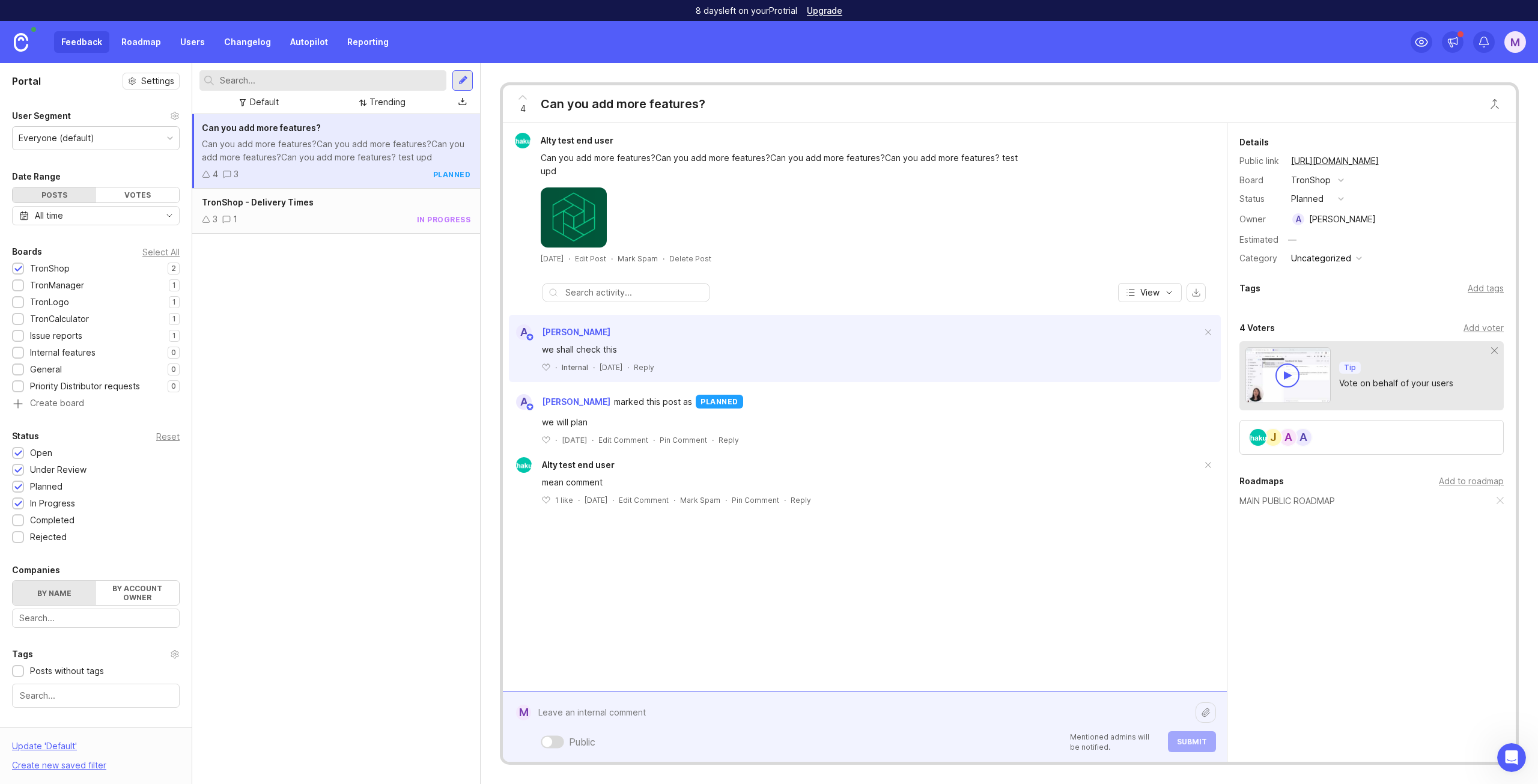
click at [551, 740] on div at bounding box center [547, 741] width 10 height 10
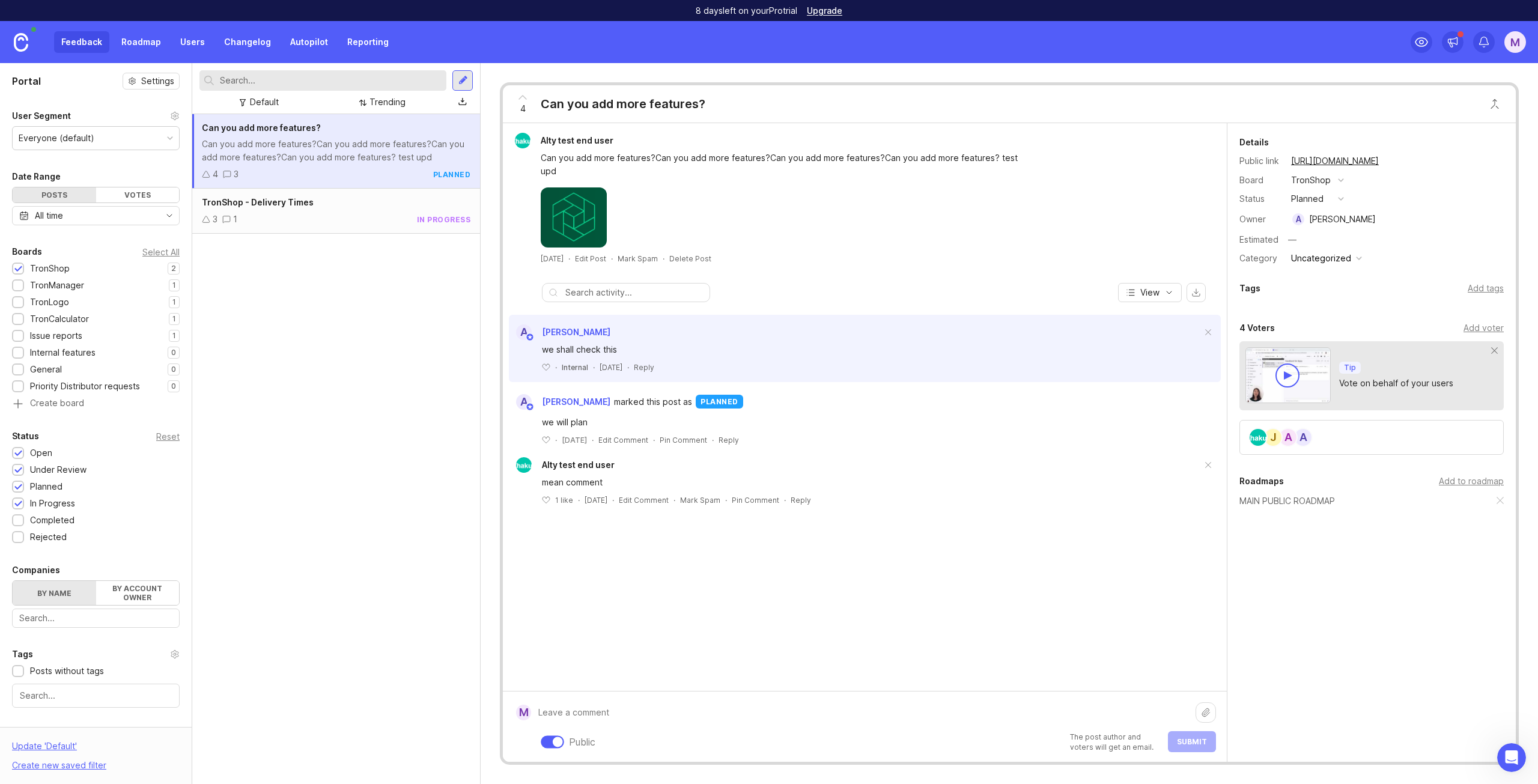
click at [551, 740] on div at bounding box center [553, 741] width 24 height 12
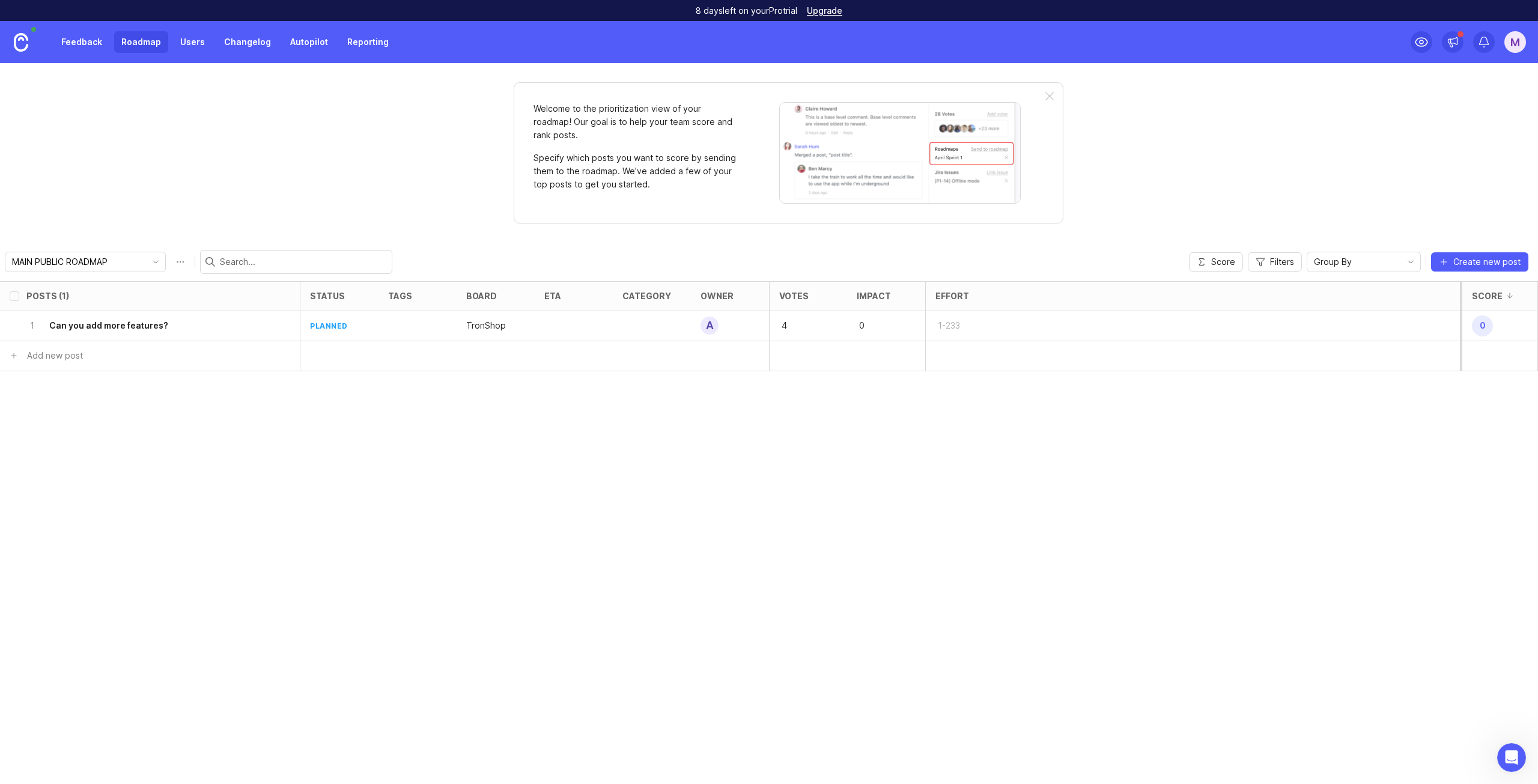
click at [353, 44] on link "Reporting" at bounding box center [368, 42] width 56 height 22
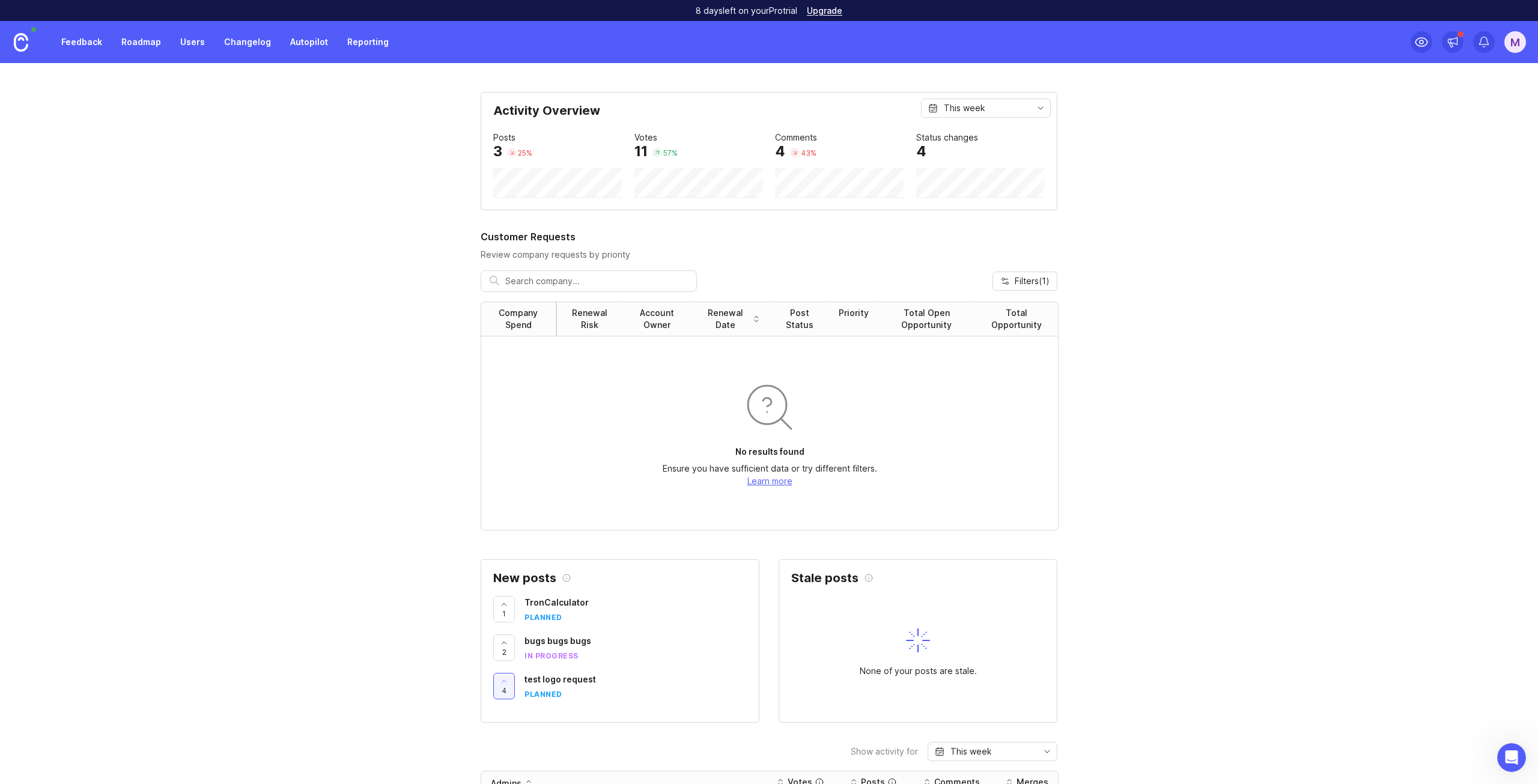
click at [138, 42] on link "Roadmap" at bounding box center [141, 42] width 54 height 22
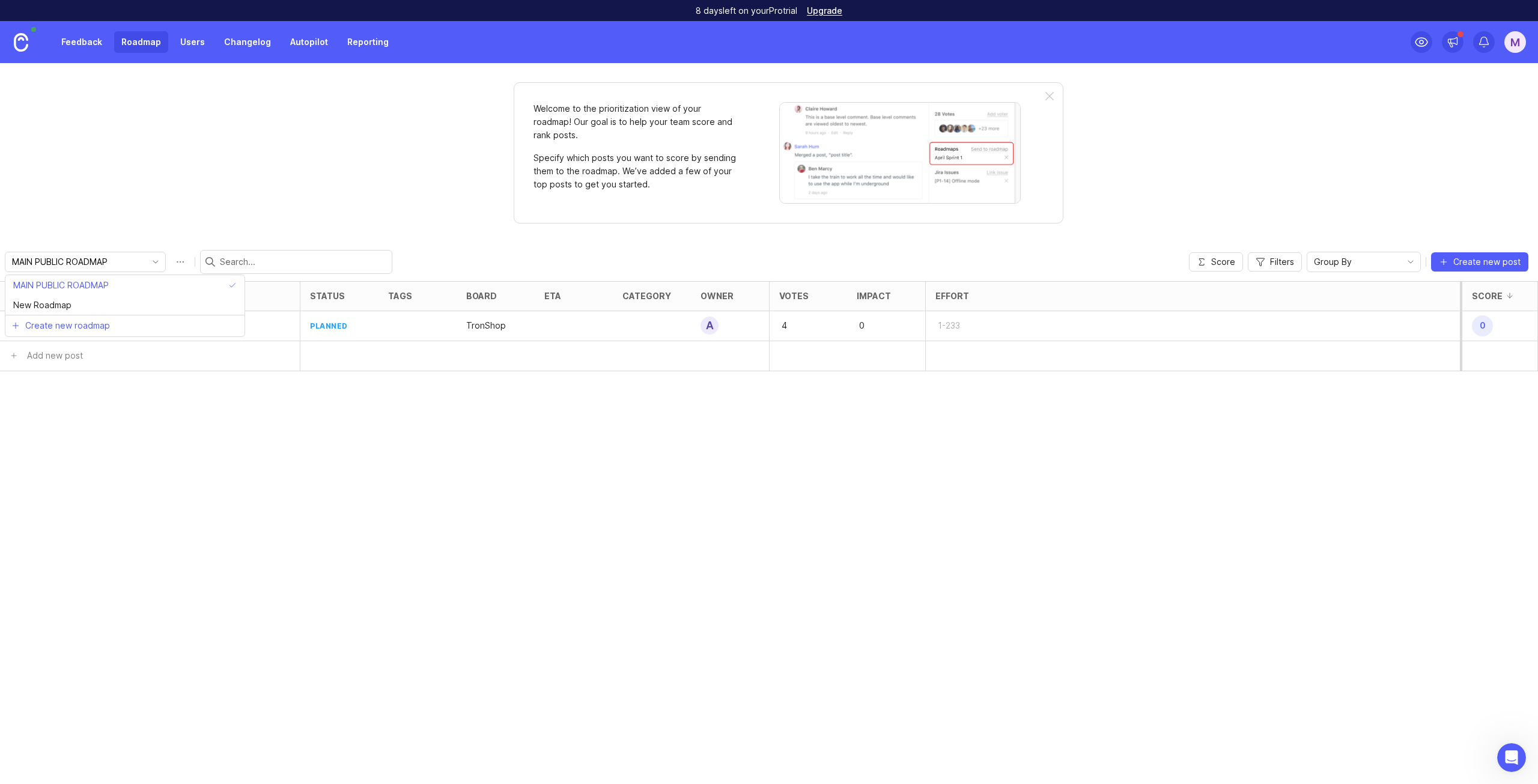
click at [110, 261] on input "MAIN PUBLIC ROADMAP" at bounding box center [78, 261] width 133 height 13
click at [62, 306] on span "New Roadmap" at bounding box center [42, 305] width 58 height 13
click at [1457, 265] on span "Create new post" at bounding box center [1486, 262] width 67 height 12
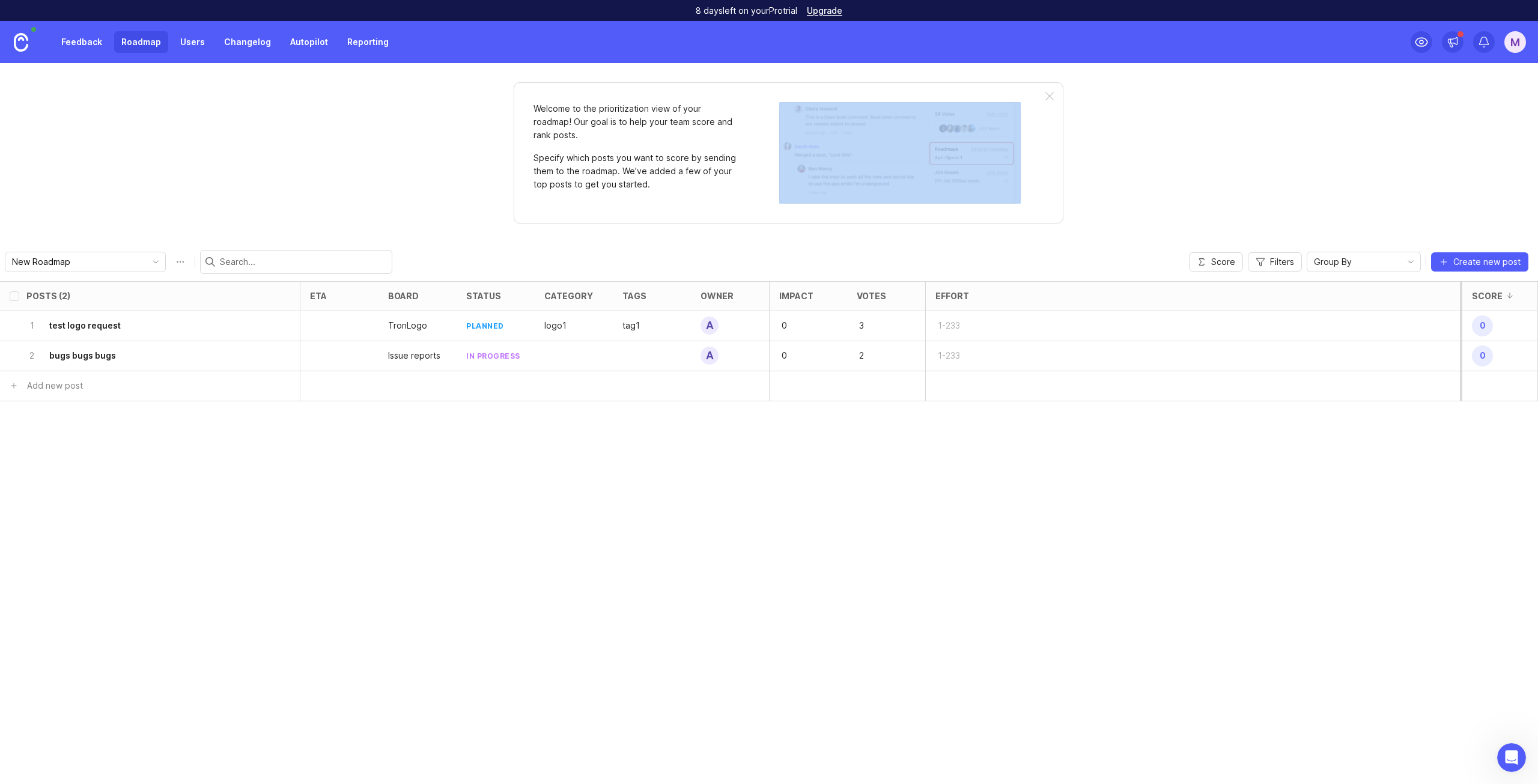
click at [1044, 98] on div "Welcome to the prioritization view of your roadmap! Our goal is to help your te…" at bounding box center [788, 153] width 549 height 141
click at [1051, 96] on div at bounding box center [1050, 97] width 9 height 10
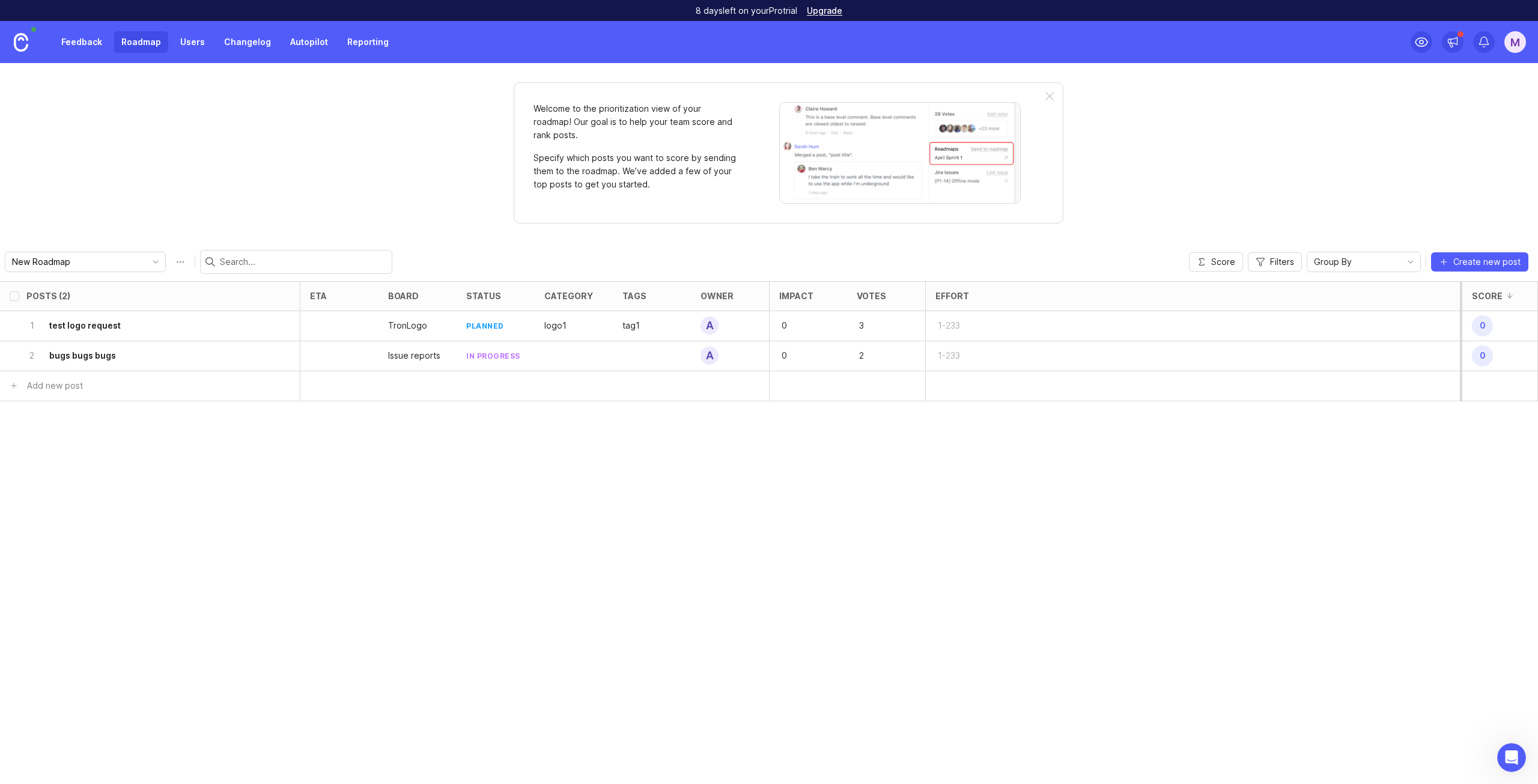
click at [1051, 96] on div at bounding box center [1050, 97] width 9 height 10
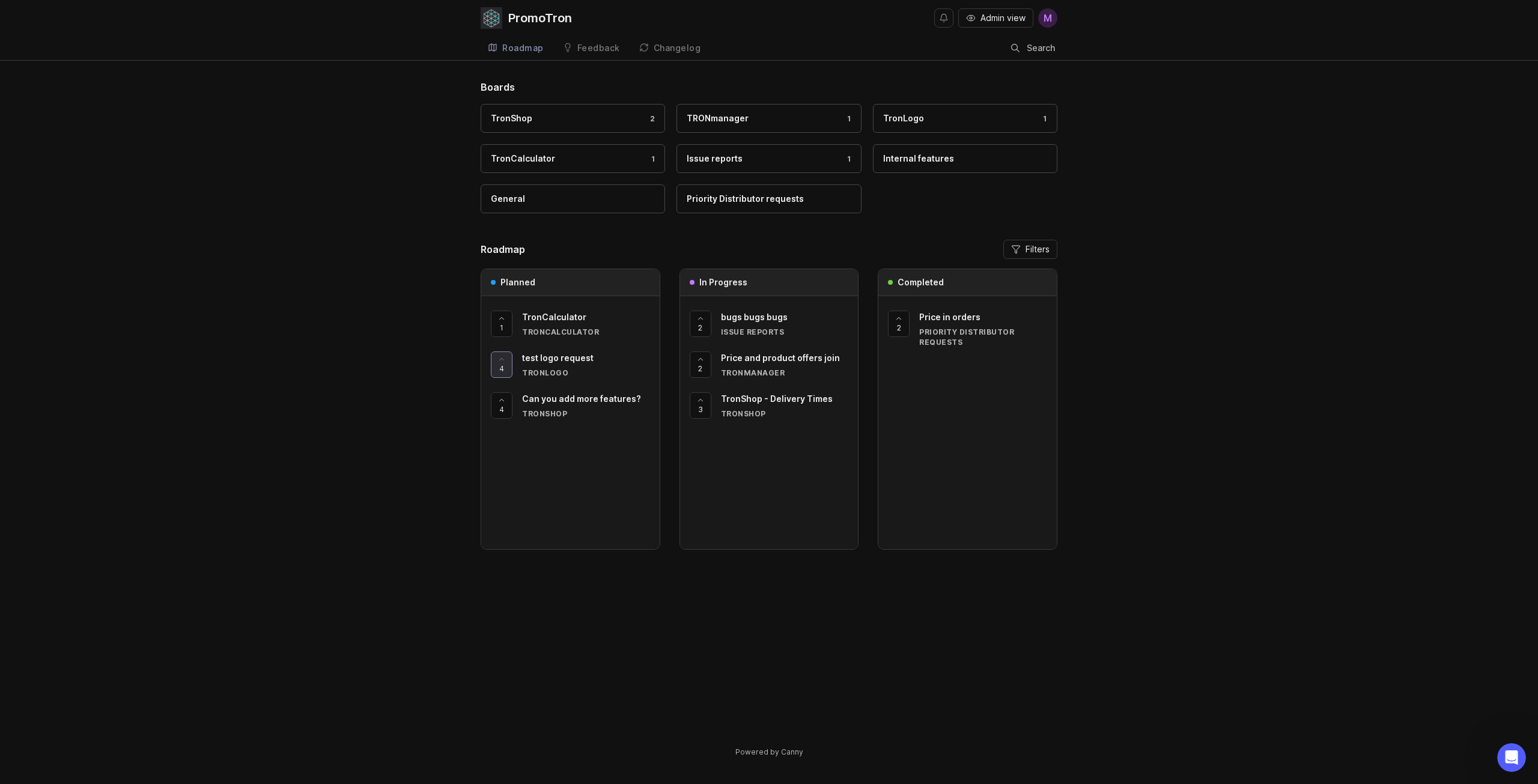
click at [1040, 253] on span "Filters" at bounding box center [1038, 249] width 24 height 12
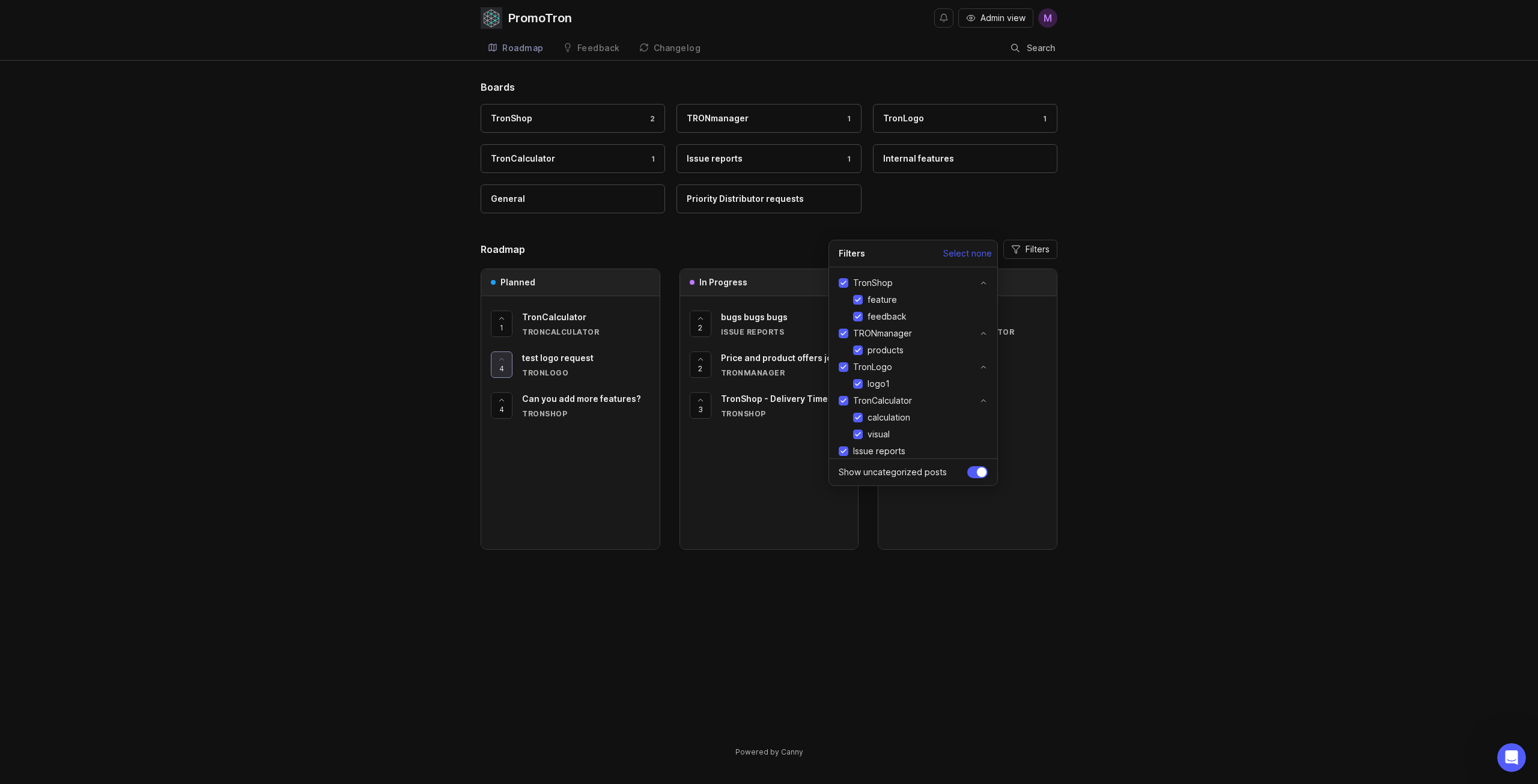
click at [972, 253] on span "Select none" at bounding box center [967, 253] width 49 height 12
checkbox input "false"
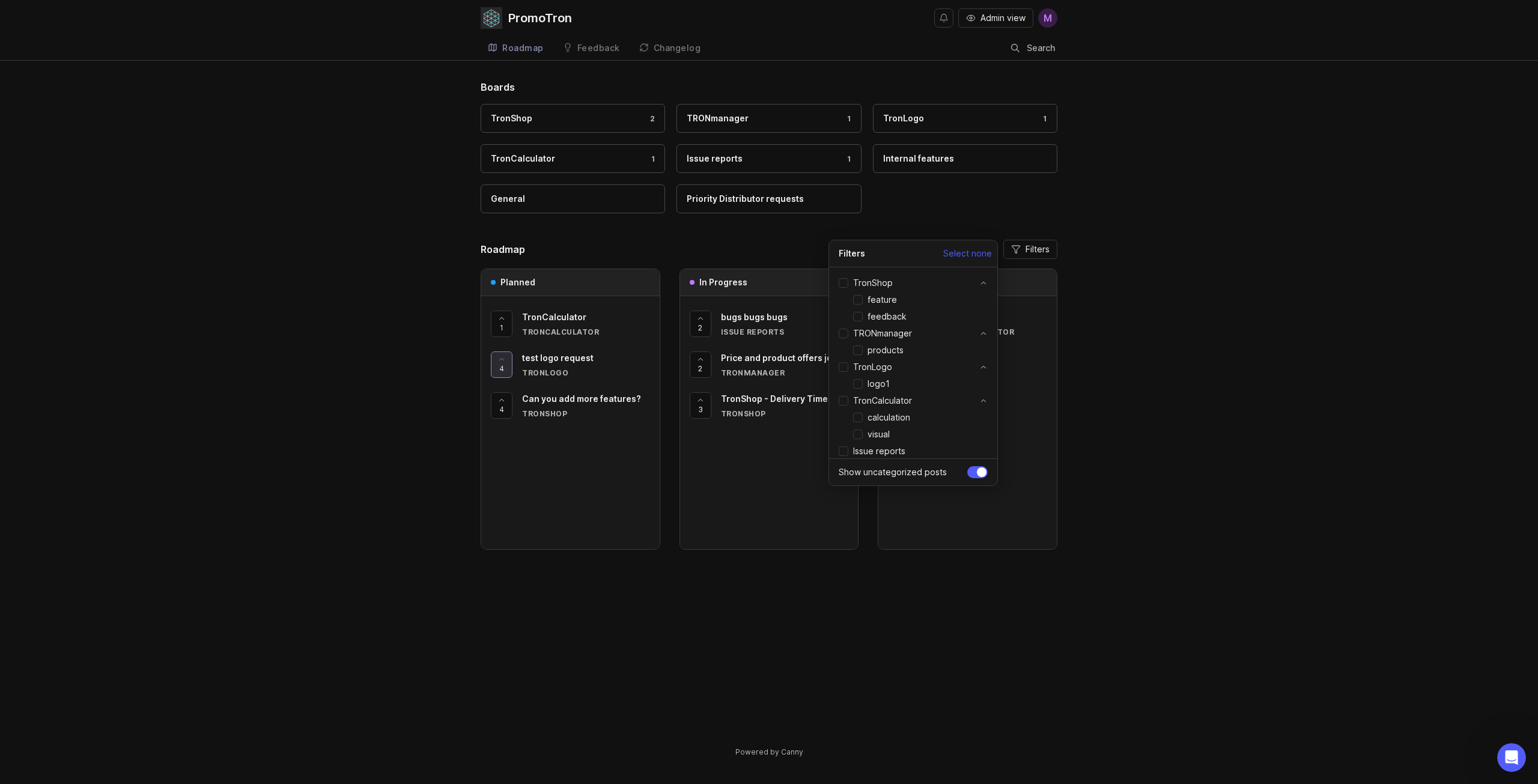
checkbox input "false"
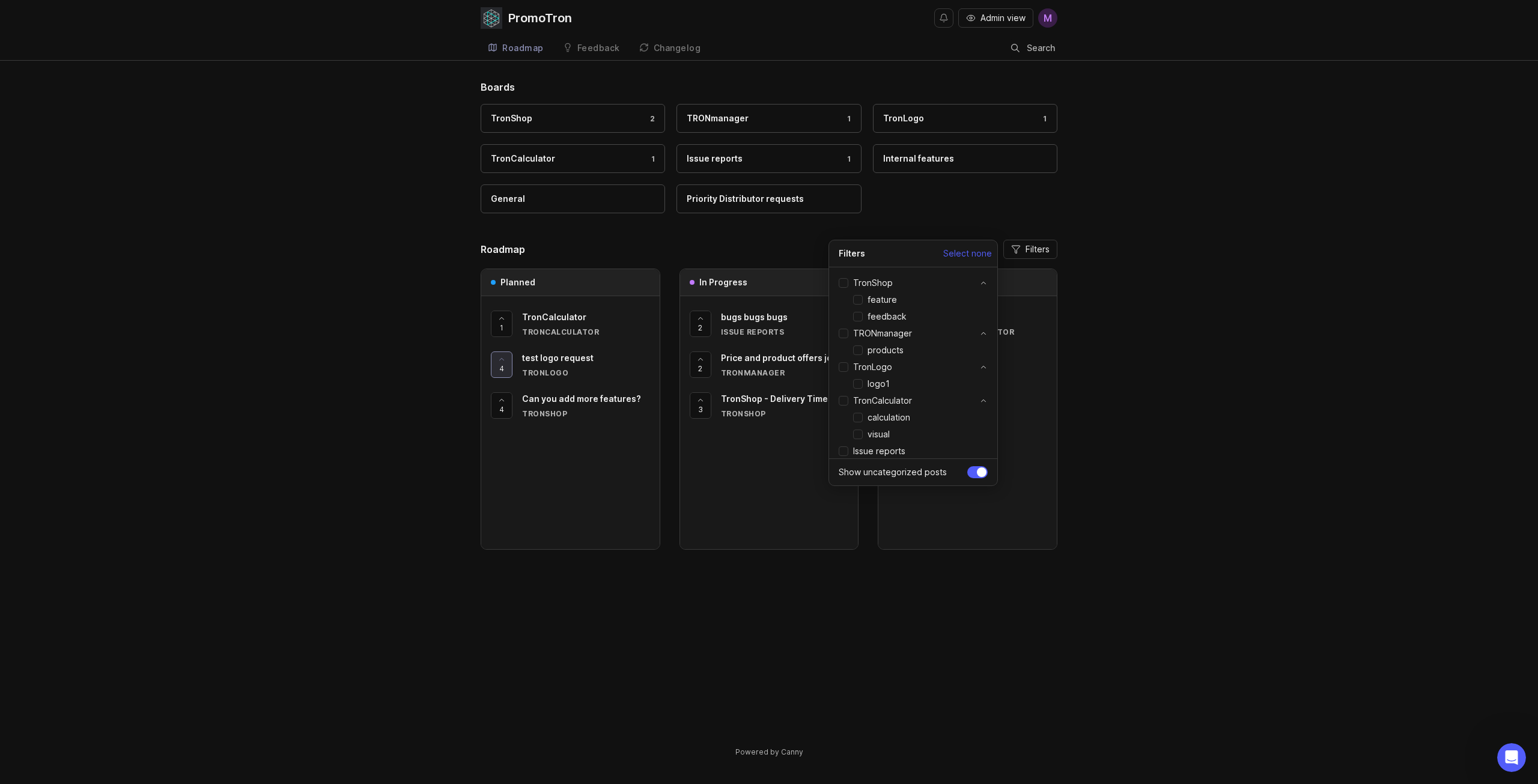
checkbox input "false"
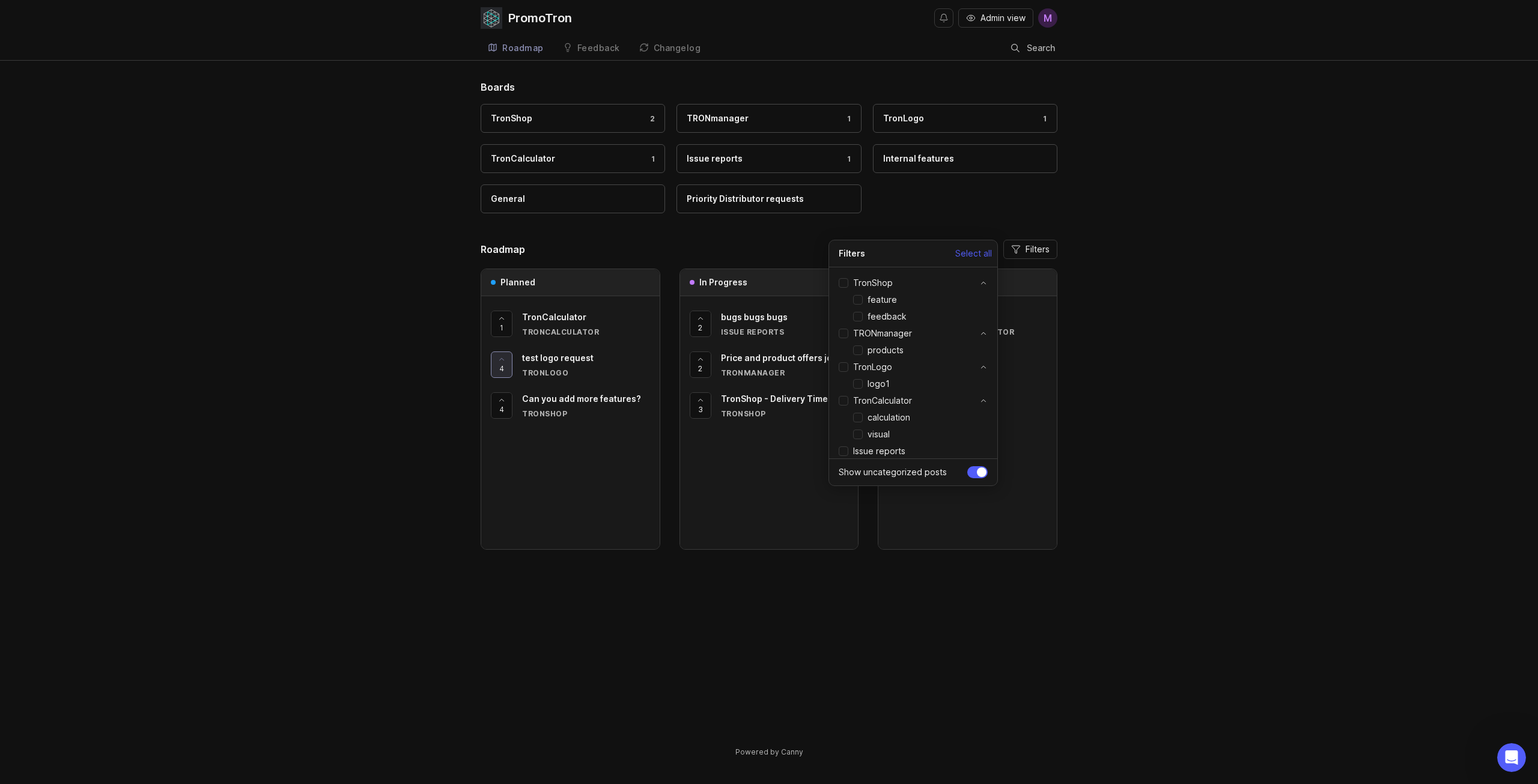
click at [972, 253] on span "Select all" at bounding box center [973, 253] width 37 height 12
checkbox input "true"
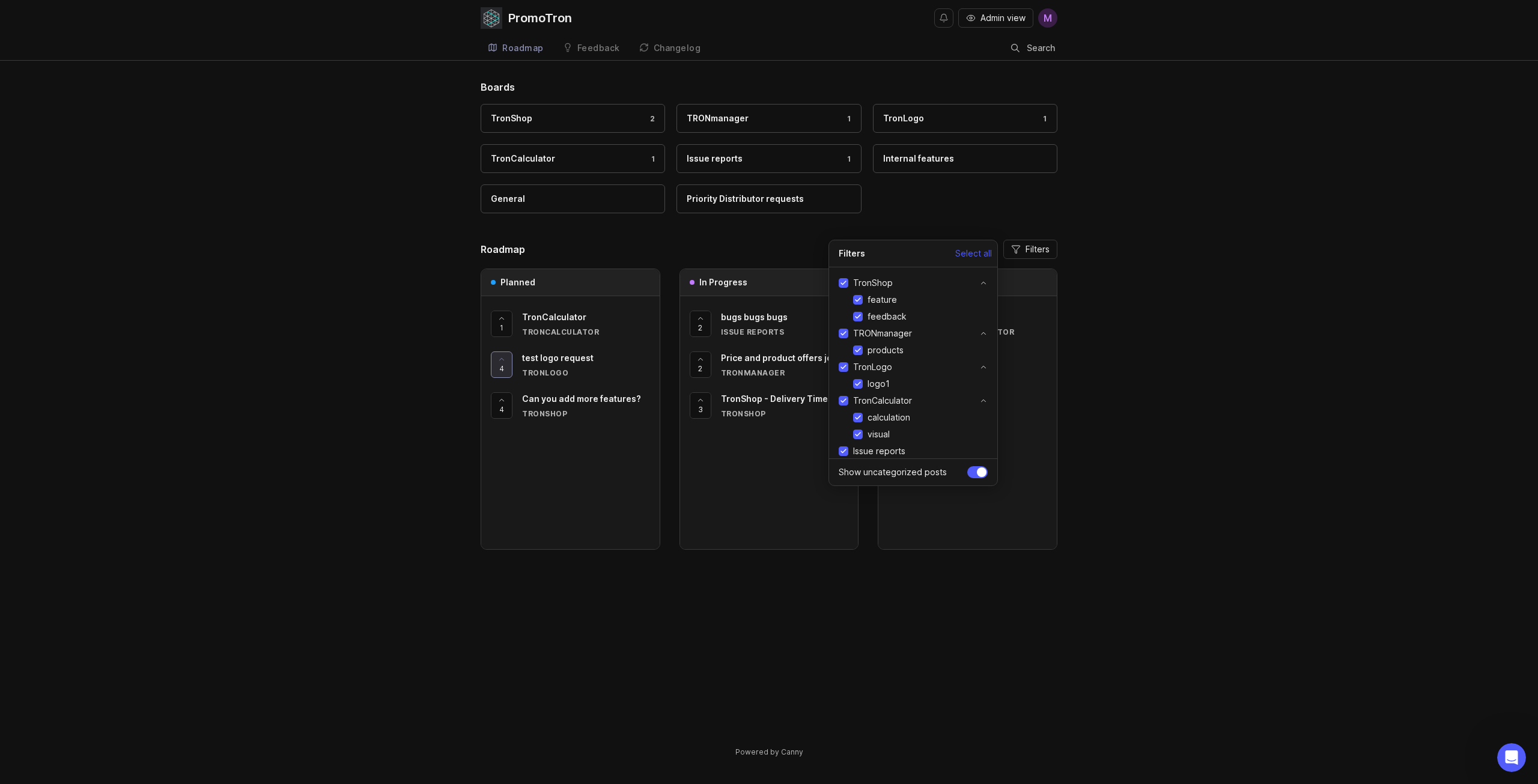
checkbox input "true"
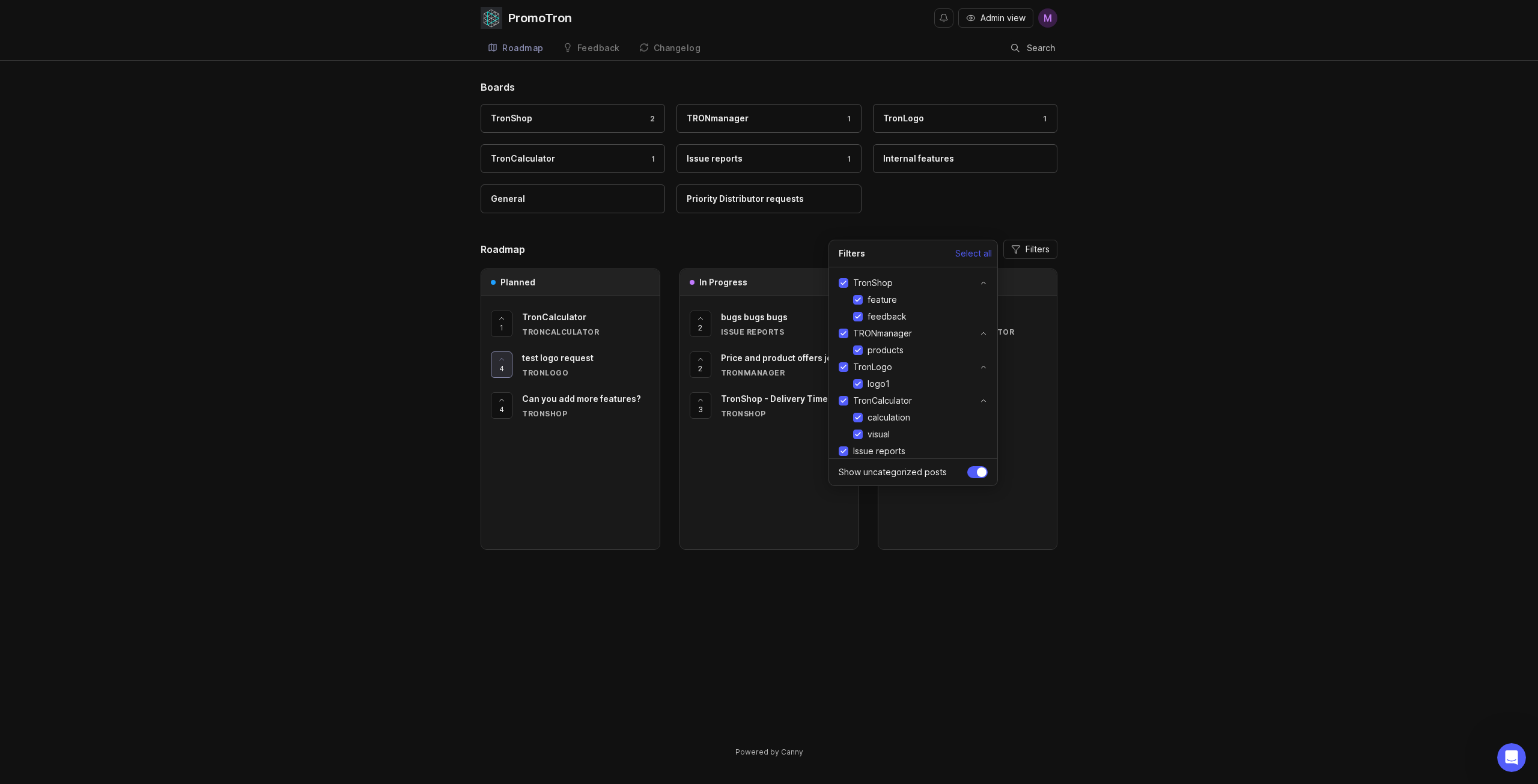
checkbox input "true"
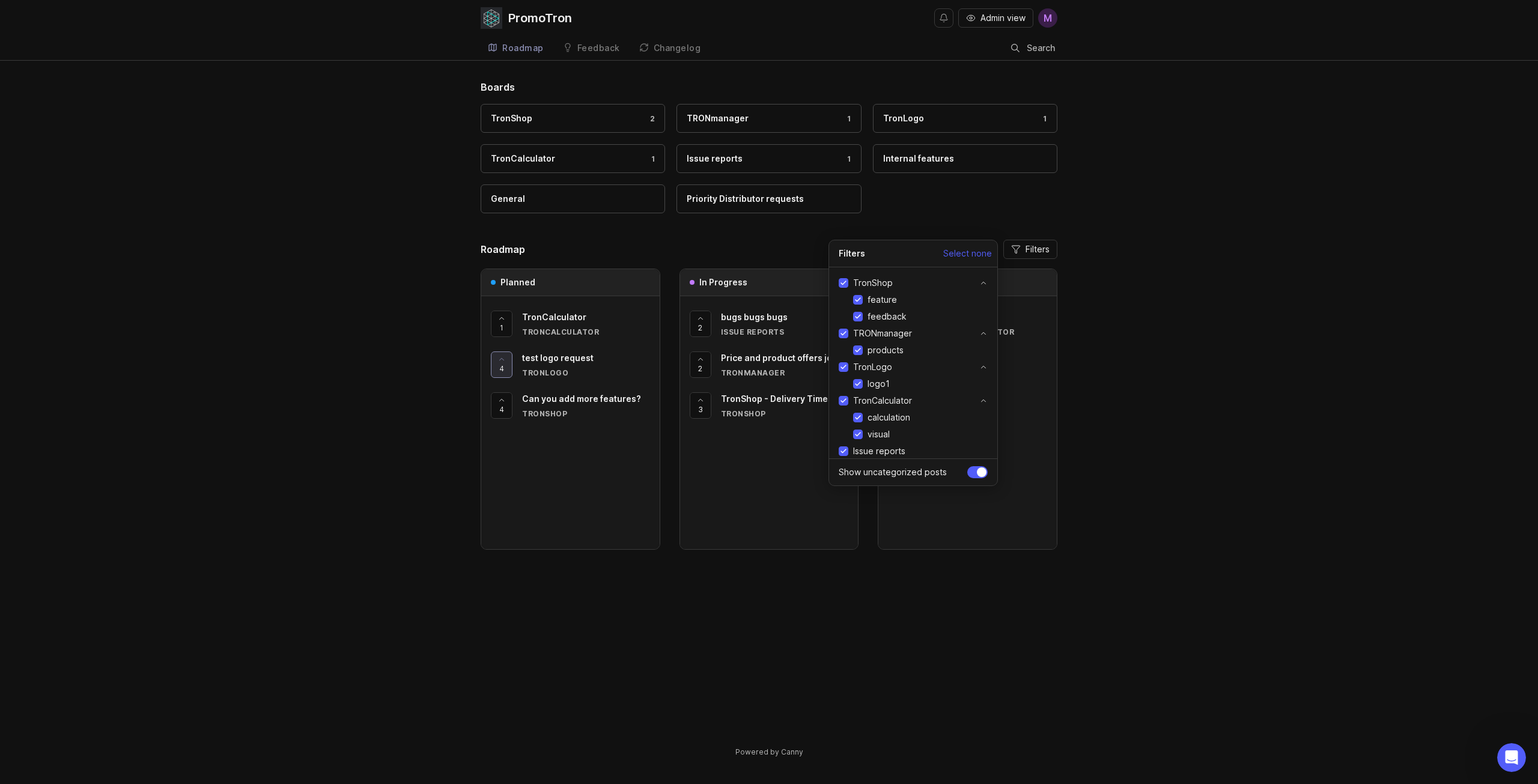
click at [1206, 263] on div "Boards TronShop 2 TRONmanager 1 TronLogo 1 TronCalculator 1 Issue reports 1 Int…" at bounding box center [769, 429] width 1538 height 698
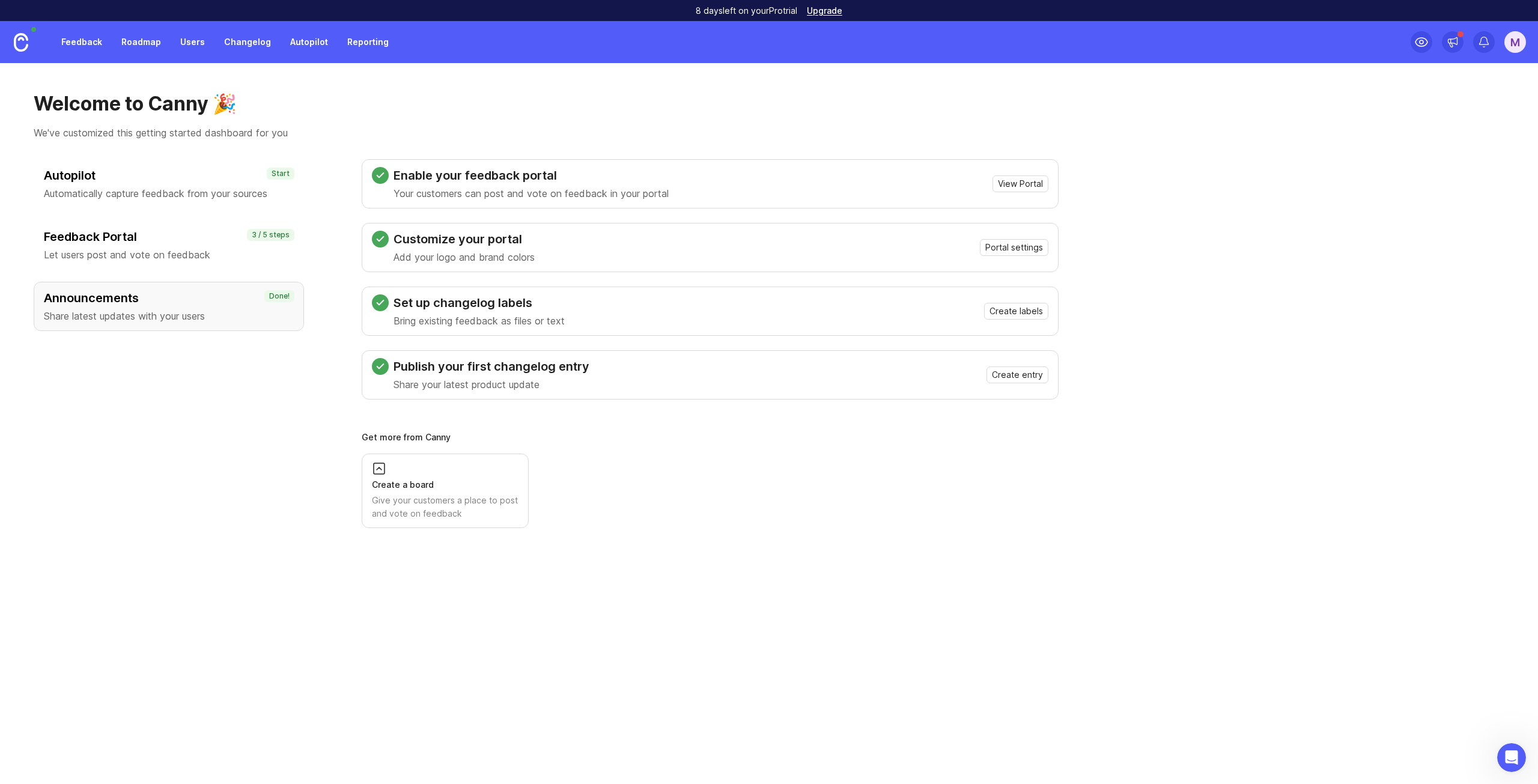
click at [998, 241] on button "Portal settings" at bounding box center [1014, 247] width 69 height 17
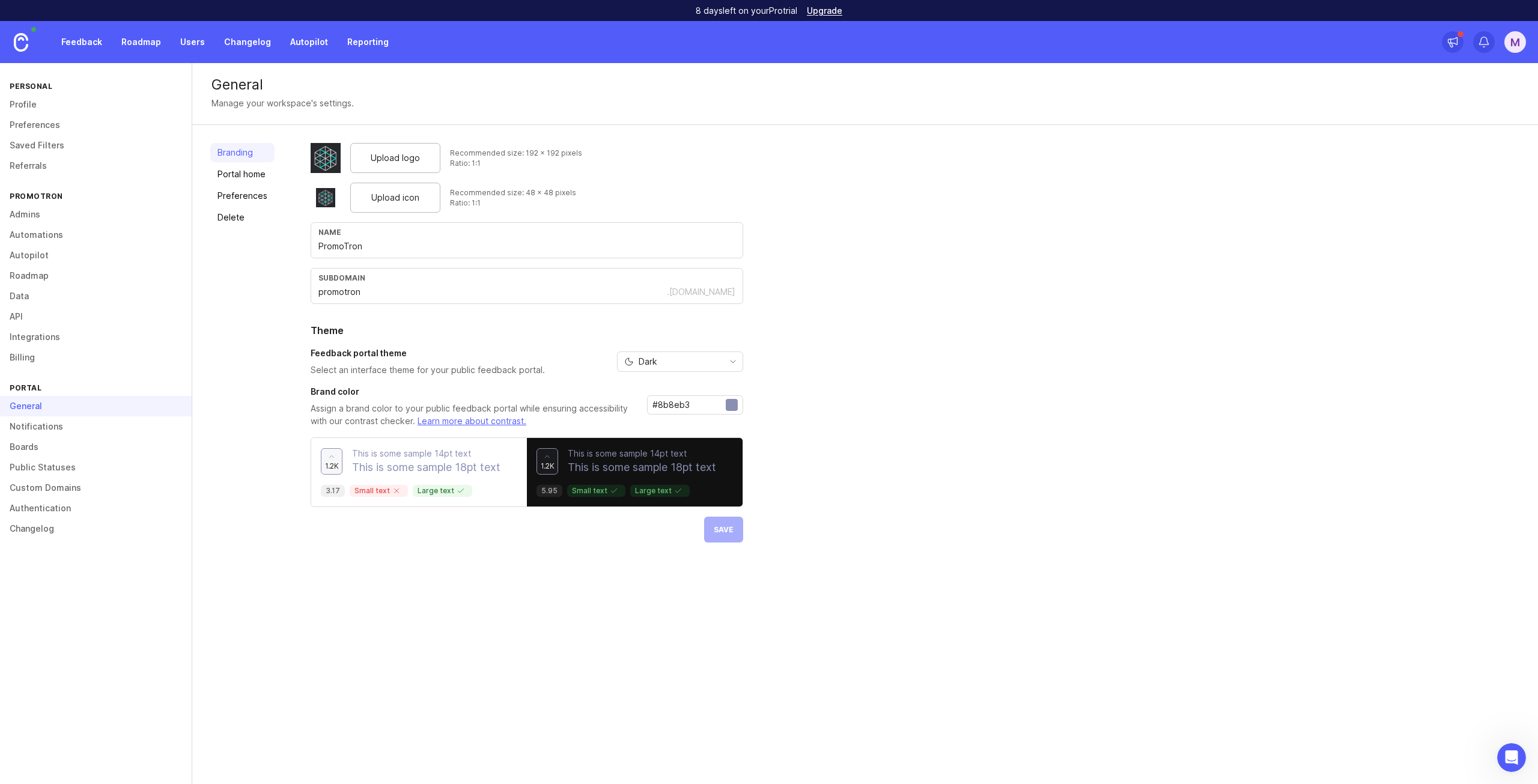
click at [50, 276] on link "Roadmap" at bounding box center [96, 275] width 191 height 20
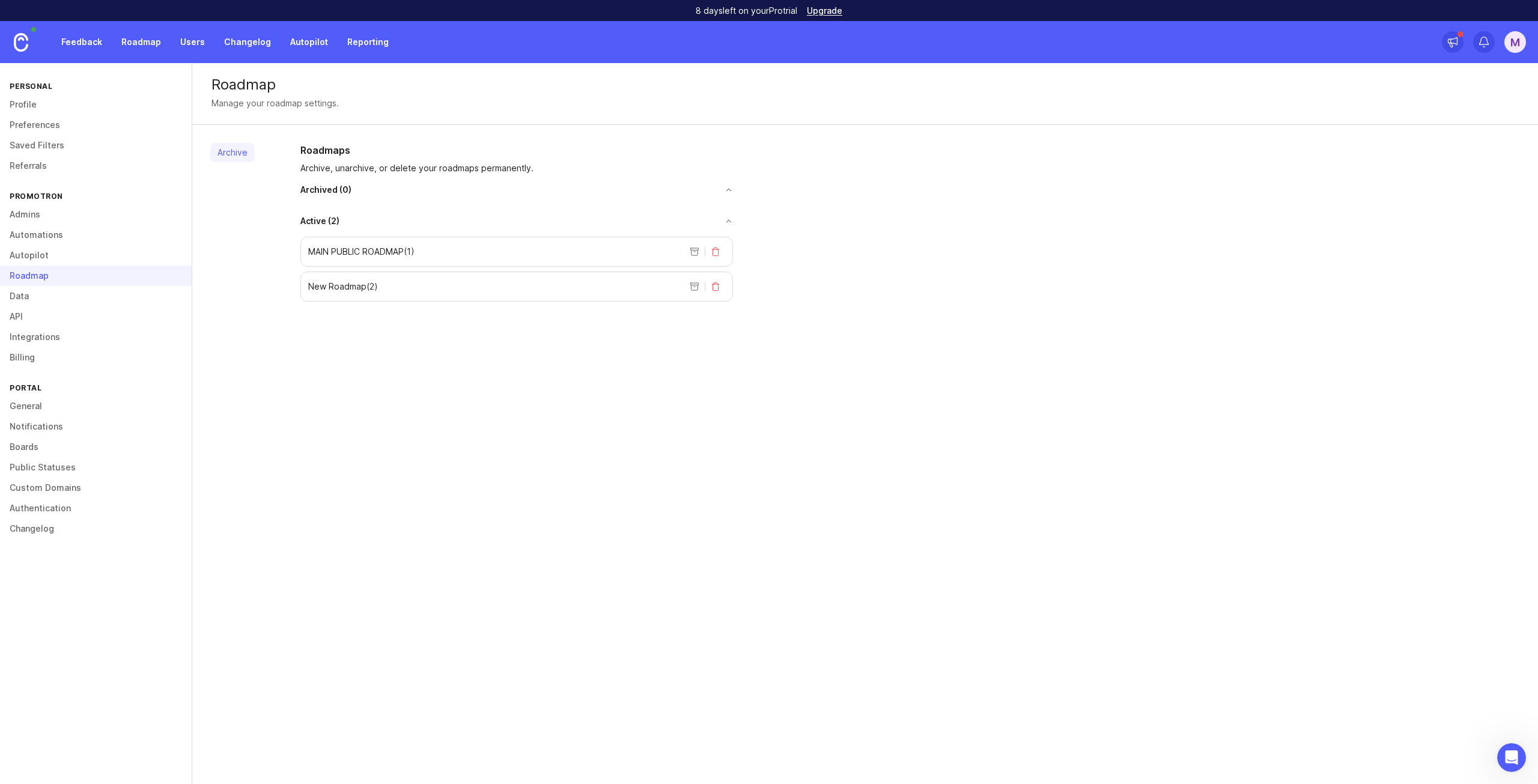
click at [387, 251] on p "MAIN PUBLIC ROADMAP ( 1 )" at bounding box center [361, 251] width 106 height 12
click at [37, 265] on div "Roadmap" at bounding box center [96, 275] width 191 height 20
click at [35, 342] on link "Integrations" at bounding box center [96, 336] width 191 height 20
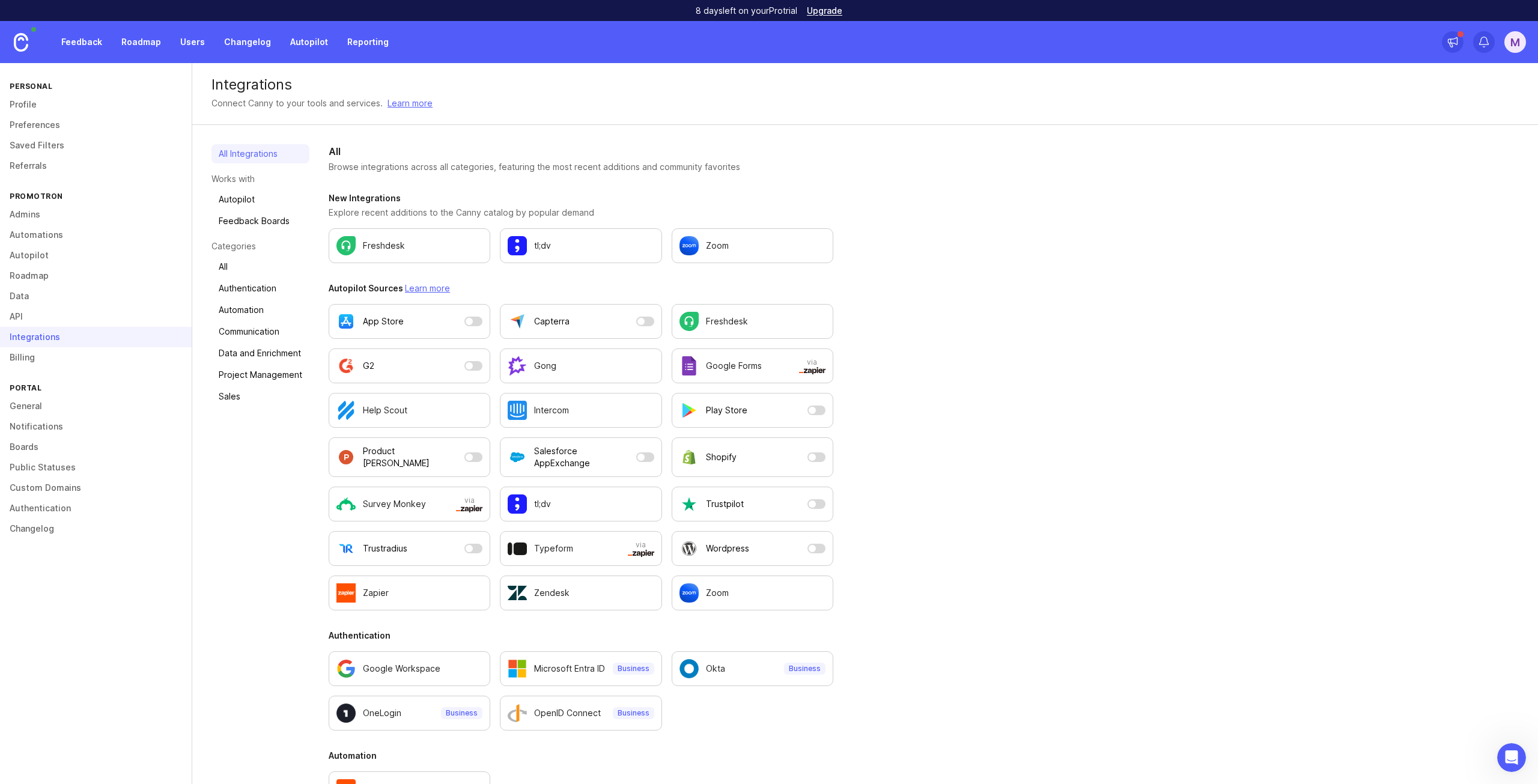
click at [32, 357] on link "Billing" at bounding box center [96, 357] width 191 height 20
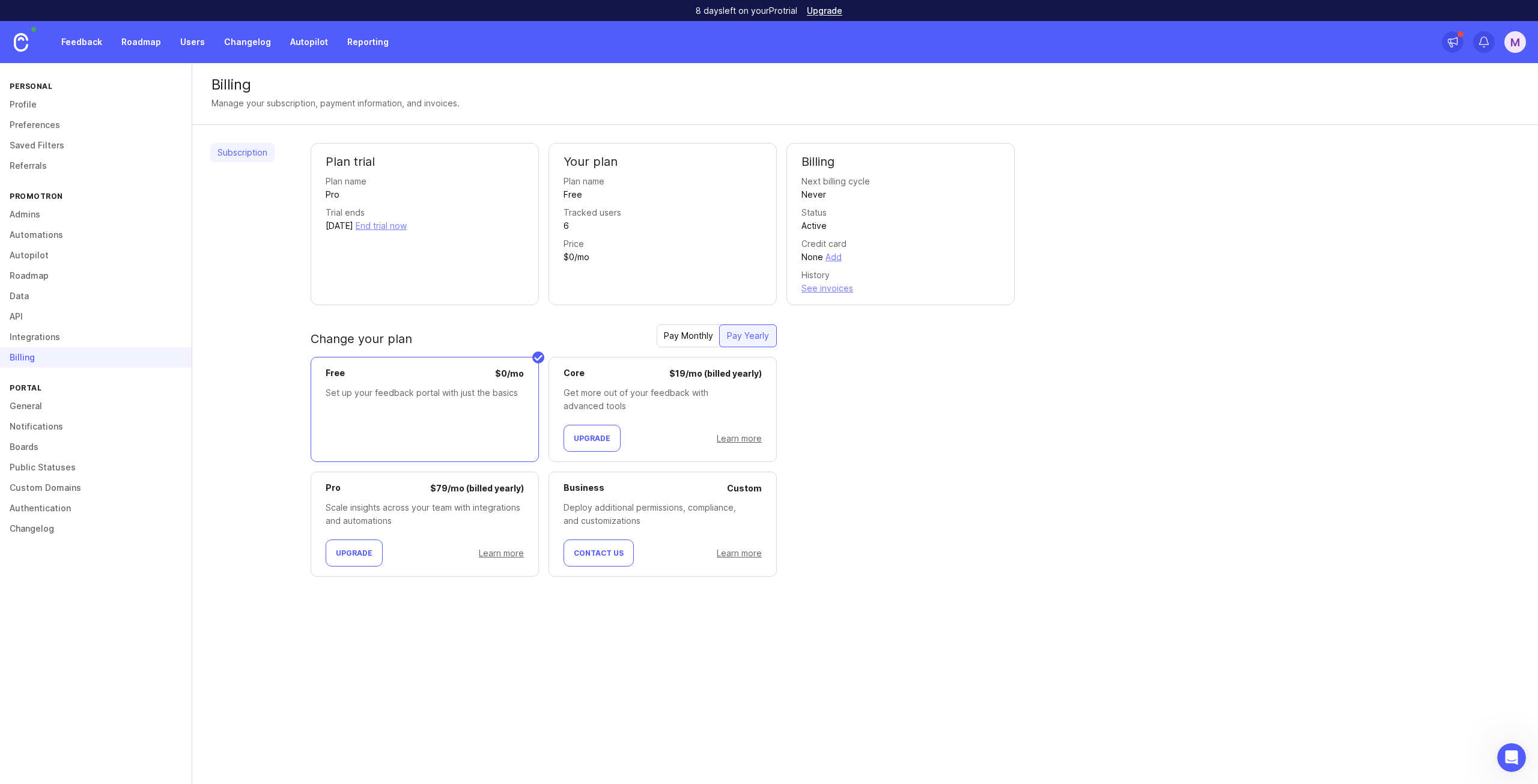
click at [34, 409] on link "General" at bounding box center [96, 405] width 191 height 20
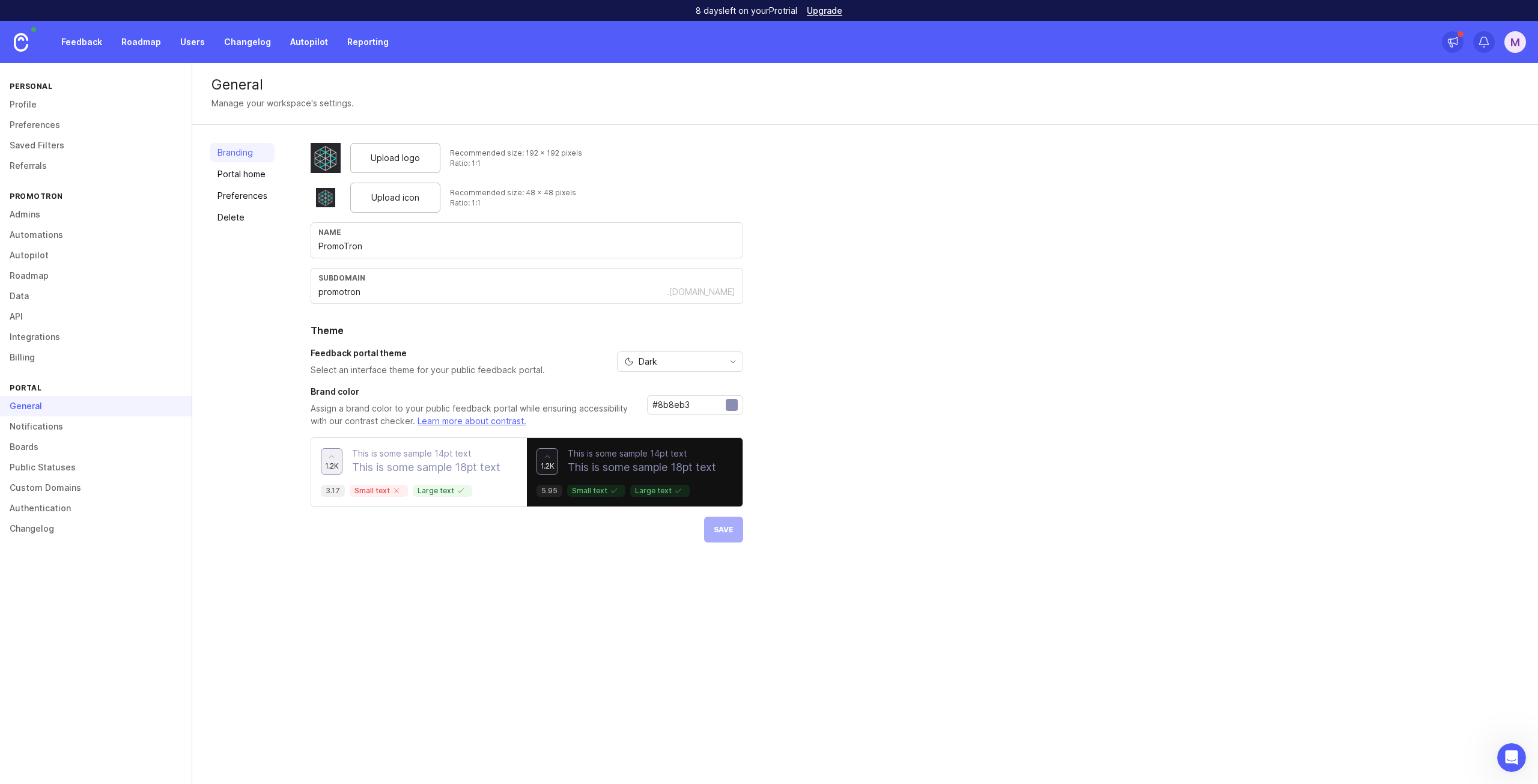
click at [325, 466] on span "1.2k" at bounding box center [332, 466] width 14 height 10
click at [229, 179] on link "Portal home" at bounding box center [243, 174] width 64 height 19
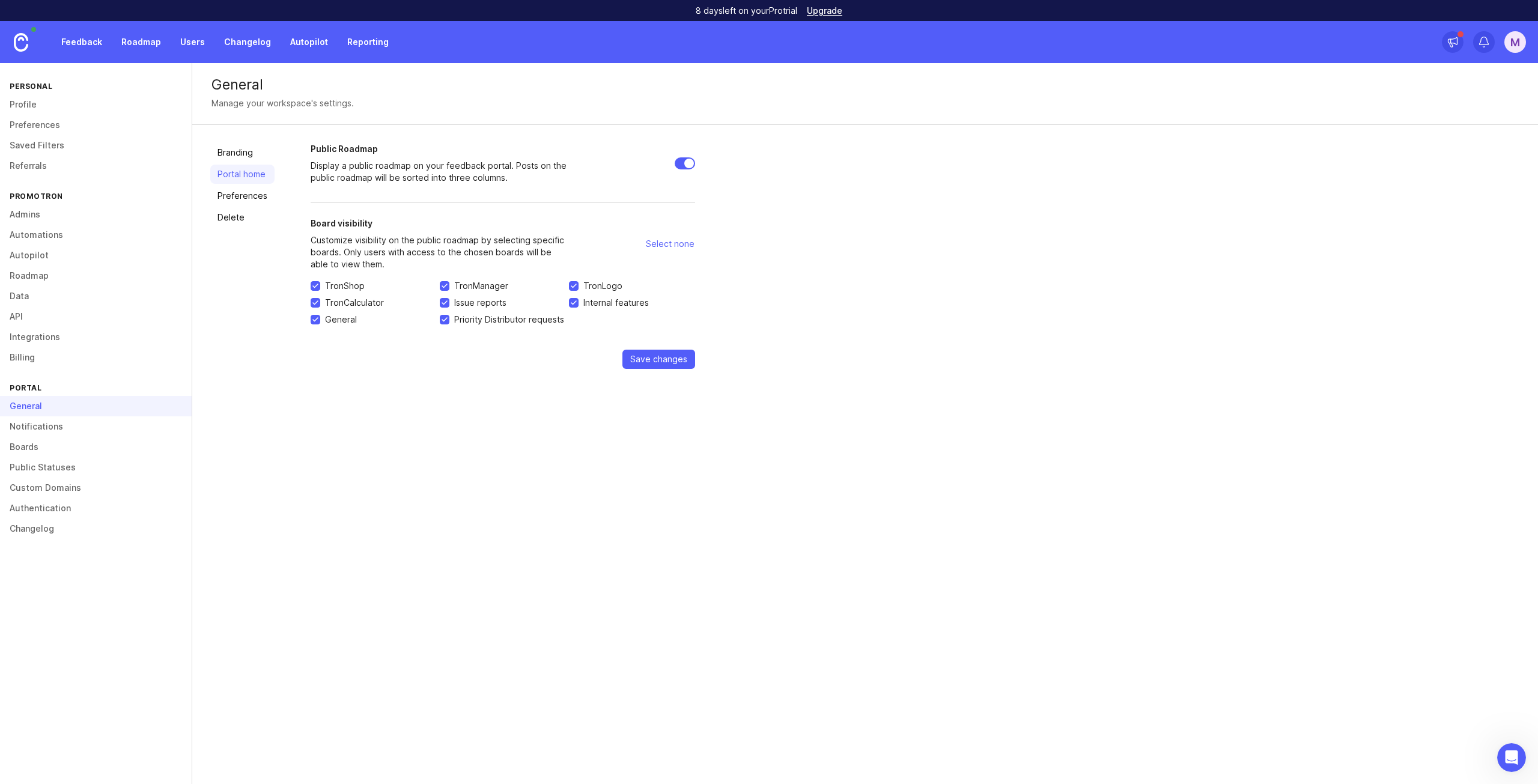
drag, startPoint x: 232, startPoint y: 192, endPoint x: 234, endPoint y: 198, distance: 6.3
click at [232, 193] on link "Preferences" at bounding box center [243, 196] width 64 height 19
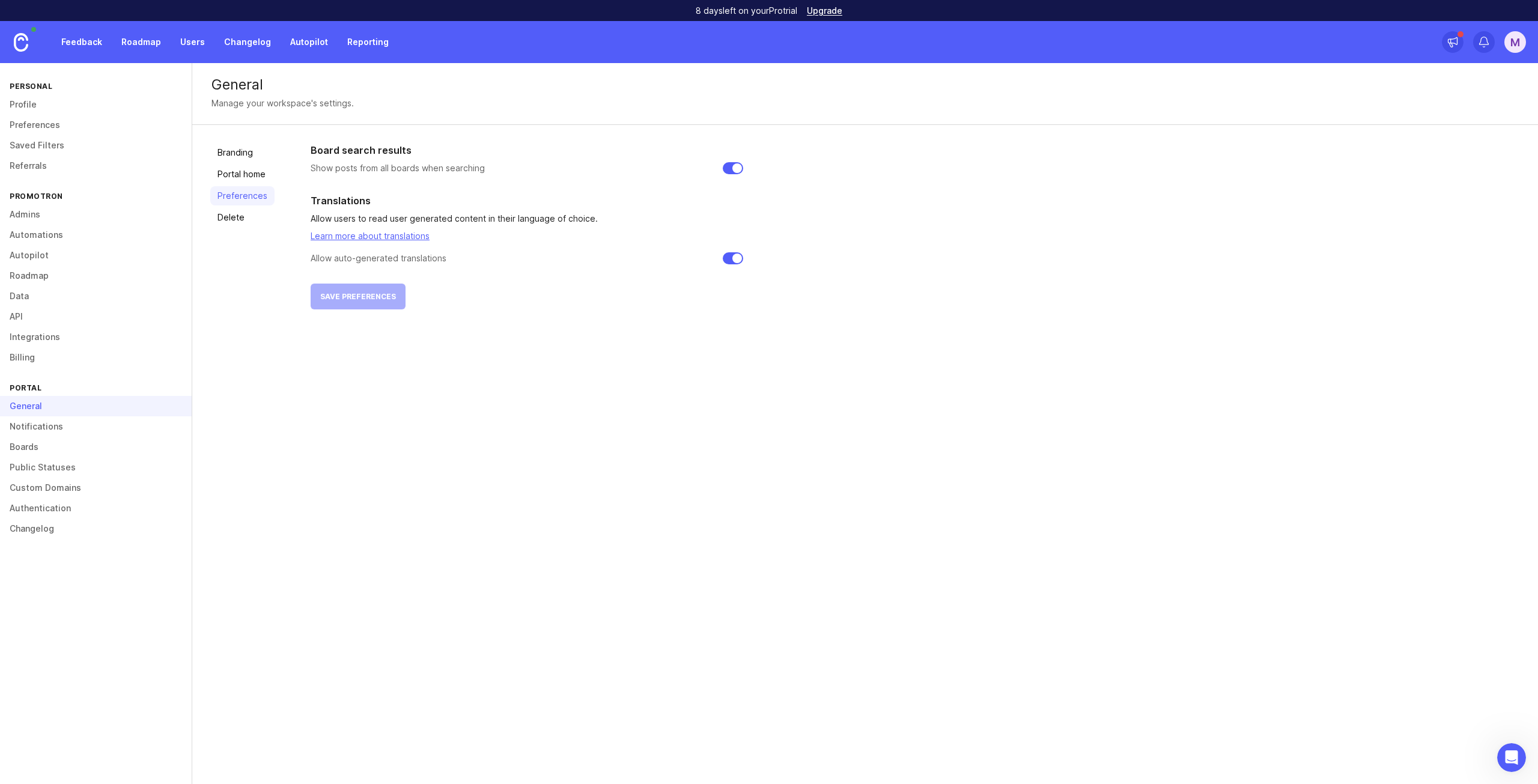
click at [236, 220] on link "Delete" at bounding box center [243, 218] width 64 height 19
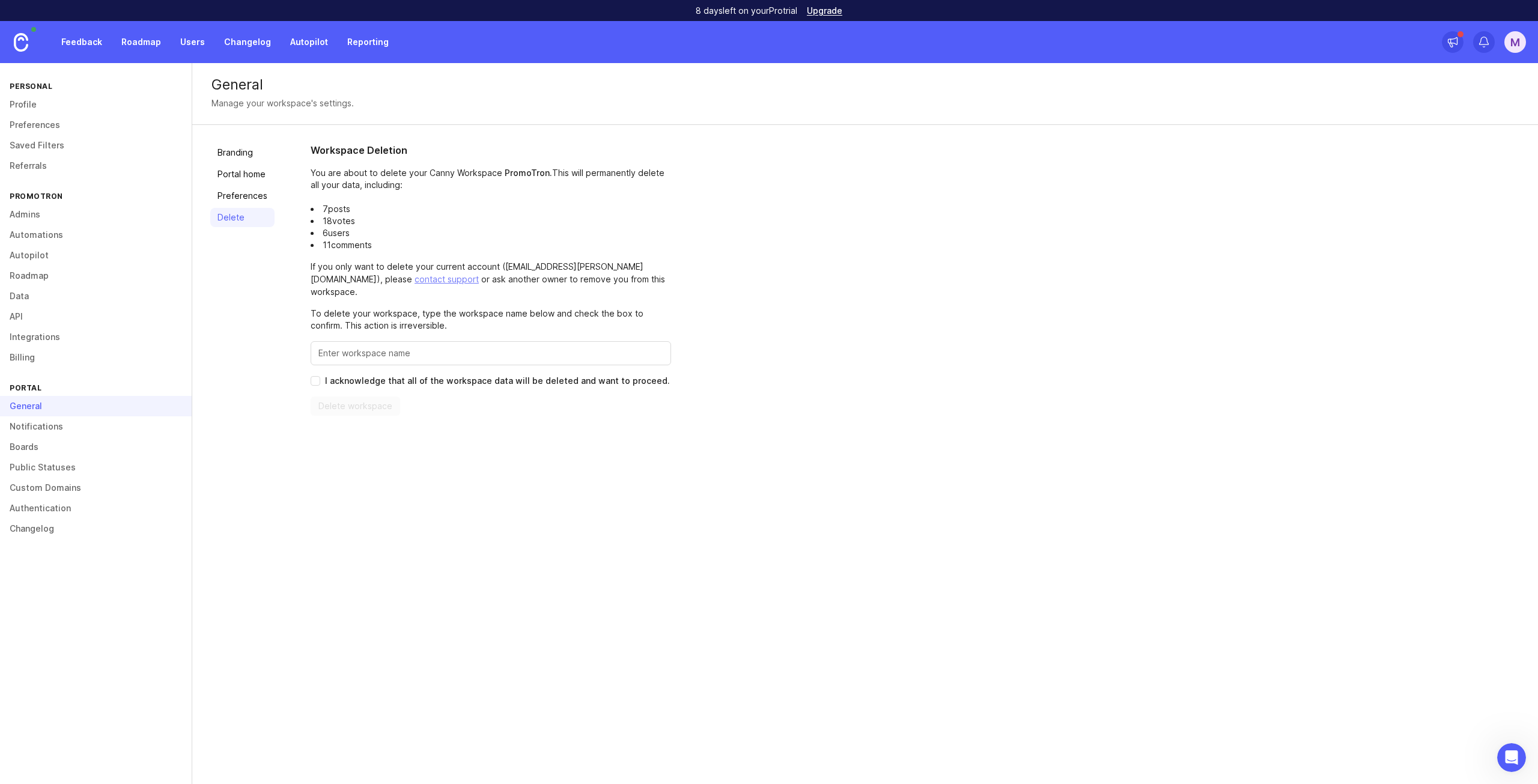
click at [236, 195] on link "Preferences" at bounding box center [243, 196] width 64 height 19
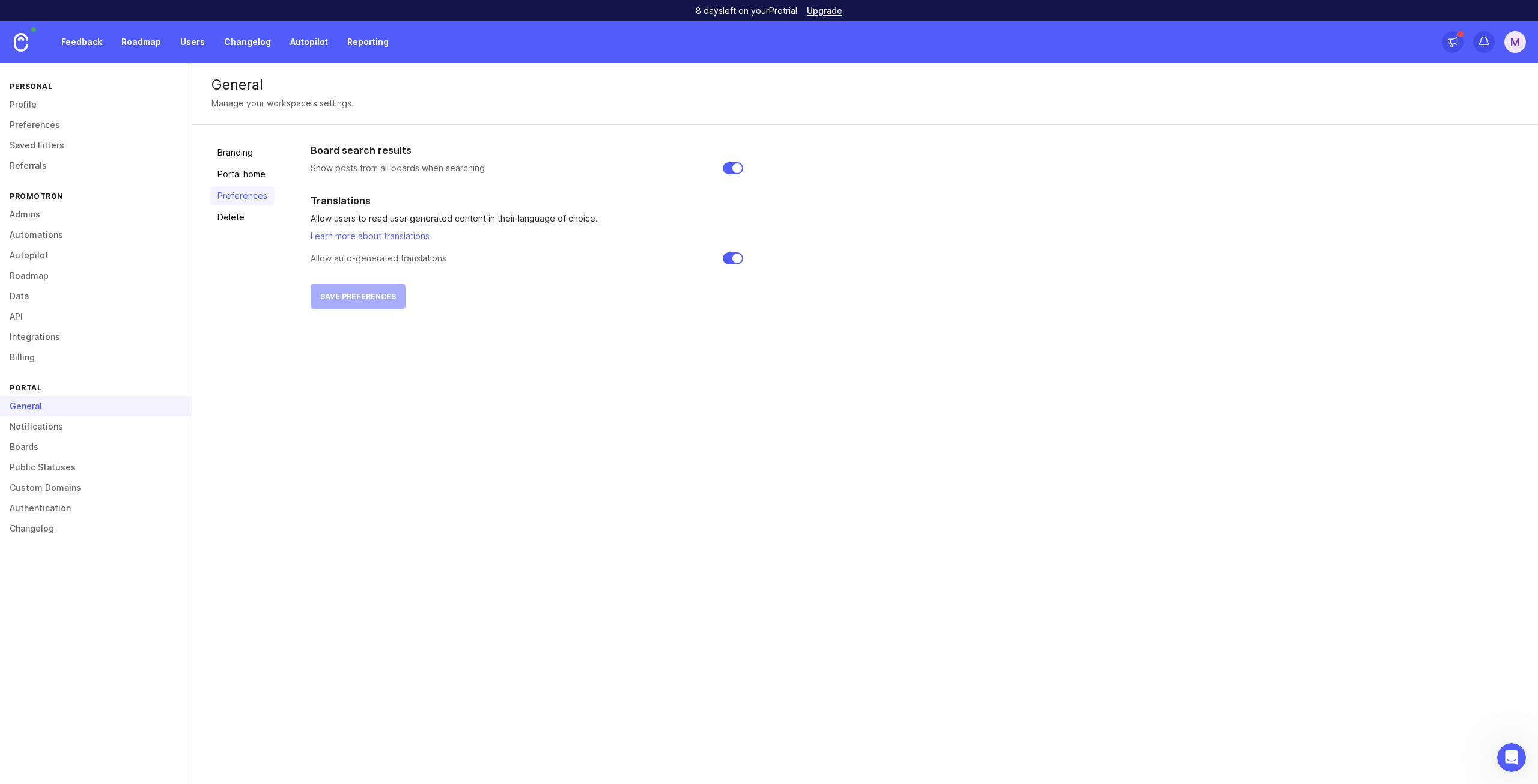
click at [236, 221] on link "Delete" at bounding box center [243, 218] width 64 height 19
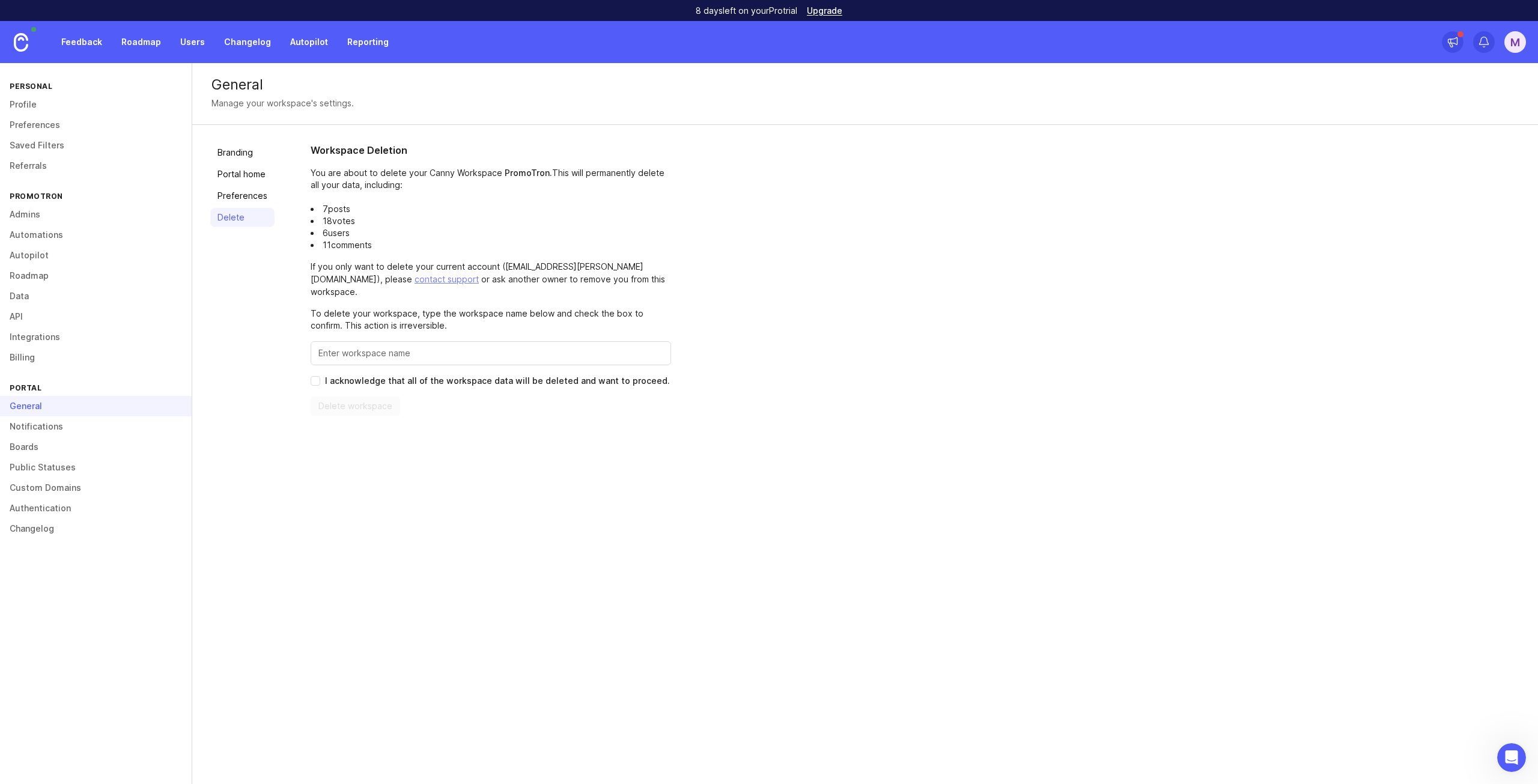
click at [67, 428] on link "Notifications" at bounding box center [96, 426] width 191 height 20
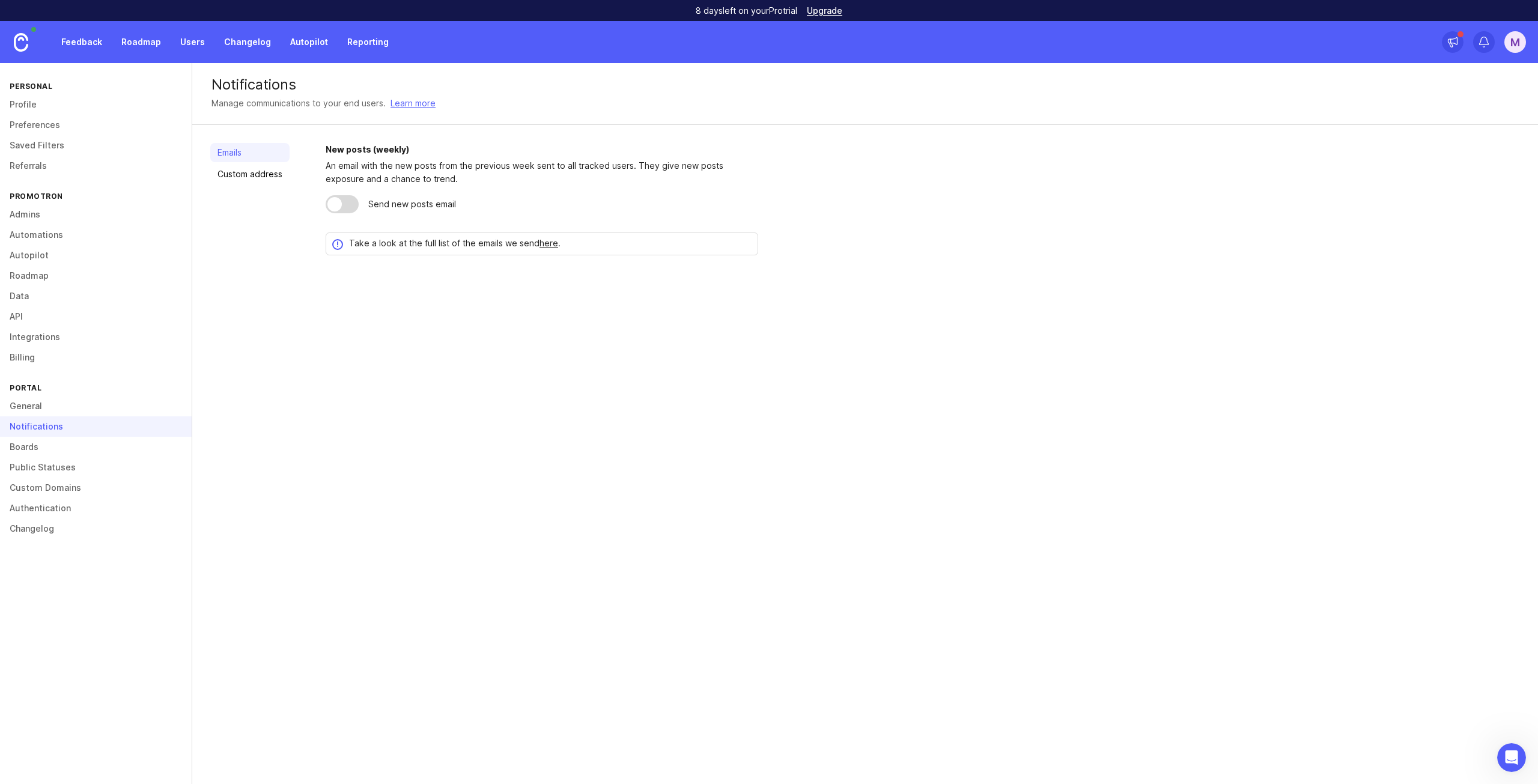
click at [64, 439] on link "Boards" at bounding box center [96, 446] width 191 height 20
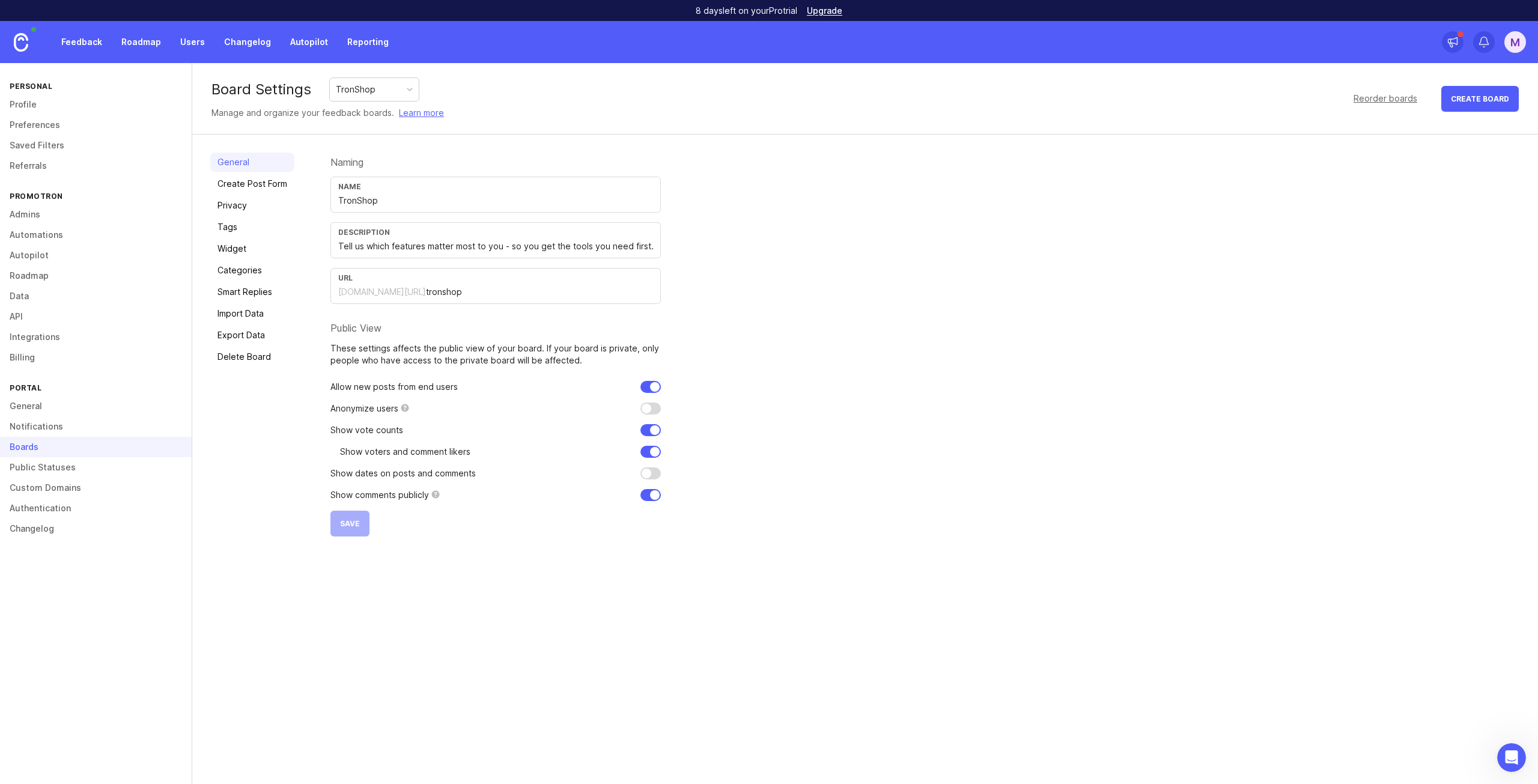
click at [64, 419] on link "Notifications" at bounding box center [96, 426] width 191 height 20
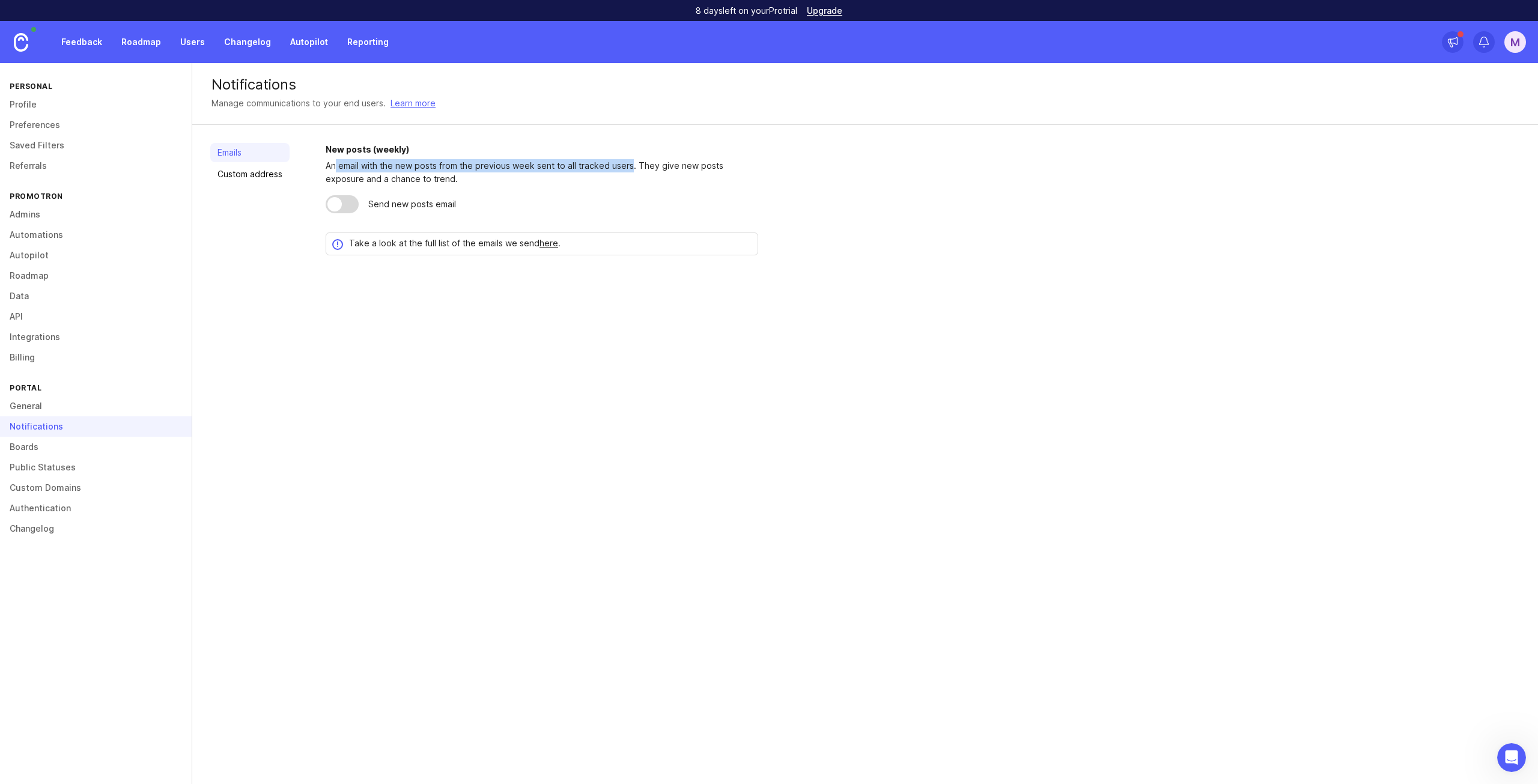
drag, startPoint x: 334, startPoint y: 168, endPoint x: 629, endPoint y: 170, distance: 295.0
click at [629, 170] on div "An email with the new posts from the previous week sent to all tracked users. T…" at bounding box center [541, 172] width 433 height 26
click at [247, 178] on link "Custom address" at bounding box center [250, 174] width 79 height 19
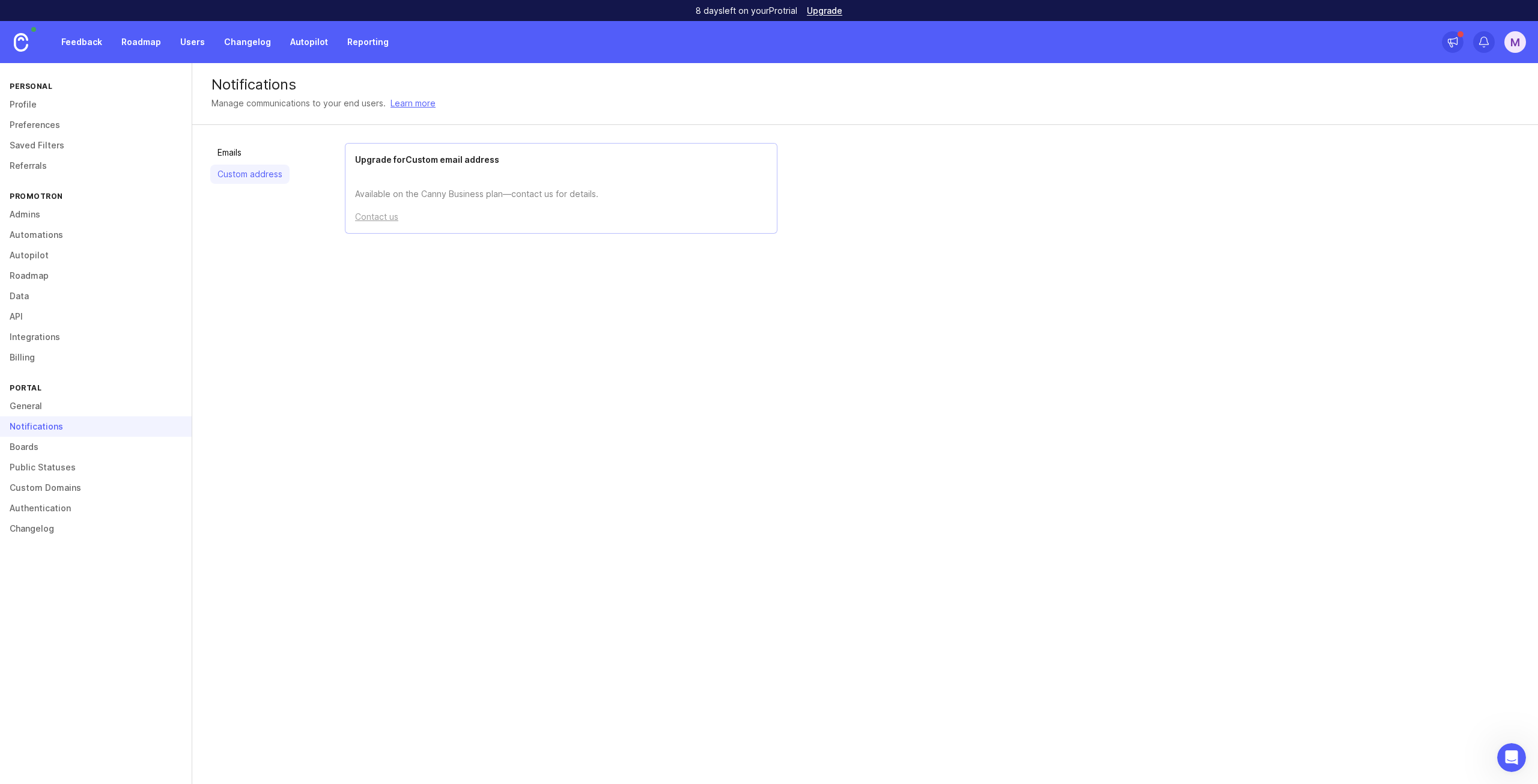
click at [241, 158] on link "Emails" at bounding box center [250, 152] width 79 height 19
click at [73, 466] on link "Public Statuses" at bounding box center [96, 466] width 191 height 20
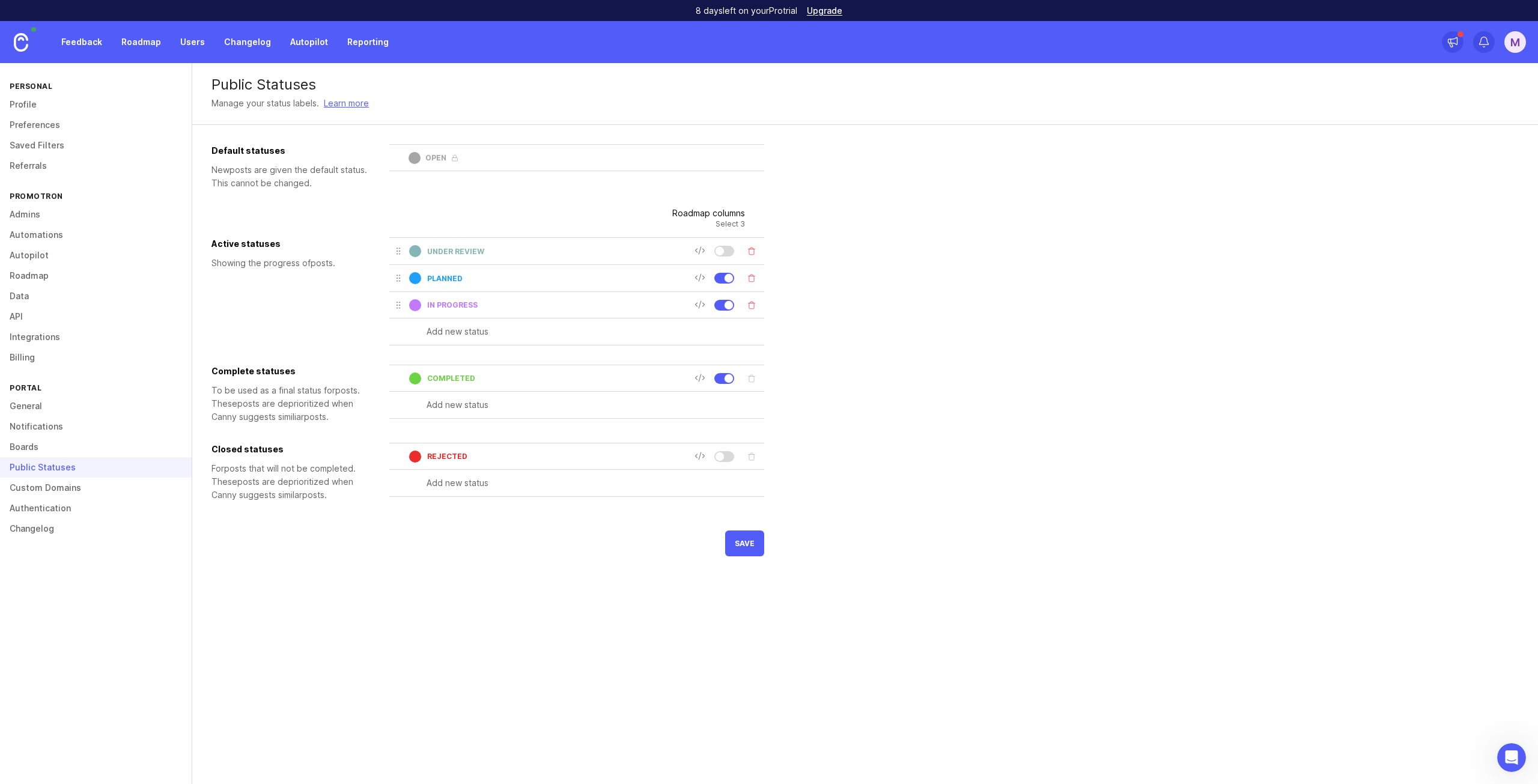
click at [66, 452] on link "Boards" at bounding box center [96, 446] width 191 height 20
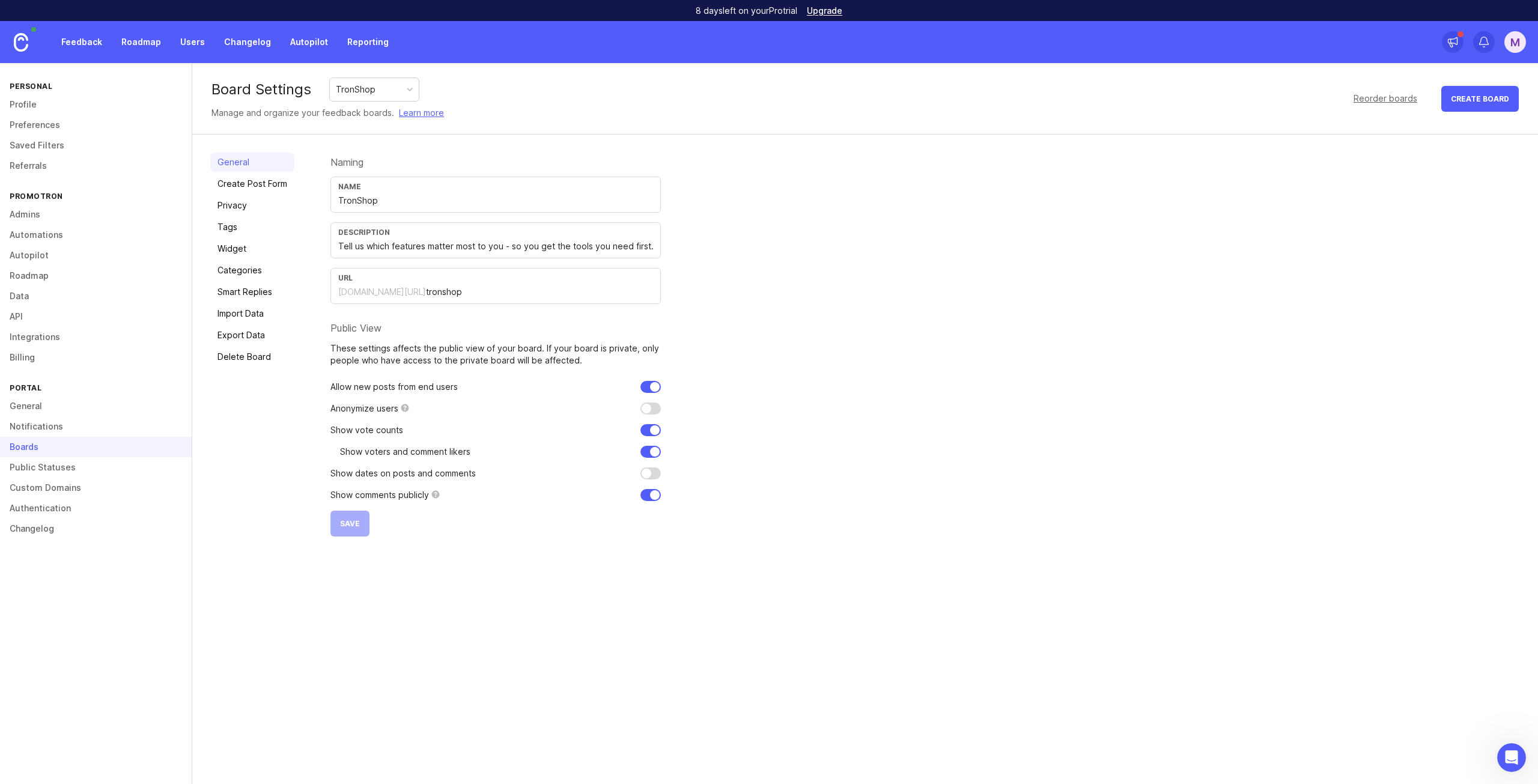
click at [59, 480] on link "Custom Domains" at bounding box center [96, 487] width 191 height 20
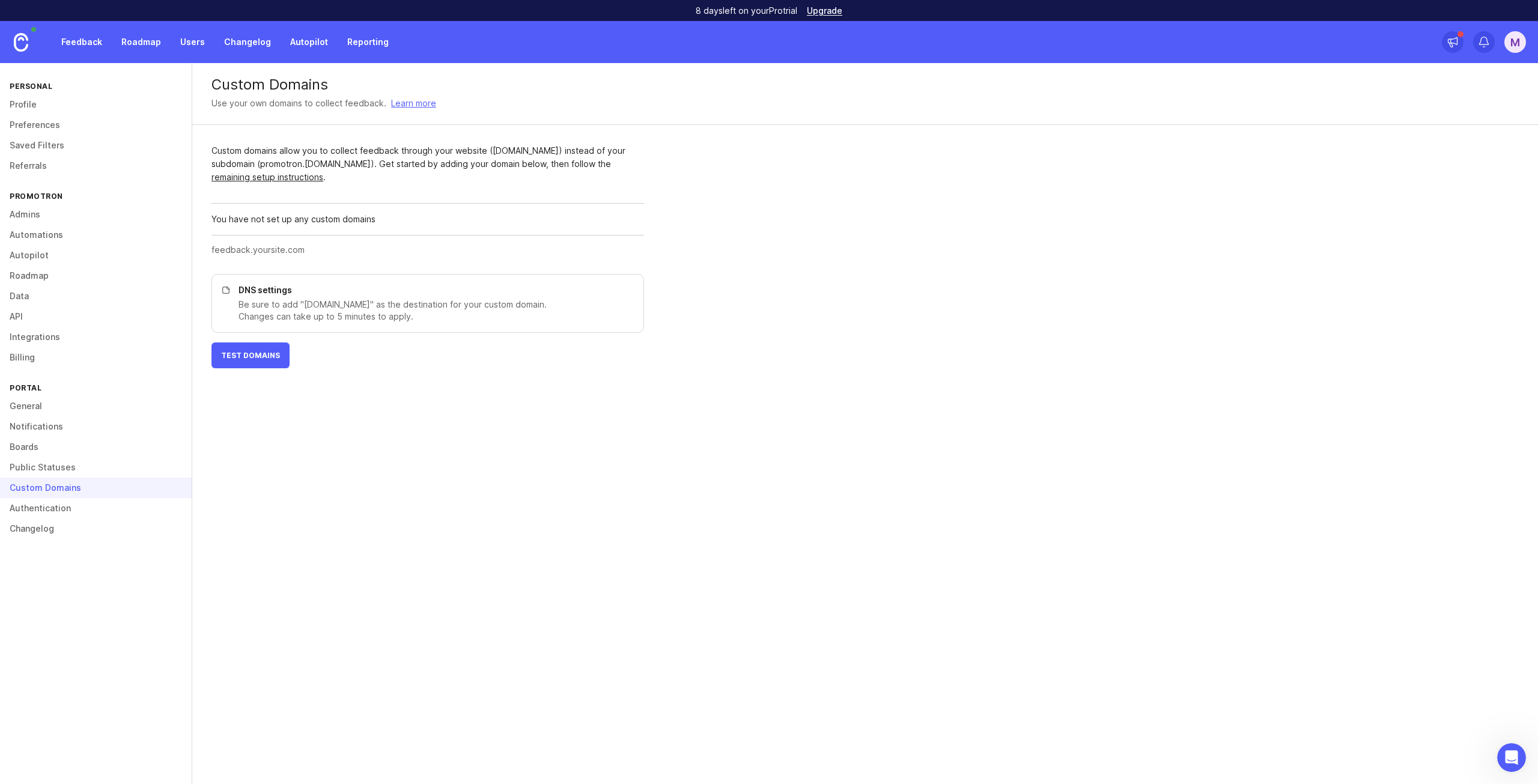
click at [56, 503] on link "Authentication" at bounding box center [96, 507] width 191 height 20
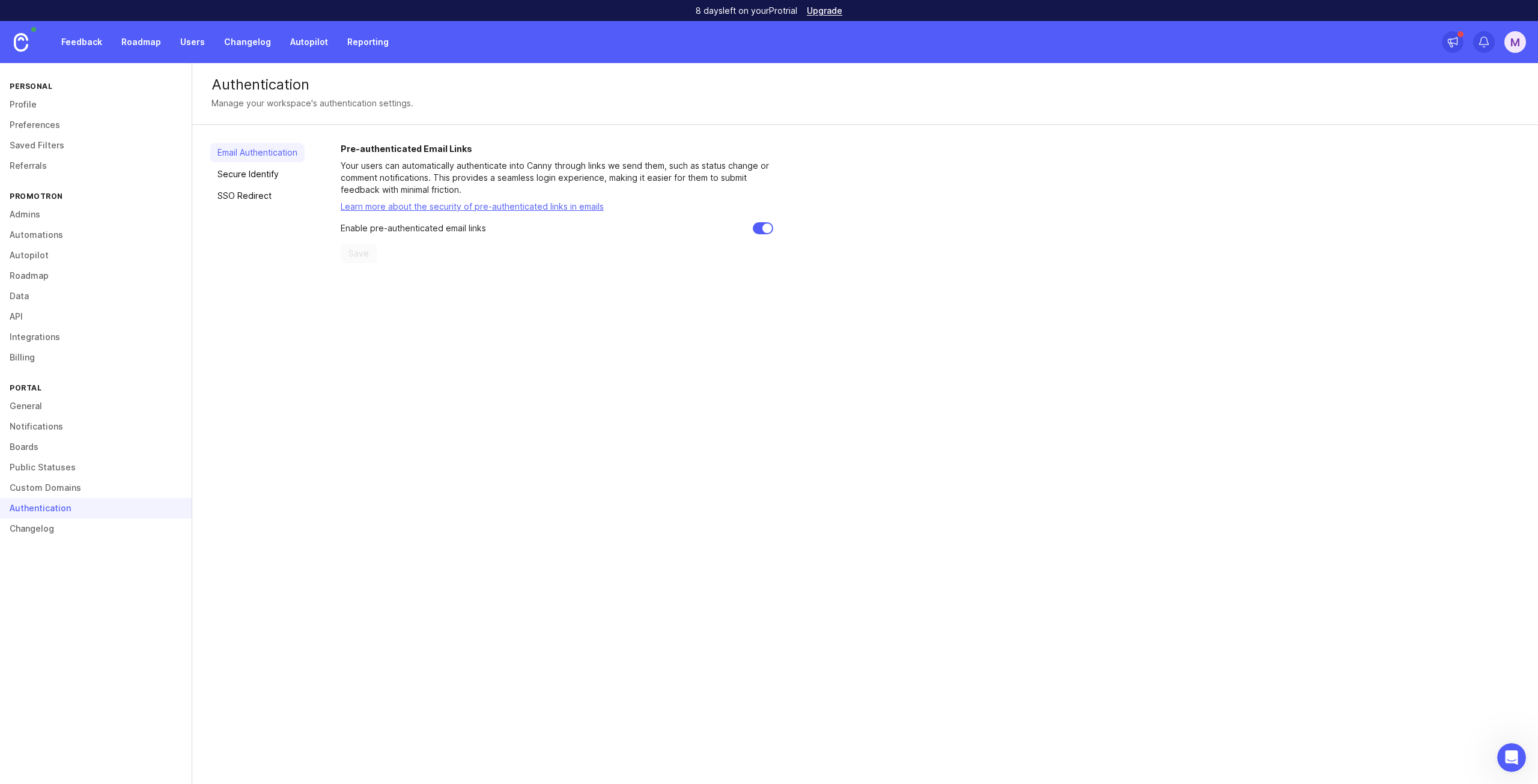
drag, startPoint x: 53, startPoint y: 525, endPoint x: 43, endPoint y: 528, distance: 10.4
click at [43, 528] on link "Changelog" at bounding box center [96, 528] width 191 height 20
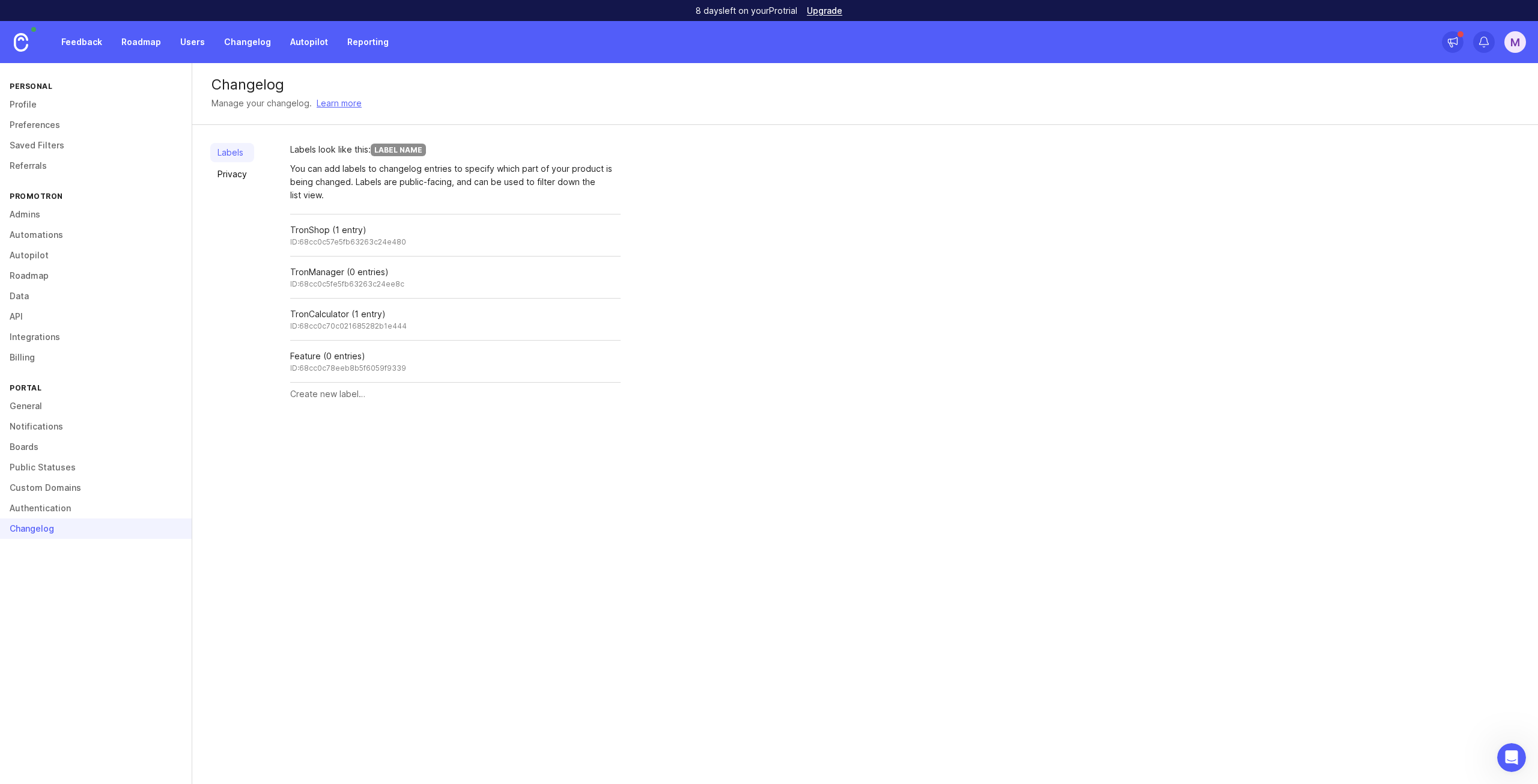
click at [94, 157] on link "Referrals" at bounding box center [96, 165] width 191 height 20
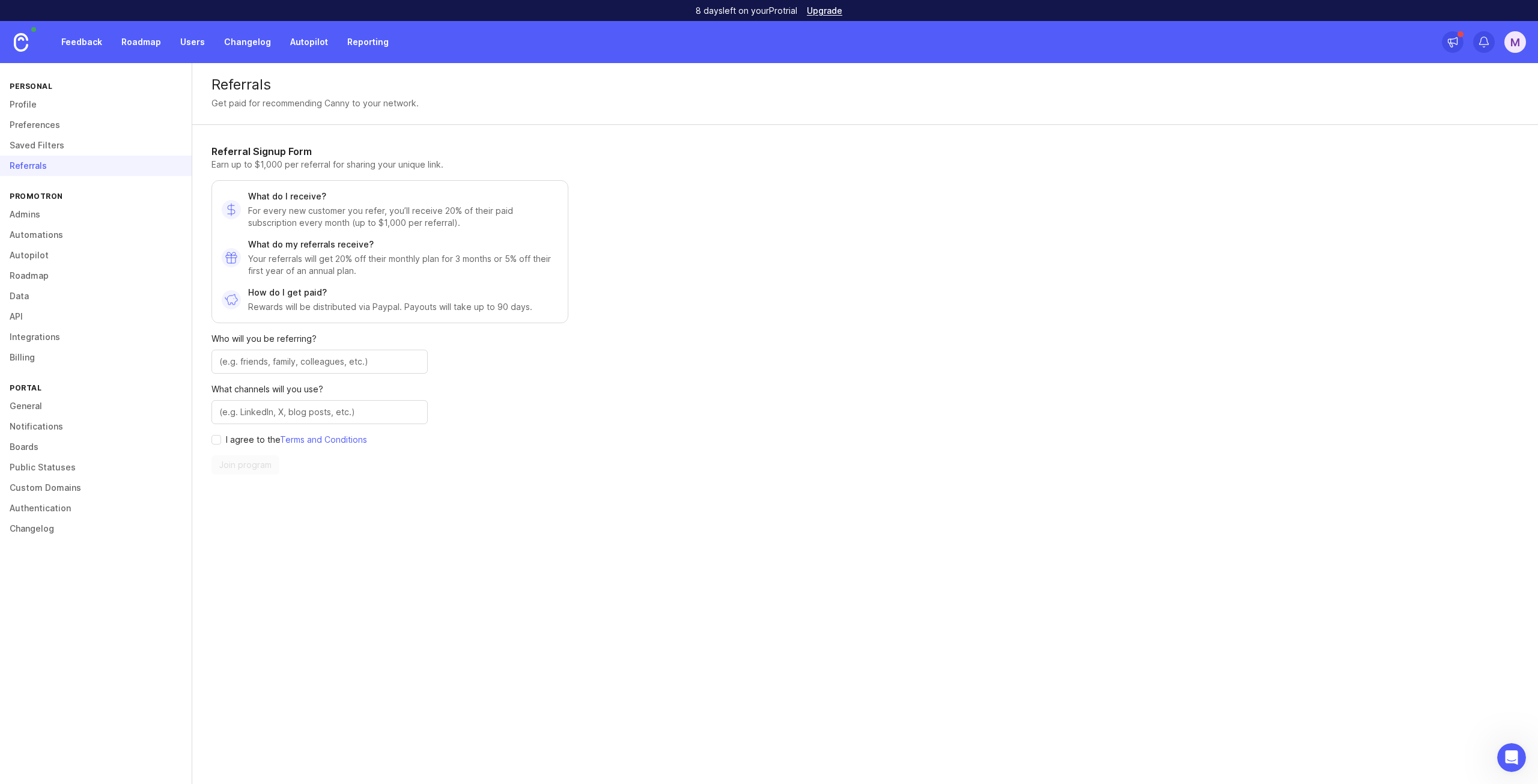
click at [84, 140] on link "Saved Filters" at bounding box center [96, 144] width 191 height 20
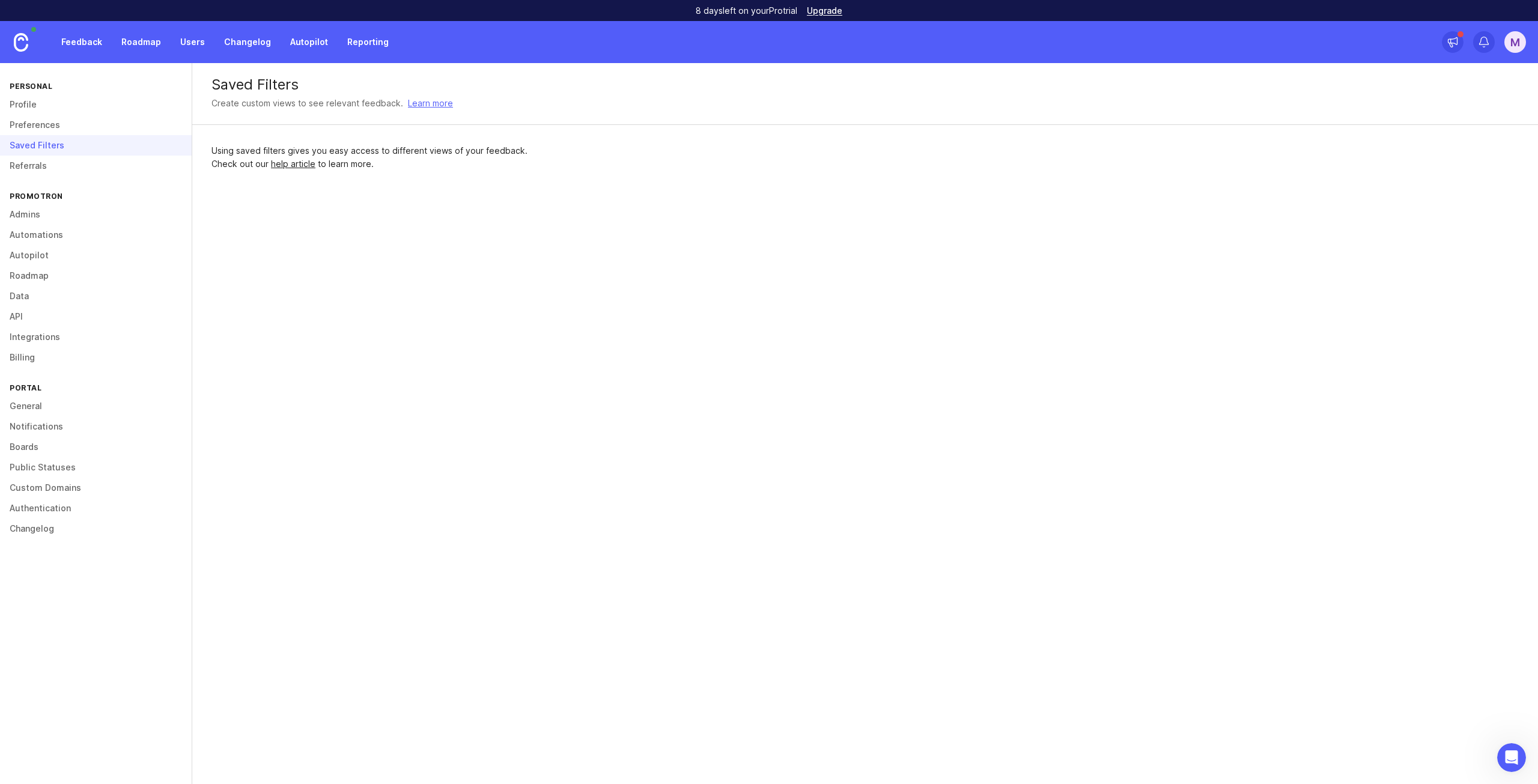
click at [83, 135] on div "Saved Filters" at bounding box center [96, 144] width 191 height 20
click at [76, 127] on link "Preferences" at bounding box center [96, 124] width 191 height 20
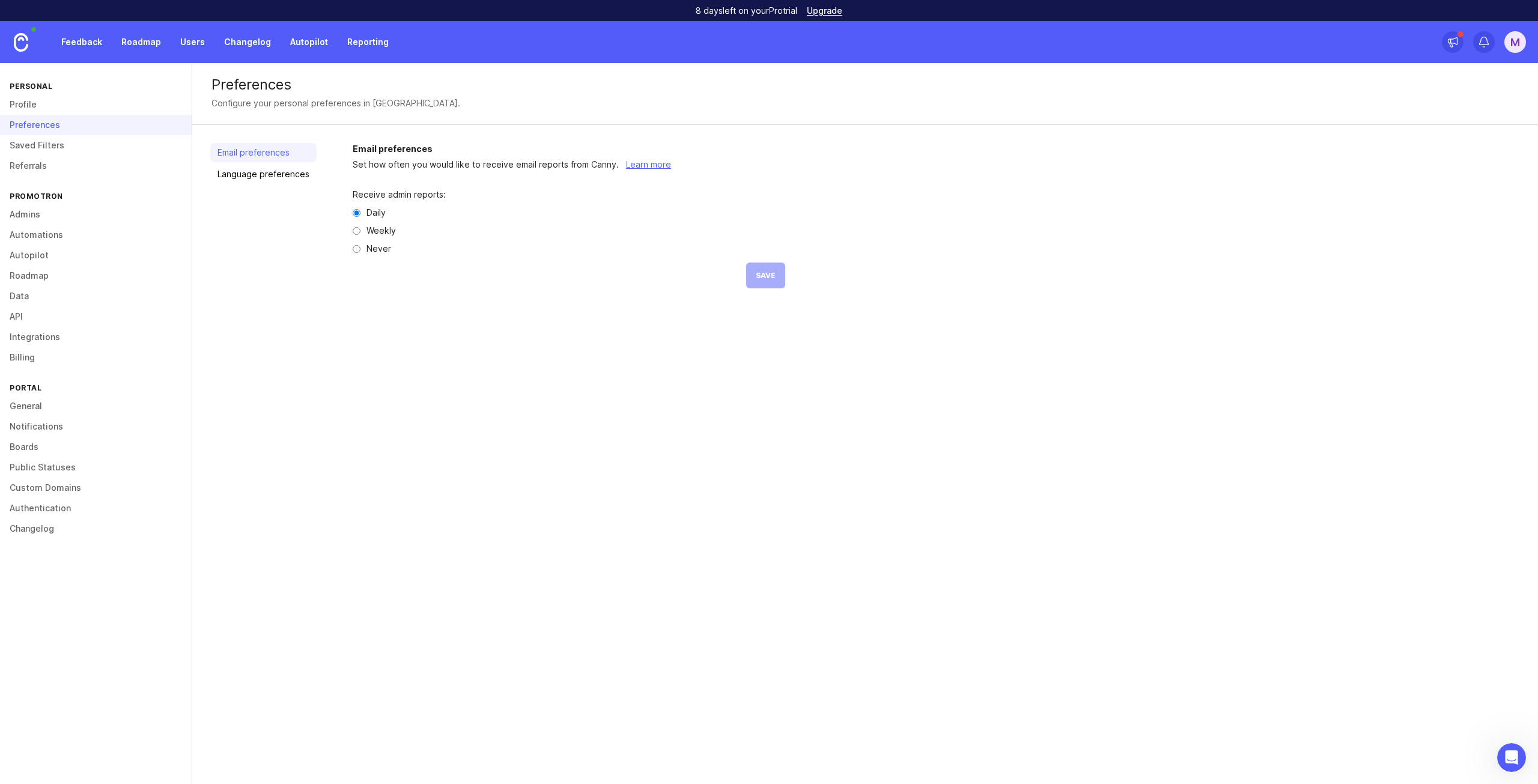
click at [57, 104] on link "Profile" at bounding box center [96, 104] width 191 height 20
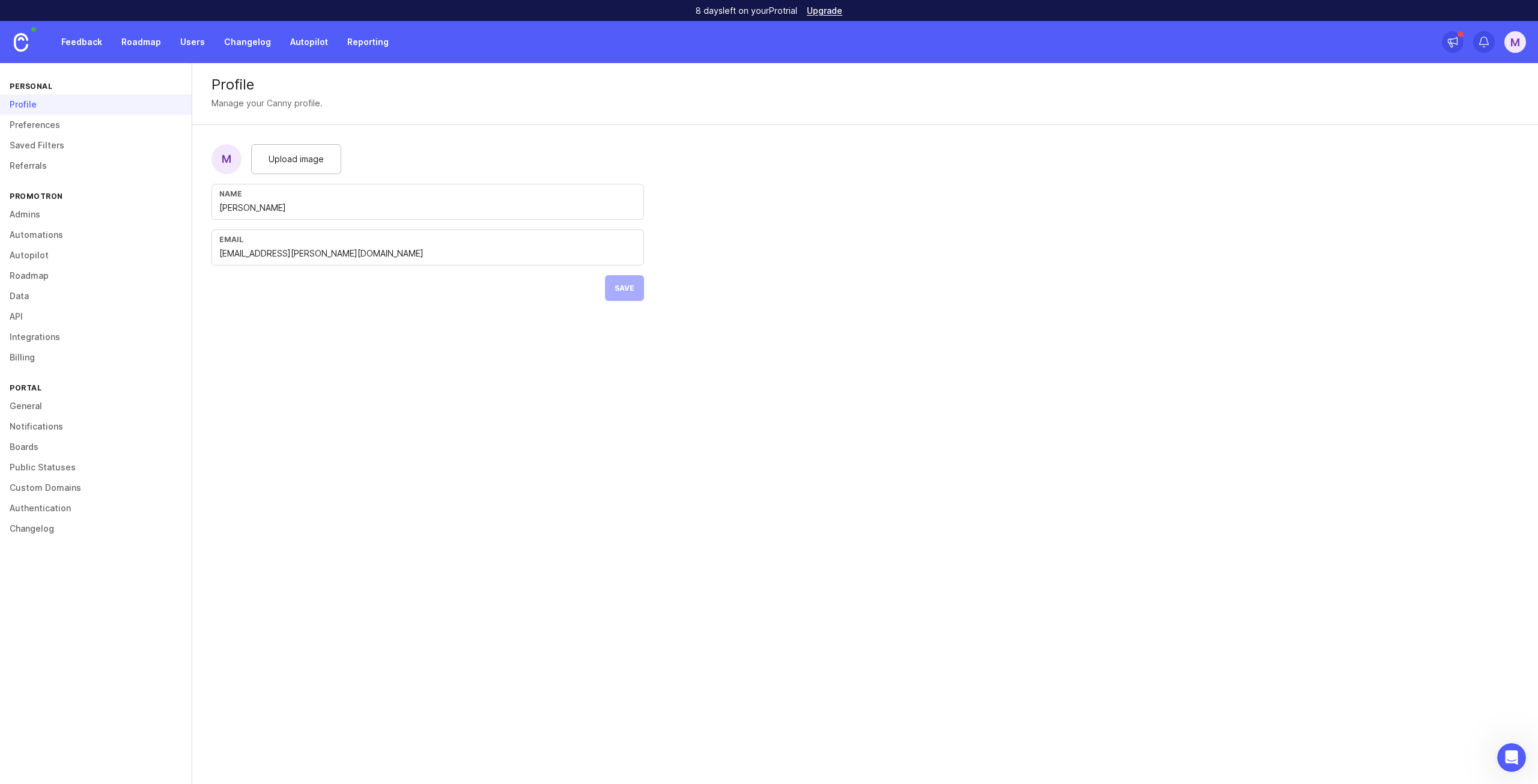
click at [118, 37] on link "Roadmap" at bounding box center [141, 42] width 54 height 22
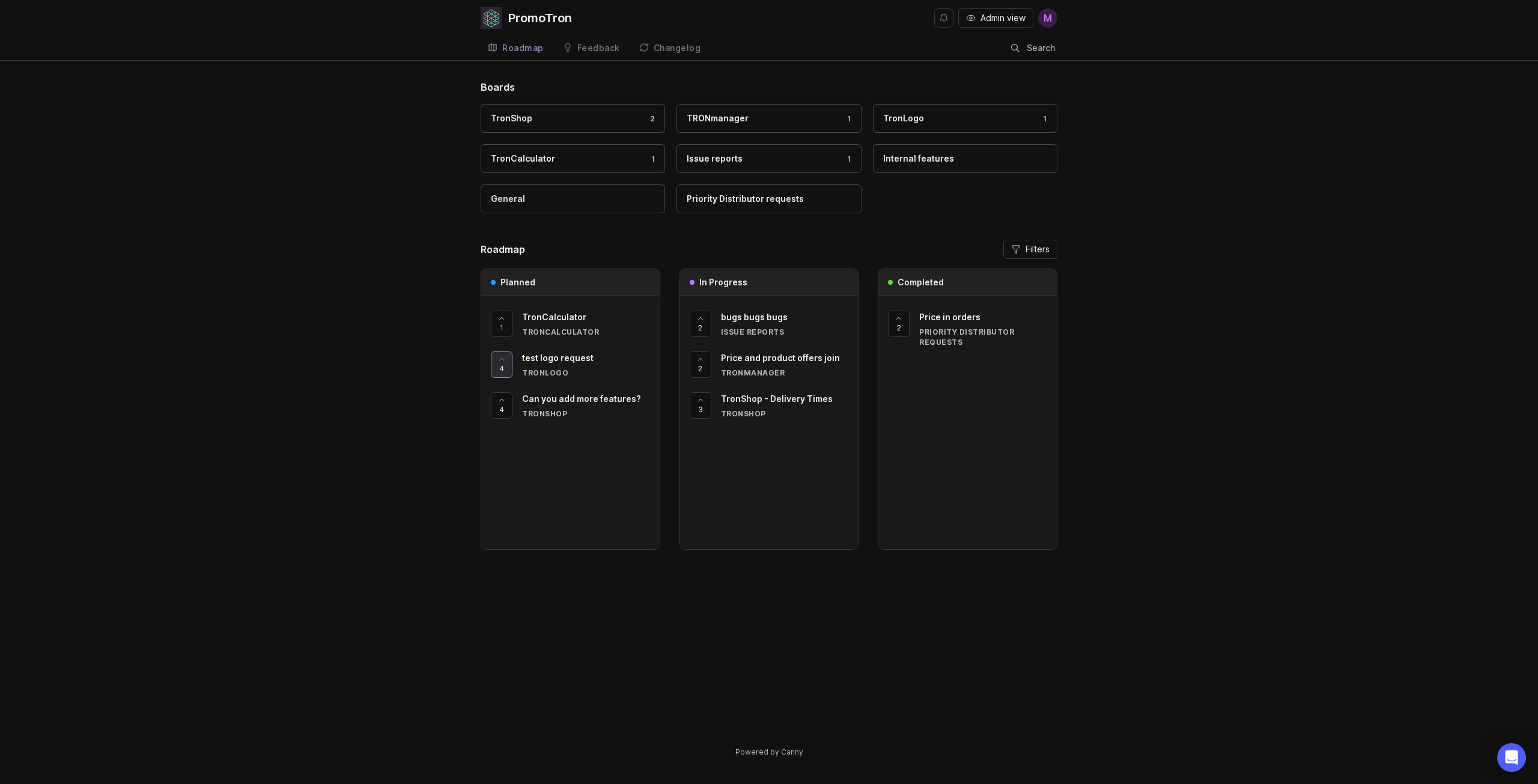
click at [1050, 248] on button "Filters" at bounding box center [1031, 249] width 54 height 19
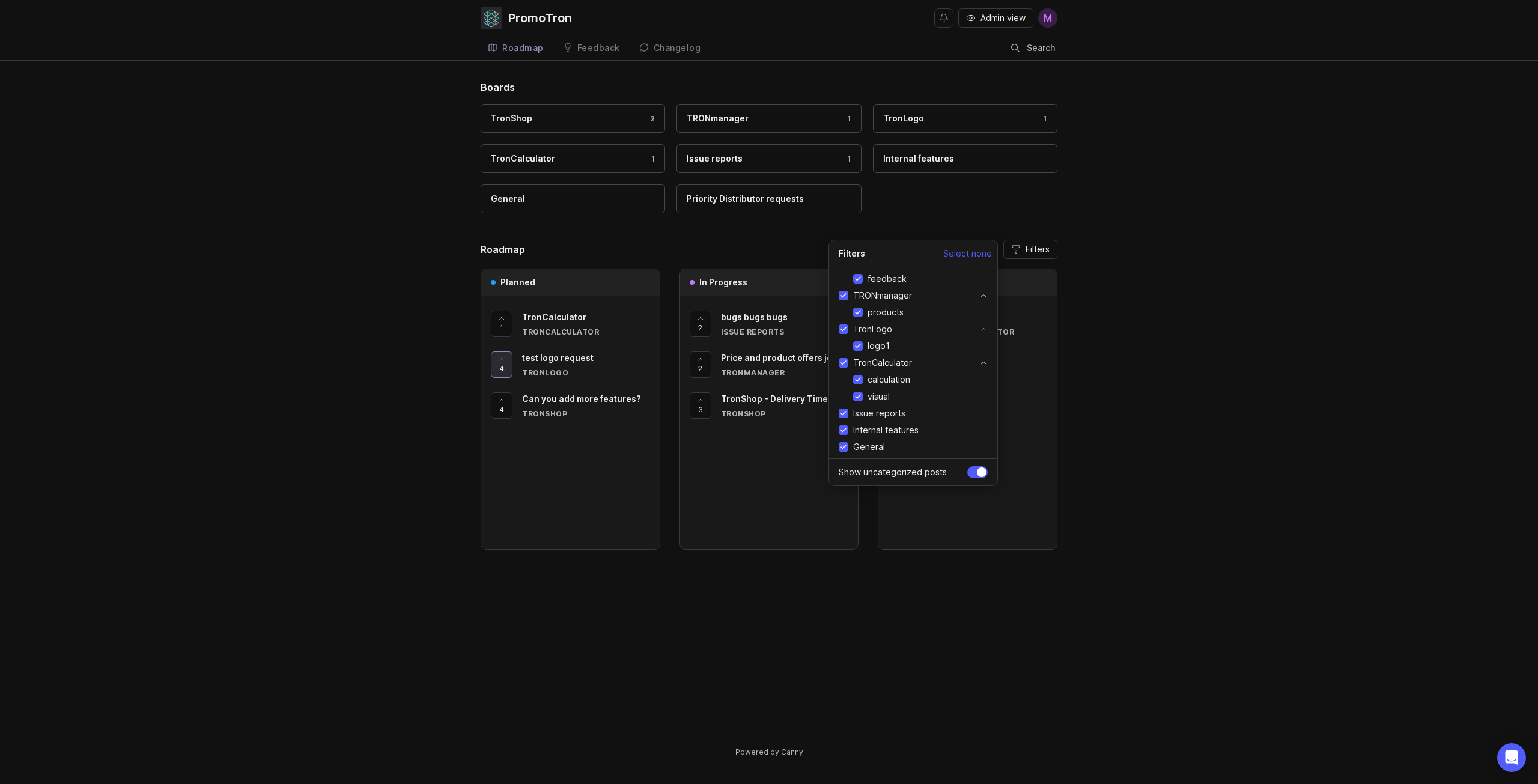
scroll to position [59, 0]
click at [976, 472] on input "Show uncategorized posts" at bounding box center [977, 472] width 20 height 12
checkbox input "false"
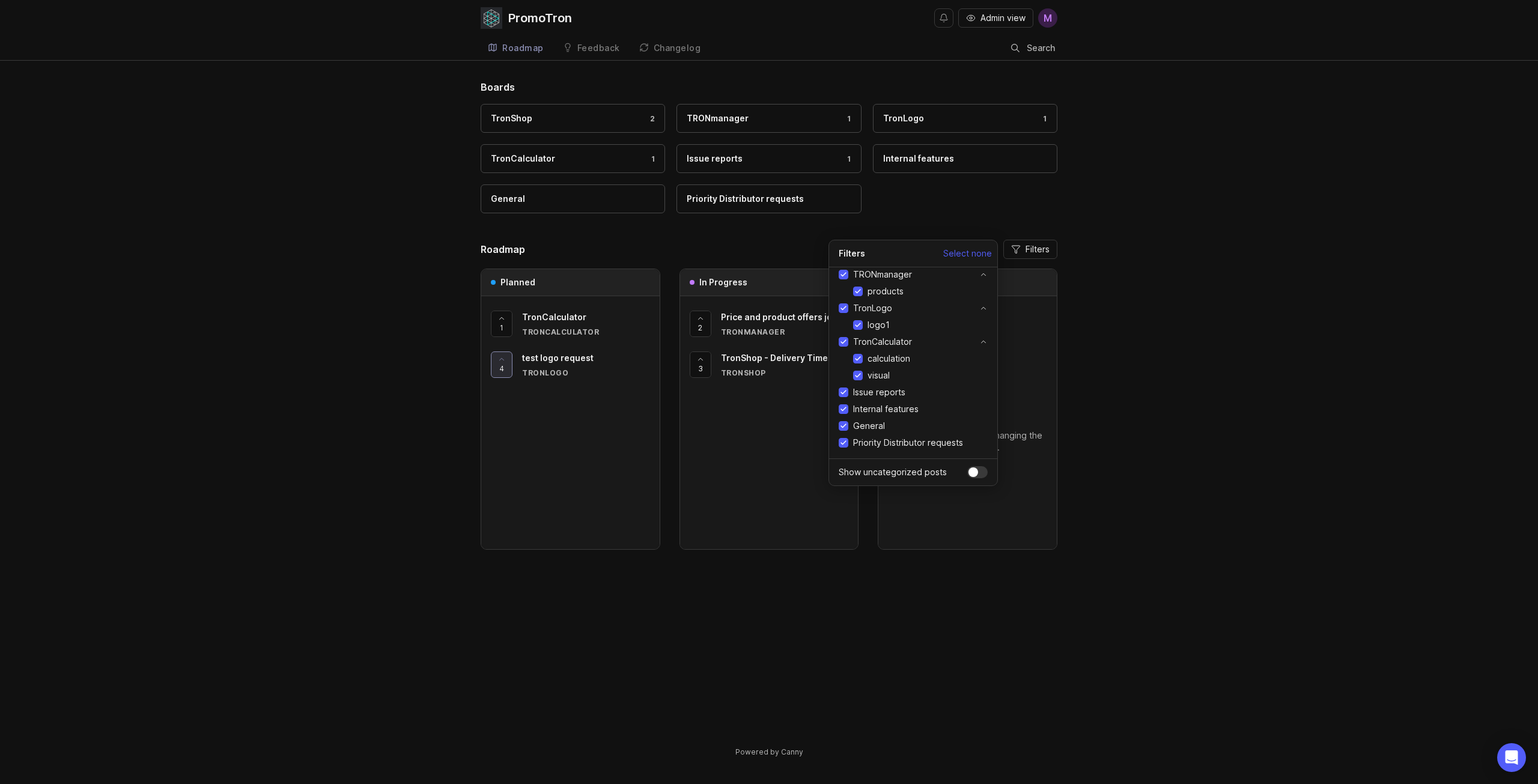
scroll to position [0, 0]
click at [957, 251] on span "Select none" at bounding box center [967, 253] width 49 height 12
checkbox input "false"
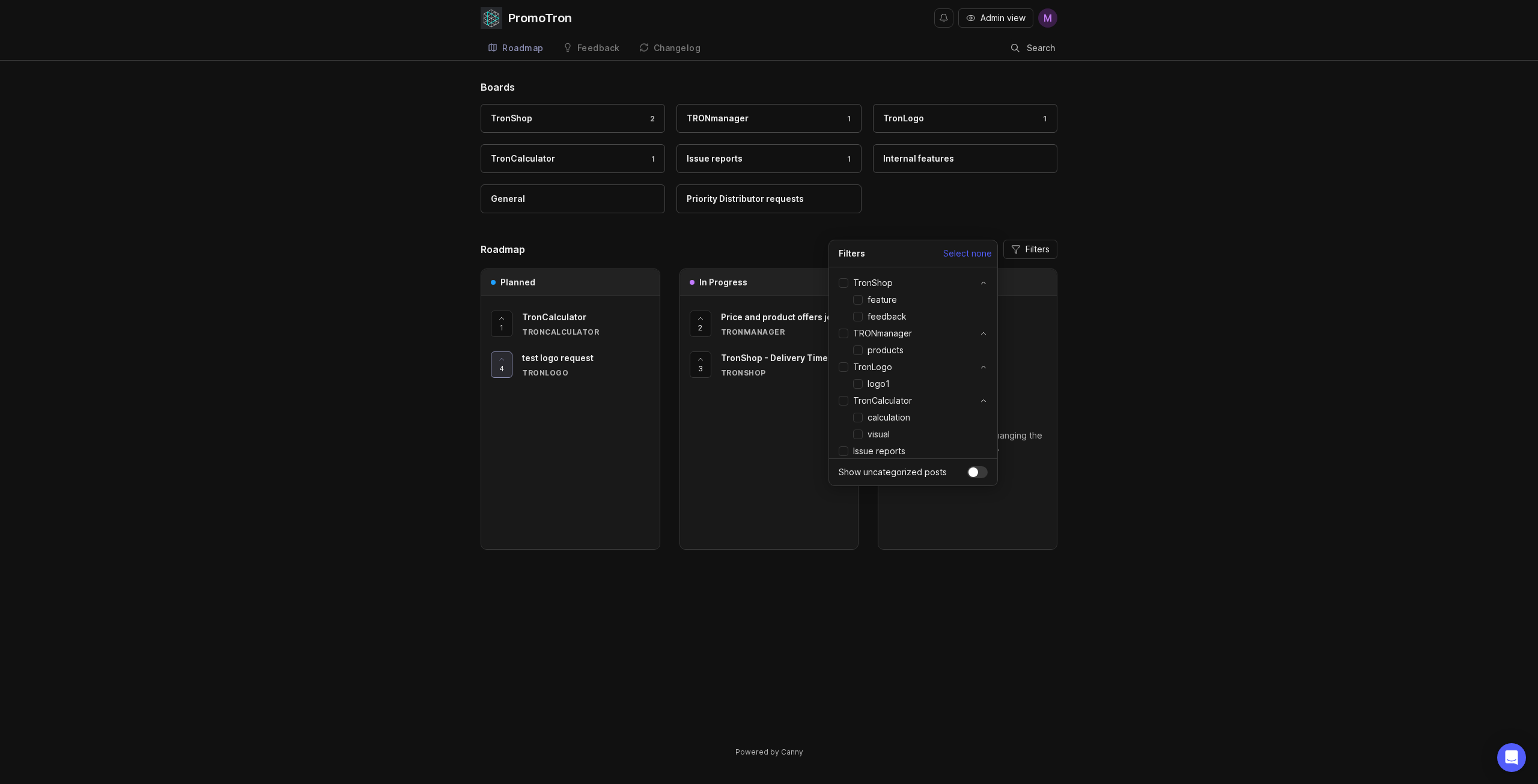
checkbox input "false"
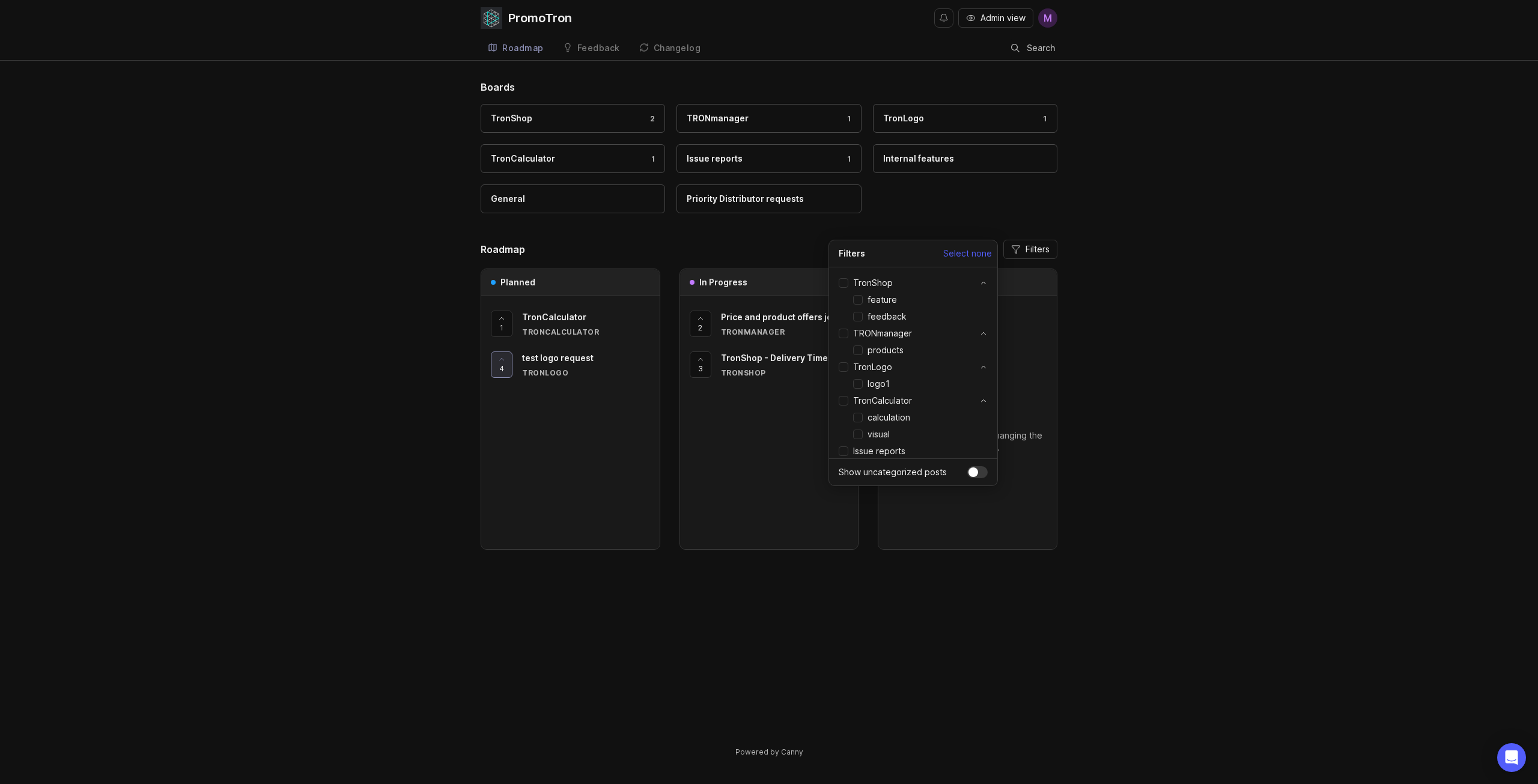
checkbox input "false"
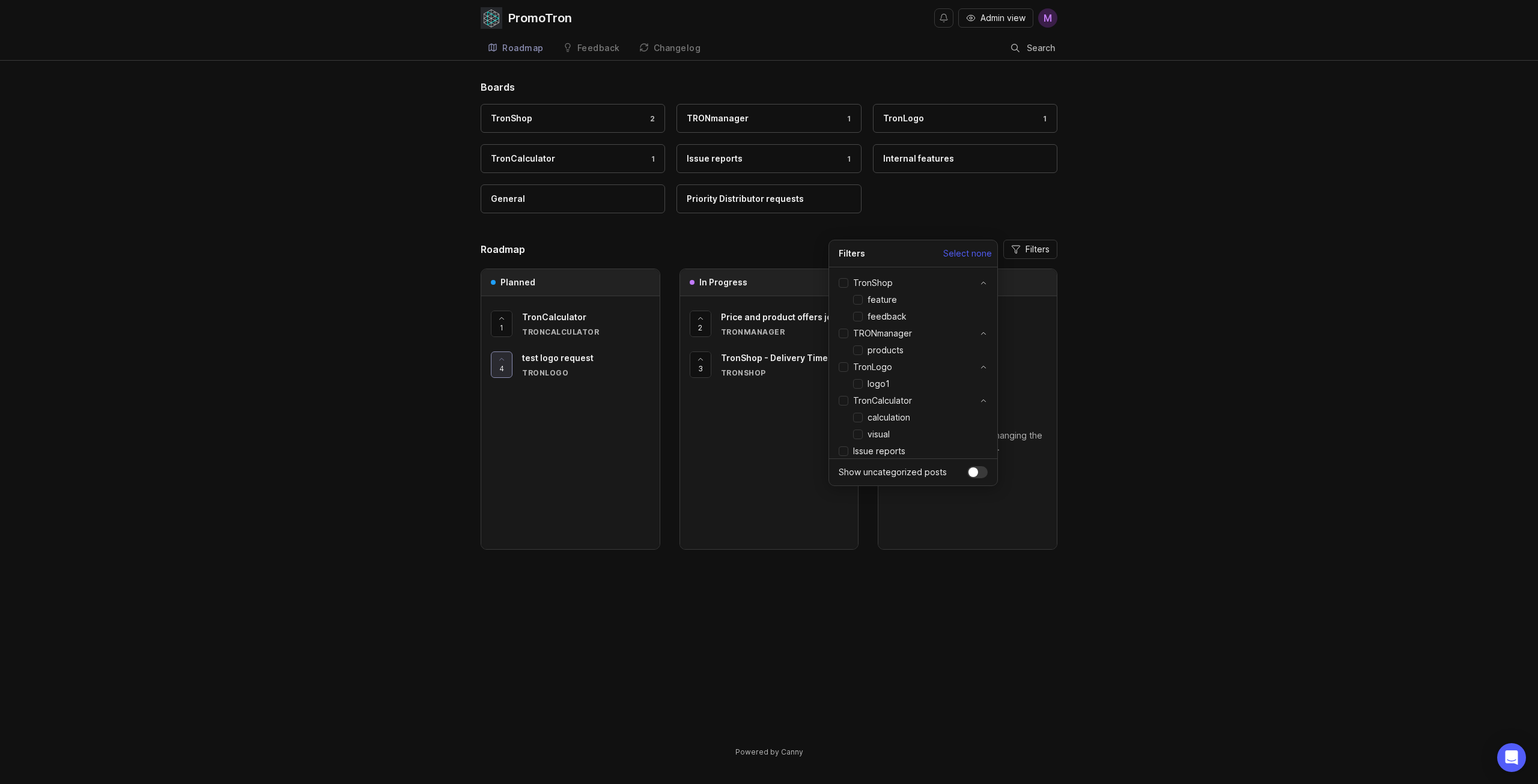
checkbox input "false"
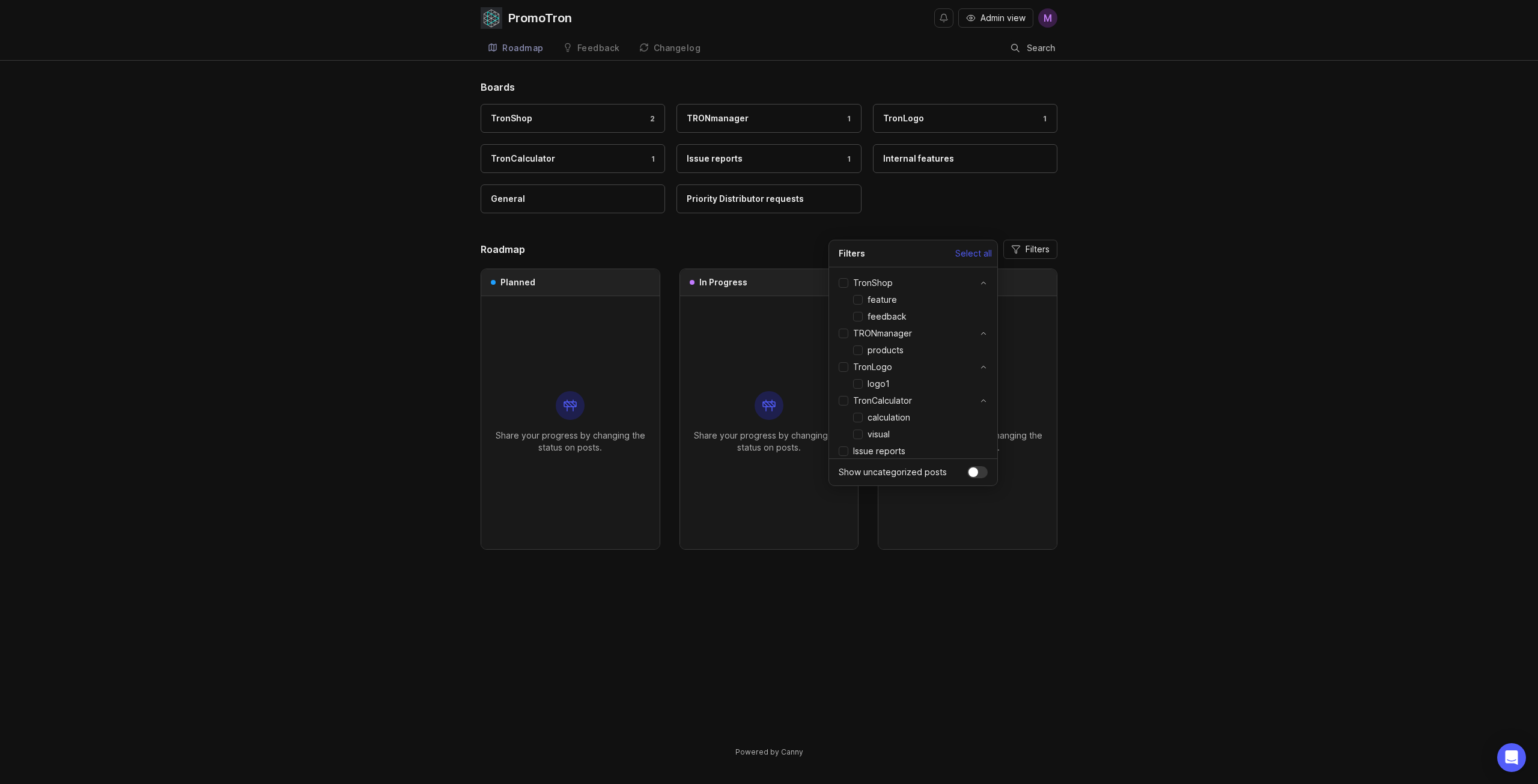
click at [957, 251] on span "Select all" at bounding box center [973, 253] width 37 height 12
checkbox input "true"
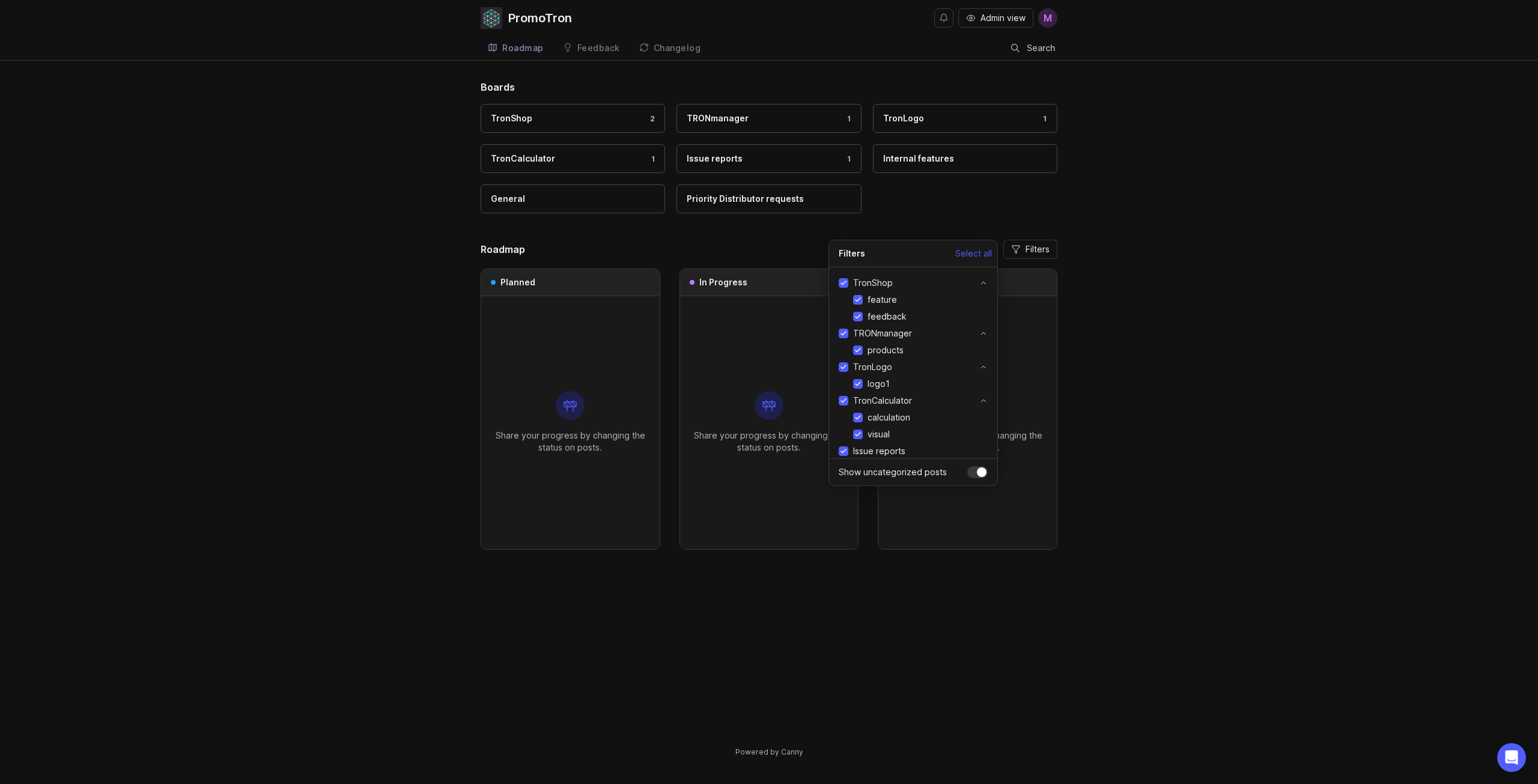
checkbox input "true"
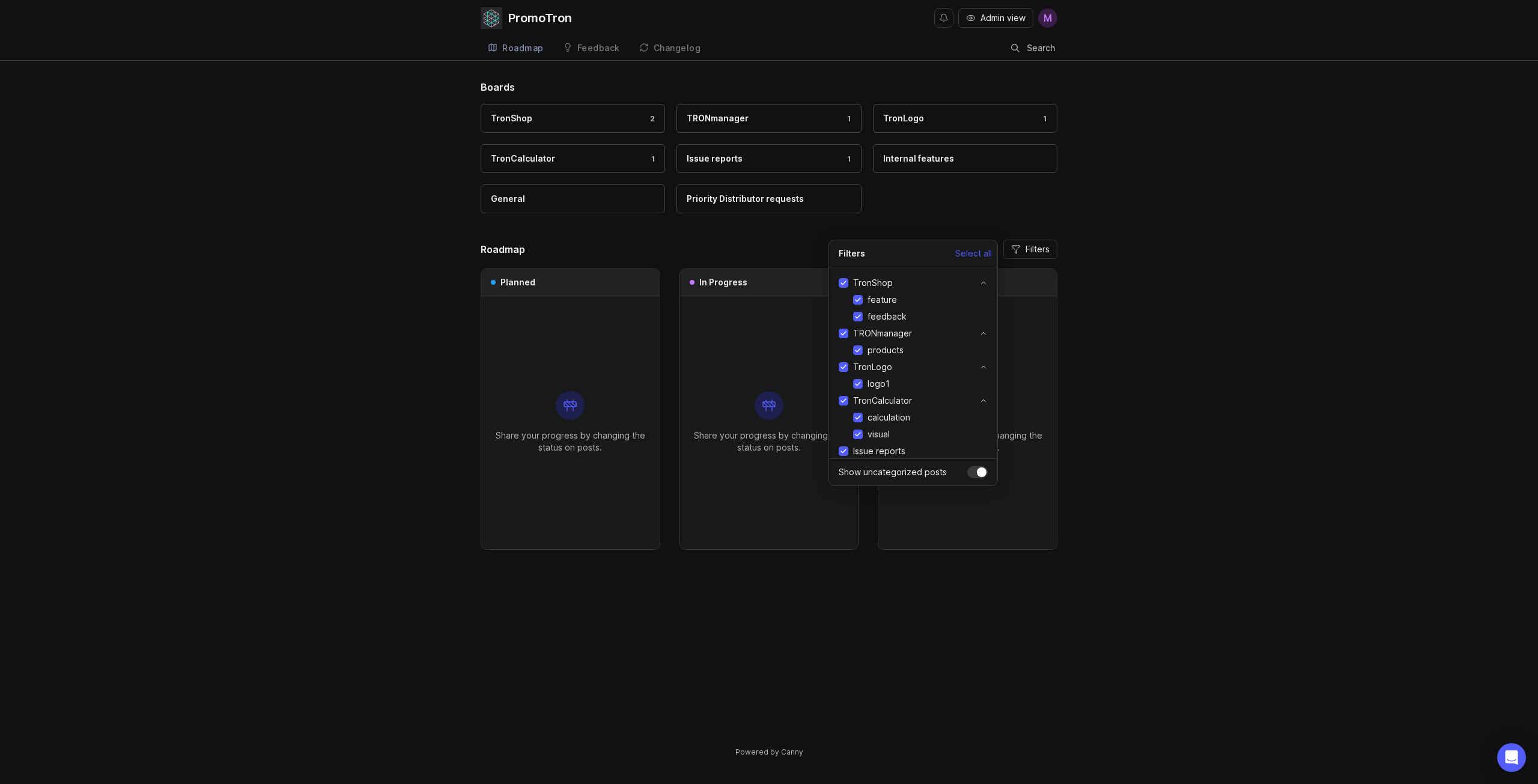
checkbox input "true"
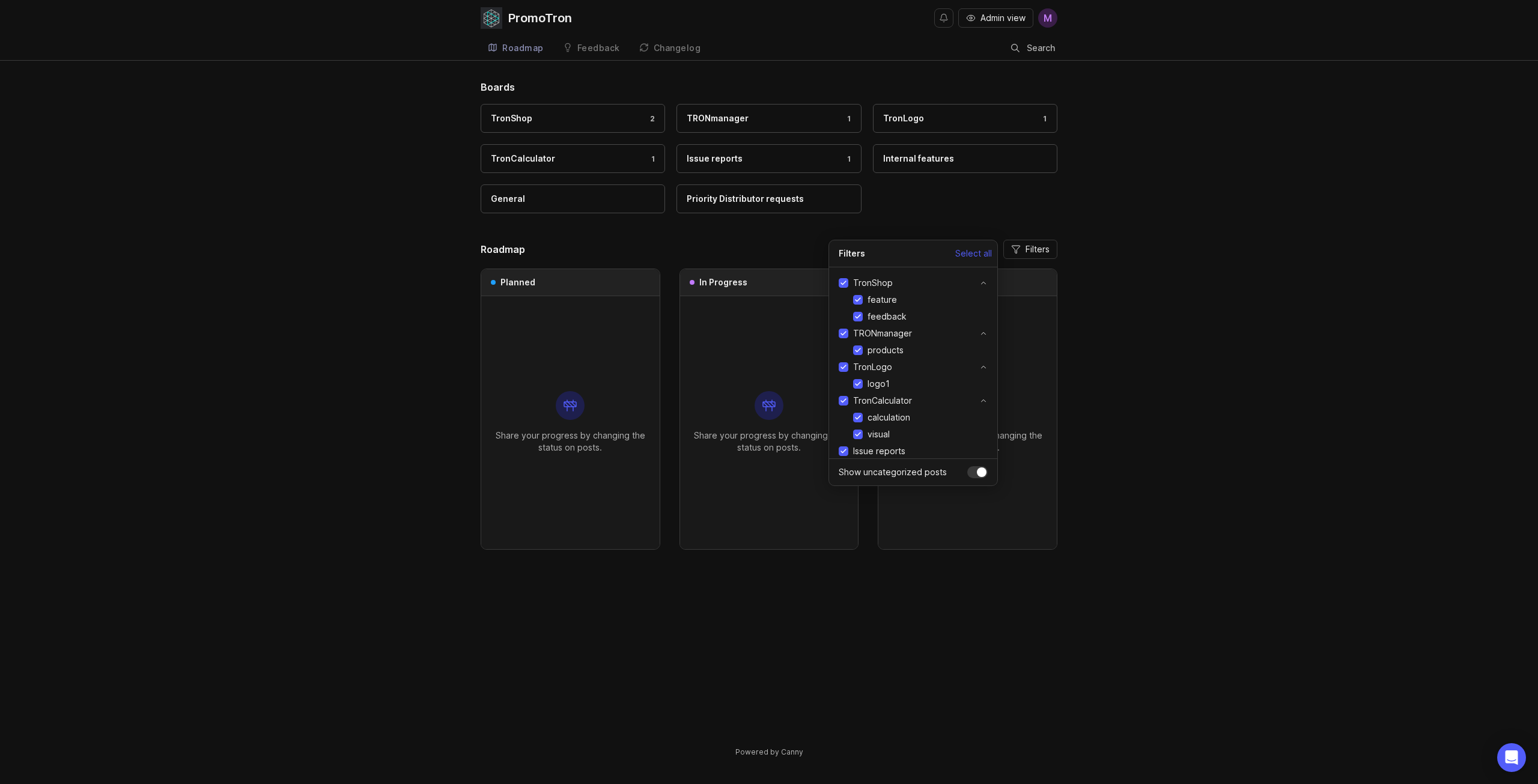
checkbox input "true"
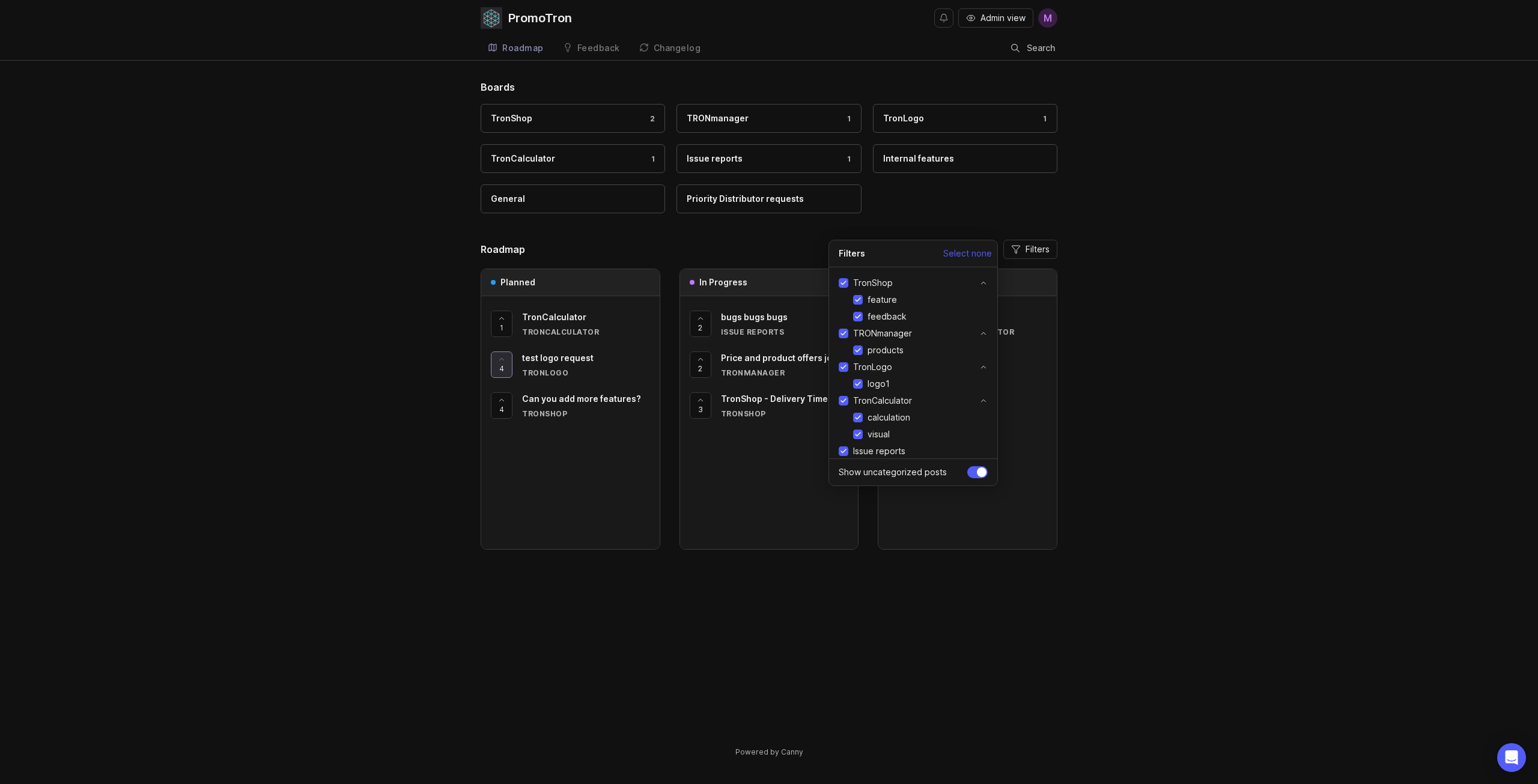
click at [1034, 247] on span "Filters" at bounding box center [1038, 249] width 24 height 12
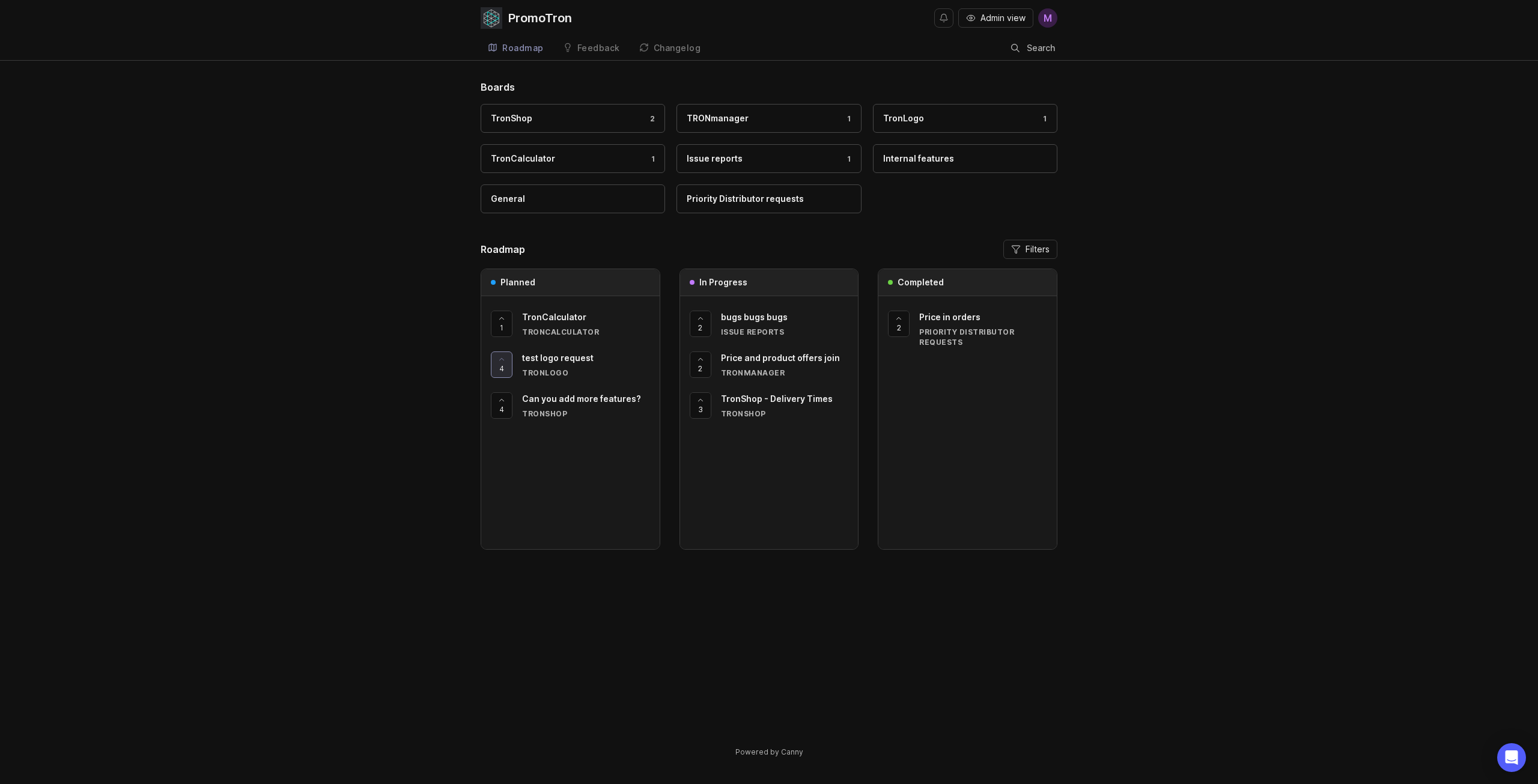
click at [526, 114] on div "TronShop" at bounding box center [512, 117] width 42 height 13
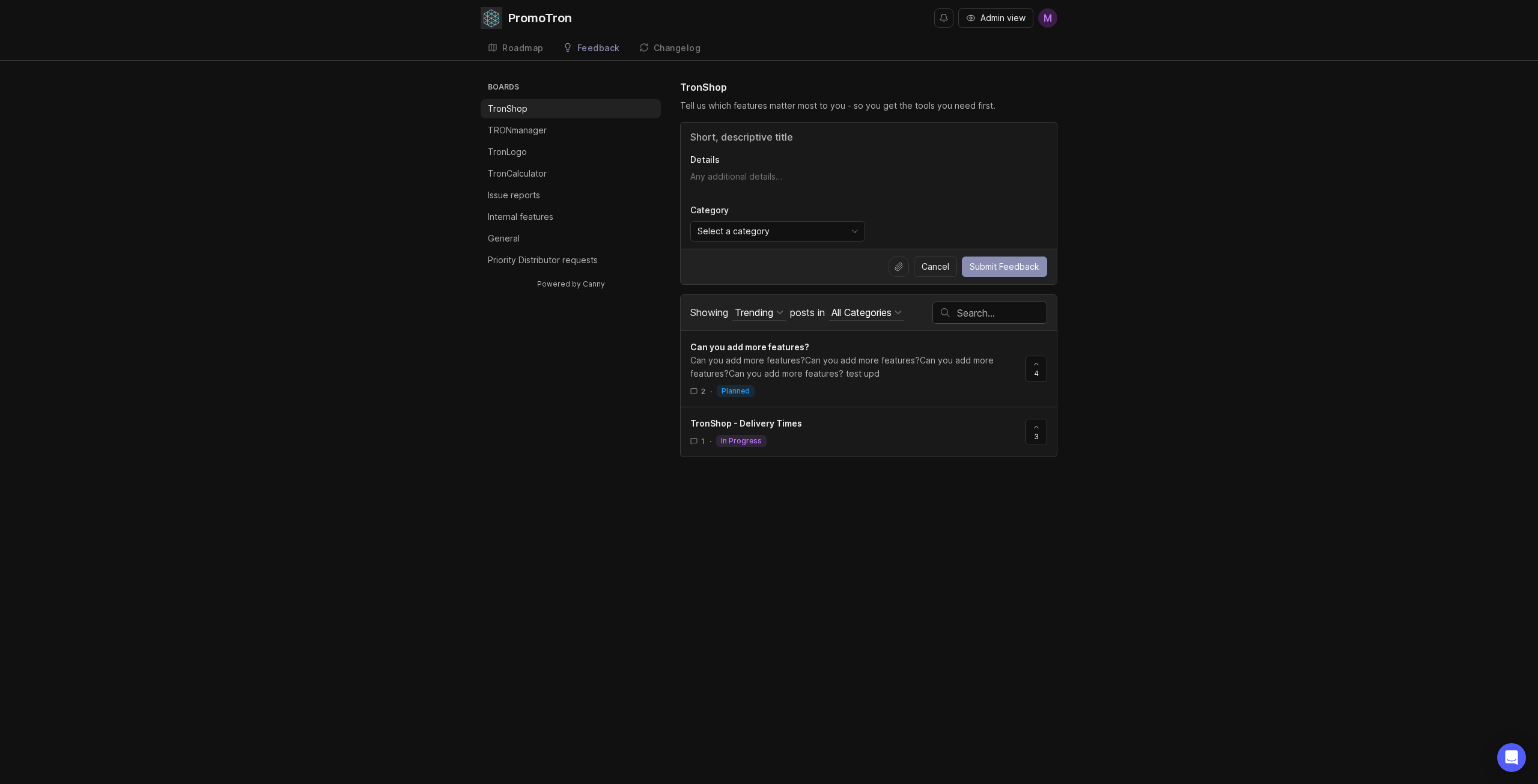
click at [520, 133] on p "TRONmanager" at bounding box center [517, 131] width 59 height 12
click at [666, 42] on link "Changelog" at bounding box center [670, 48] width 77 height 24
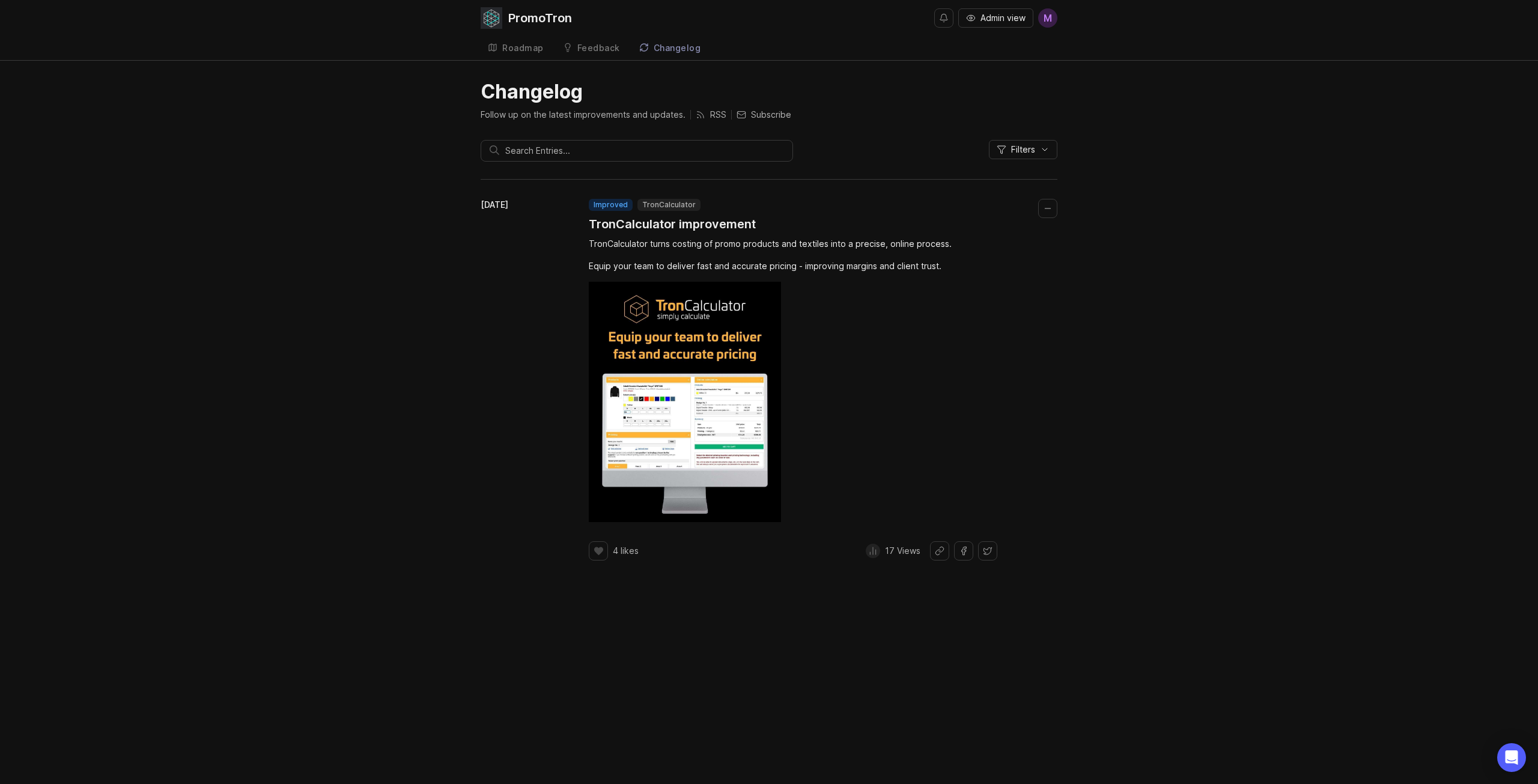
click at [517, 51] on div "Roadmap" at bounding box center [523, 48] width 42 height 9
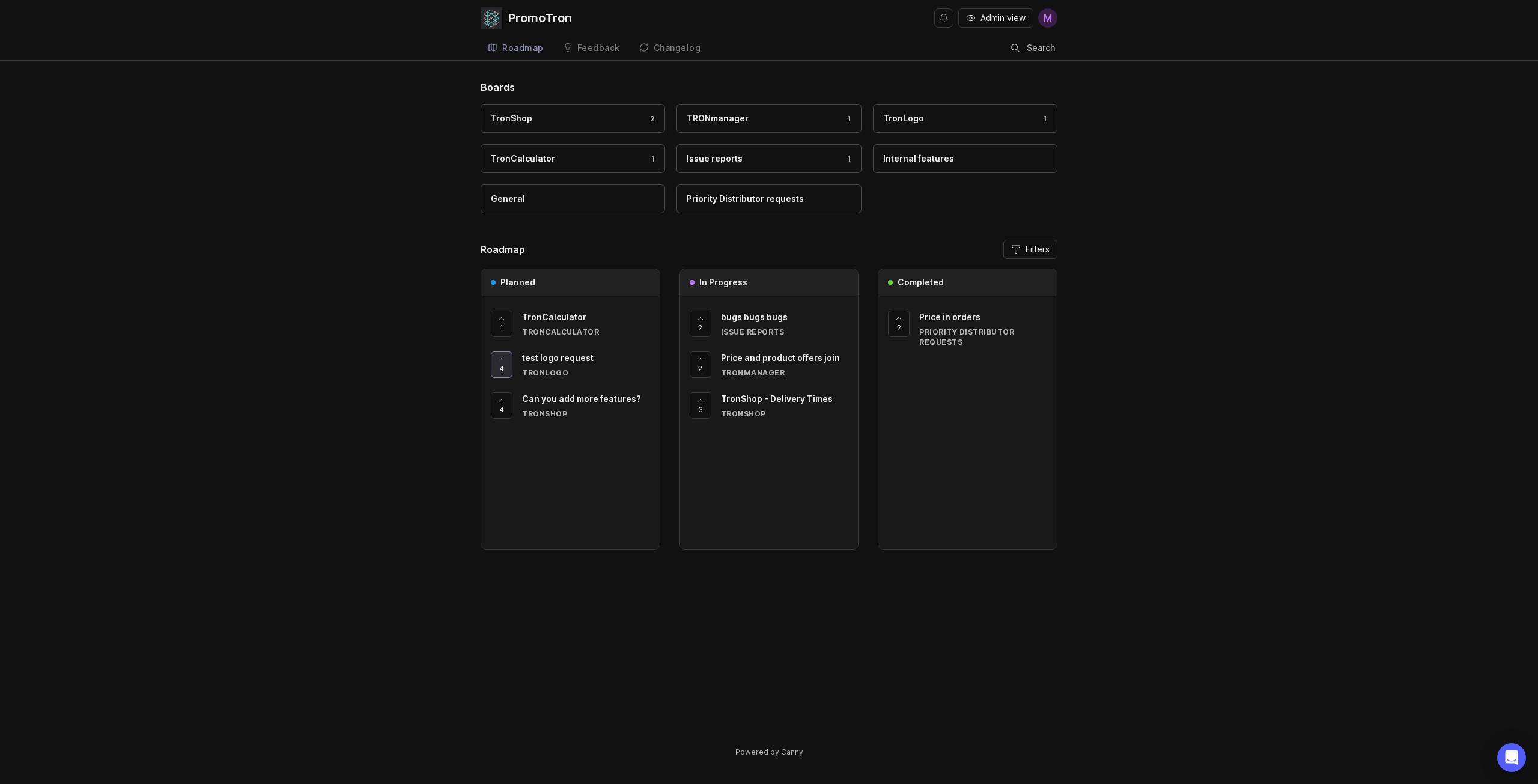
click at [507, 280] on h3 "Planned" at bounding box center [518, 282] width 35 height 12
click at [514, 257] on header "Roadmap Filters" at bounding box center [769, 249] width 577 height 19
click at [984, 244] on header "Roadmap Filters" at bounding box center [769, 249] width 577 height 19
click at [1027, 248] on span "Filters" at bounding box center [1038, 249] width 24 height 12
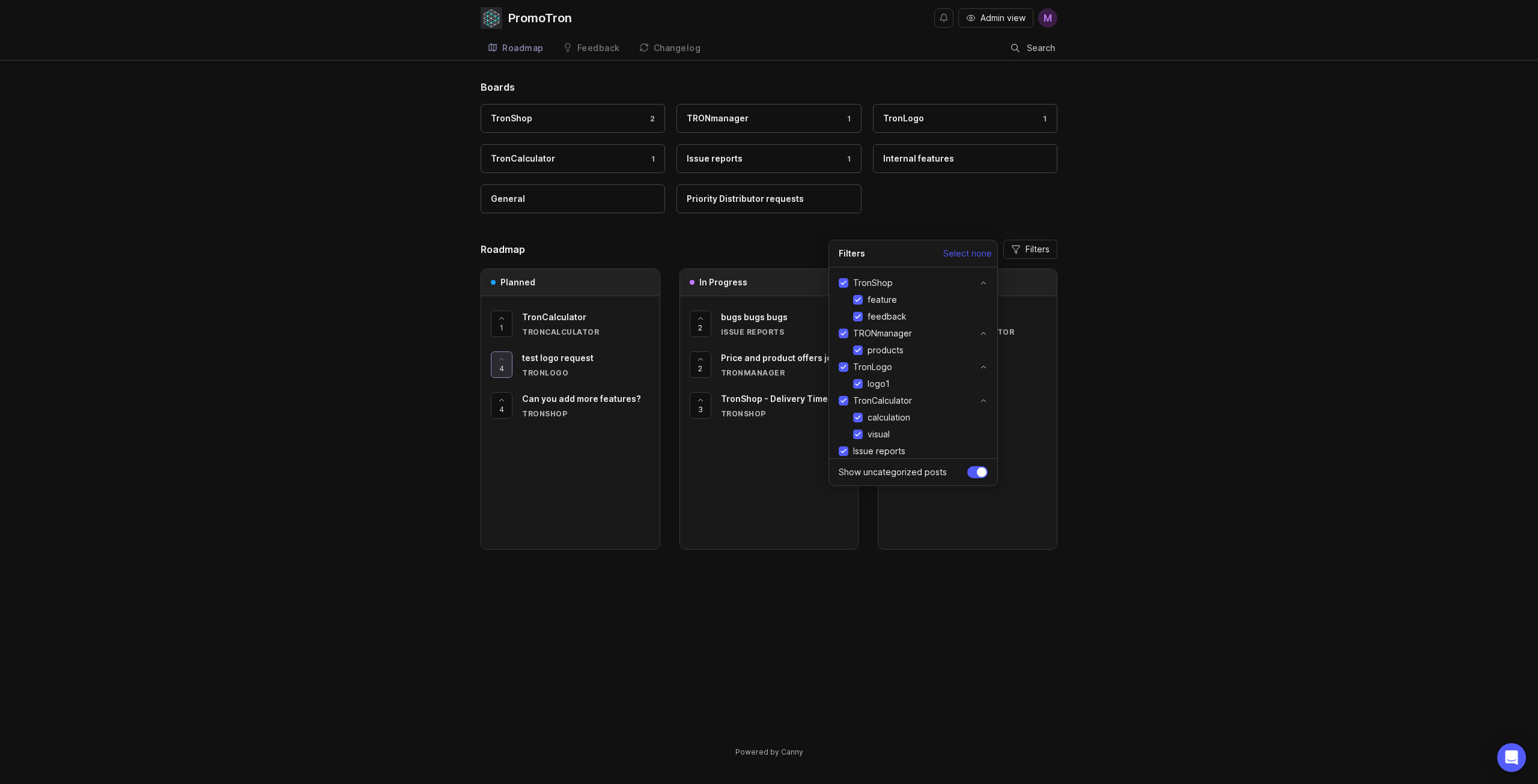
click at [837, 332] on div "TronShop feature feedback TRONmanager products TronLogo logo1 TronCalculator ca…" at bounding box center [912, 362] width 168 height 191
click at [841, 334] on input "TRONmanager" at bounding box center [843, 332] width 10 height 10
checkbox input "false"
click at [843, 369] on input "TronLogo" at bounding box center [843, 366] width 10 height 10
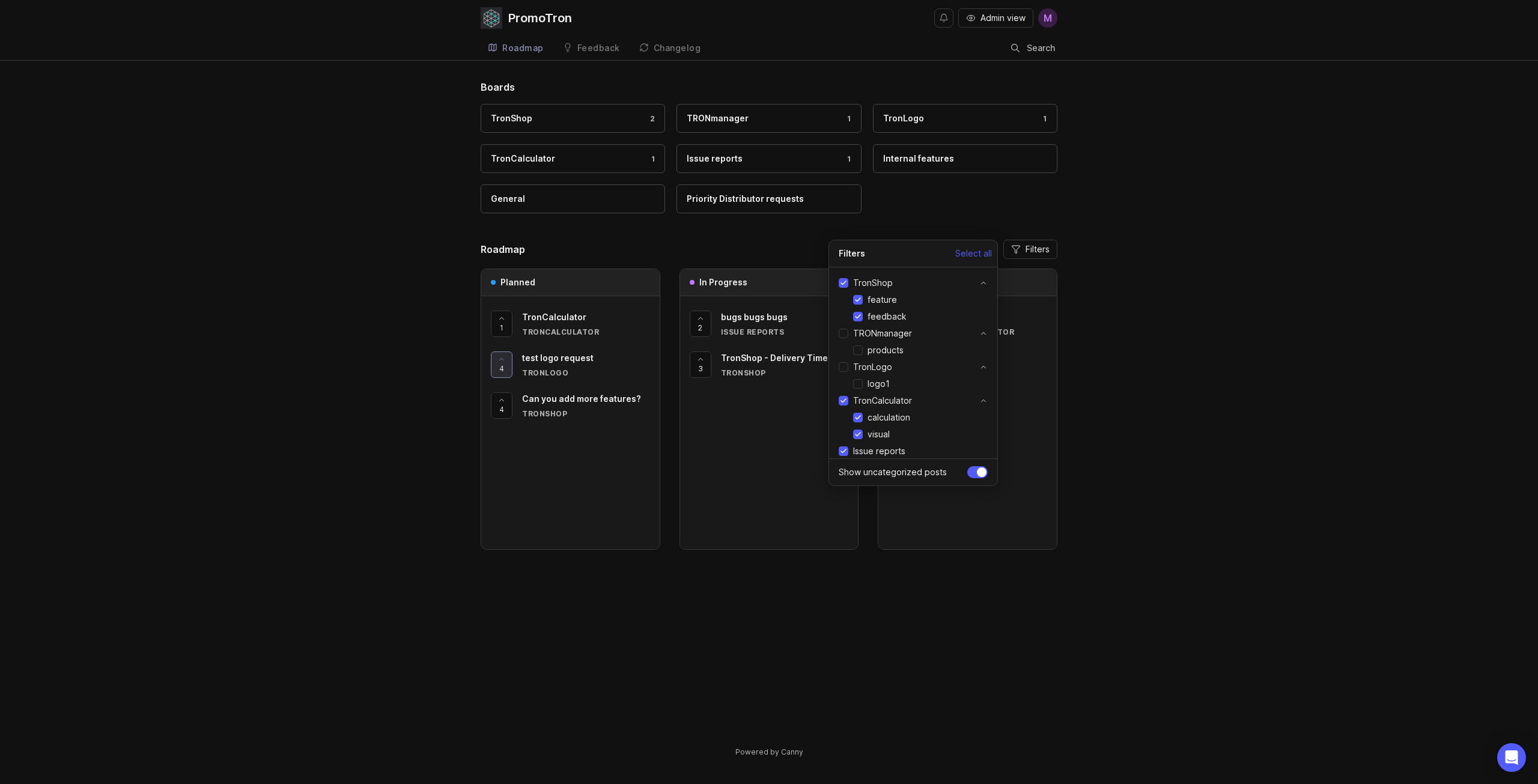
checkbox input "false"
click at [953, 255] on header "Filters Select all" at bounding box center [912, 257] width 168 height 23
click at [962, 253] on span "Select all" at bounding box center [973, 253] width 37 height 12
checkbox input "true"
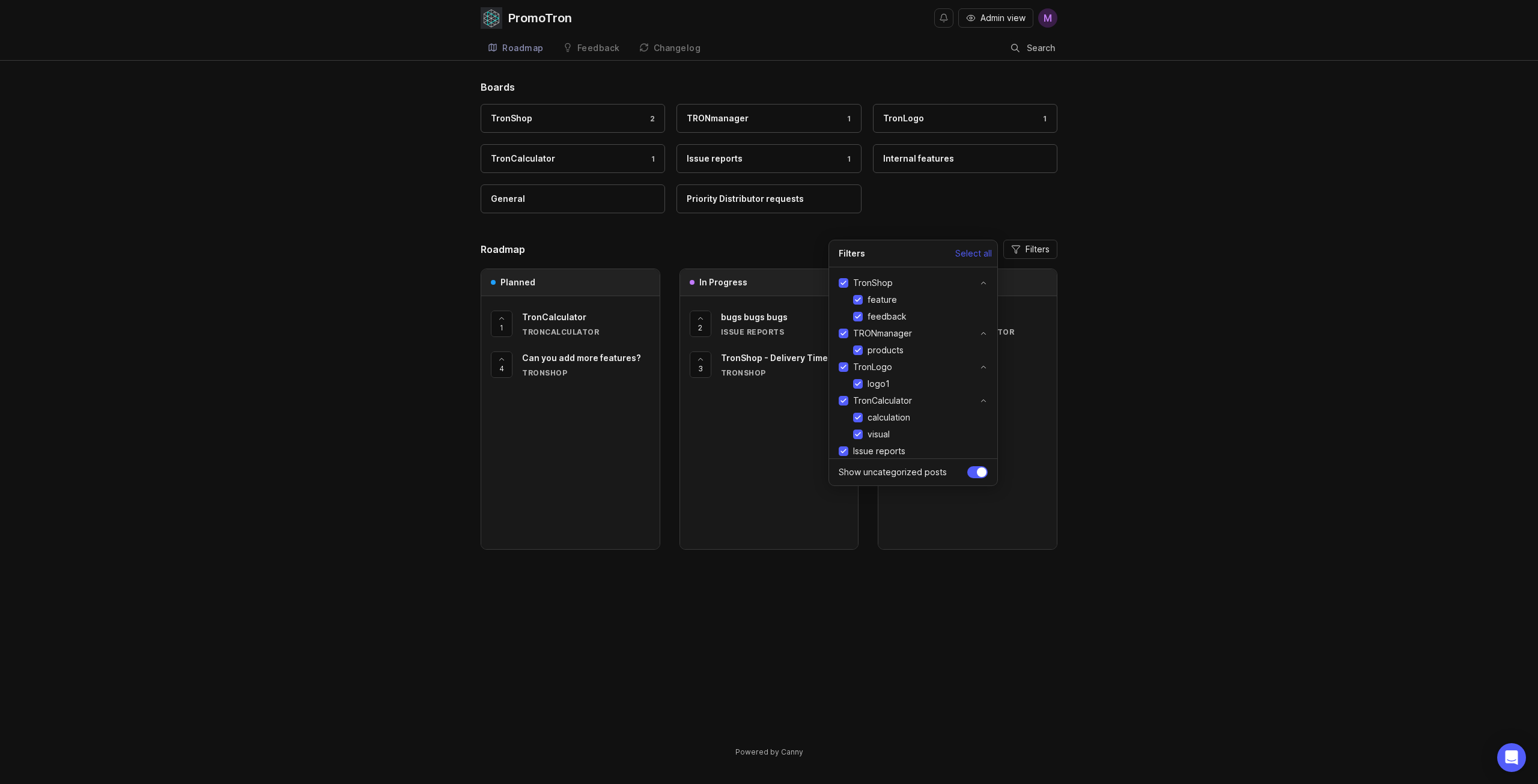
checkbox input "true"
click at [964, 252] on span "Select none" at bounding box center [967, 253] width 49 height 12
checkbox input "false"
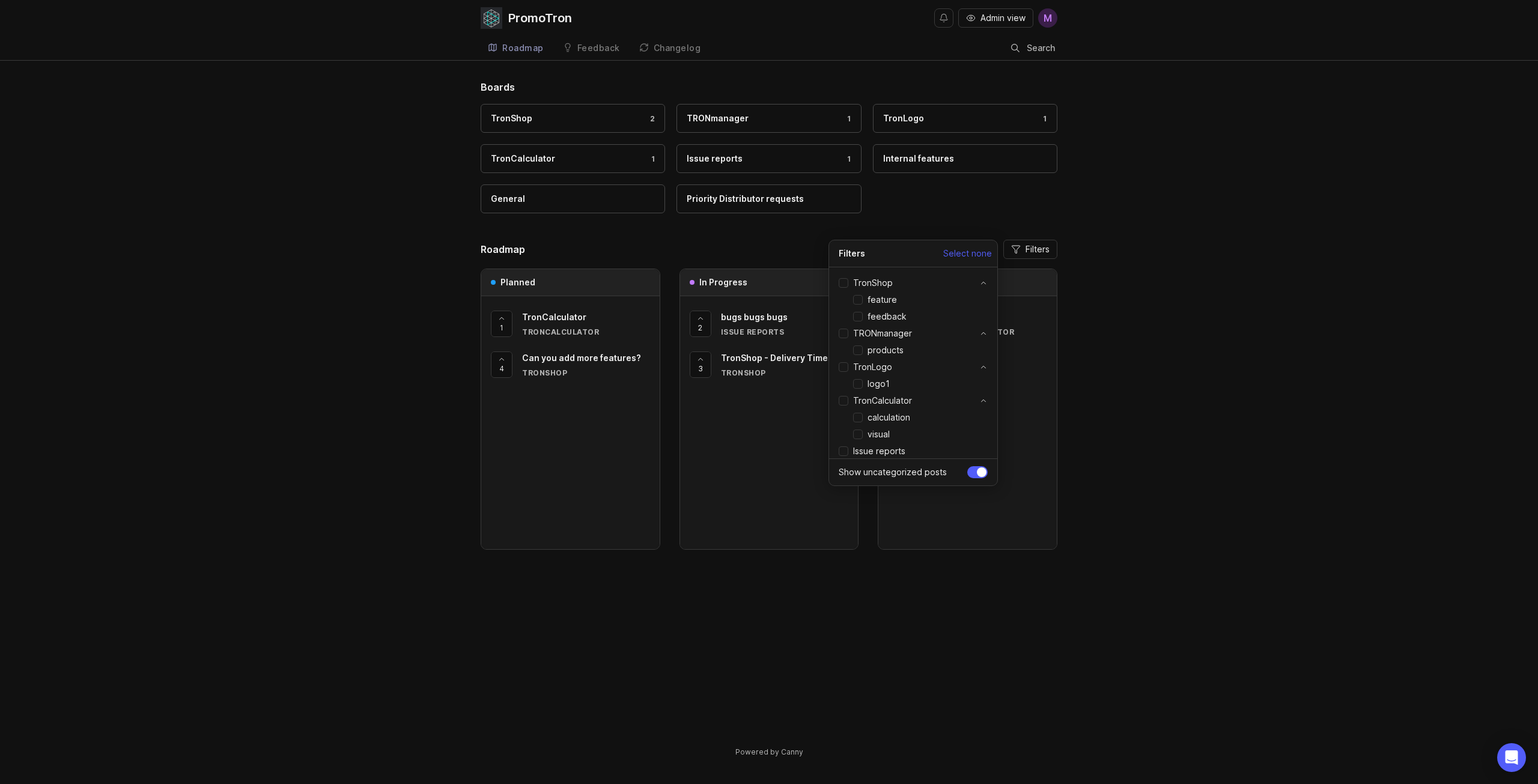
checkbox input "false"
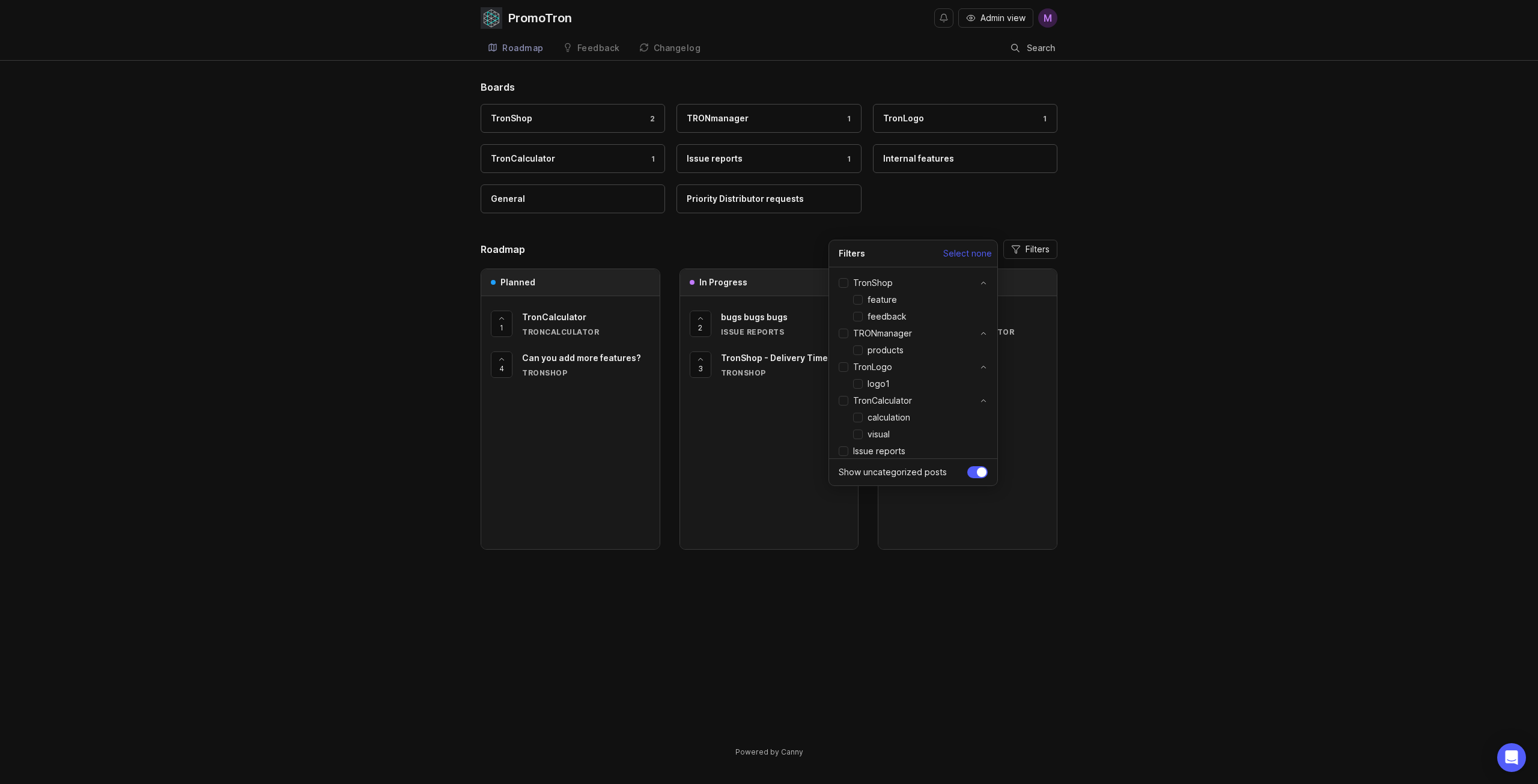
checkbox input "false"
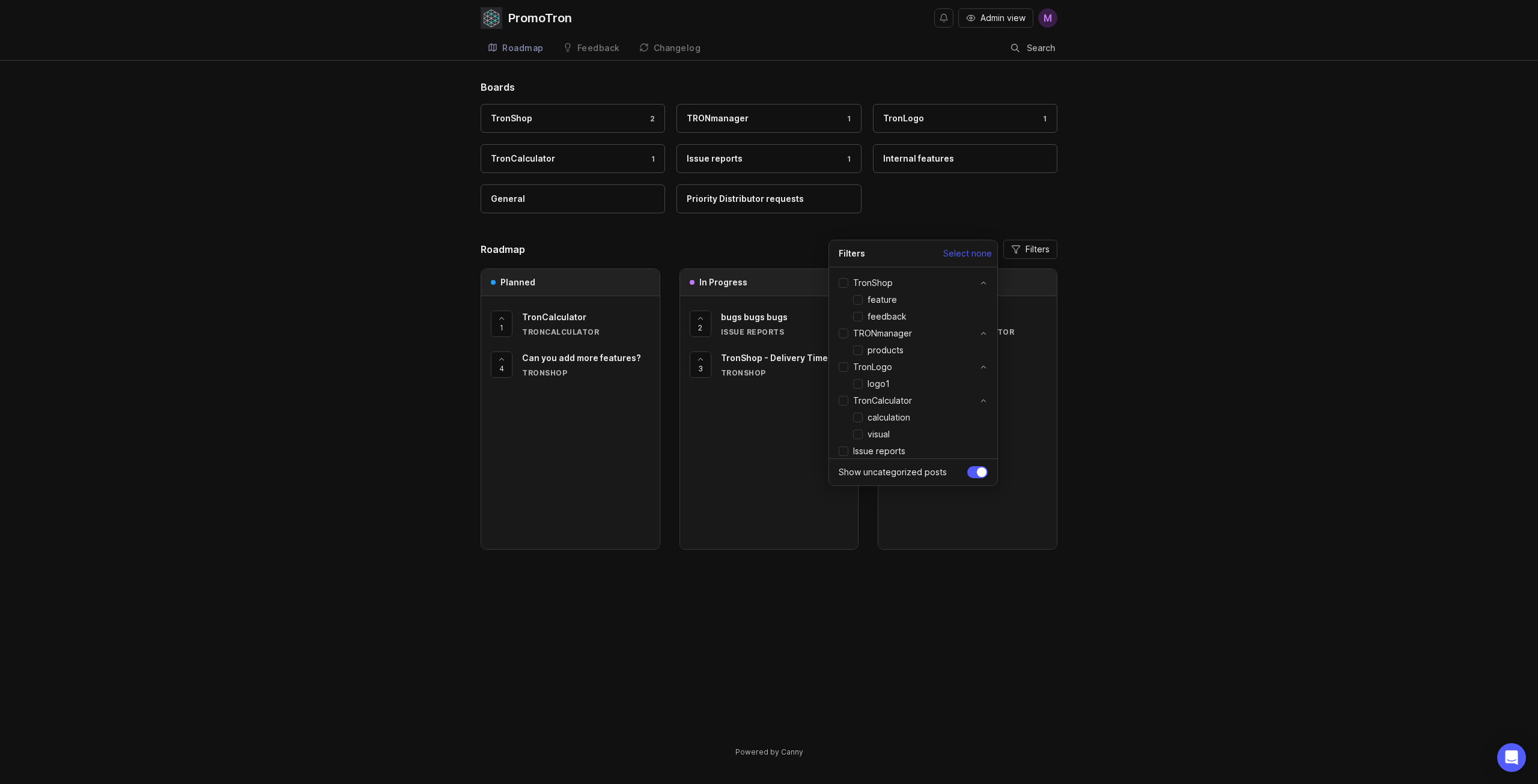
checkbox input "false"
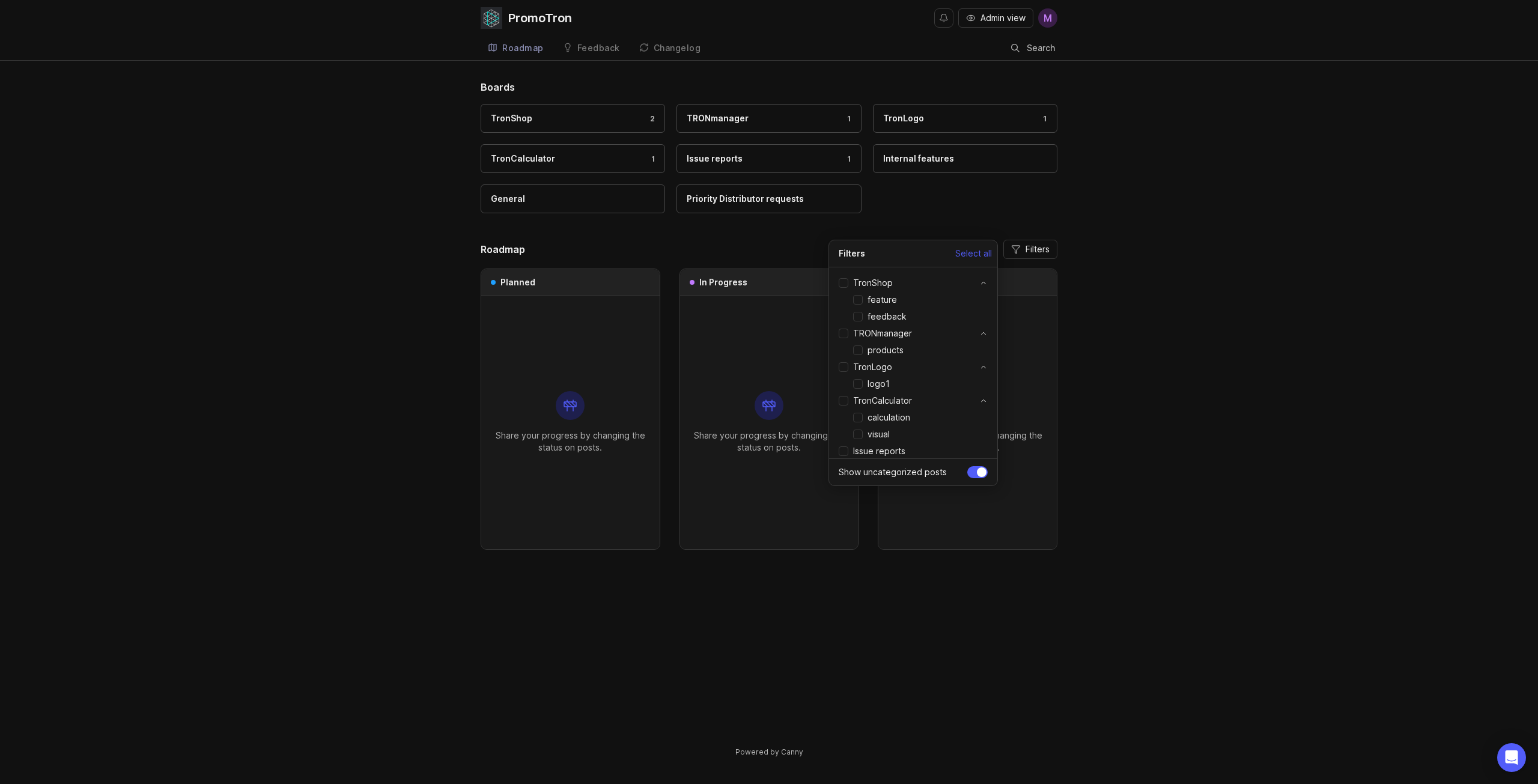
click at [838, 277] on div "TronShop feature feedback TRONmanager products TronLogo logo1 TronCalculator ca…" at bounding box center [912, 362] width 168 height 191
click at [841, 282] on input "TronShop" at bounding box center [843, 283] width 10 height 10
checkbox input "true"
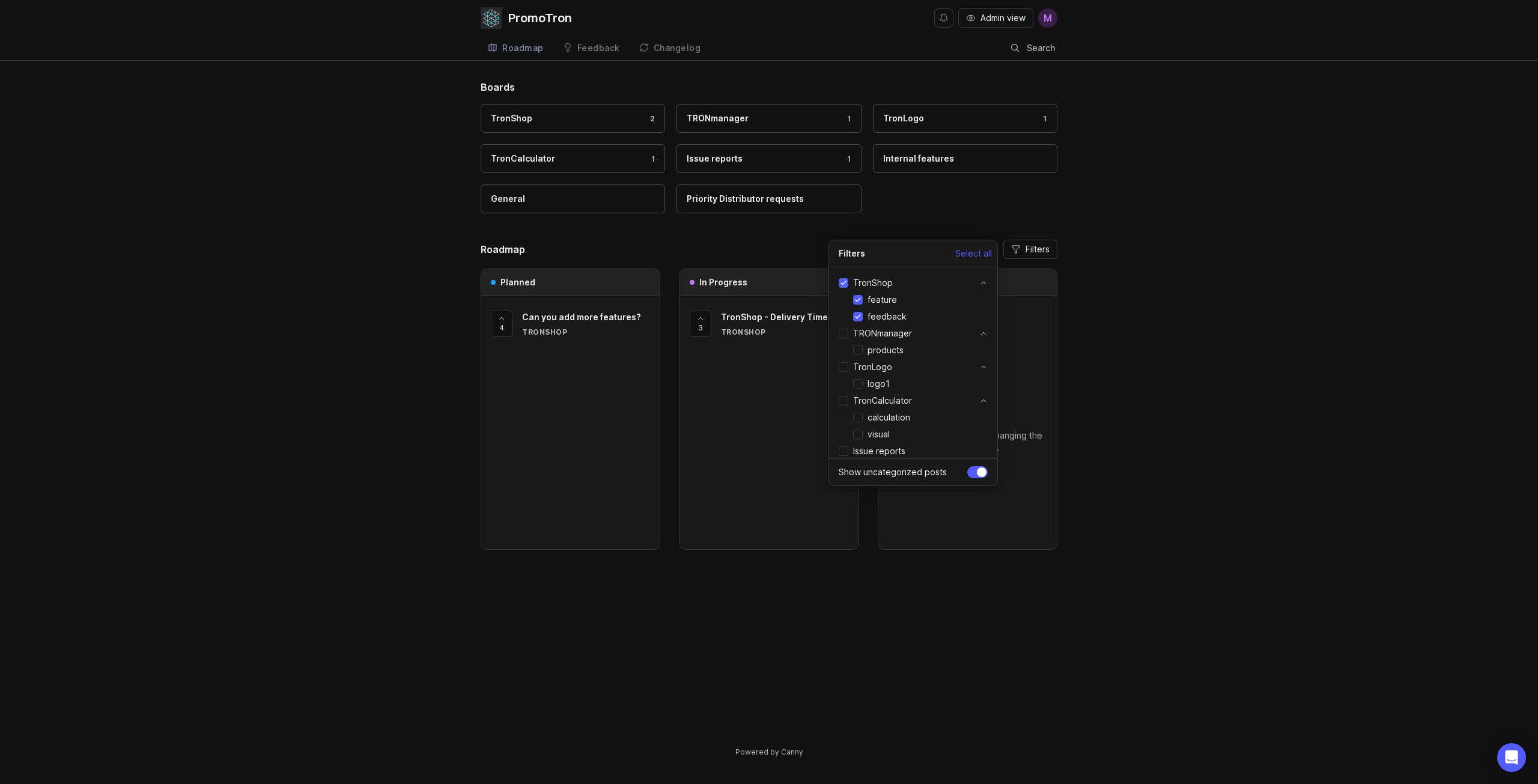
click at [748, 244] on header "Roadmap Filters" at bounding box center [769, 249] width 577 height 19
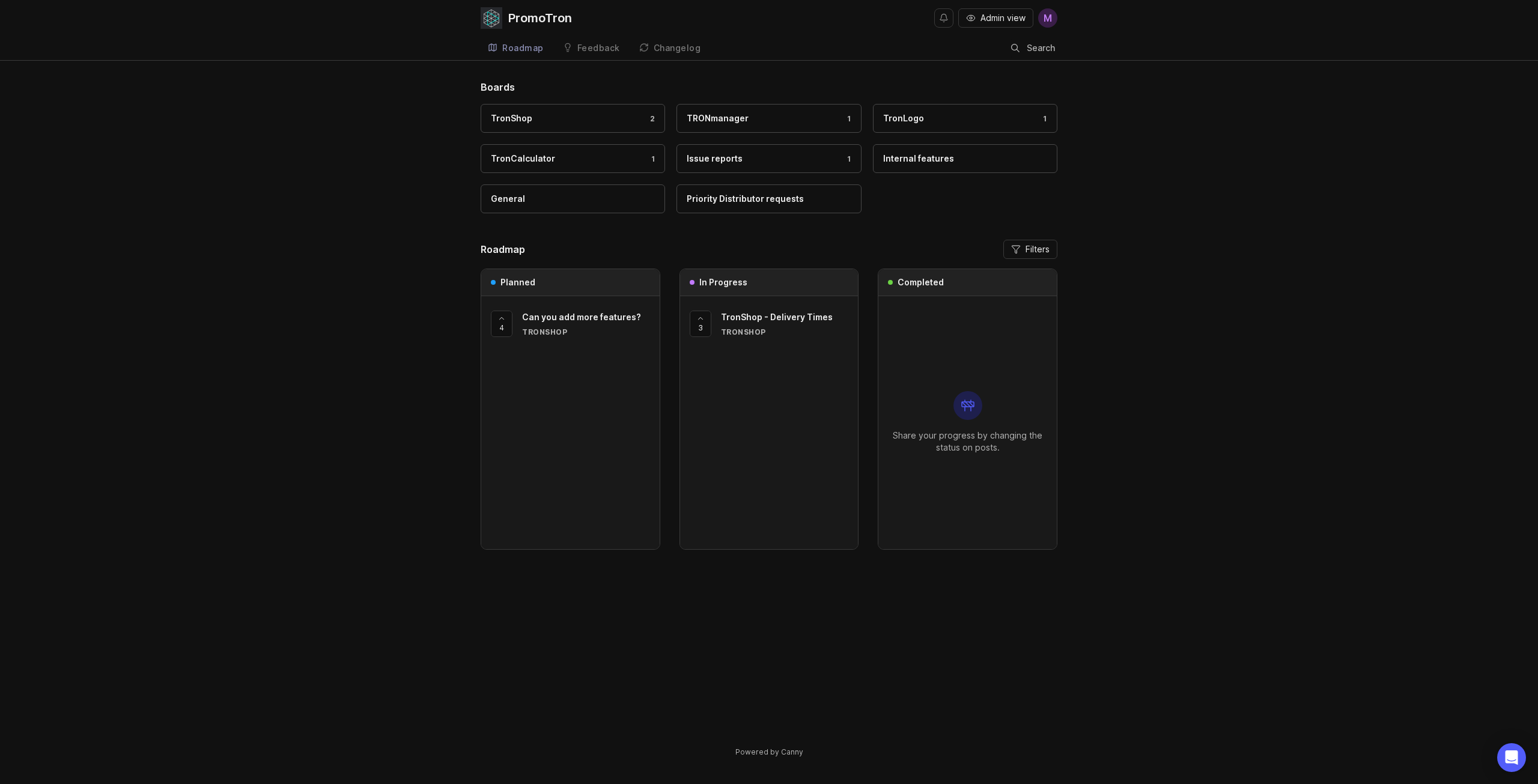
click at [1045, 249] on span "Filters" at bounding box center [1038, 249] width 24 height 12
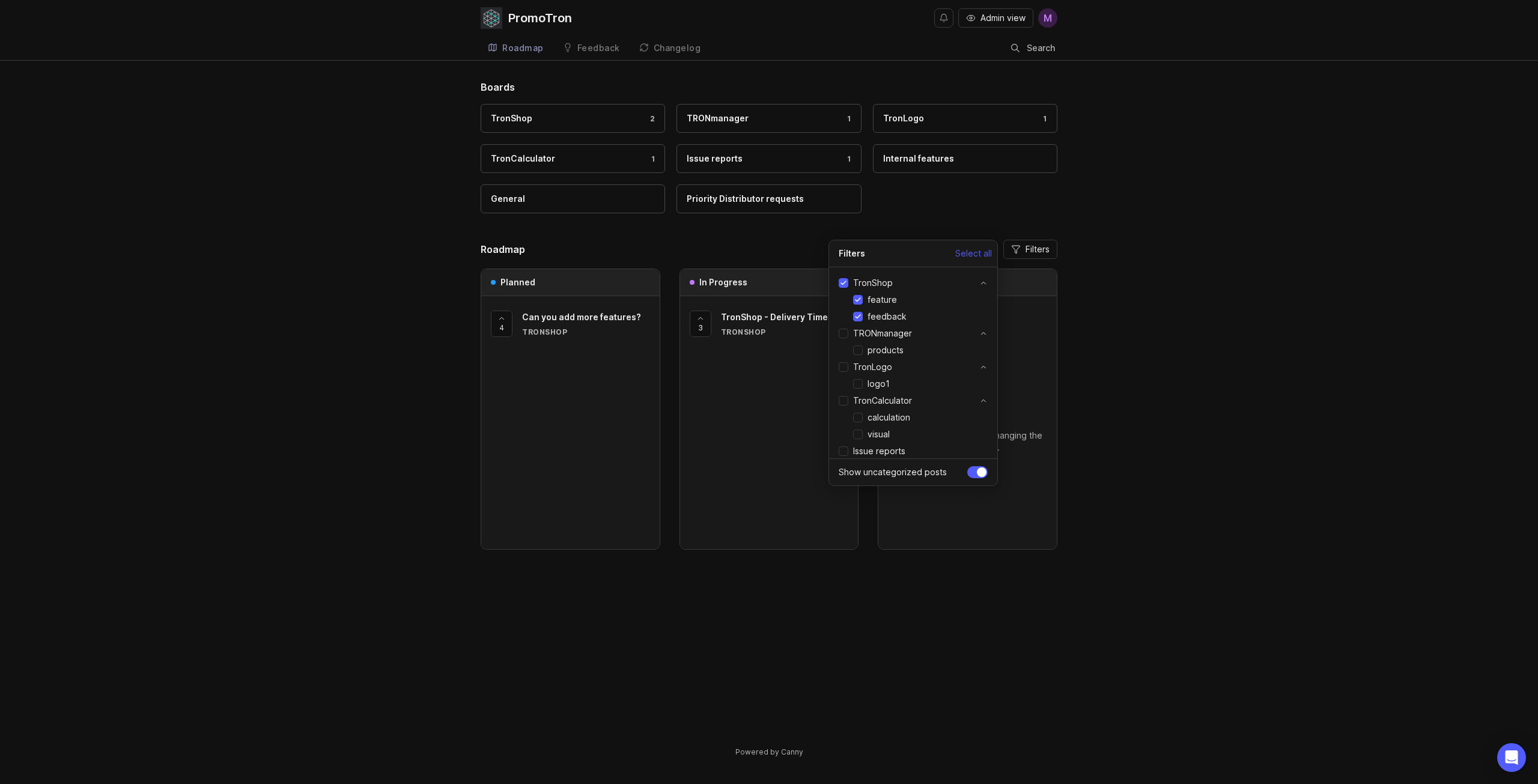
click at [1155, 388] on div "Boards TronShop 2 TRONmanager 1 TronLogo 1 TronCalculator 1 Issue reports 1 Int…" at bounding box center [769, 429] width 1538 height 698
